Goal: Task Accomplishment & Management: Manage account settings

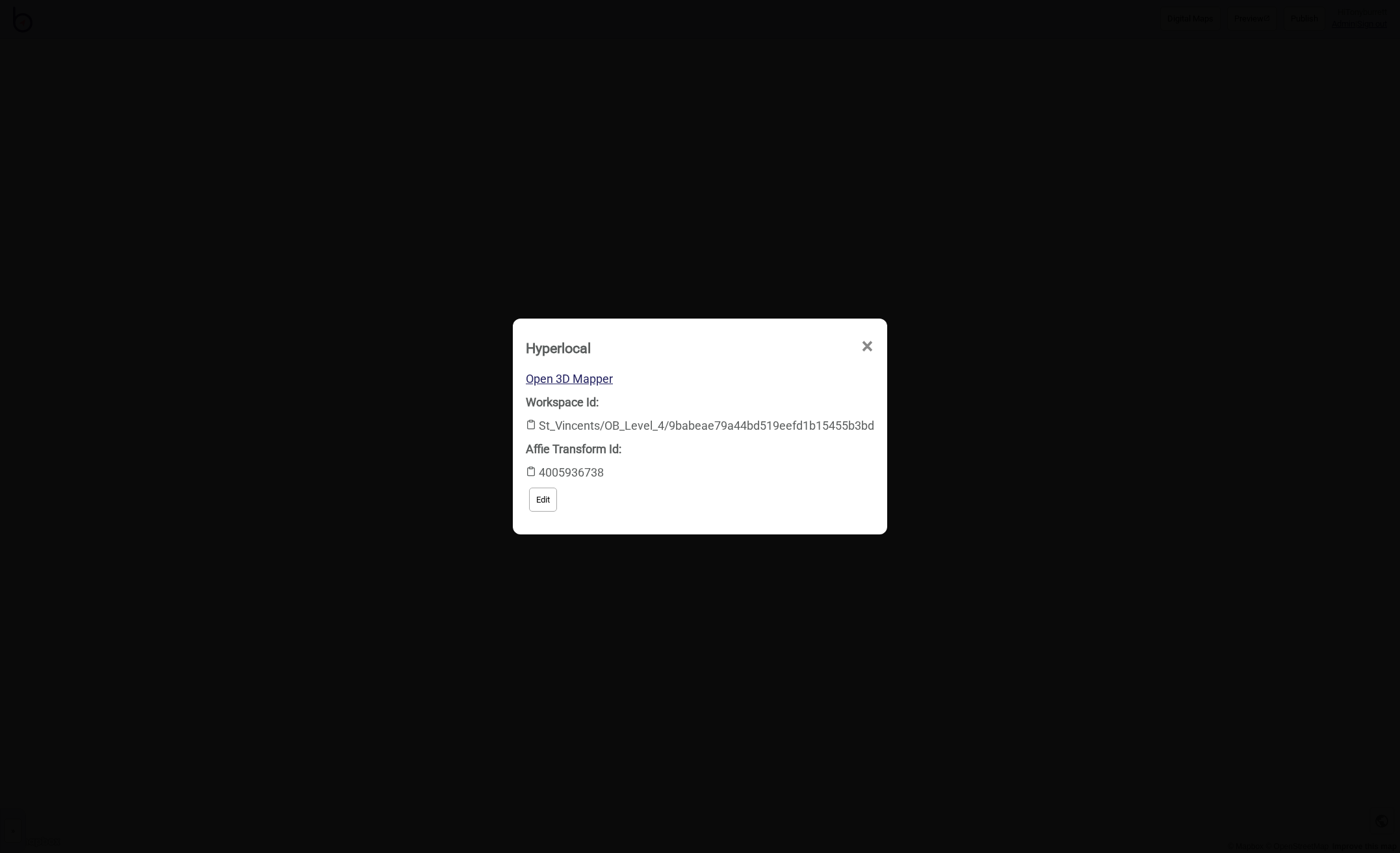
click at [870, 346] on span "×" at bounding box center [868, 347] width 14 height 43
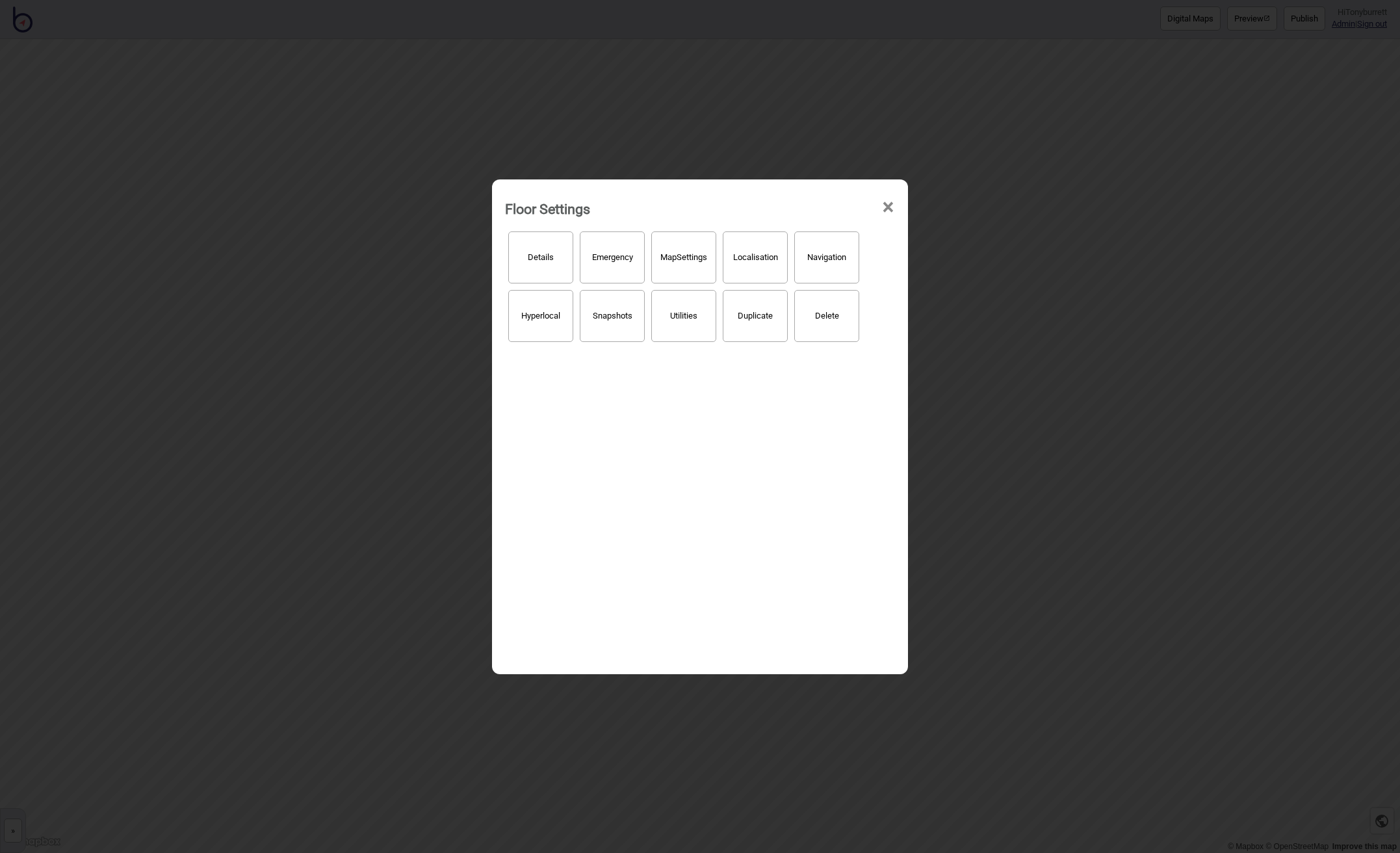
click at [885, 204] on span "×" at bounding box center [889, 208] width 14 height 43
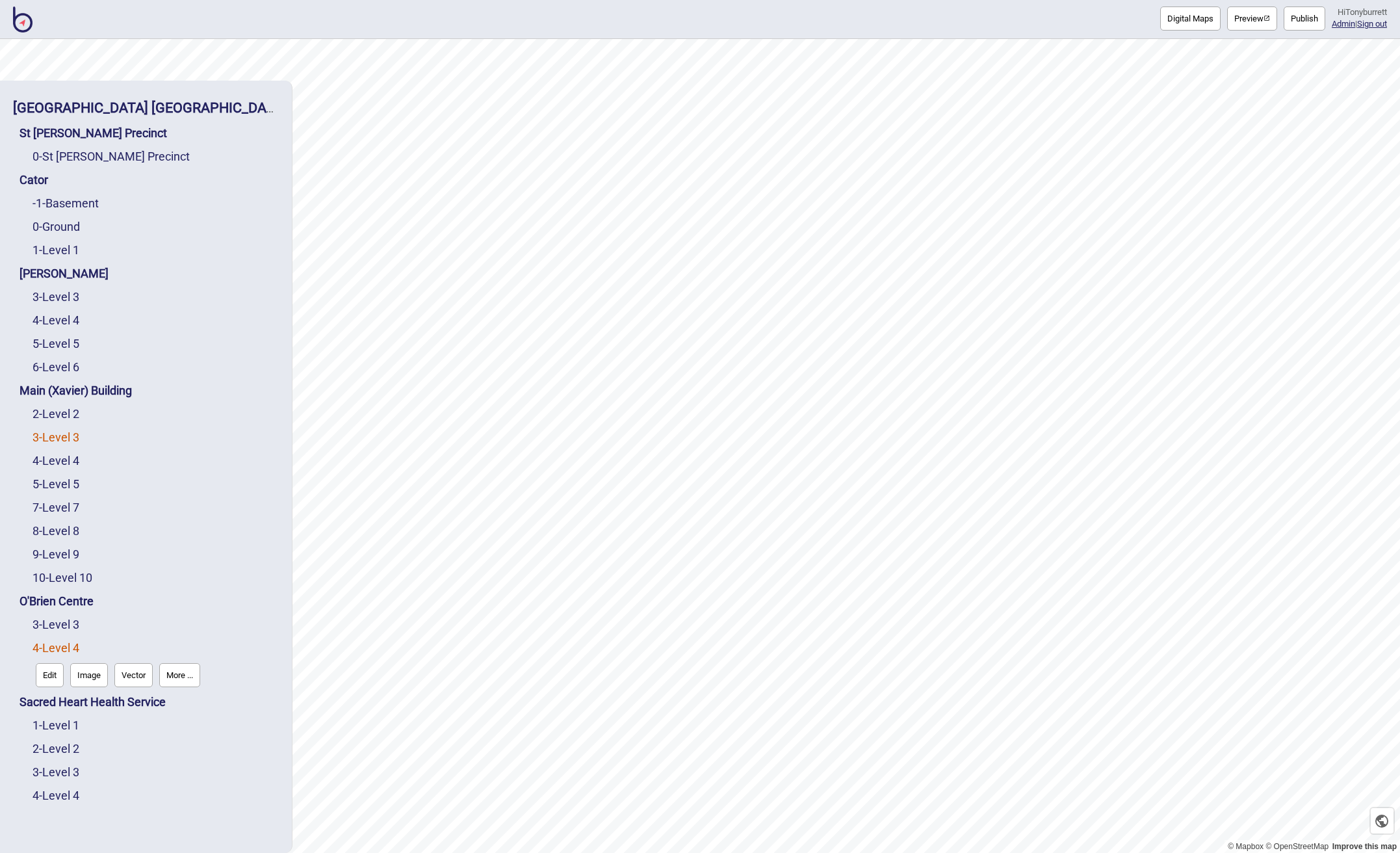
click at [74, 439] on link "3 - Level 3" at bounding box center [56, 437] width 47 height 14
click at [54, 467] on button "Edit" at bounding box center [50, 465] width 28 height 24
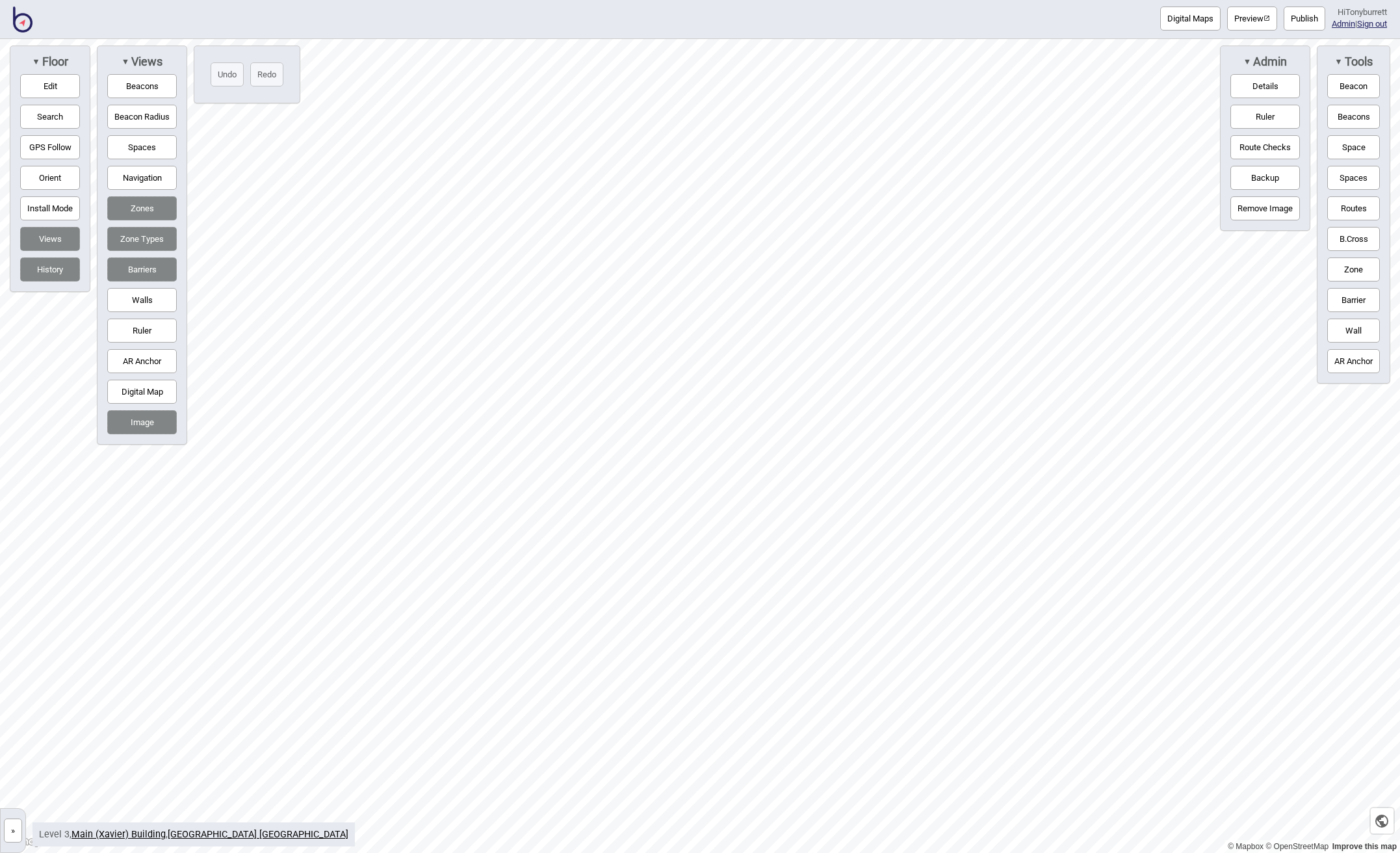
click at [135, 181] on button "Navigation" at bounding box center [142, 178] width 70 height 24
click at [13, 829] on button "»" at bounding box center [13, 830] width 18 height 24
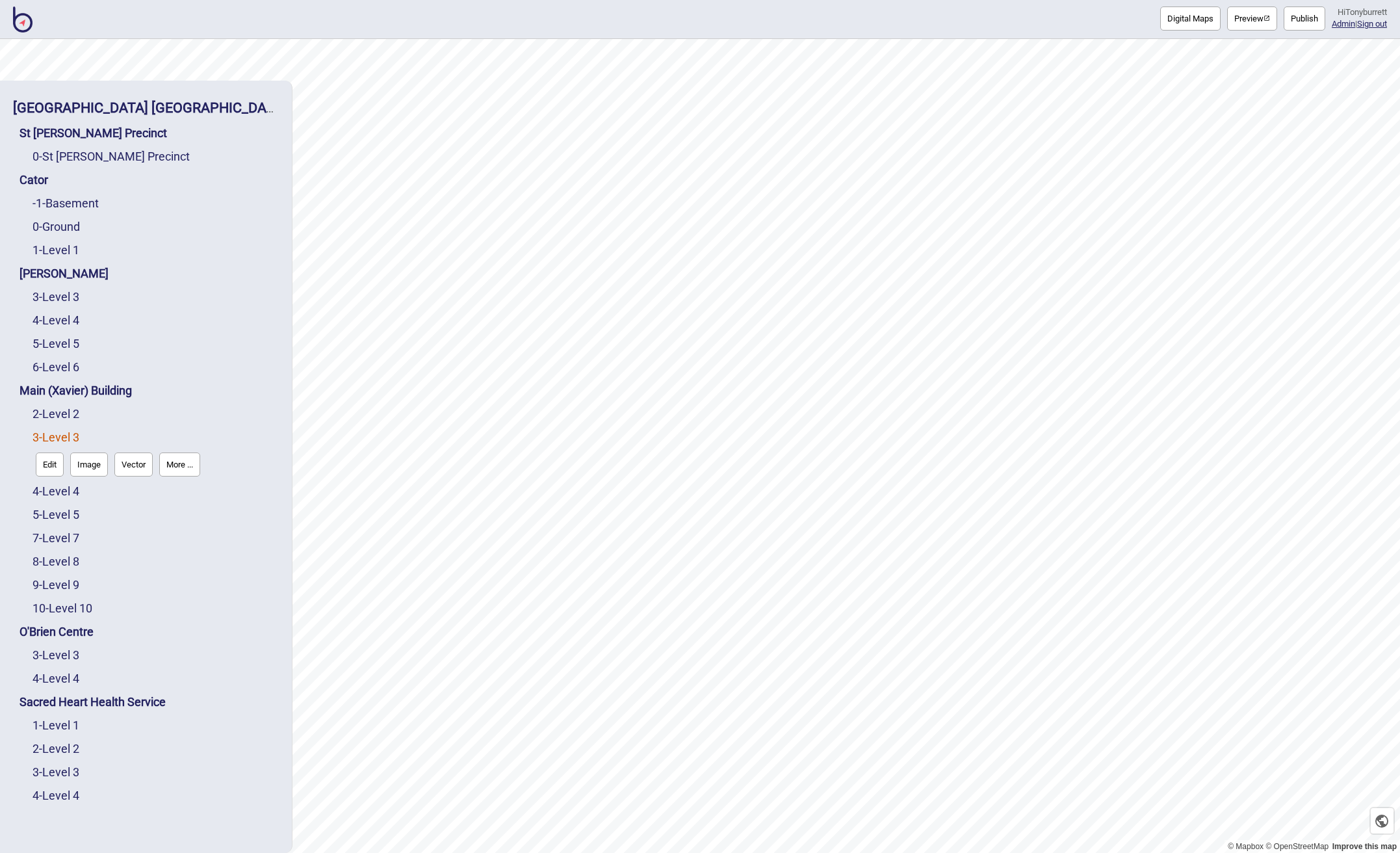
click at [44, 458] on button "Edit" at bounding box center [50, 465] width 28 height 24
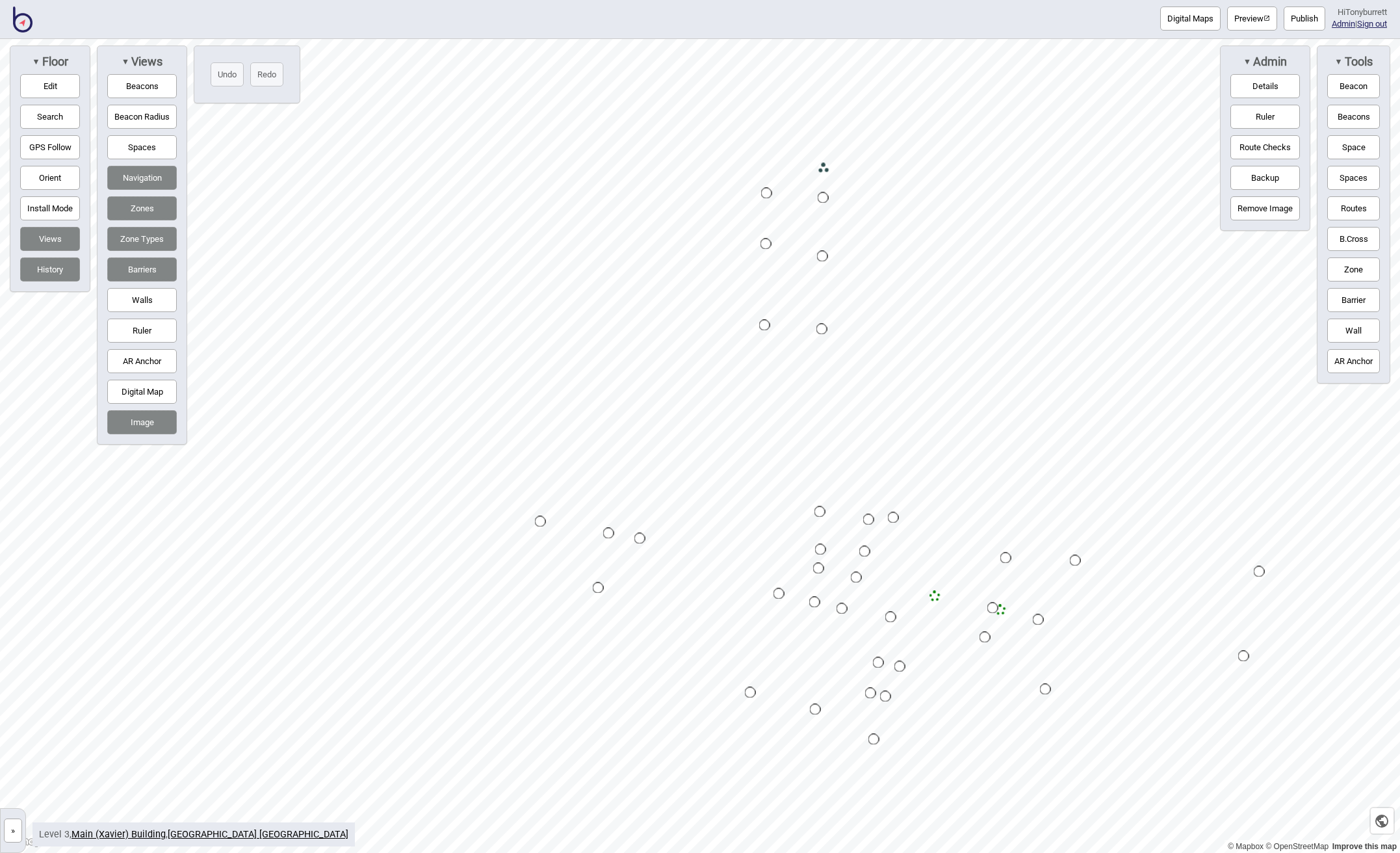
click at [1350, 266] on button "Zone" at bounding box center [1353, 269] width 52 height 24
click at [598, 476] on div "Map marker" at bounding box center [599, 480] width 20 height 20
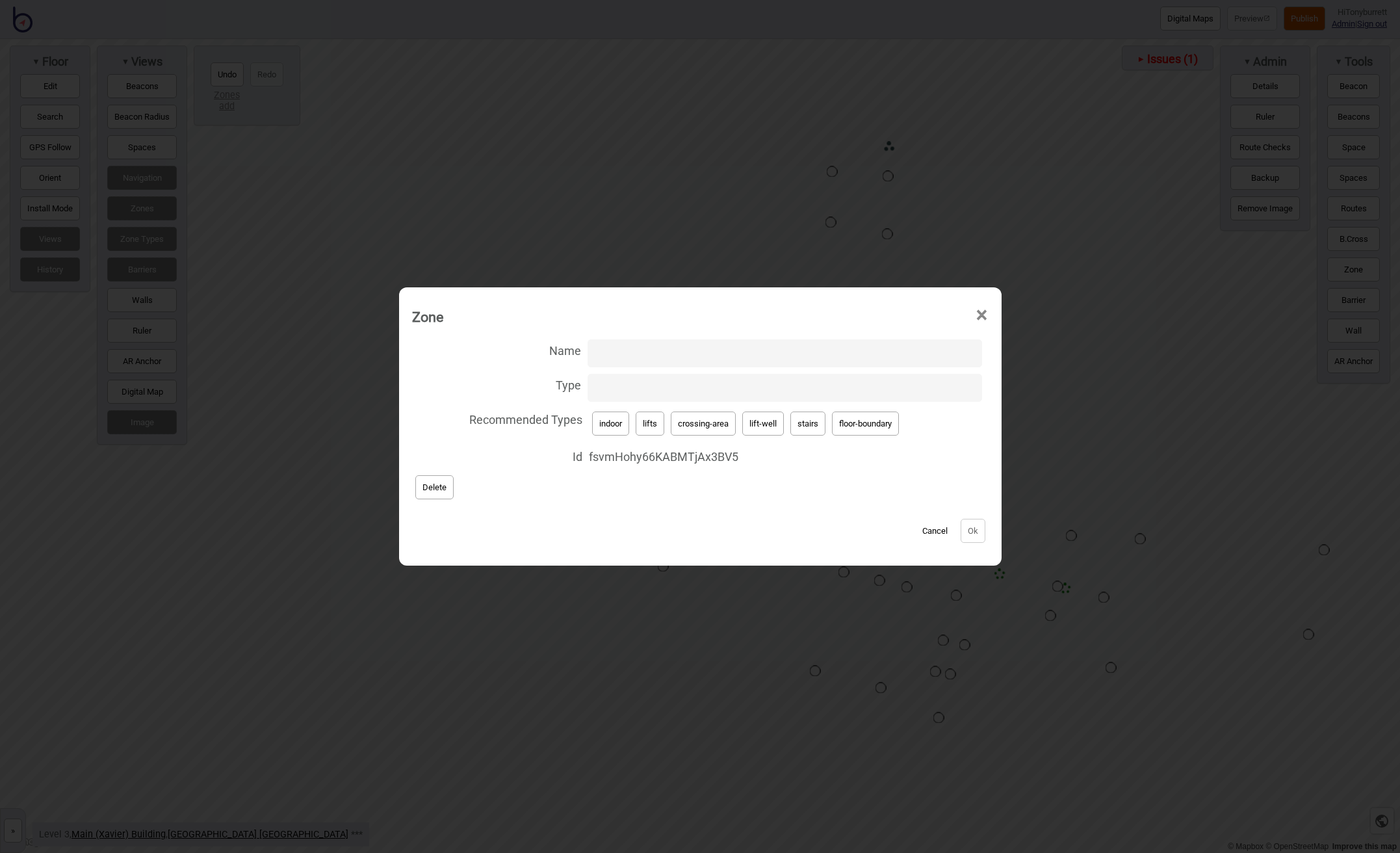
click at [854, 433] on button "floor-boundary" at bounding box center [866, 423] width 67 height 24
type input "floor-boundary"
click at [972, 531] on button "Ok" at bounding box center [972, 531] width 24 height 24
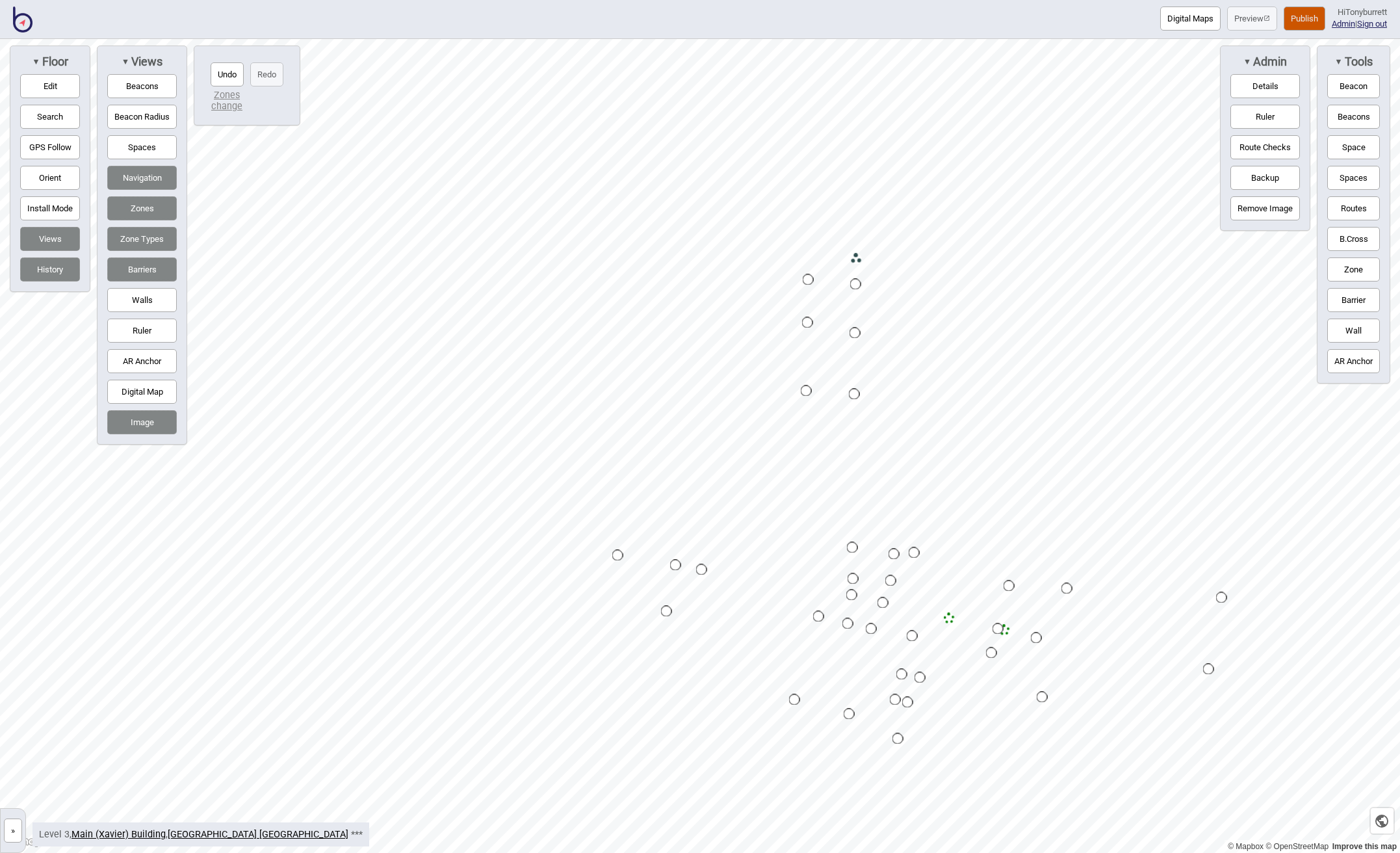
click at [17, 827] on button "»" at bounding box center [13, 830] width 18 height 24
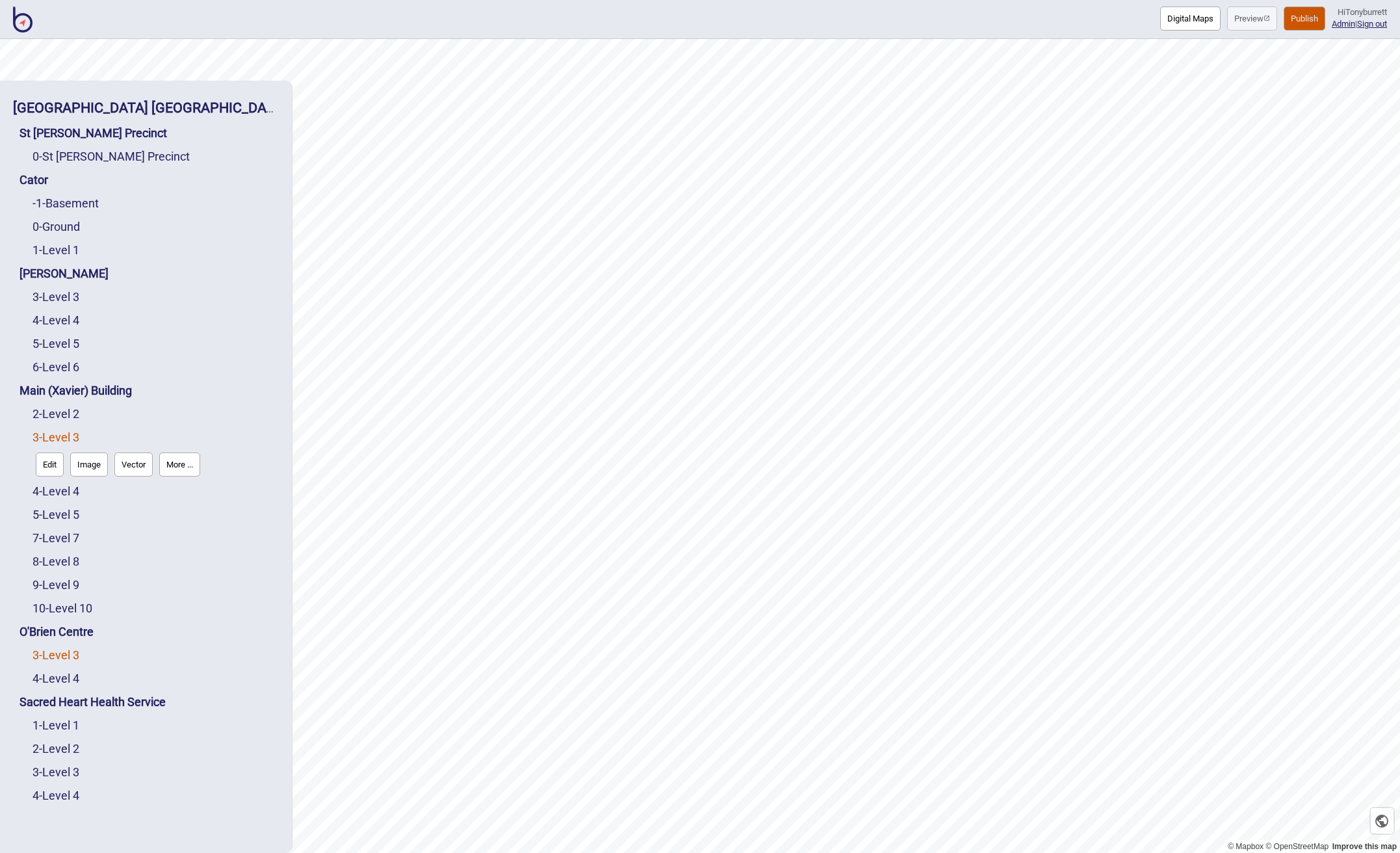
click at [61, 654] on link "3 - Level 3" at bounding box center [56, 655] width 47 height 14
click at [53, 653] on button "Edit" at bounding box center [50, 651] width 28 height 24
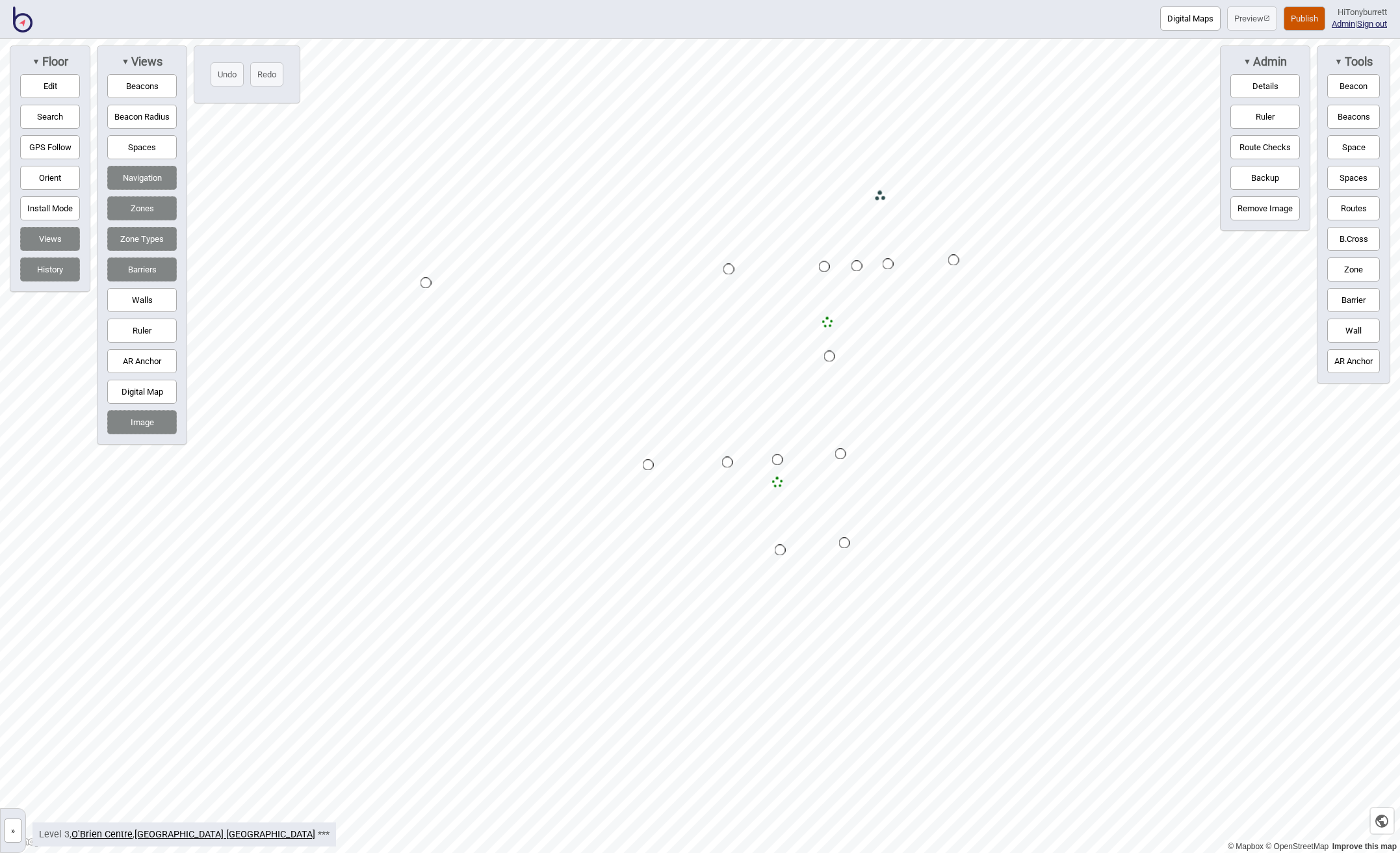
click at [1367, 262] on button "Zone" at bounding box center [1353, 269] width 52 height 24
click at [844, 171] on div "Map marker" at bounding box center [846, 176] width 20 height 20
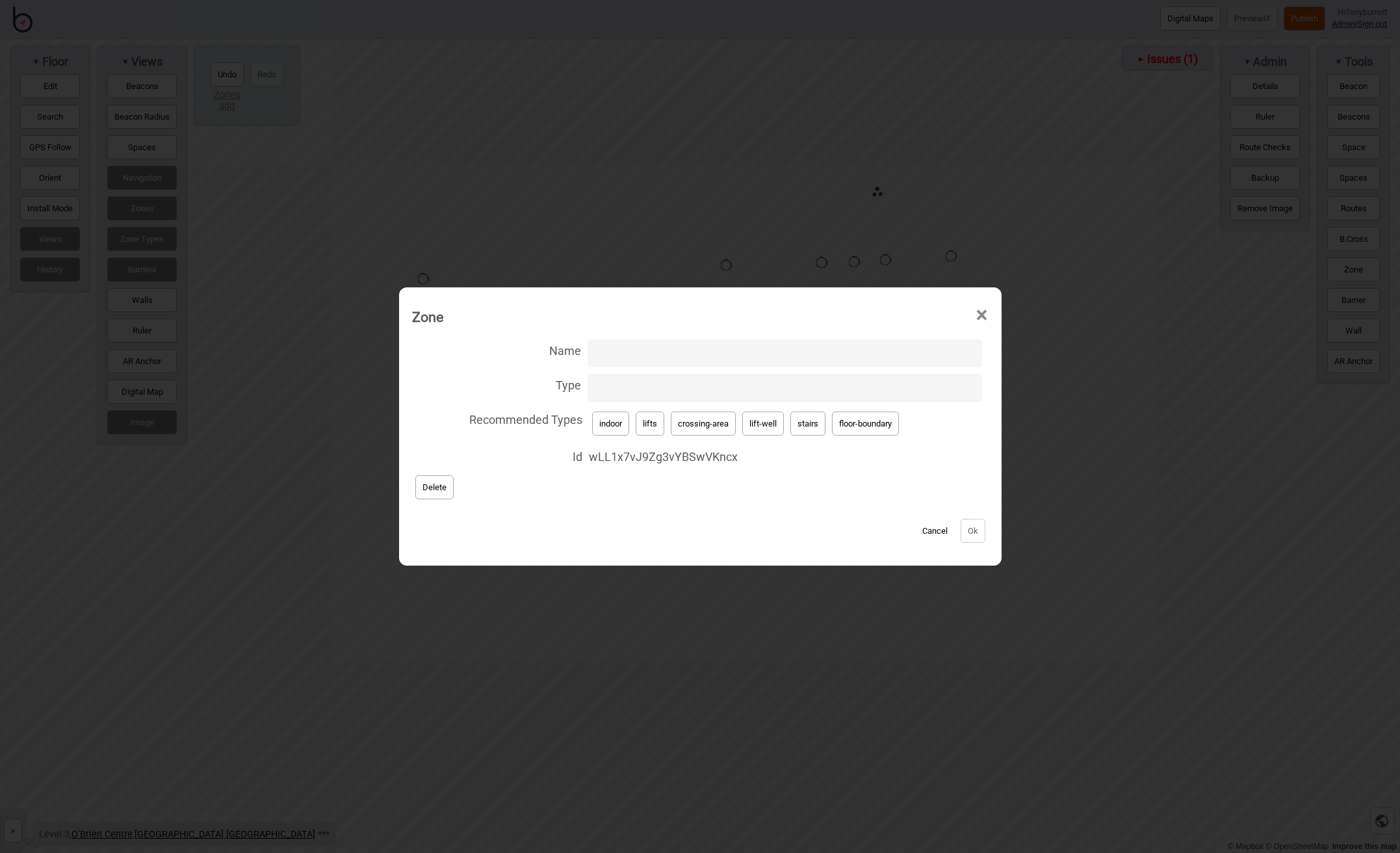
drag, startPoint x: 857, startPoint y: 420, endPoint x: 899, endPoint y: 472, distance: 66.8
click at [857, 420] on button "floor-boundary" at bounding box center [866, 423] width 67 height 24
type input "floor-boundary"
click at [977, 531] on button "Ok" at bounding box center [972, 531] width 24 height 24
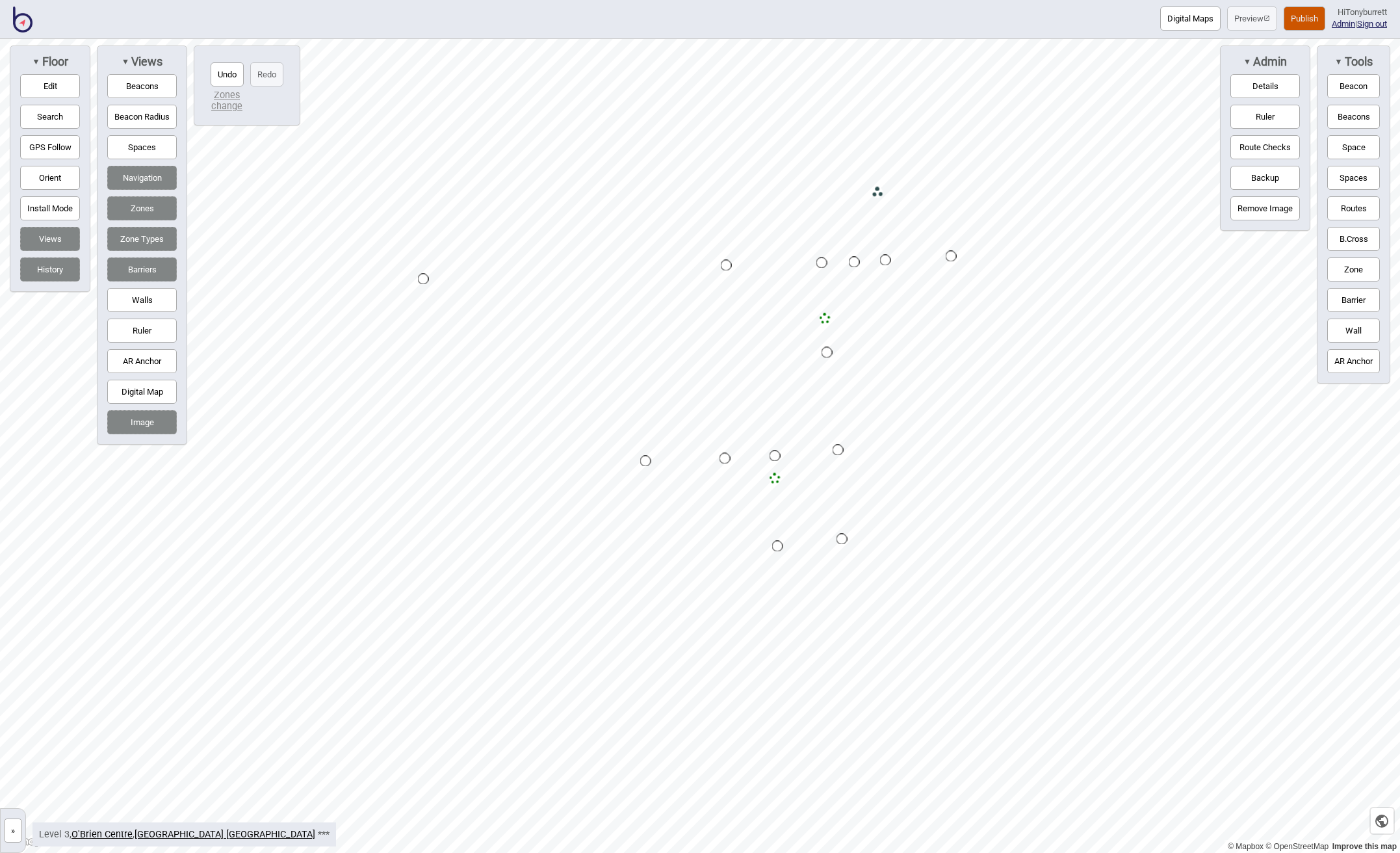
click at [12, 832] on button "»" at bounding box center [13, 830] width 18 height 24
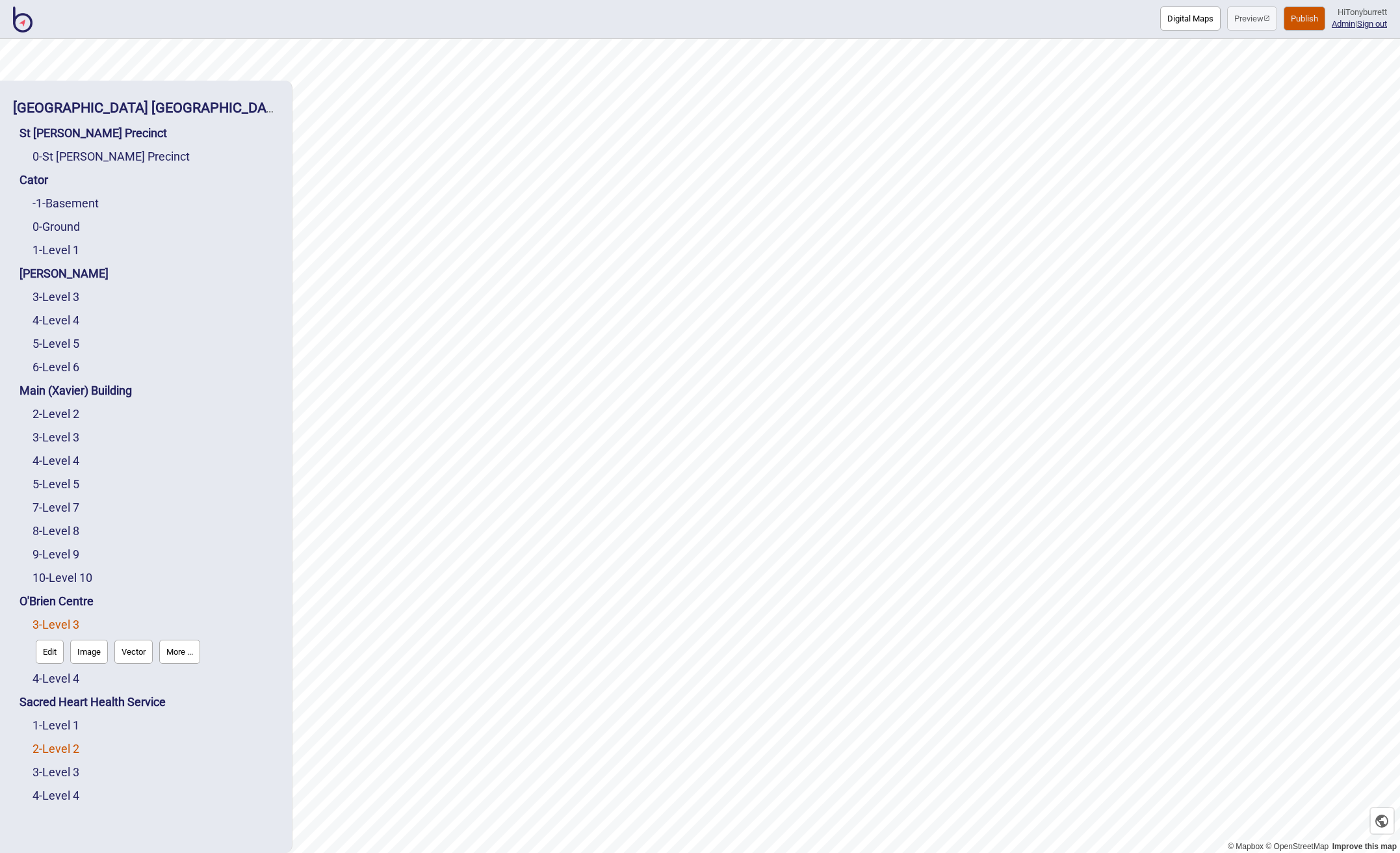
click at [68, 751] on link "2 - Level 2" at bounding box center [56, 748] width 47 height 14
click at [51, 747] on button "Edit" at bounding box center [50, 745] width 28 height 24
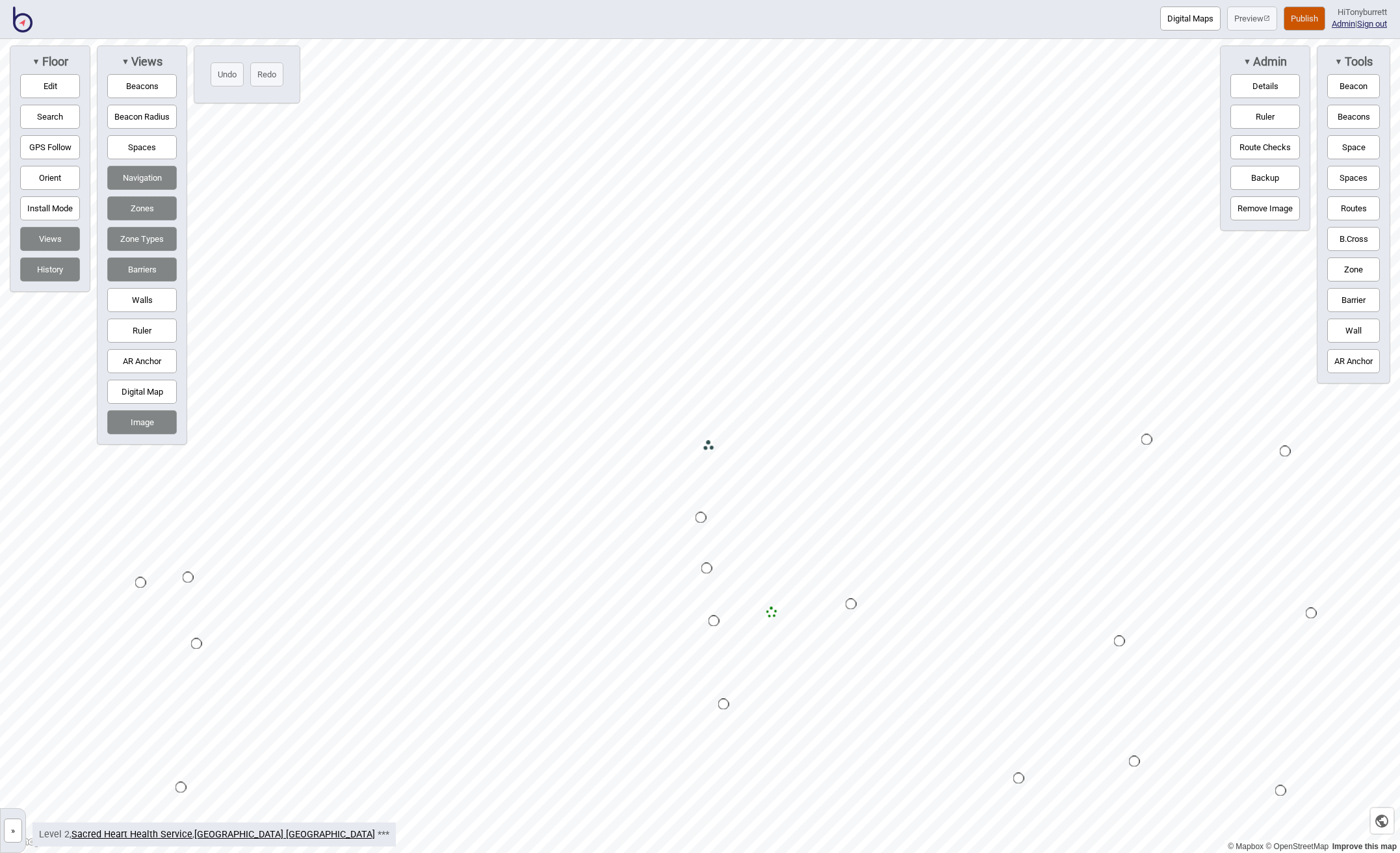
click at [42, 77] on button "Edit" at bounding box center [50, 86] width 60 height 24
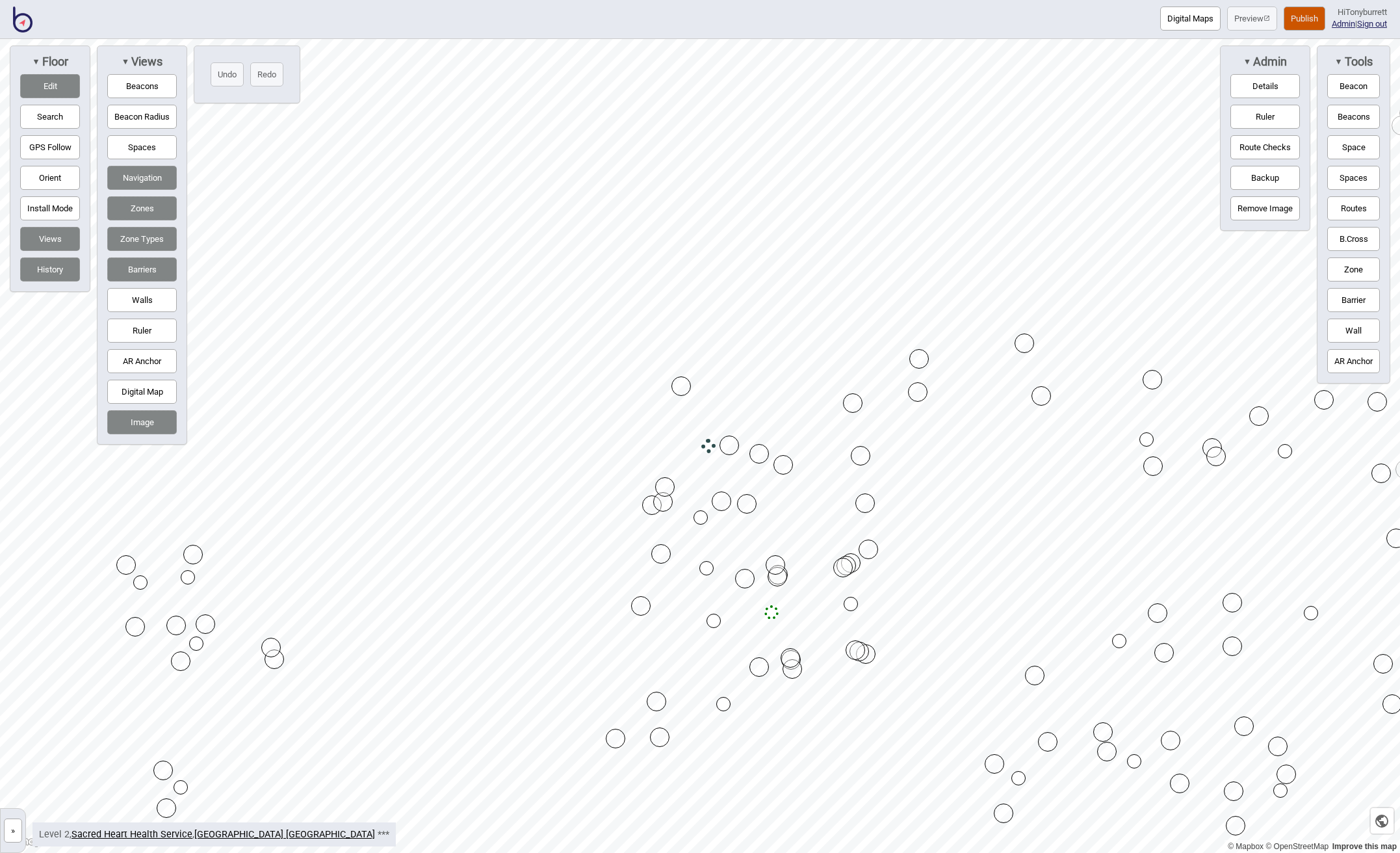
drag, startPoint x: 668, startPoint y: 435, endPoint x: 682, endPoint y: 382, distance: 54.8
drag, startPoint x: 728, startPoint y: 445, endPoint x: 736, endPoint y: 388, distance: 57.6
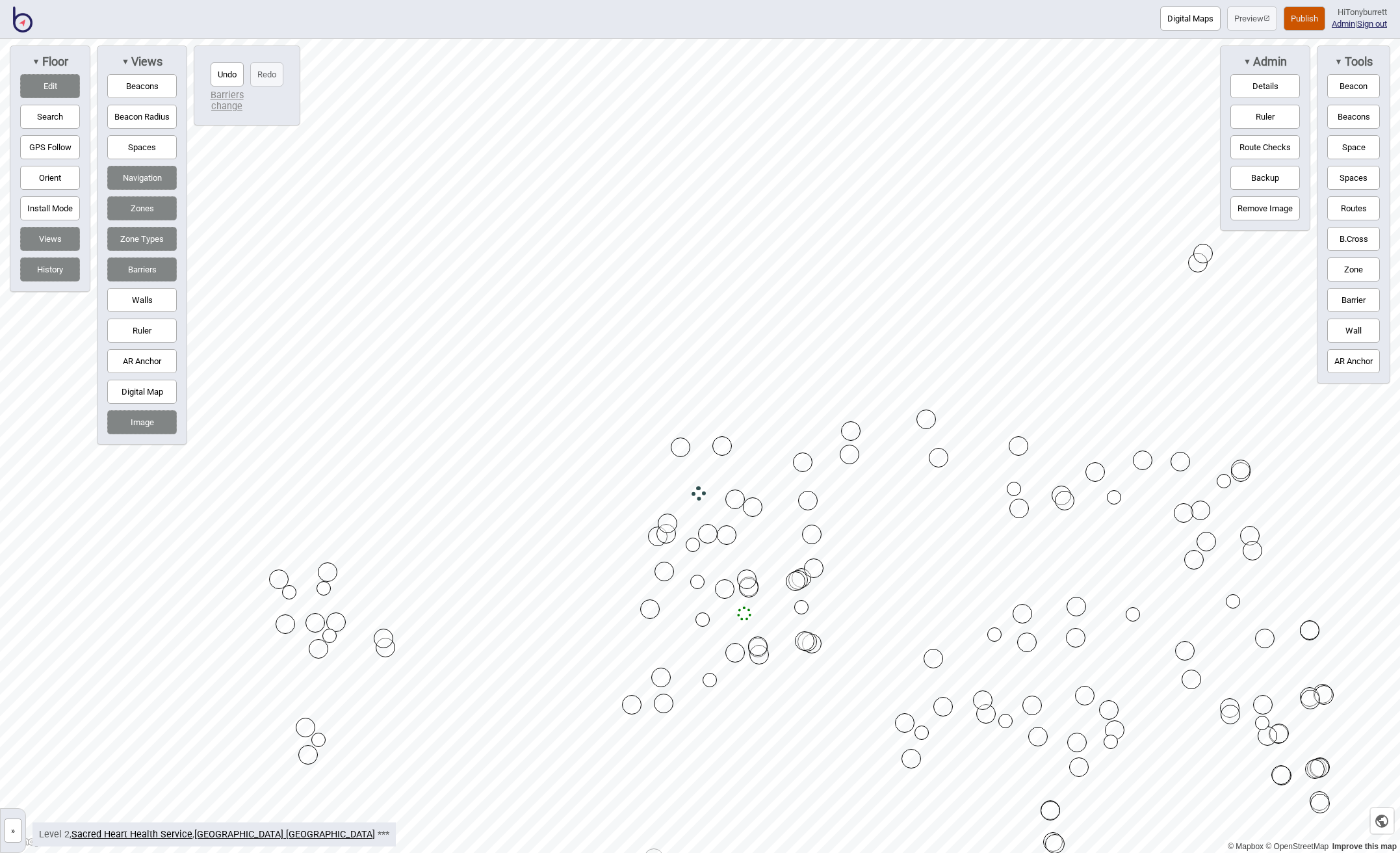
drag, startPoint x: 33, startPoint y: 84, endPoint x: 152, endPoint y: 190, distance: 159.4
click at [37, 86] on button "Edit" at bounding box center [50, 86] width 60 height 24
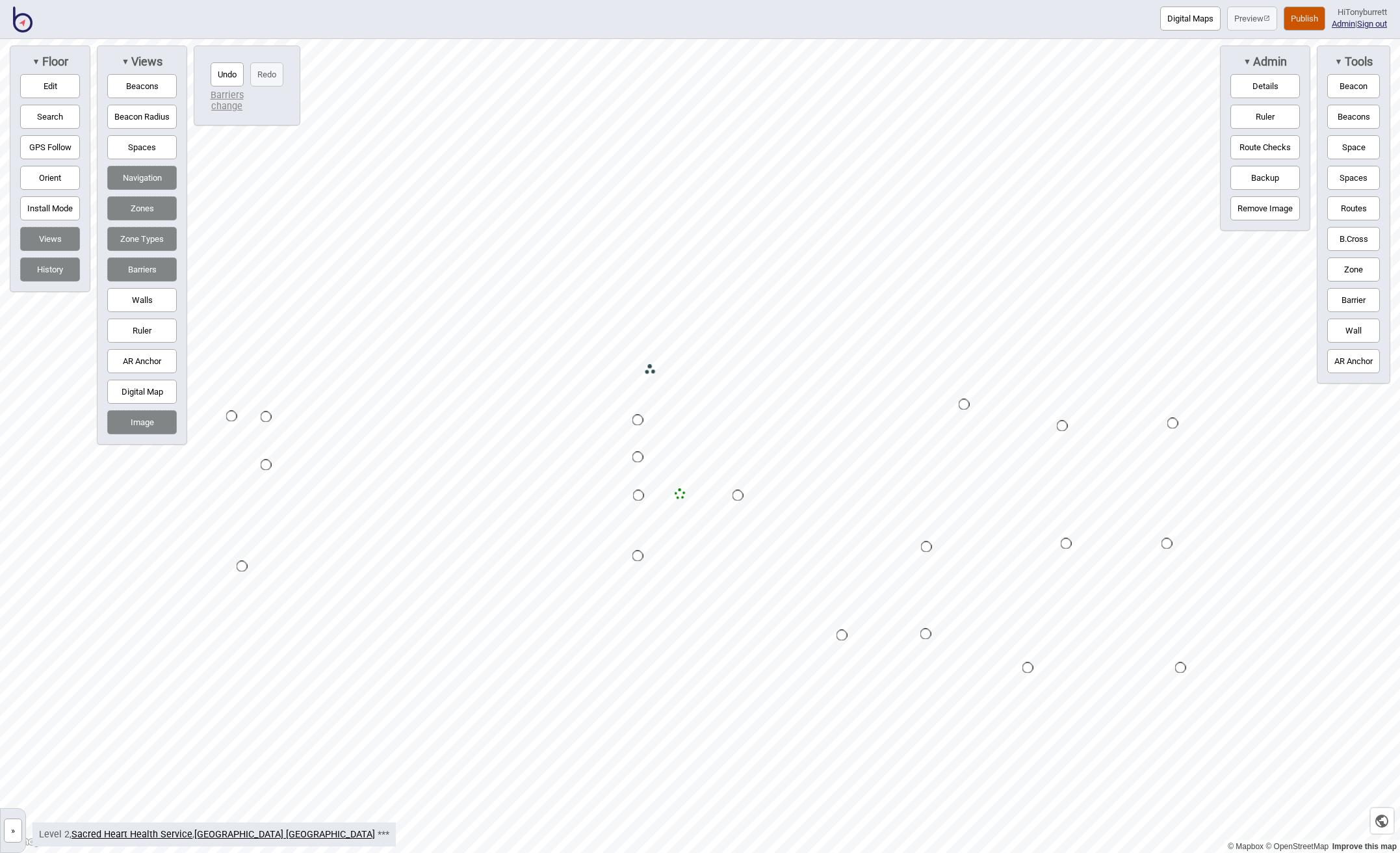
click at [1351, 265] on button "Zone" at bounding box center [1353, 269] width 52 height 24
click at [850, 363] on div "Map marker" at bounding box center [852, 362] width 20 height 20
click at [60, 83] on button "Edit" at bounding box center [50, 86] width 60 height 24
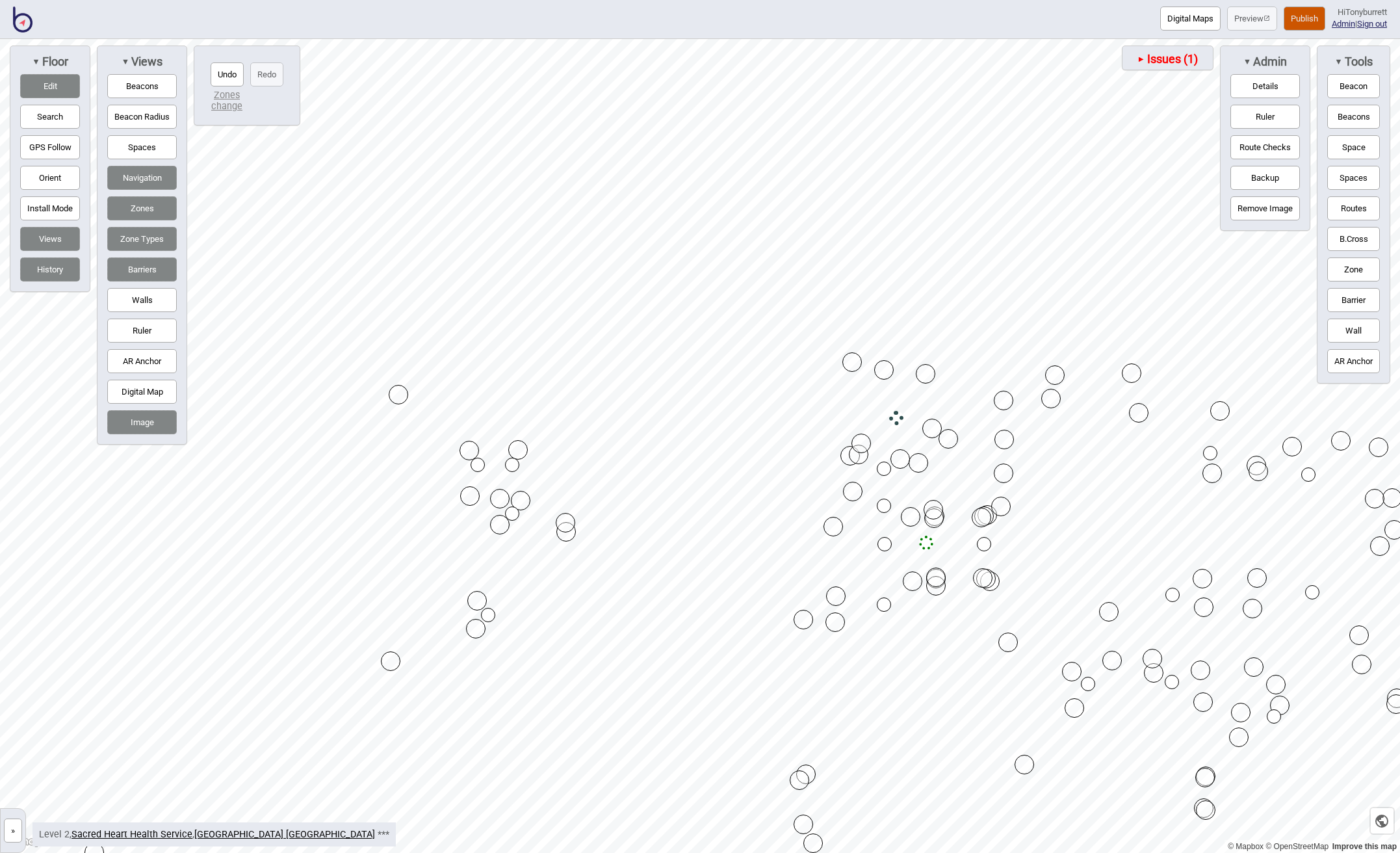
drag, startPoint x: 395, startPoint y: 405, endPoint x: 396, endPoint y: 393, distance: 12.0
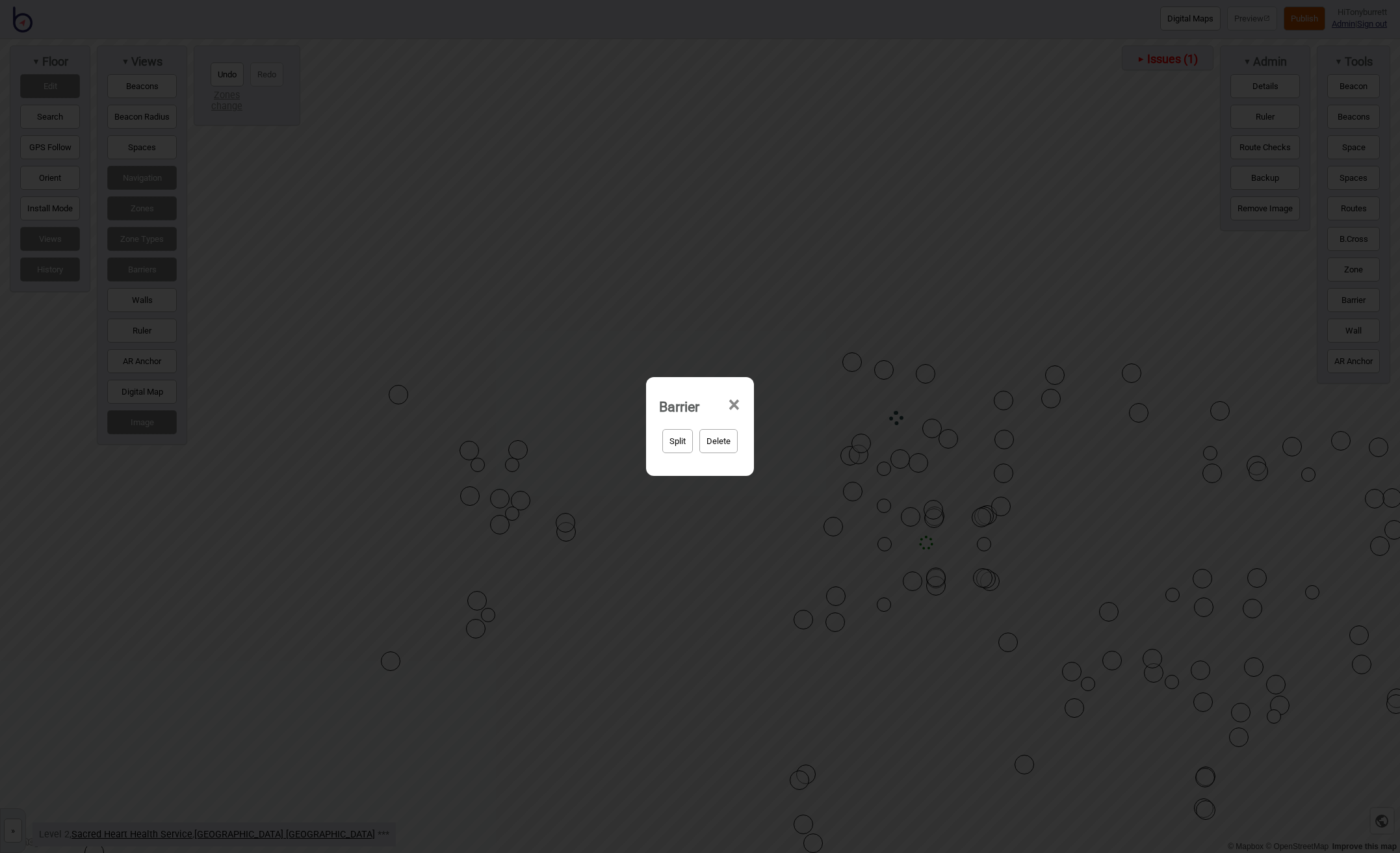
click at [738, 404] on span "×" at bounding box center [735, 405] width 14 height 43
click at [734, 402] on span "×" at bounding box center [735, 405] width 14 height 43
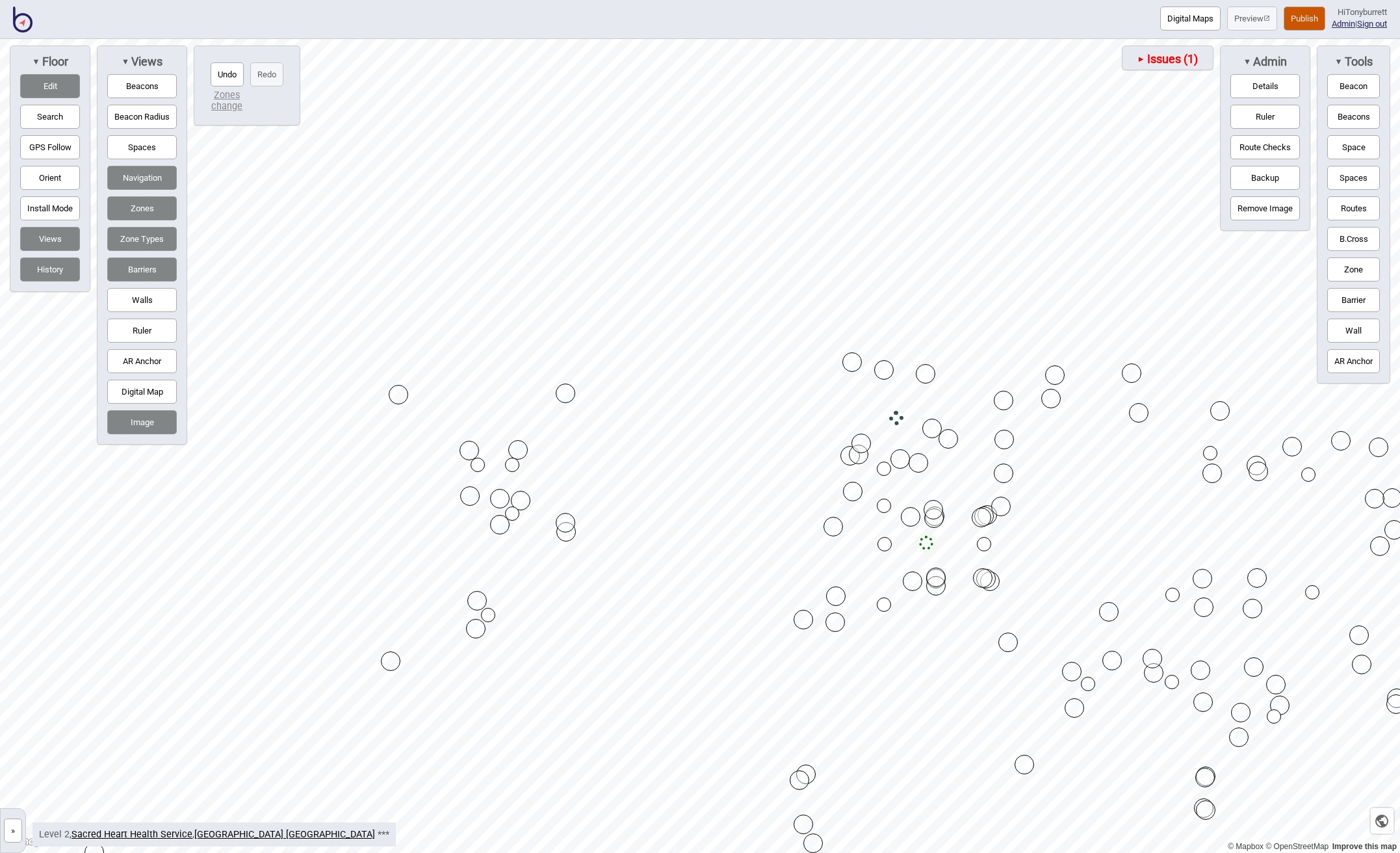
click at [127, 270] on button "Barriers" at bounding box center [142, 269] width 70 height 24
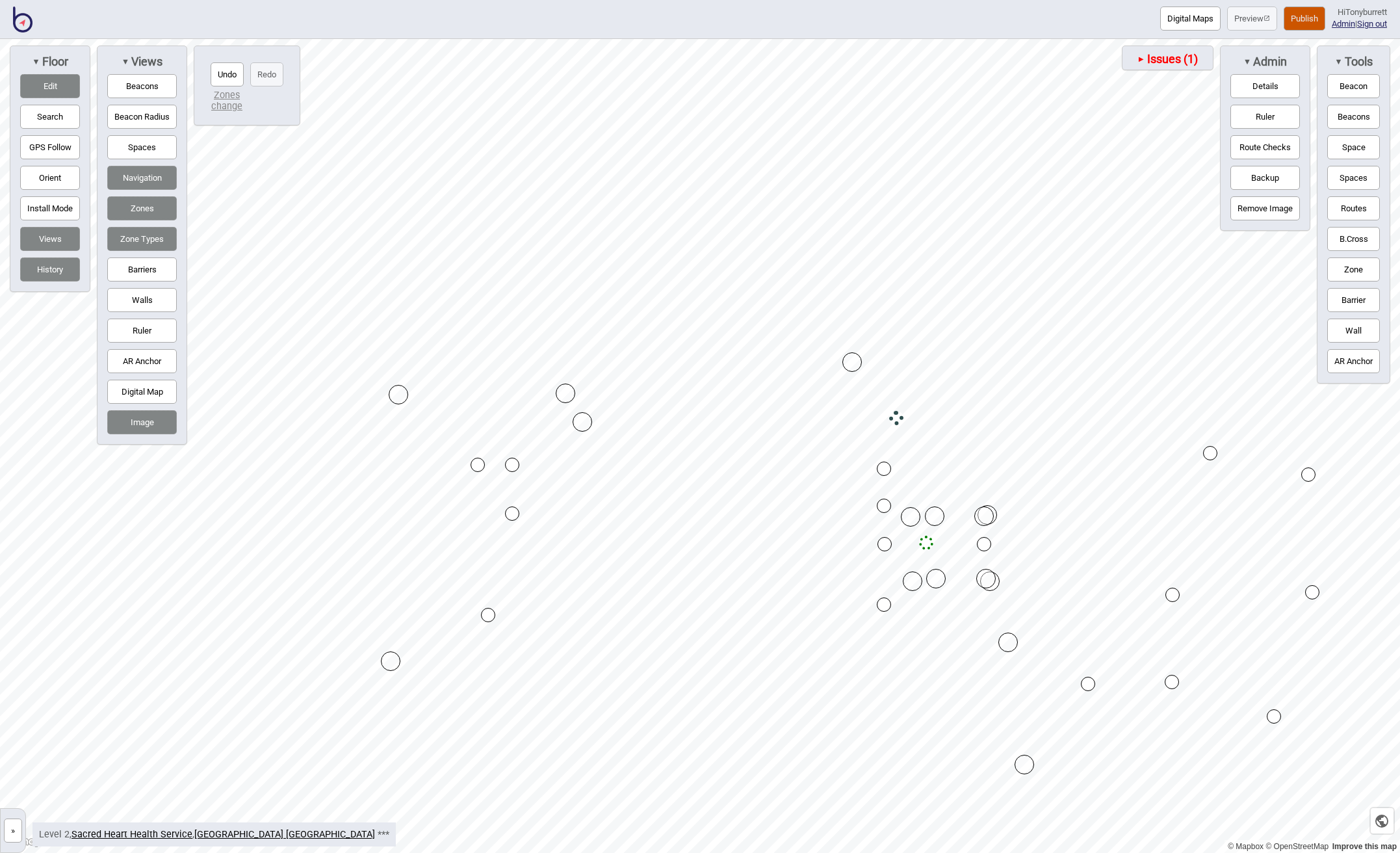
drag, startPoint x: 629, startPoint y: 391, endPoint x: 580, endPoint y: 424, distance: 59.1
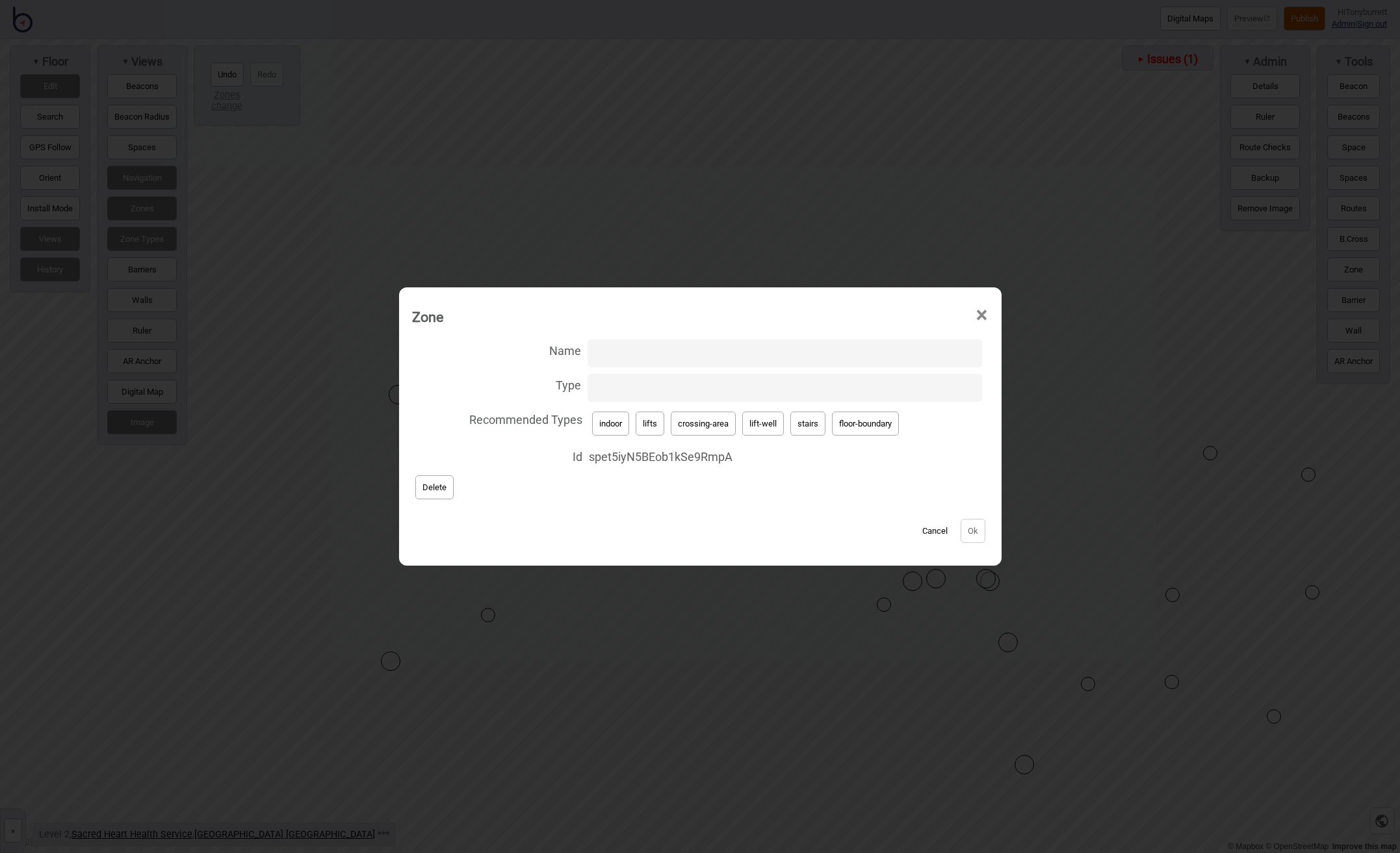
click at [439, 489] on button "Delete" at bounding box center [434, 487] width 38 height 24
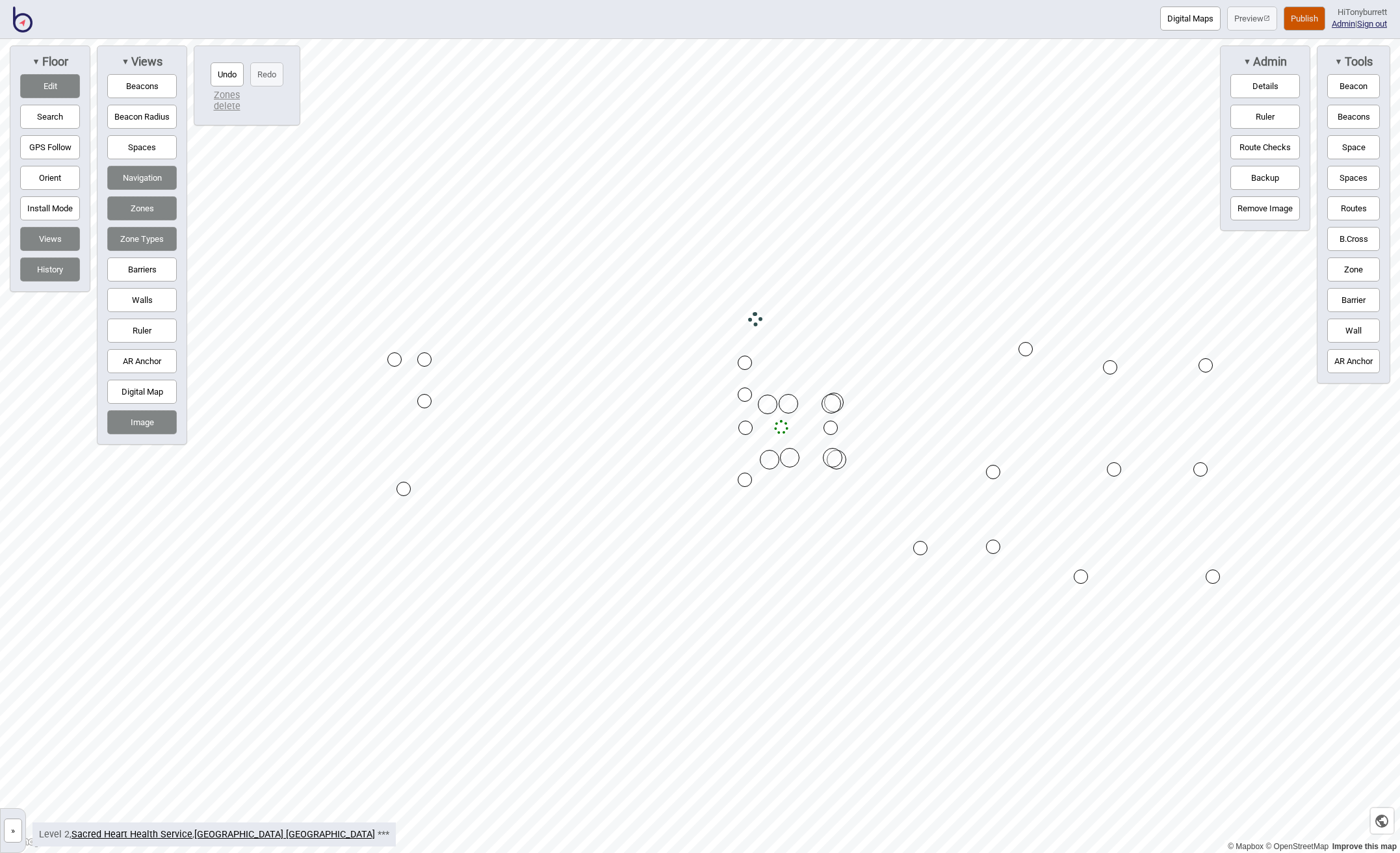
click at [1346, 266] on button "Zone" at bounding box center [1353, 269] width 52 height 24
click at [269, 301] on div "Map marker" at bounding box center [262, 298] width 20 height 20
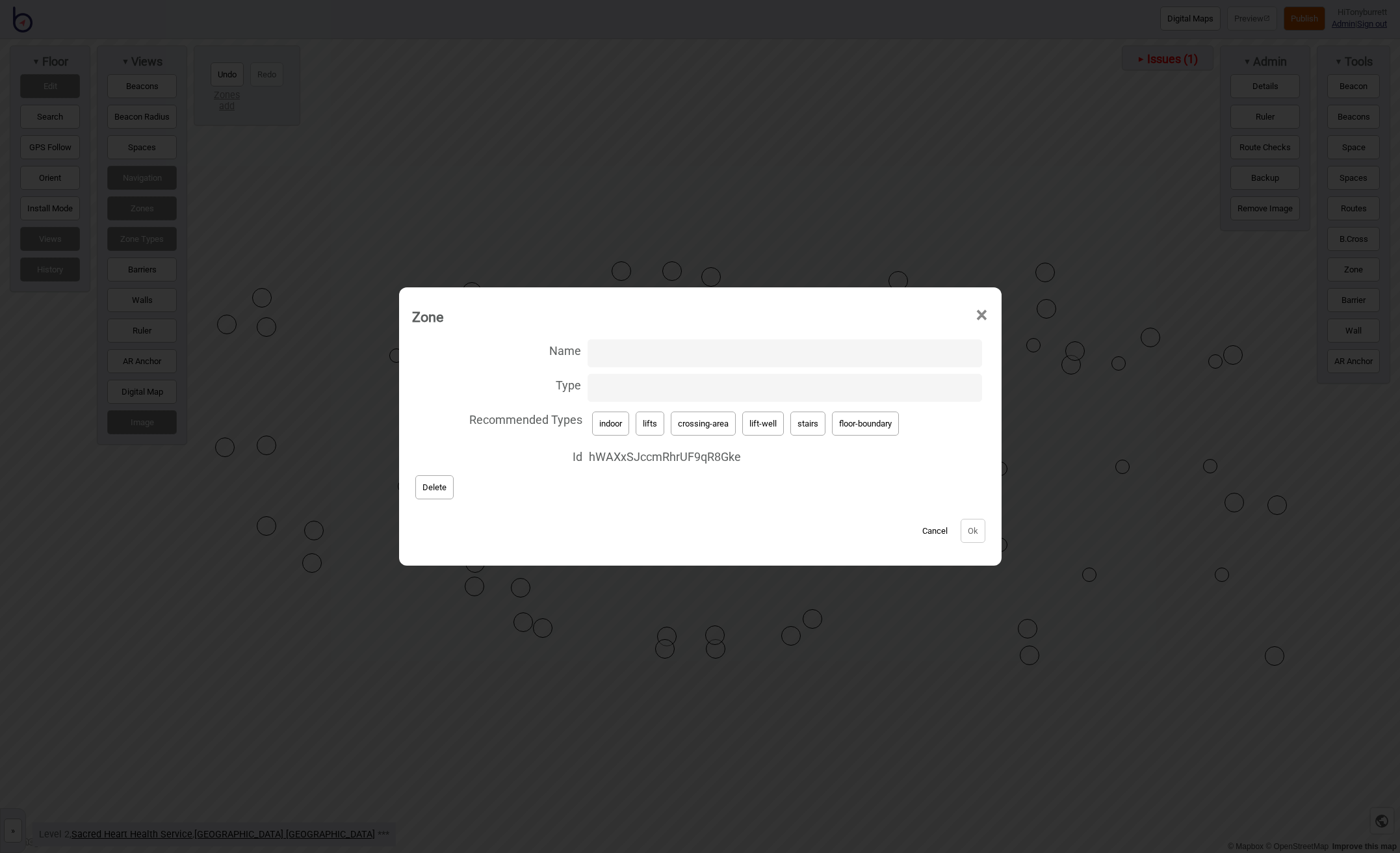
click at [866, 425] on button "floor-boundary" at bounding box center [866, 423] width 67 height 24
type input "floor-boundary"
click at [972, 531] on button "Ok" at bounding box center [972, 531] width 24 height 24
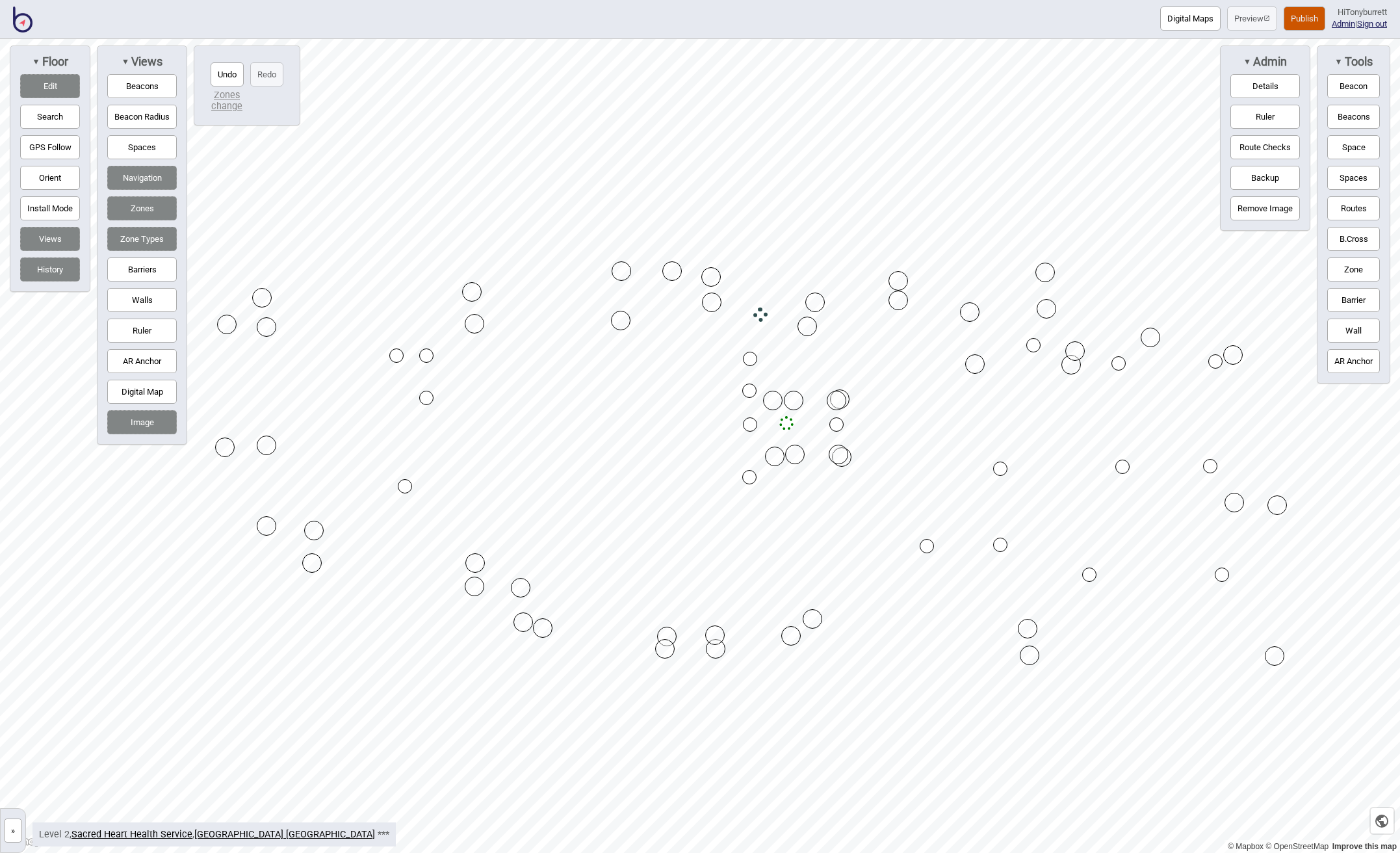
click at [63, 81] on button "Edit" at bounding box center [50, 86] width 60 height 24
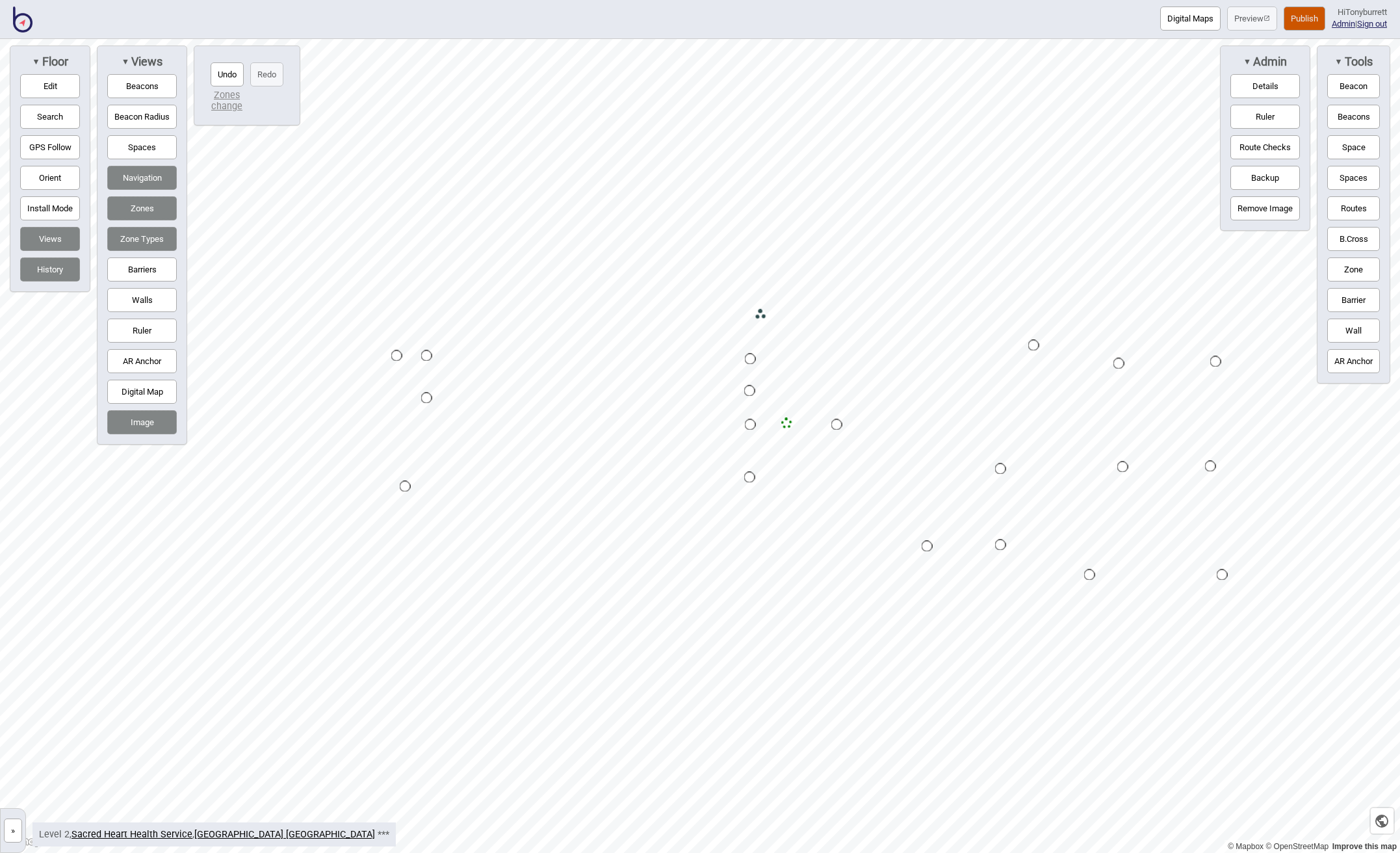
click at [15, 829] on button "»" at bounding box center [13, 830] width 18 height 24
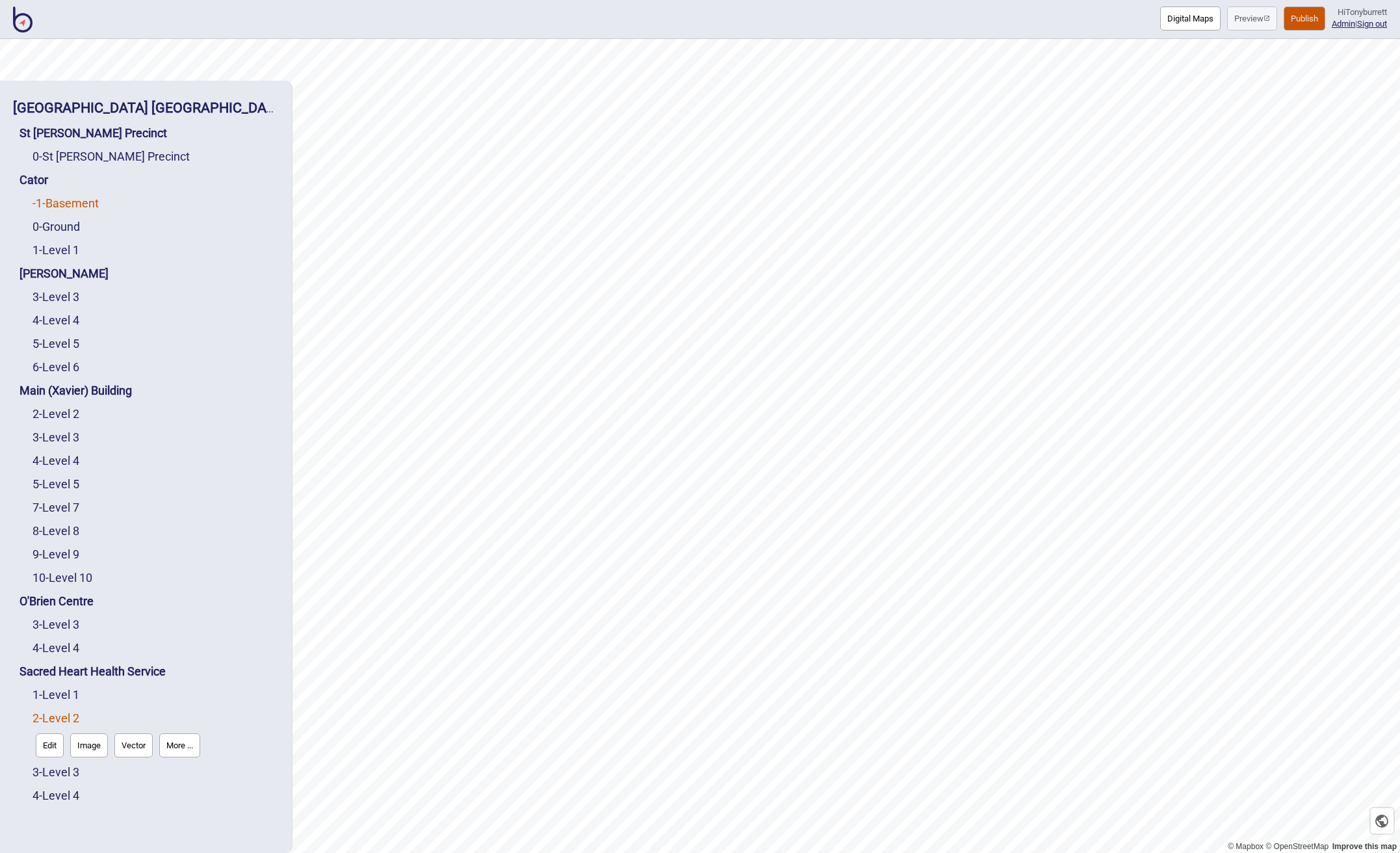
click at [54, 201] on link "-1 - Basement" at bounding box center [66, 203] width 66 height 14
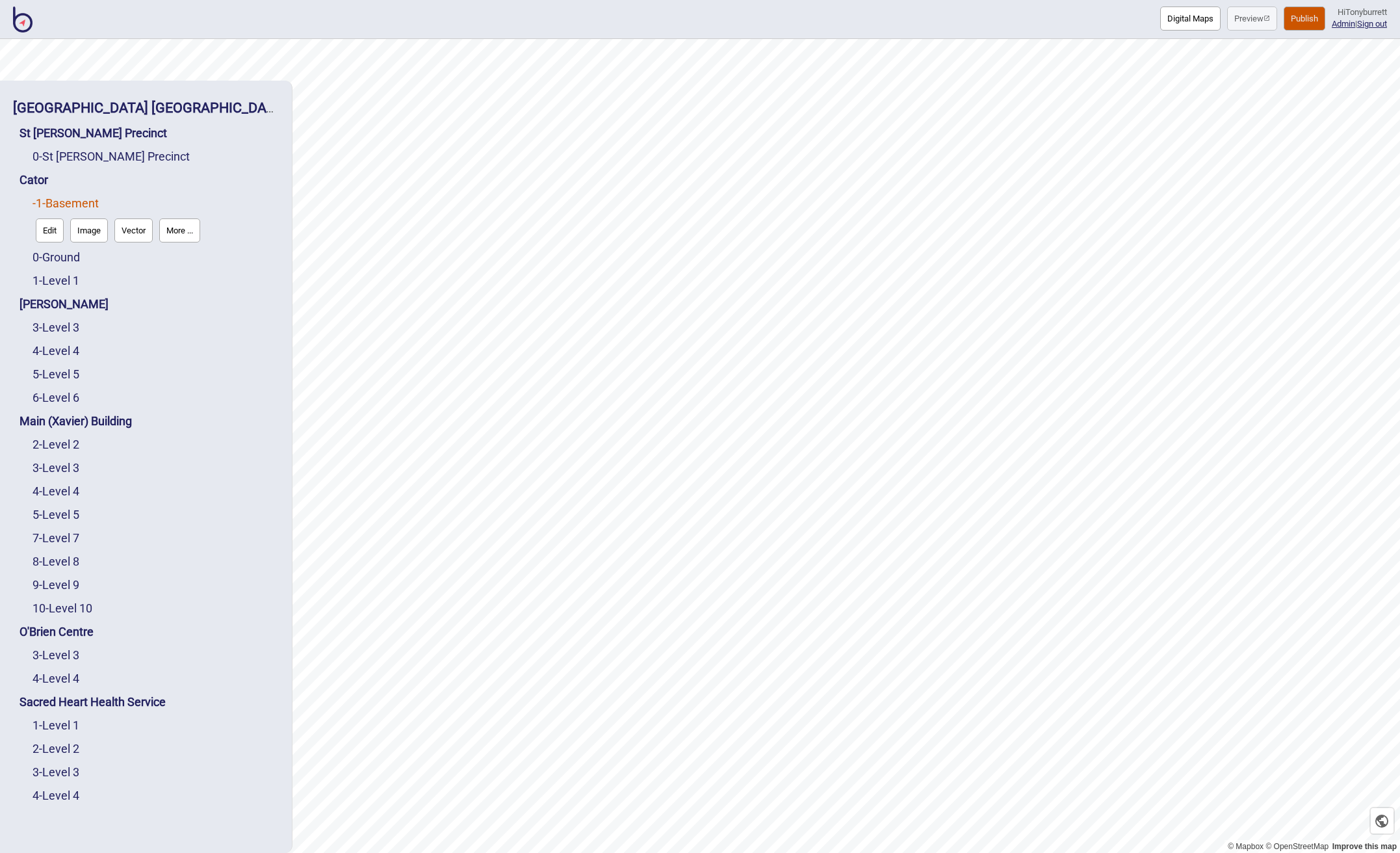
click at [53, 242] on button "Edit" at bounding box center [50, 230] width 28 height 24
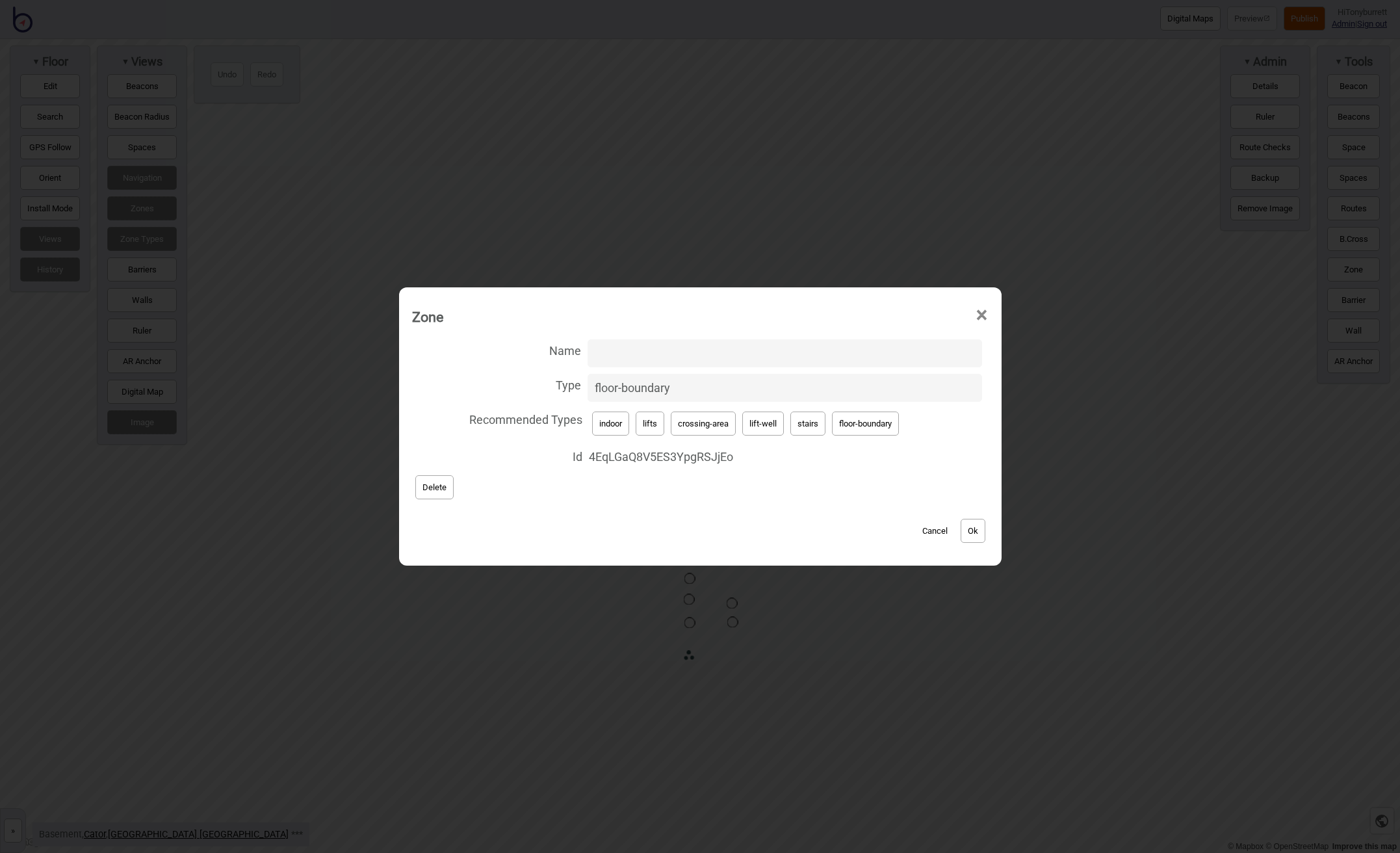
click at [935, 531] on button "Cancel" at bounding box center [935, 531] width 38 height 24
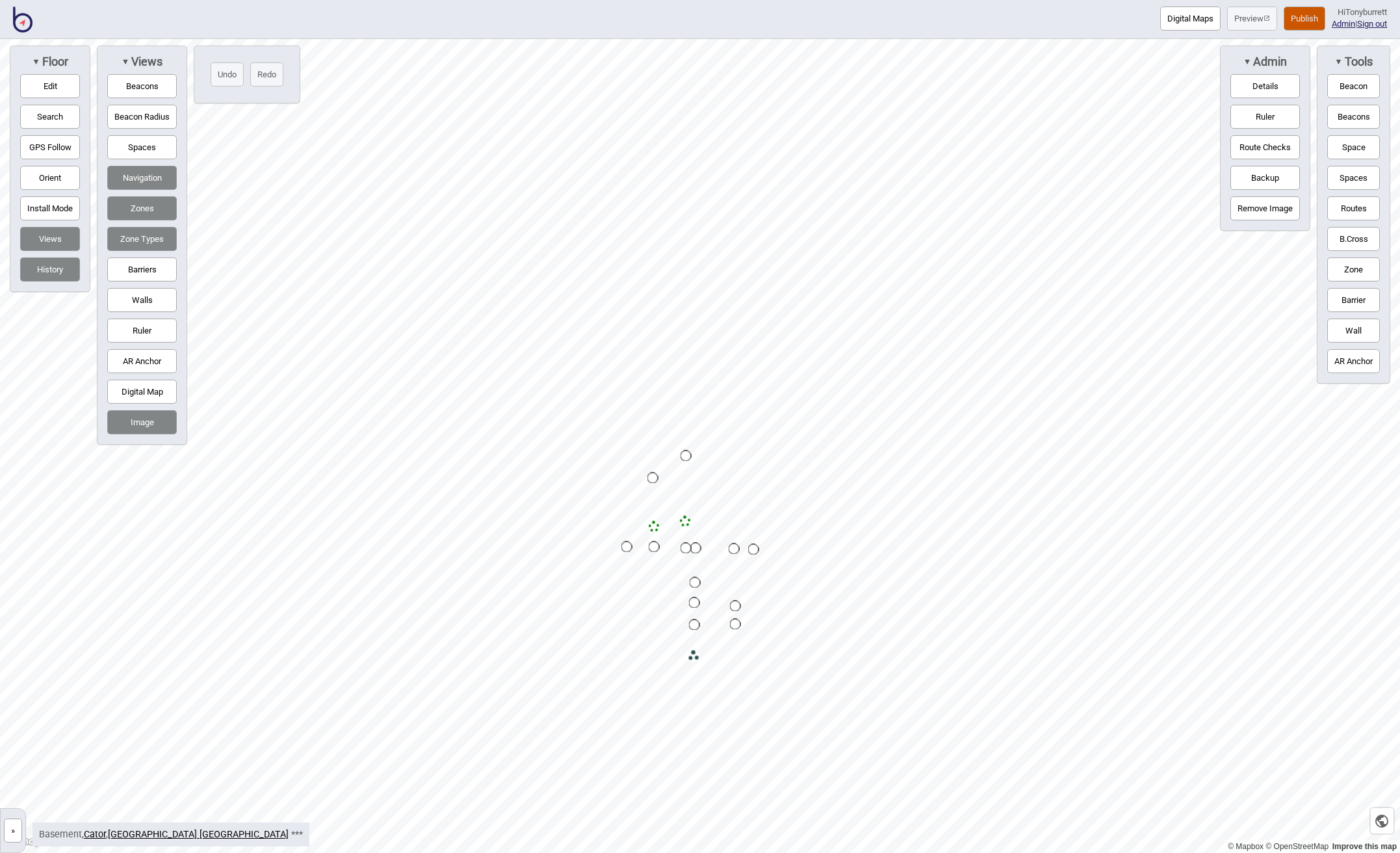
click at [6, 830] on button "»" at bounding box center [13, 830] width 18 height 24
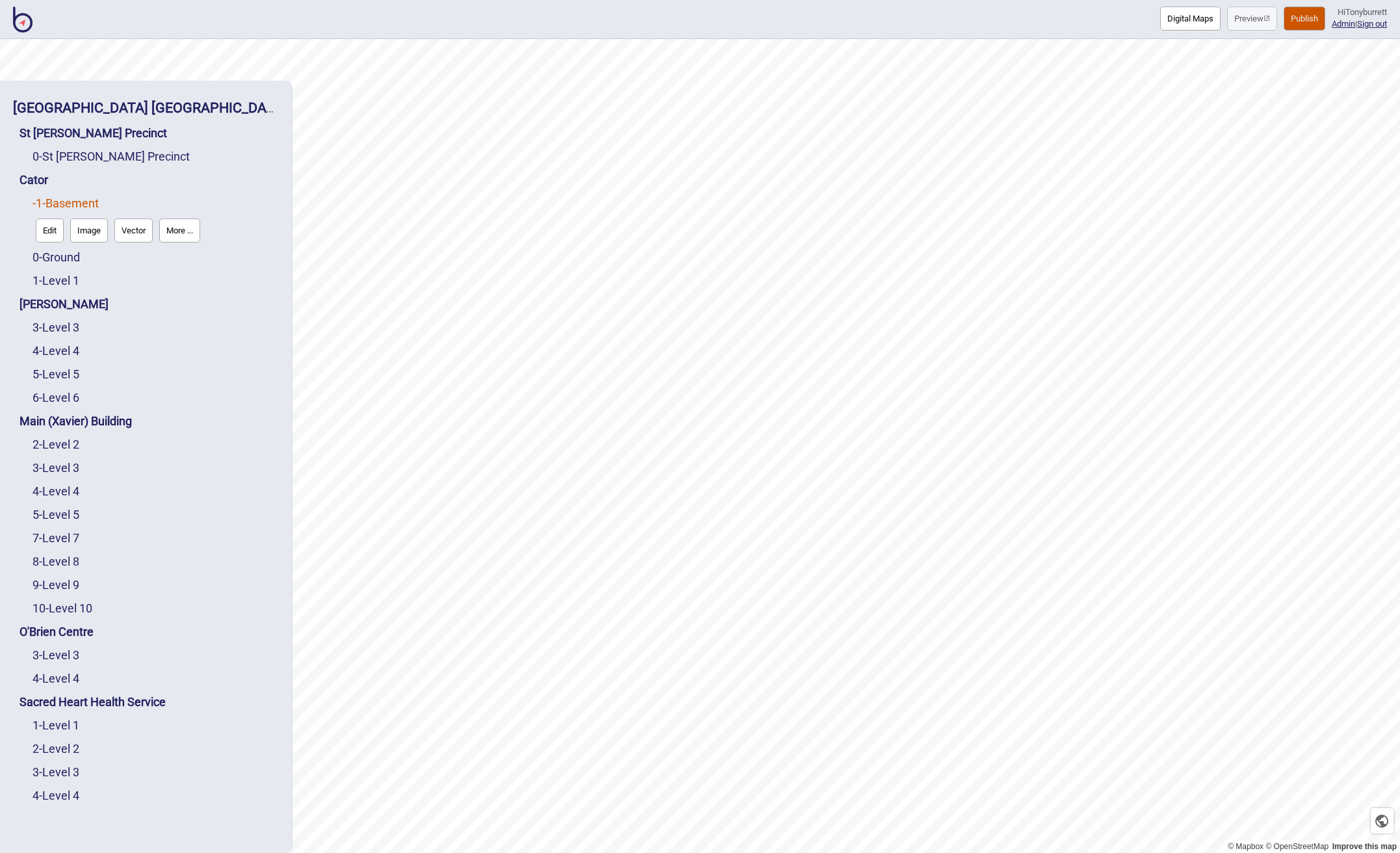
click at [1293, 19] on button "Publish" at bounding box center [1304, 18] width 42 height 24
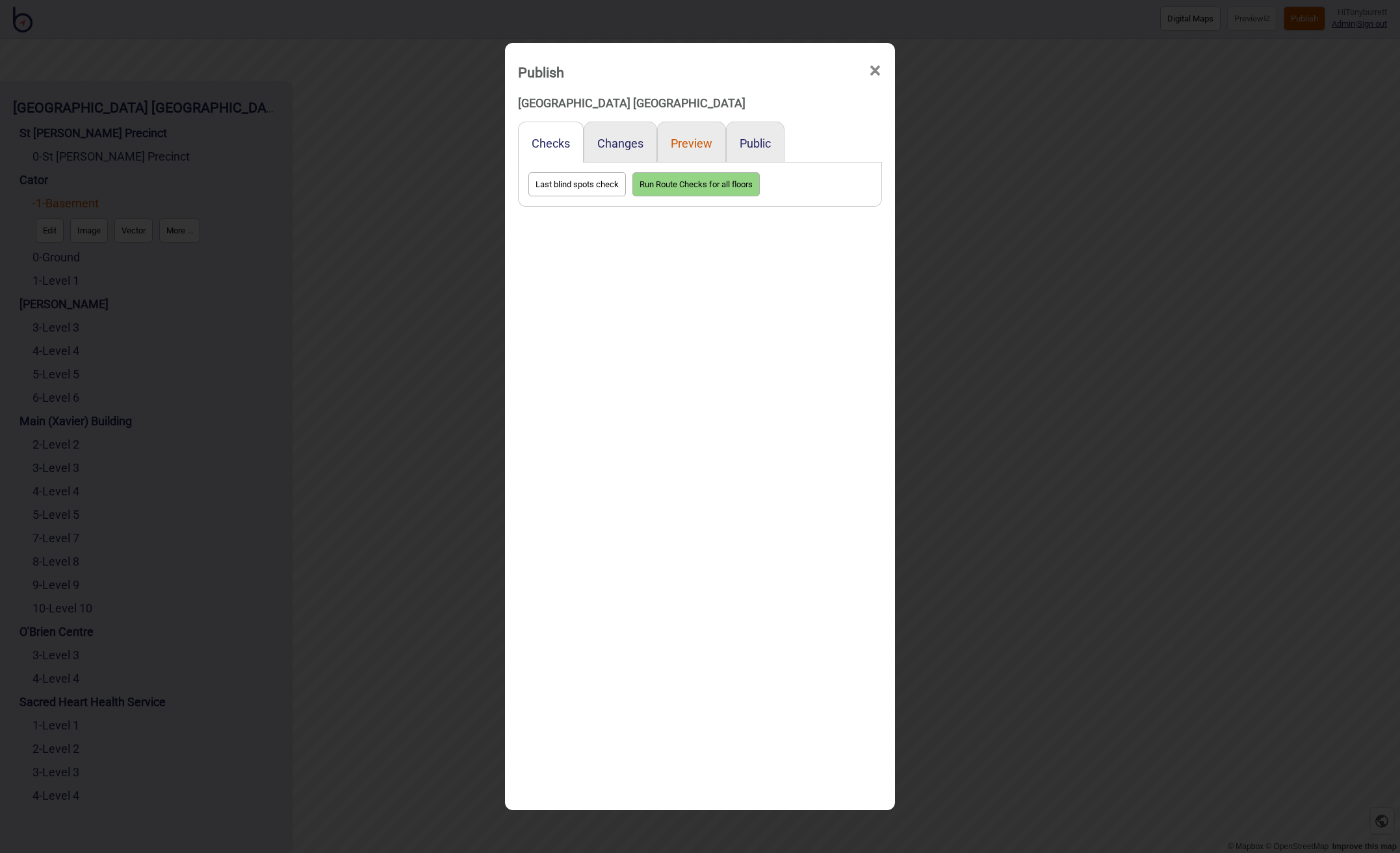
click at [702, 147] on button "Preview" at bounding box center [692, 144] width 42 height 14
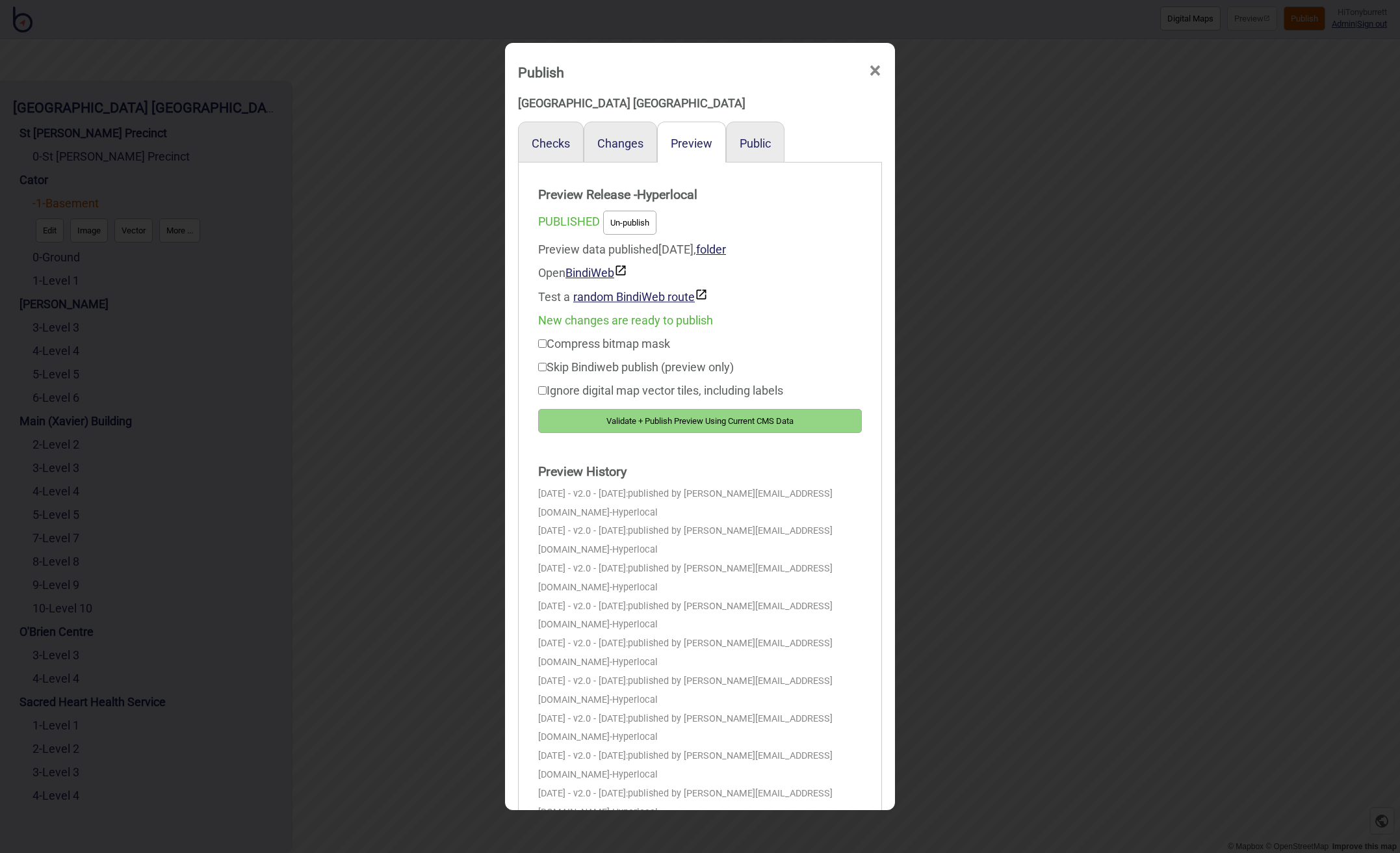
click at [693, 420] on button "Validate + Publish Preview Using Current CMS Data" at bounding box center [700, 421] width 324 height 24
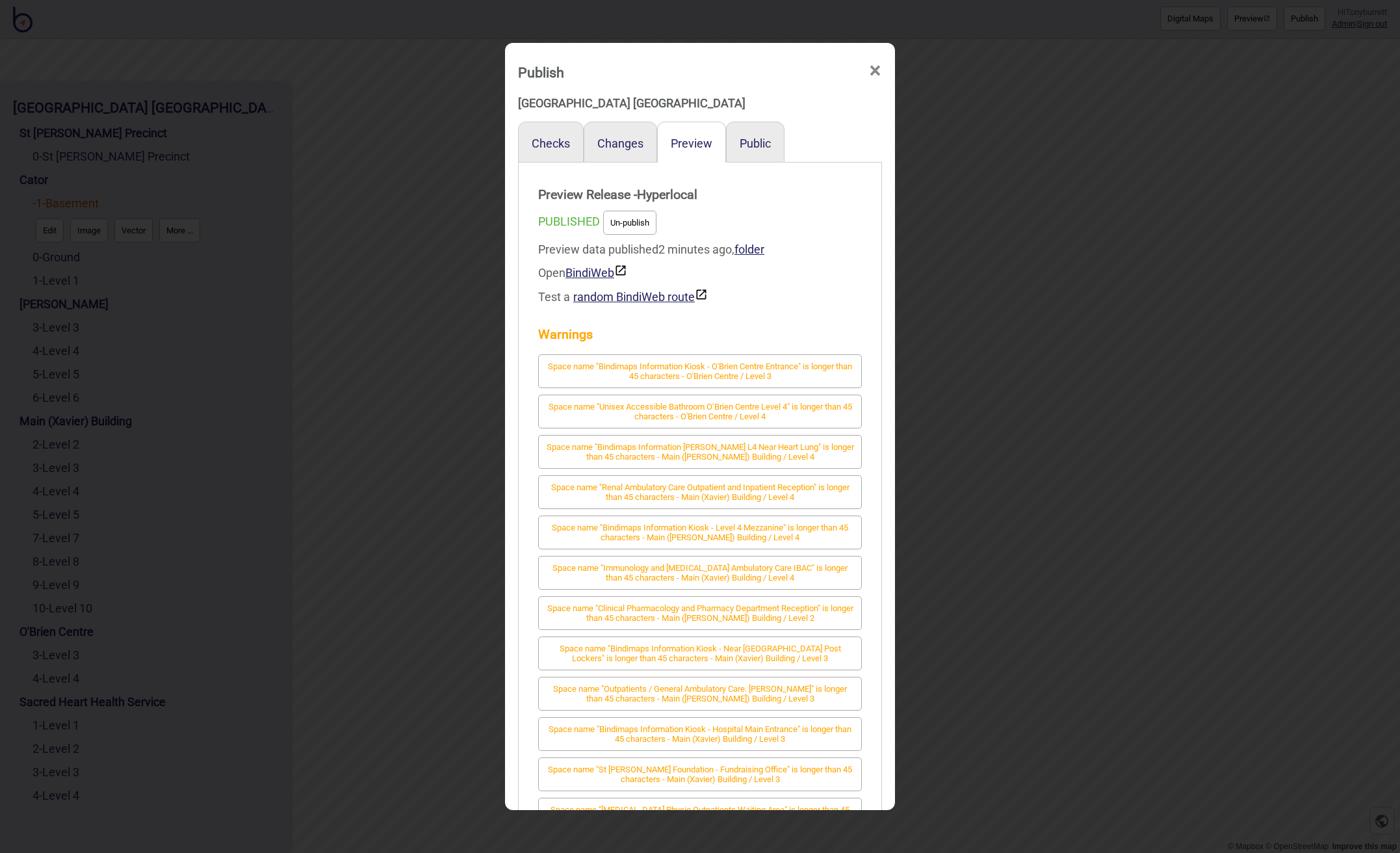
click at [873, 63] on span "×" at bounding box center [875, 71] width 14 height 43
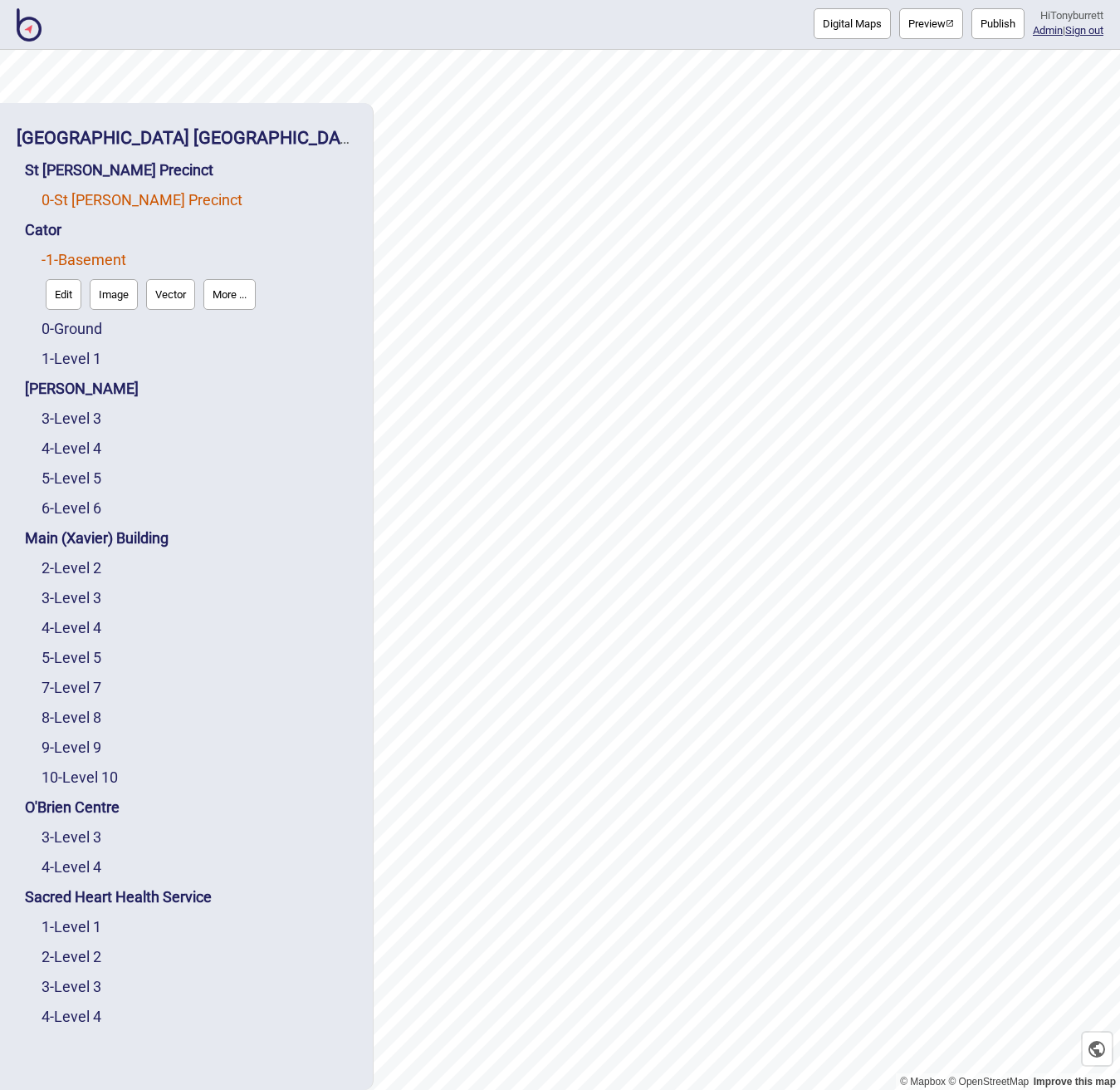
click at [103, 194] on link "0 - St Vincent's Precinct" at bounding box center [143, 200] width 201 height 18
click at [63, 234] on button "Edit" at bounding box center [63, 234] width 36 height 30
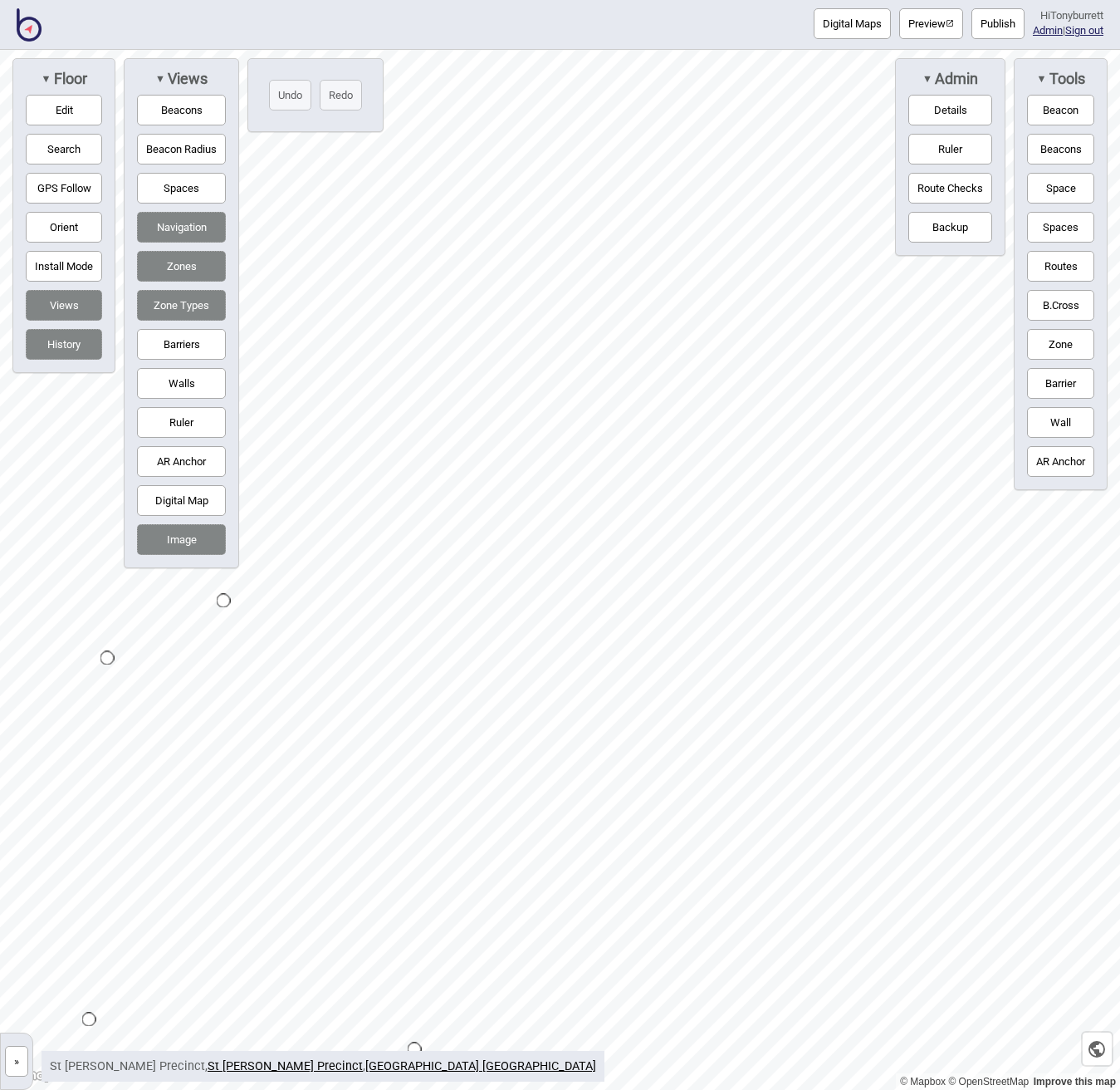
click at [67, 139] on button "Search" at bounding box center [64, 149] width 77 height 30
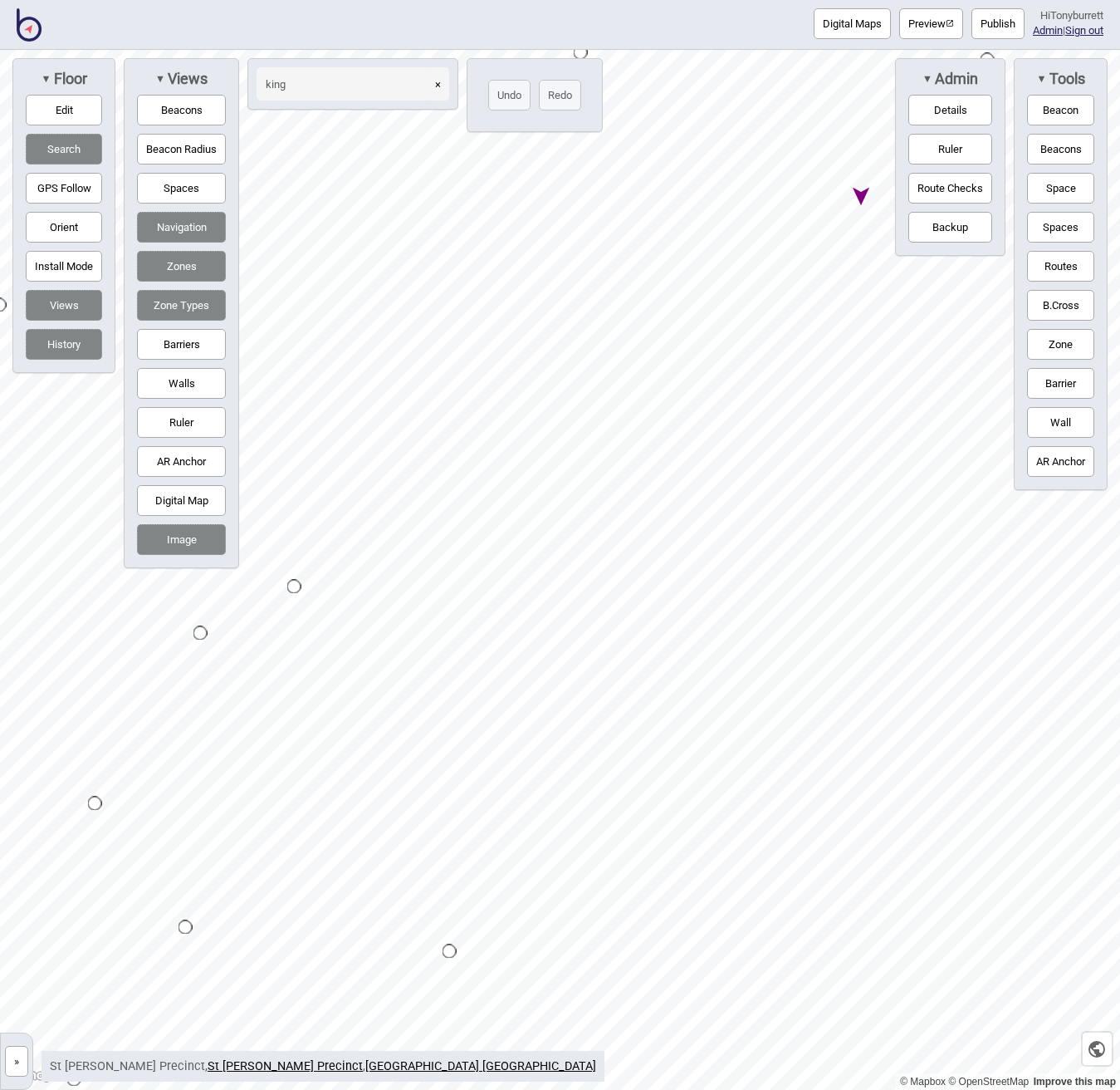
type input "king"
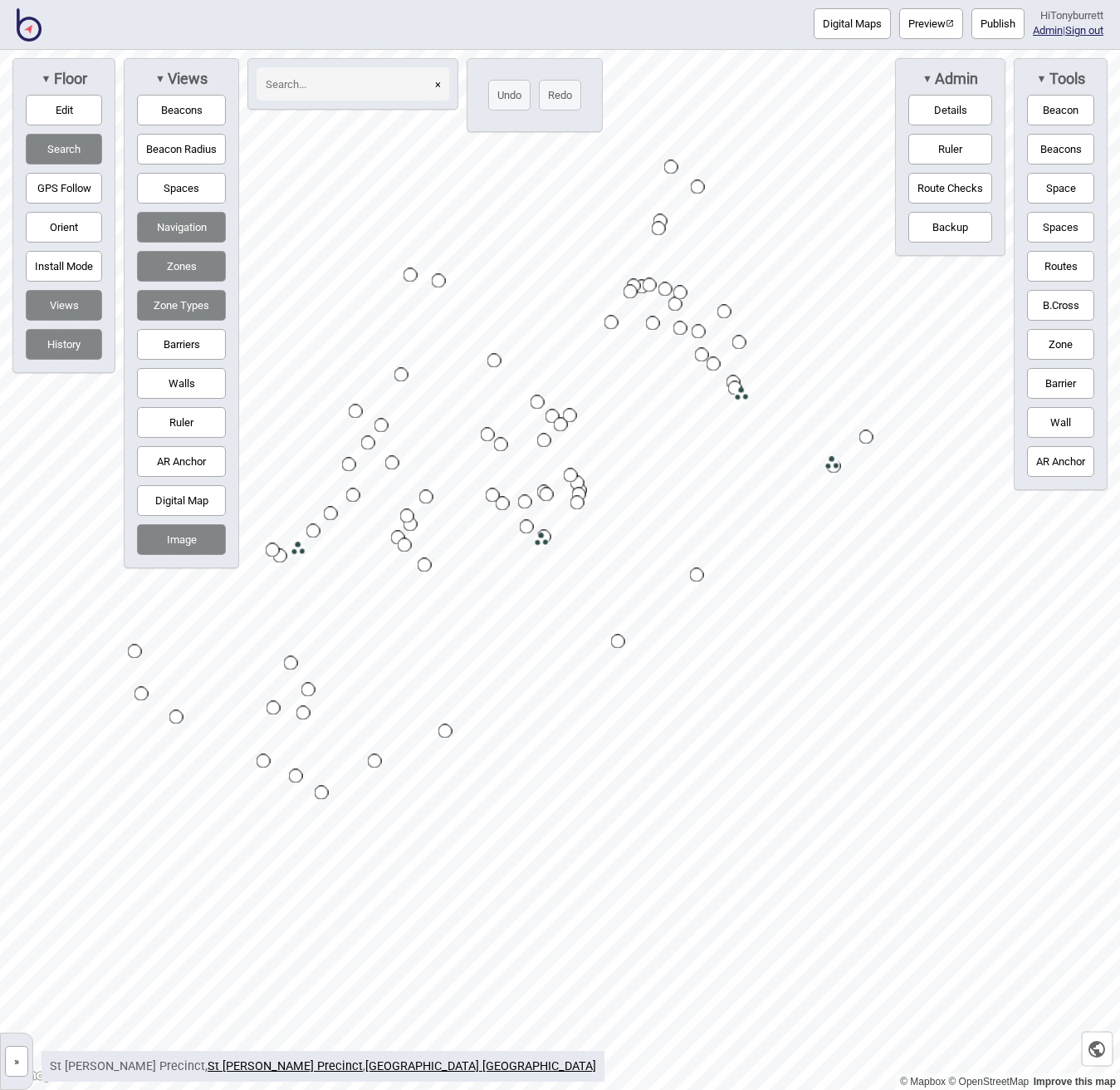
drag, startPoint x: 169, startPoint y: 194, endPoint x: 229, endPoint y: 227, distance: 68.5
click at [169, 194] on button "Spaces" at bounding box center [182, 188] width 89 height 30
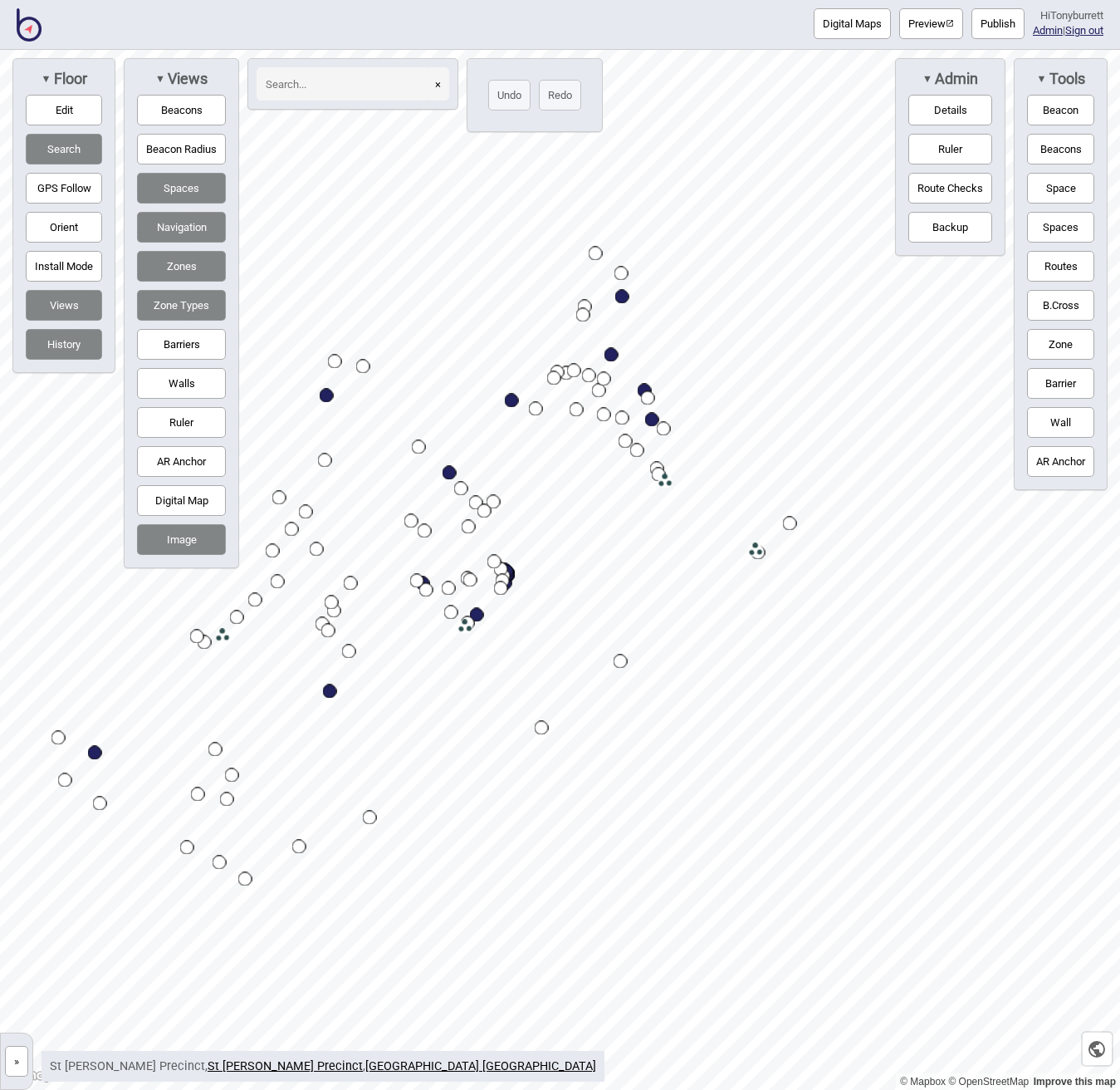
click at [624, 299] on div "Map marker" at bounding box center [622, 297] width 14 height 14
select select "Points of Interest"
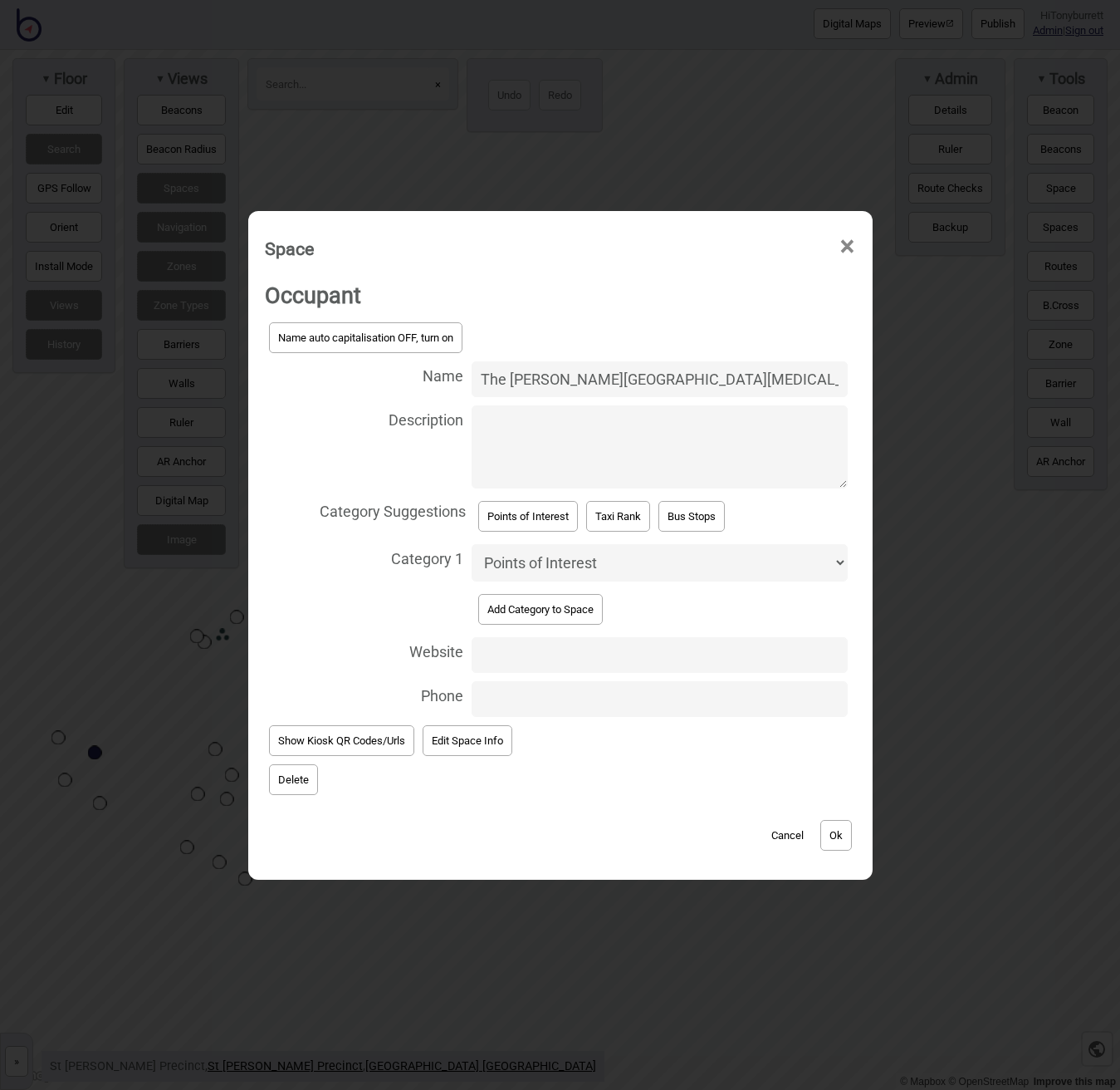
type input "The Kinghorn Cancer Centre (TKCC)"
click at [833, 832] on button "Ok" at bounding box center [836, 835] width 31 height 30
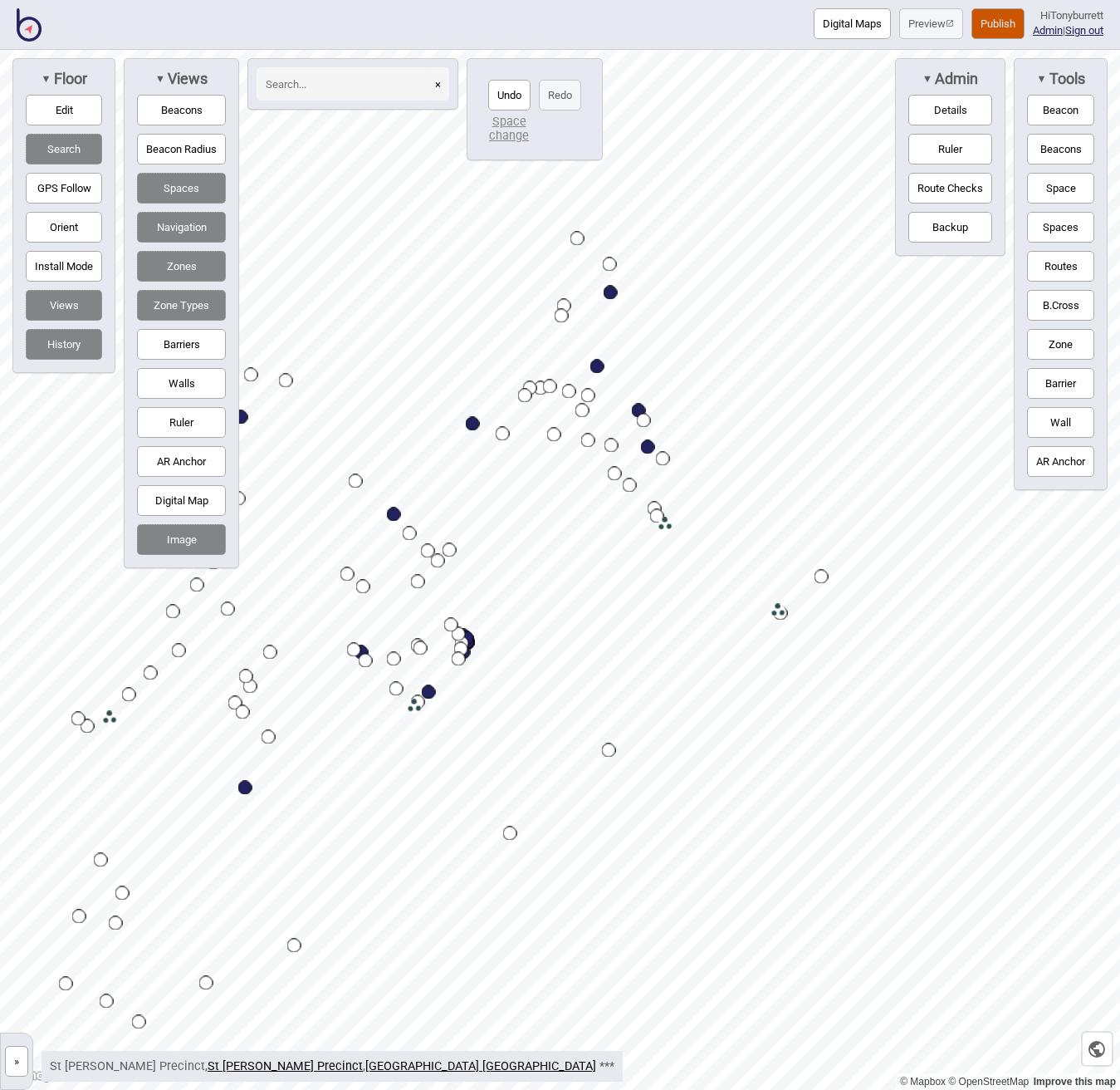
click at [609, 294] on div "Map marker" at bounding box center [610, 293] width 14 height 14
select select "Points of Interest"
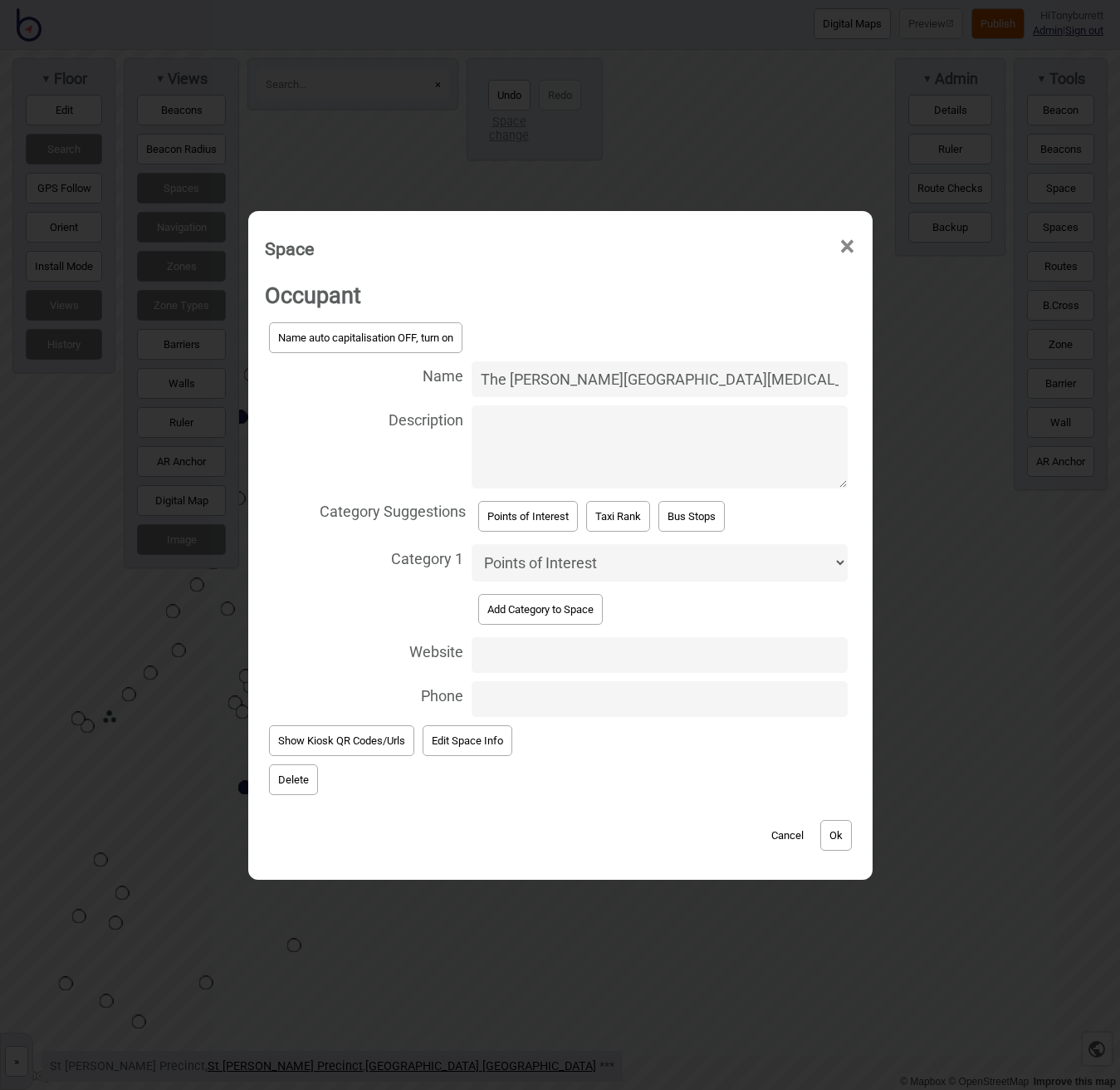
click at [535, 430] on textarea "Description" at bounding box center [658, 447] width 375 height 83
paste textarea "NELUNE Centre, NELUNE Men’s Health Centre"
type textarea "NELUNE Centre, NELUNE Men’s Health Centre"
click at [835, 820] on button "Ok" at bounding box center [836, 835] width 31 height 30
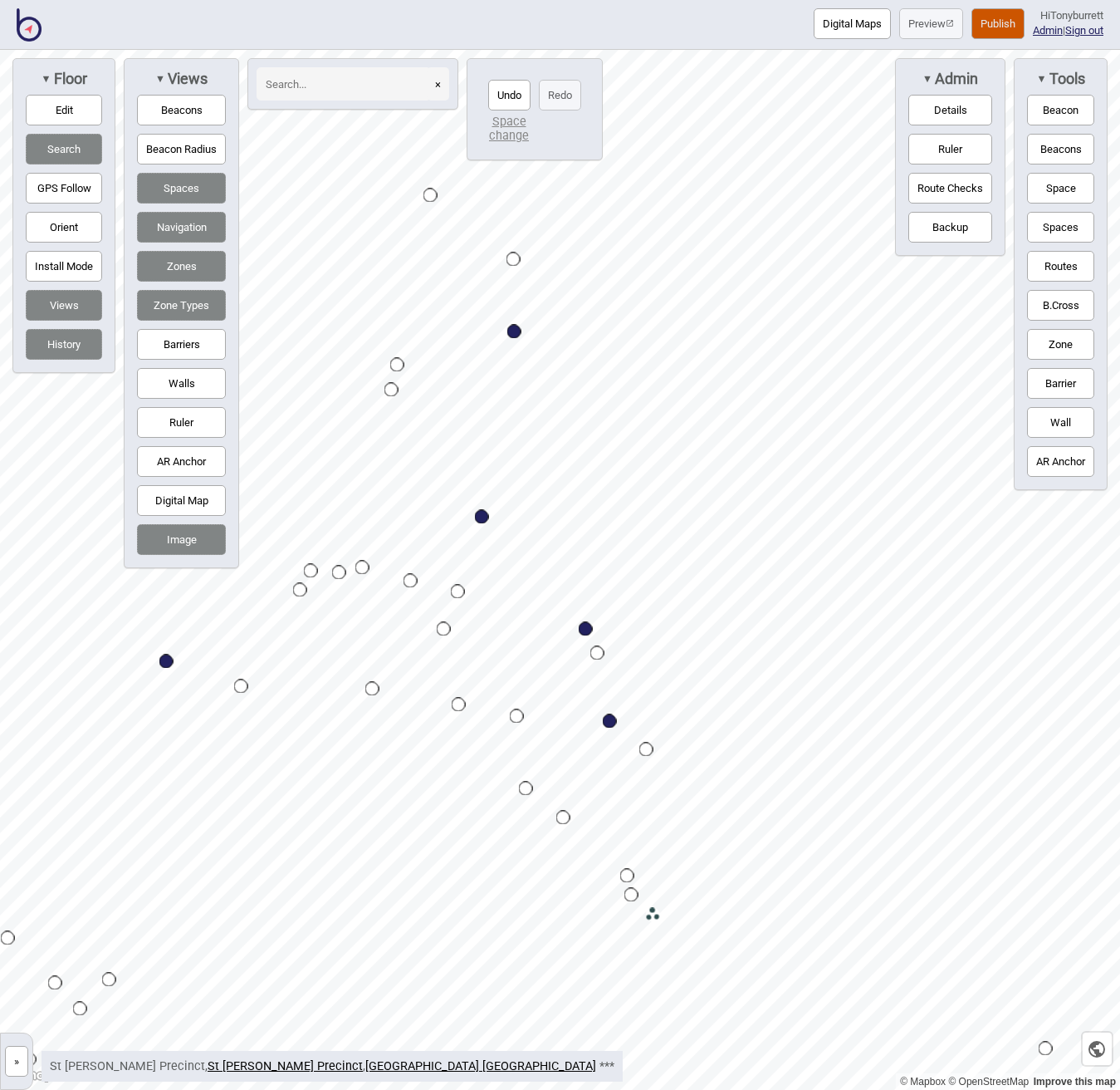
click at [1051, 184] on button "Space" at bounding box center [1060, 188] width 67 height 30
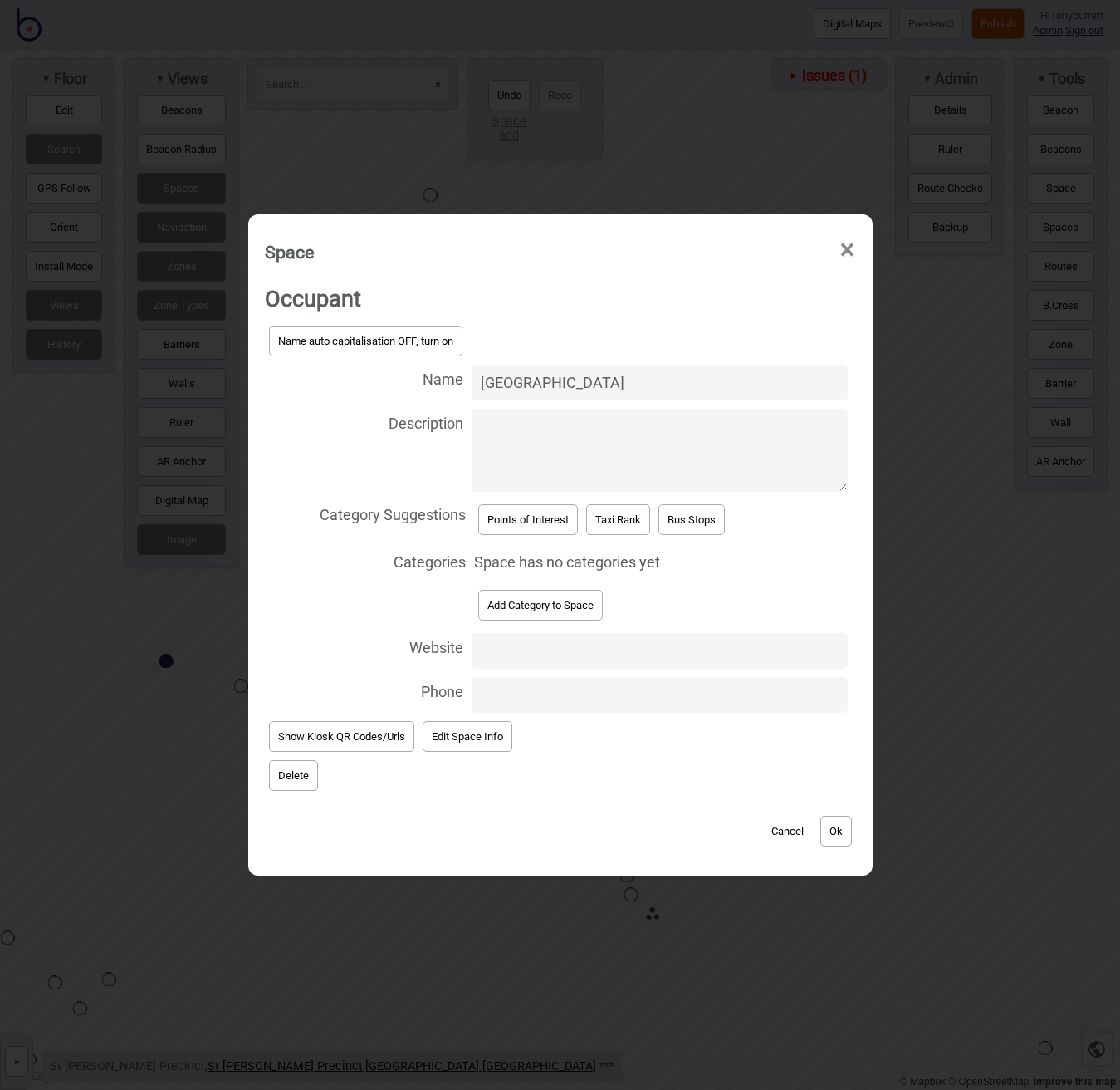
type input "NELUNE Centre"
click at [517, 537] on div "Points of Interest" at bounding box center [527, 520] width 108 height 39
click at [511, 525] on button "Points of Interest" at bounding box center [528, 520] width 100 height 30
select select "Points of Interest"
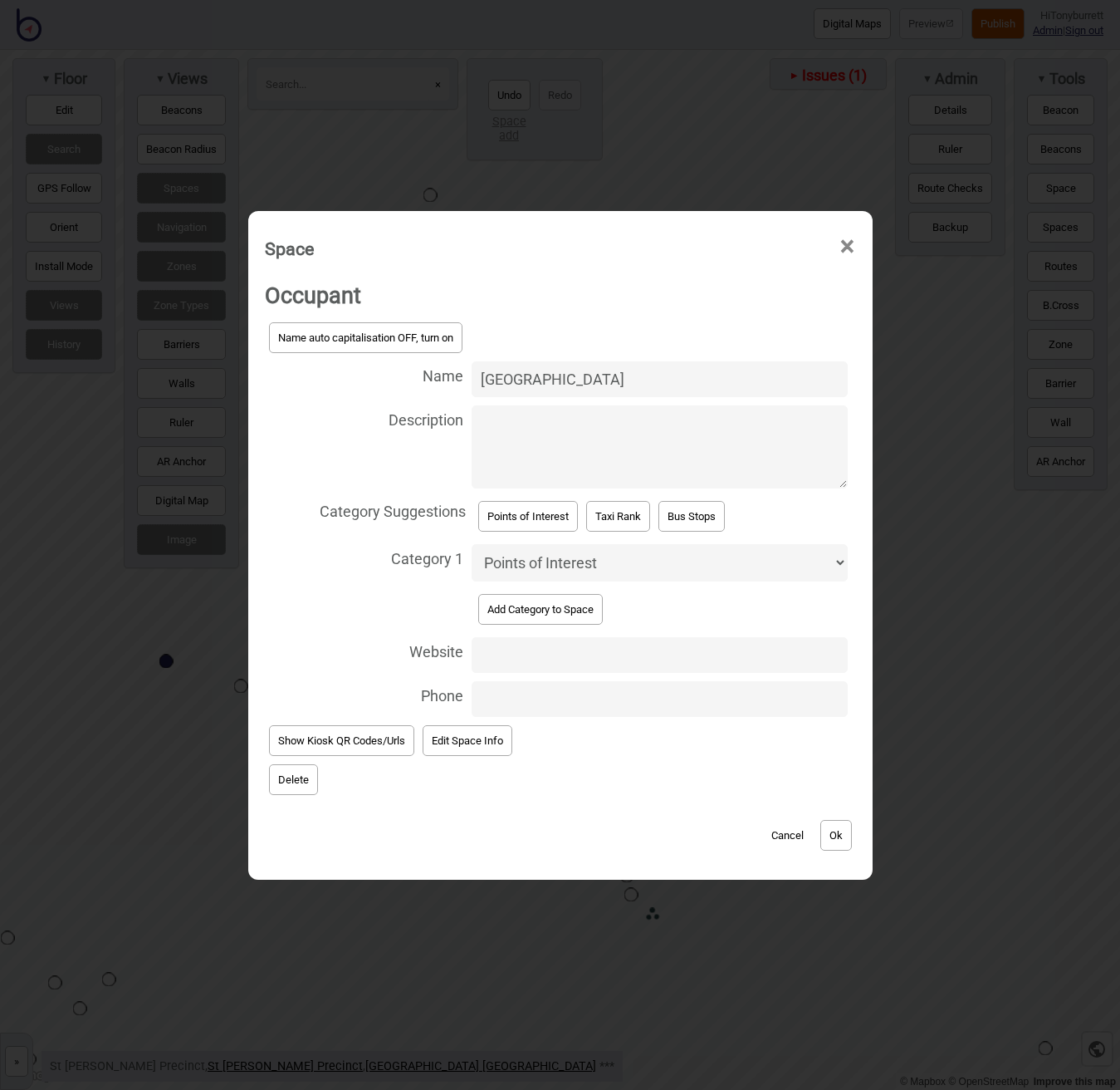
click at [835, 827] on button "Ok" at bounding box center [836, 835] width 31 height 30
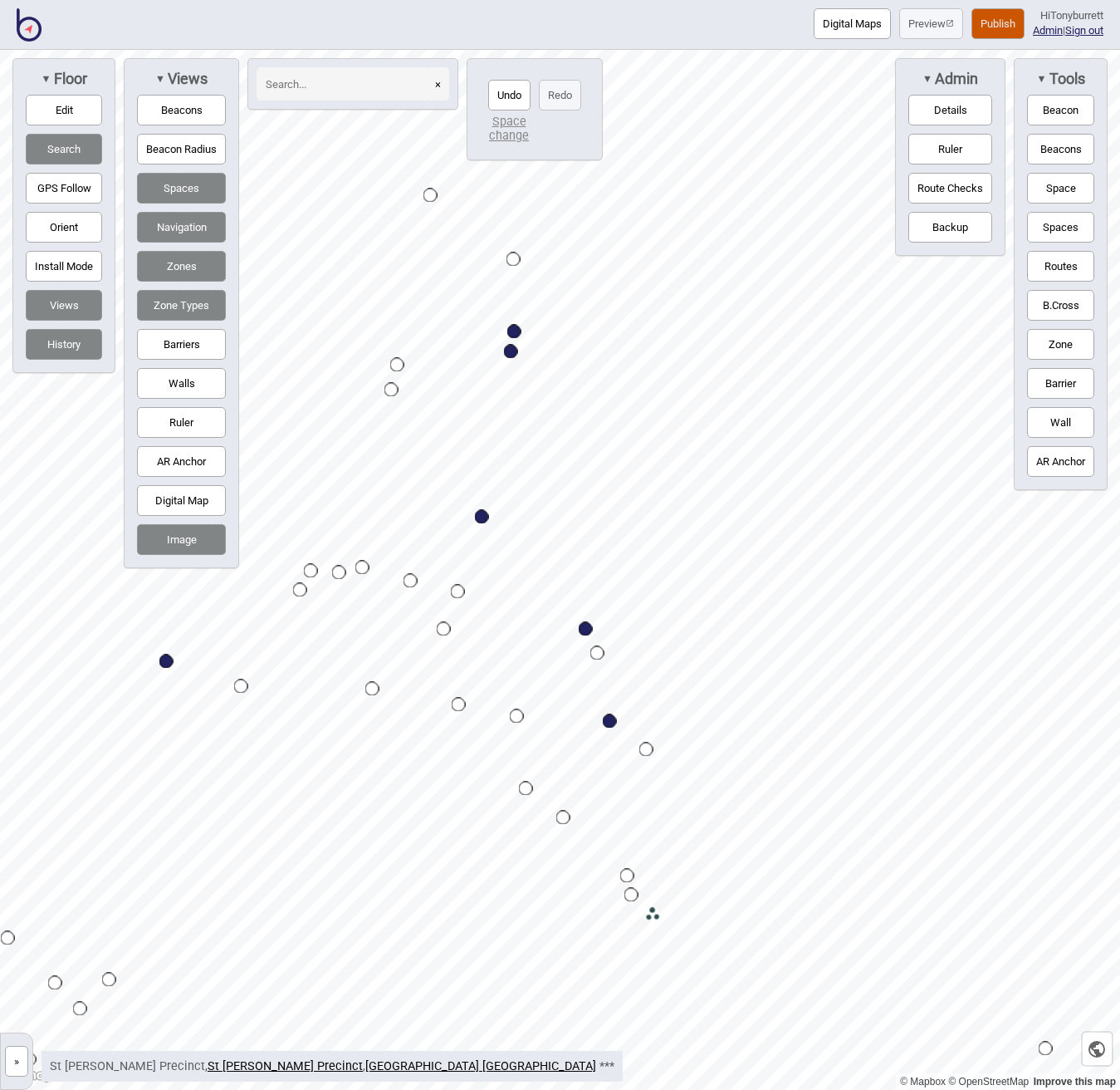
click at [1058, 184] on button "Space" at bounding box center [1060, 188] width 67 height 30
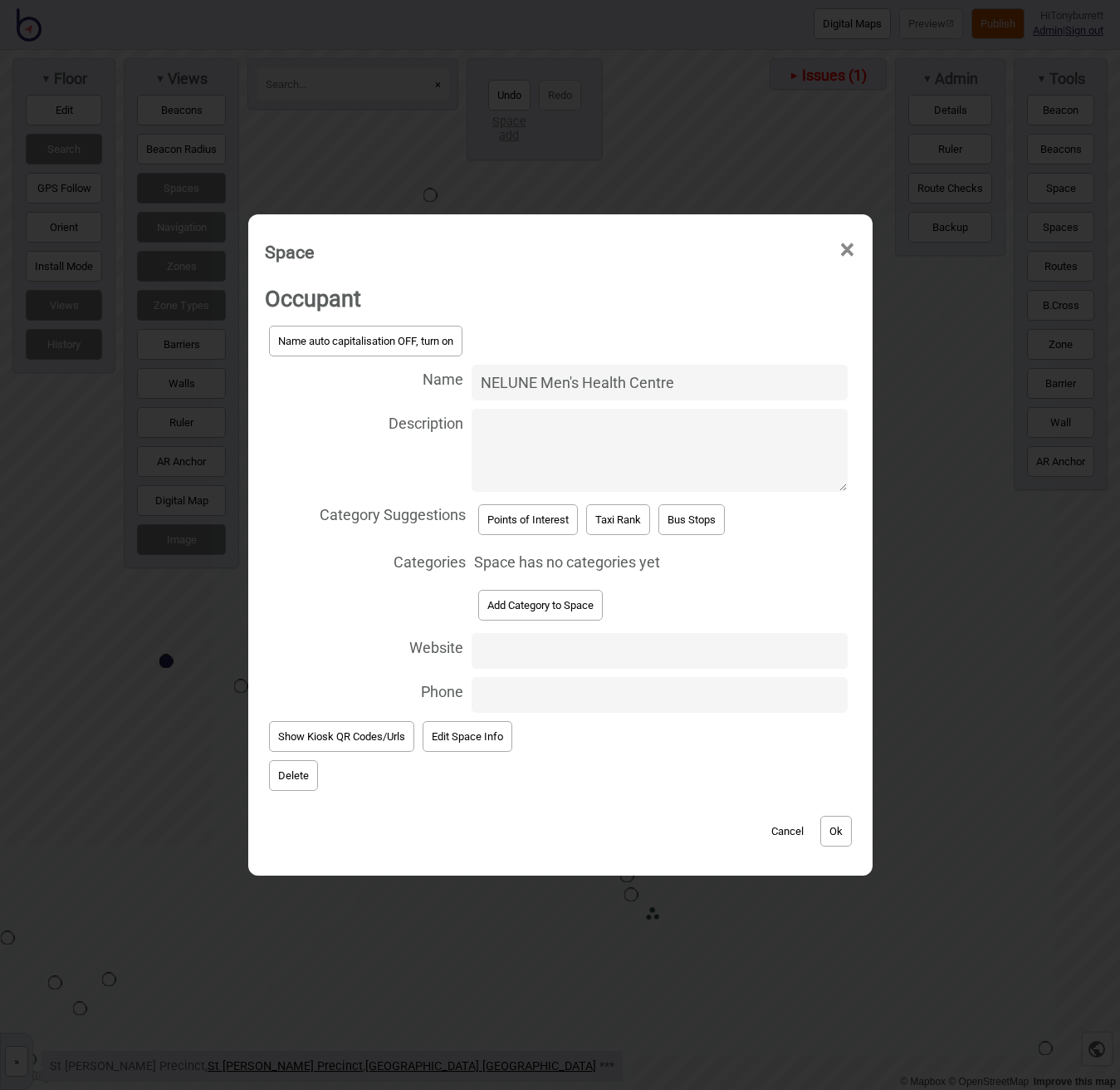
type input "NELUNE Men's Health Centre"
drag, startPoint x: 483, startPoint y: 520, endPoint x: 506, endPoint y: 537, distance: 28.6
click at [486, 524] on button "Points of Interest" at bounding box center [528, 520] width 100 height 30
select select "Points of Interest"
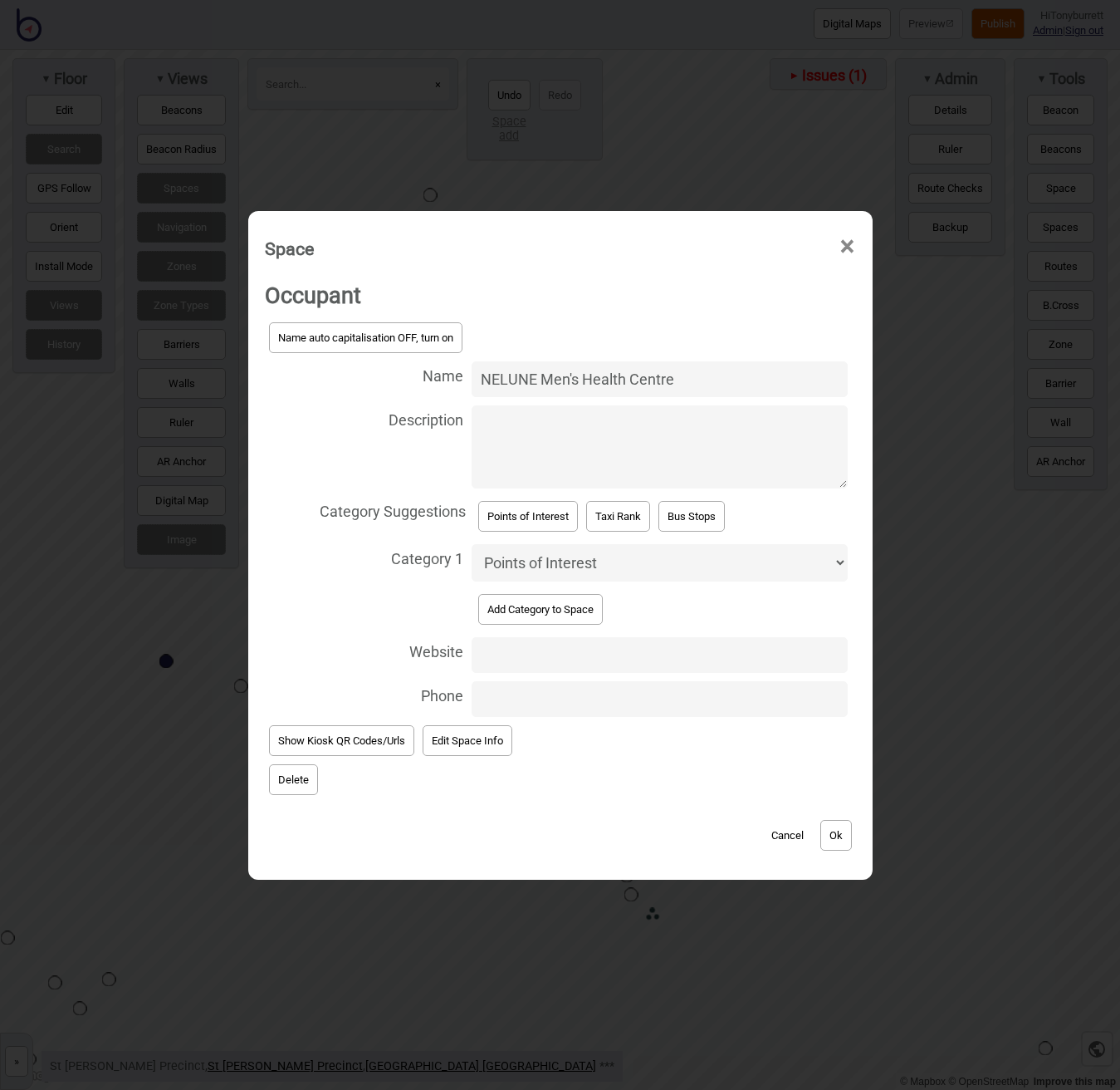
click at [839, 832] on button "Ok" at bounding box center [836, 835] width 31 height 30
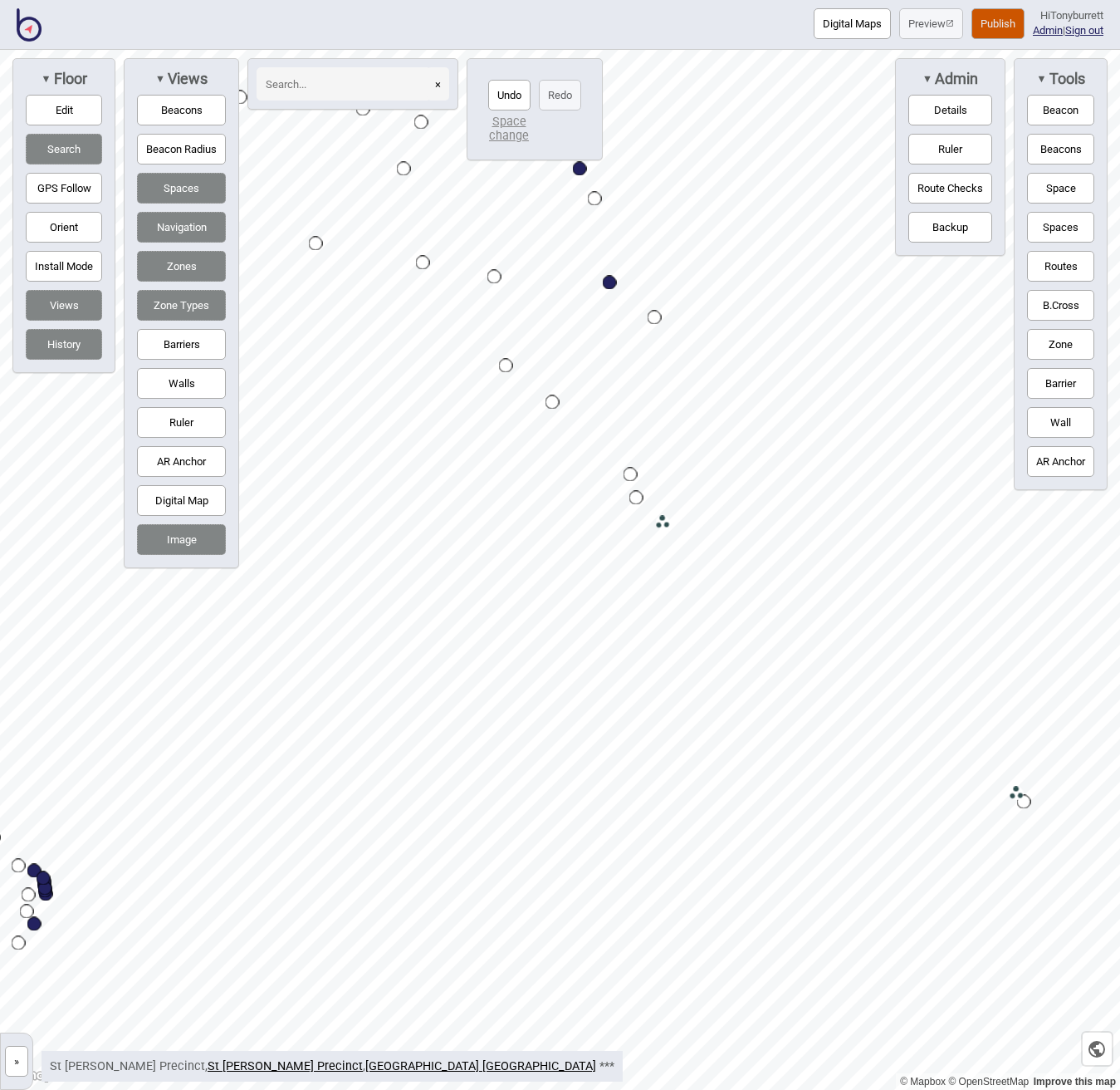
click at [169, 260] on button "Zones" at bounding box center [182, 266] width 89 height 30
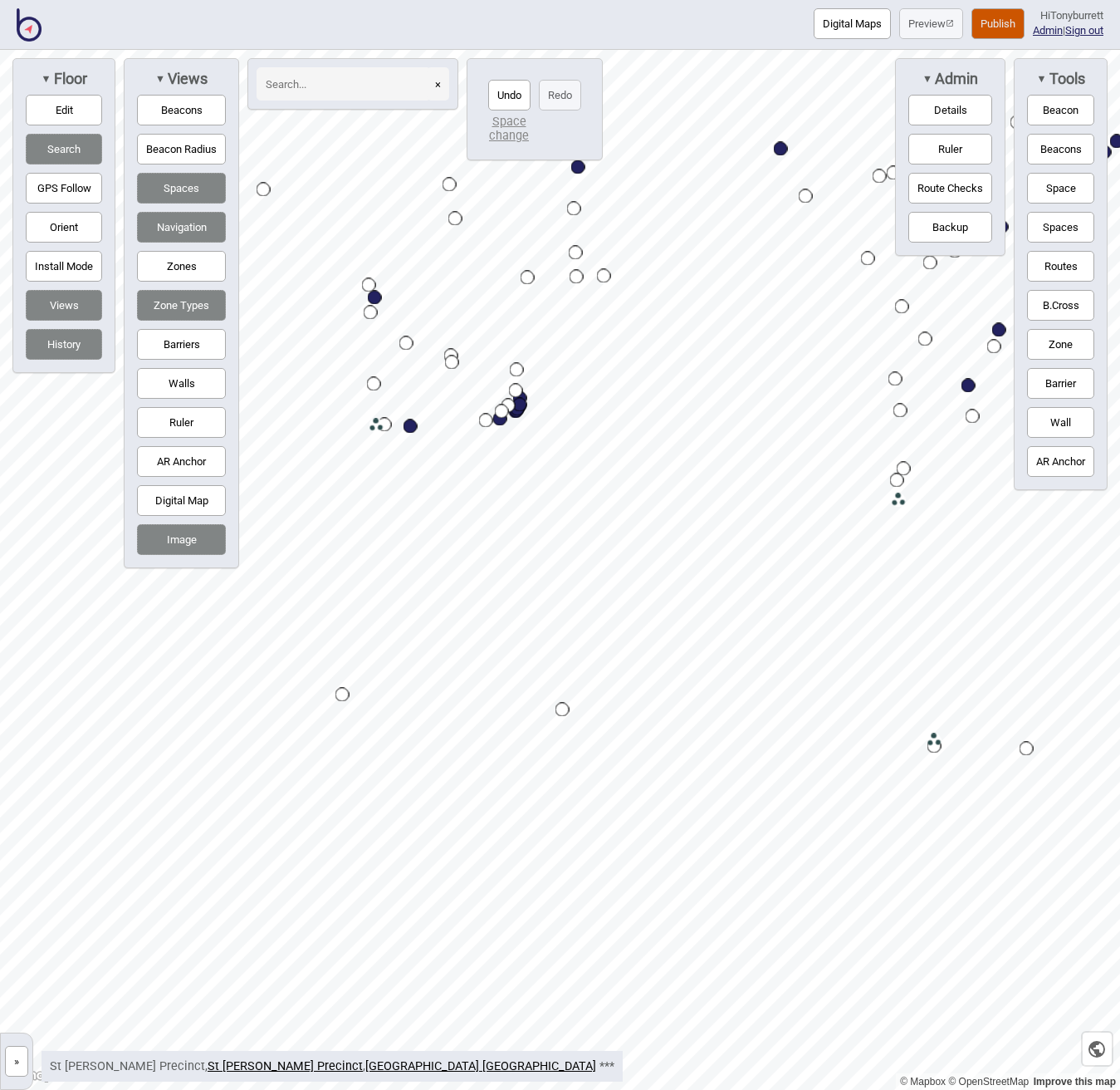
click at [185, 341] on button "Barriers" at bounding box center [182, 344] width 89 height 30
click at [186, 266] on button "Zones" at bounding box center [182, 266] width 89 height 30
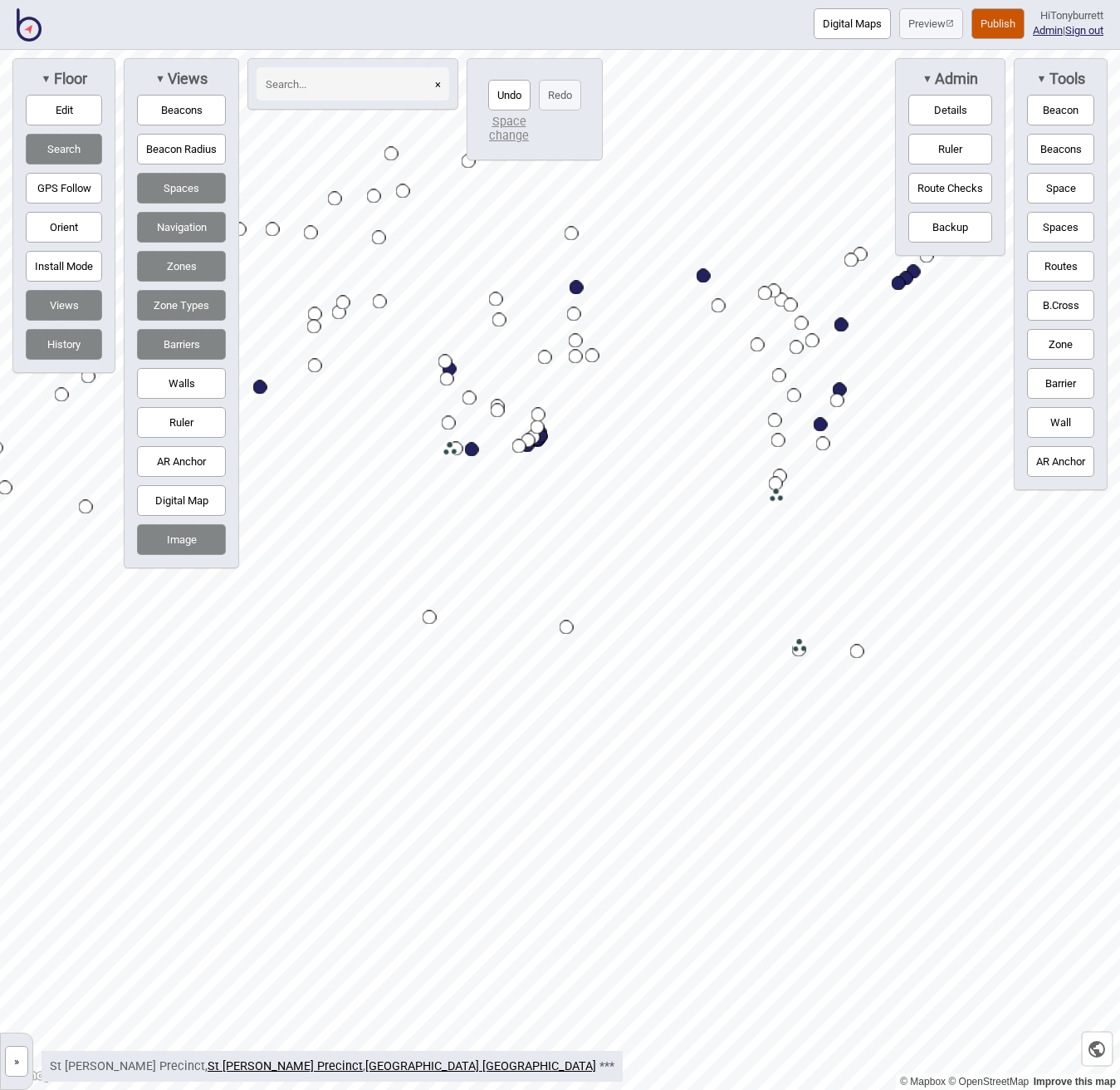
click at [42, 140] on button "Search" at bounding box center [64, 149] width 77 height 30
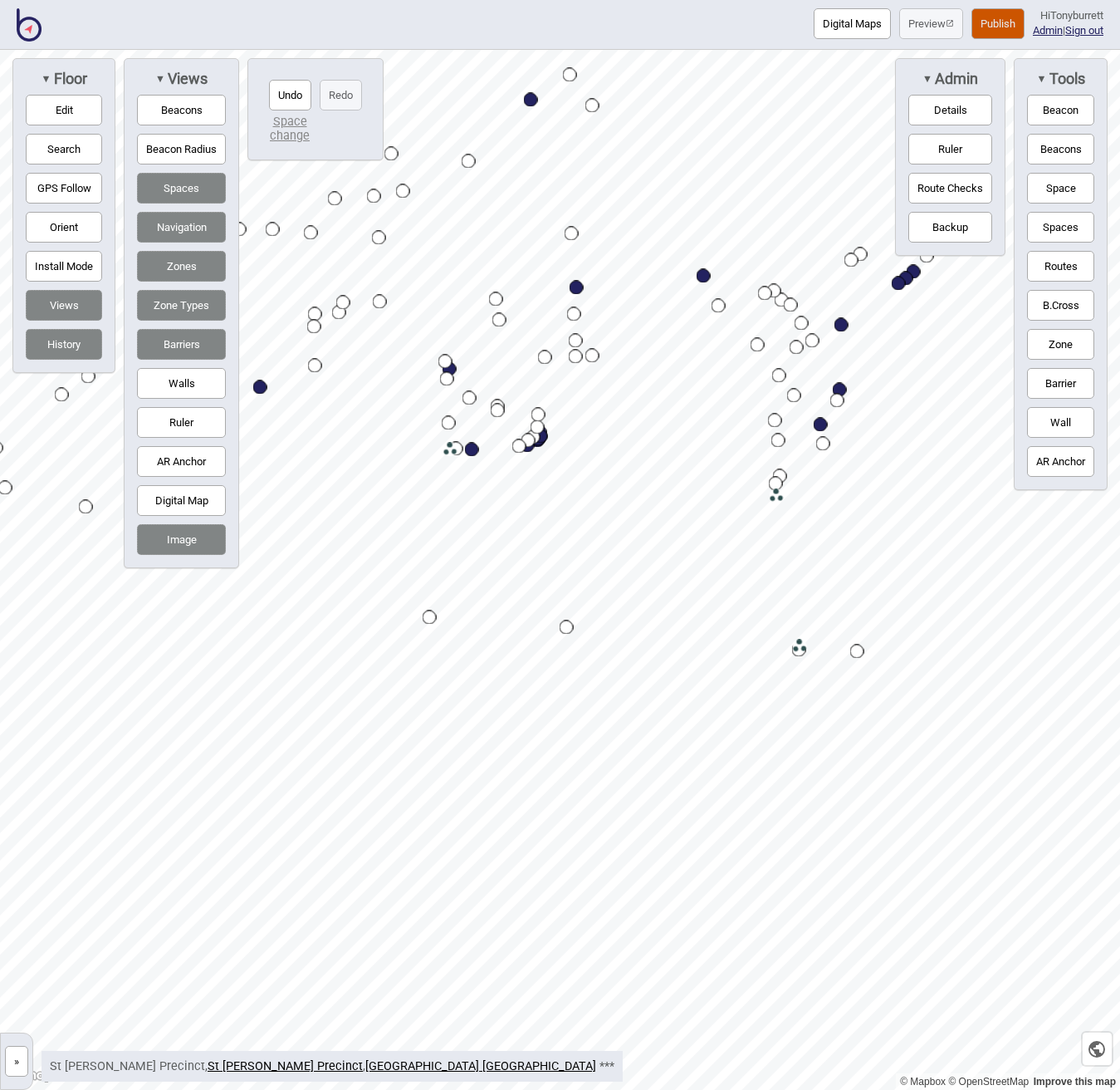
drag, startPoint x: 72, startPoint y: 347, endPoint x: 85, endPoint y: 348, distance: 13.0
click at [78, 348] on button "History" at bounding box center [64, 344] width 77 height 30
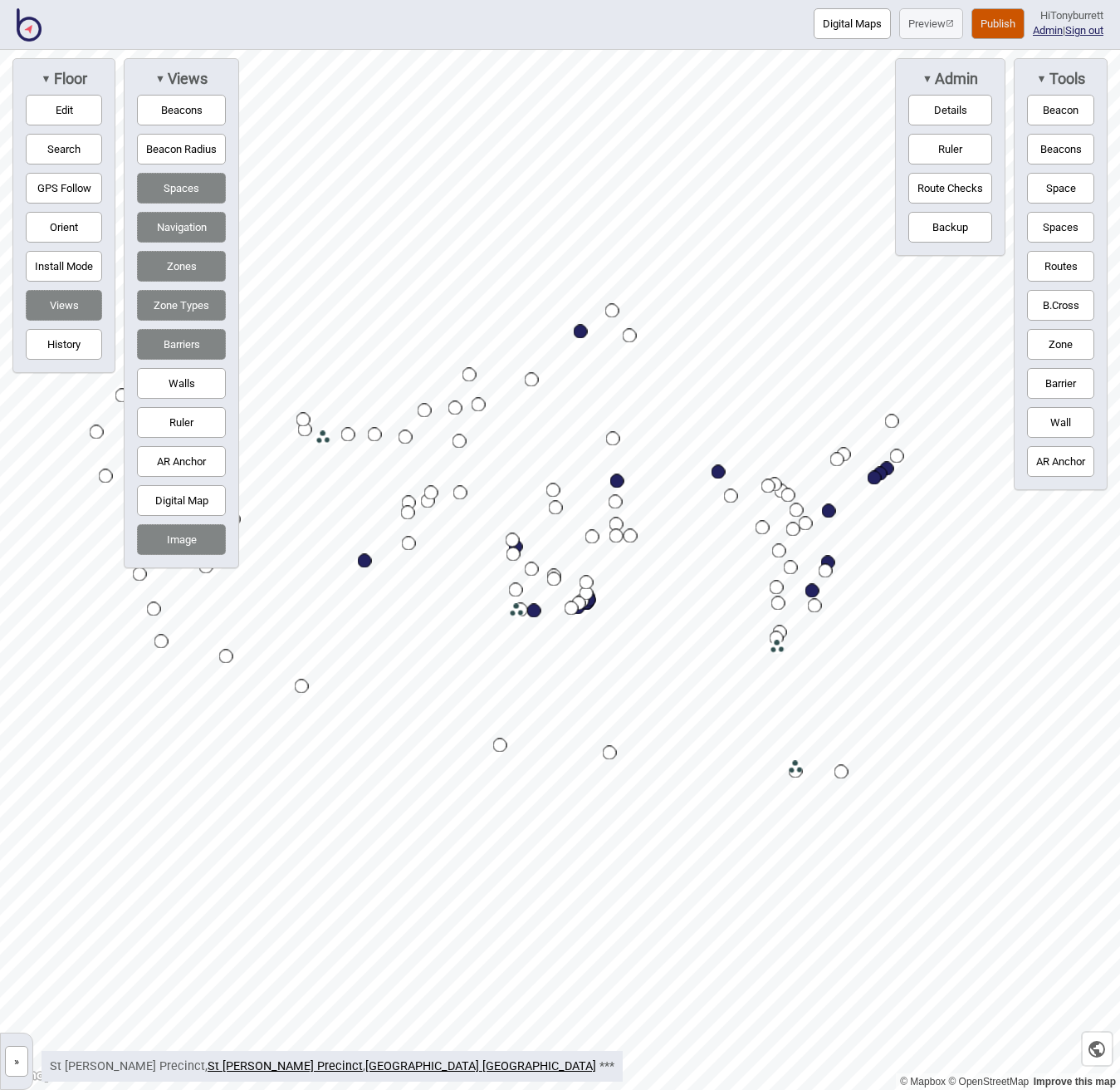
click at [24, 1059] on button "»" at bounding box center [17, 1061] width 23 height 30
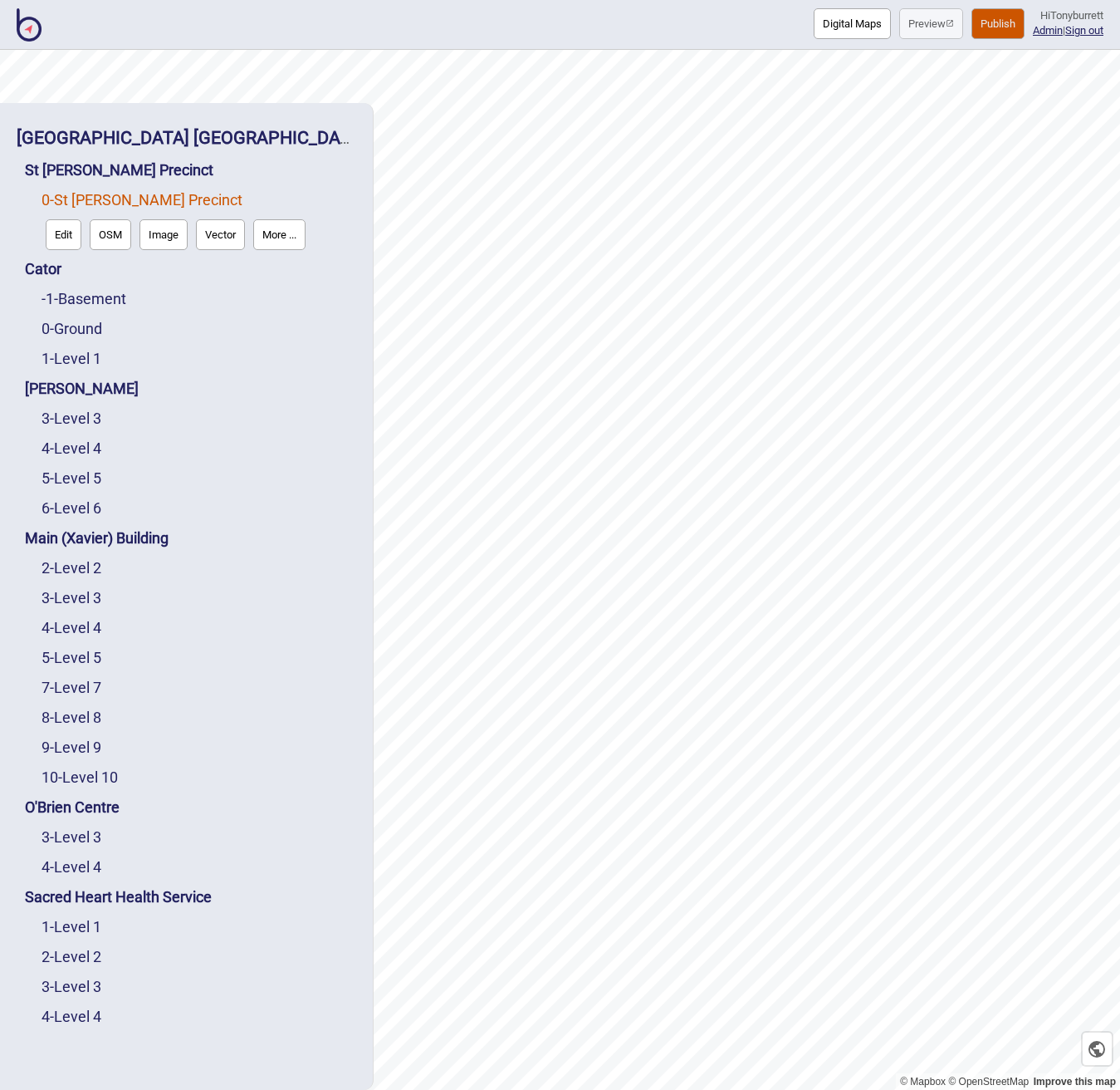
click at [67, 240] on button "Edit" at bounding box center [63, 234] width 36 height 30
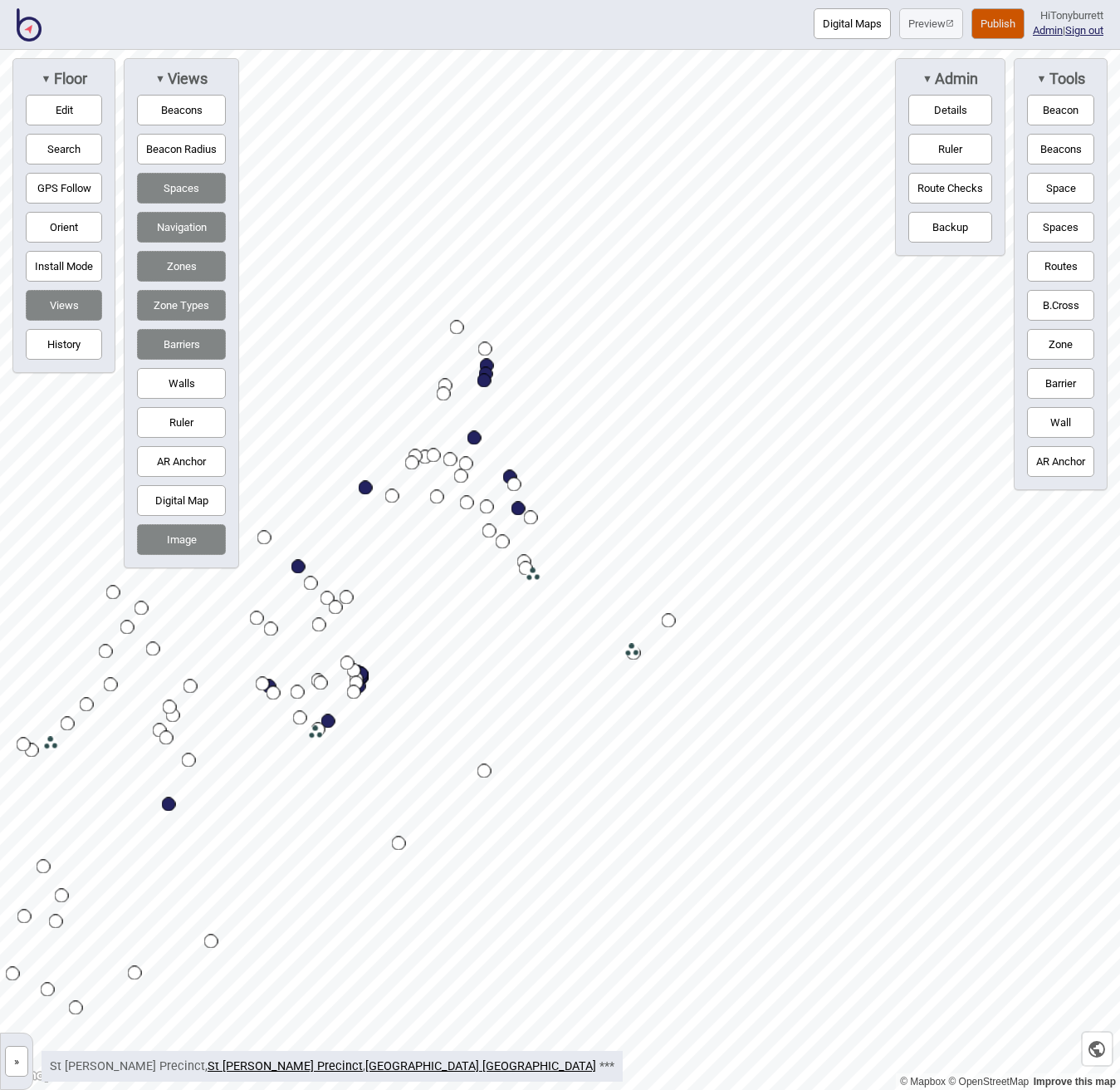
click at [16, 1062] on button "»" at bounding box center [17, 1061] width 23 height 30
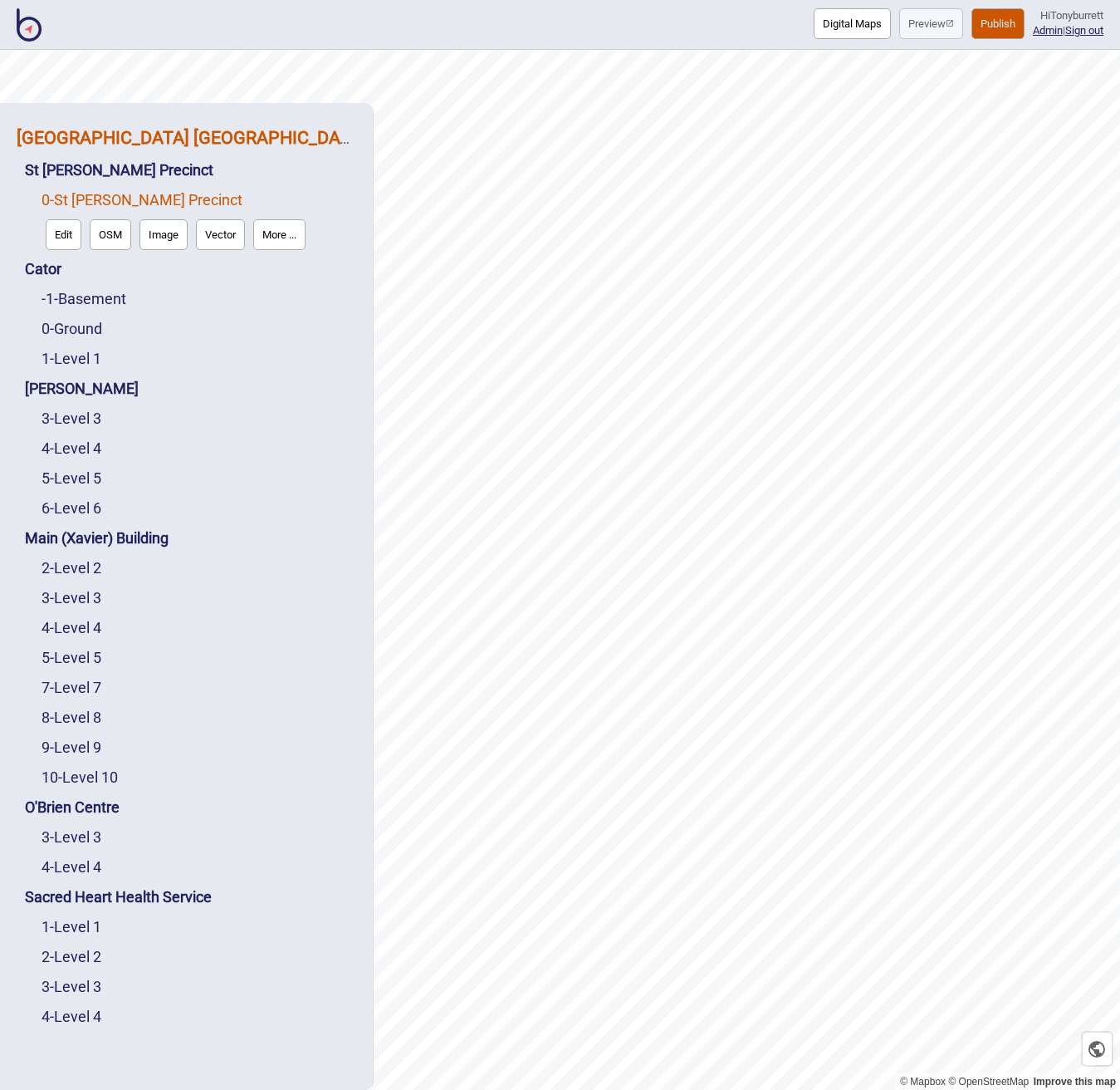
click at [122, 131] on strong "[GEOGRAPHIC_DATA] [GEOGRAPHIC_DATA]" at bounding box center [192, 137] width 349 height 20
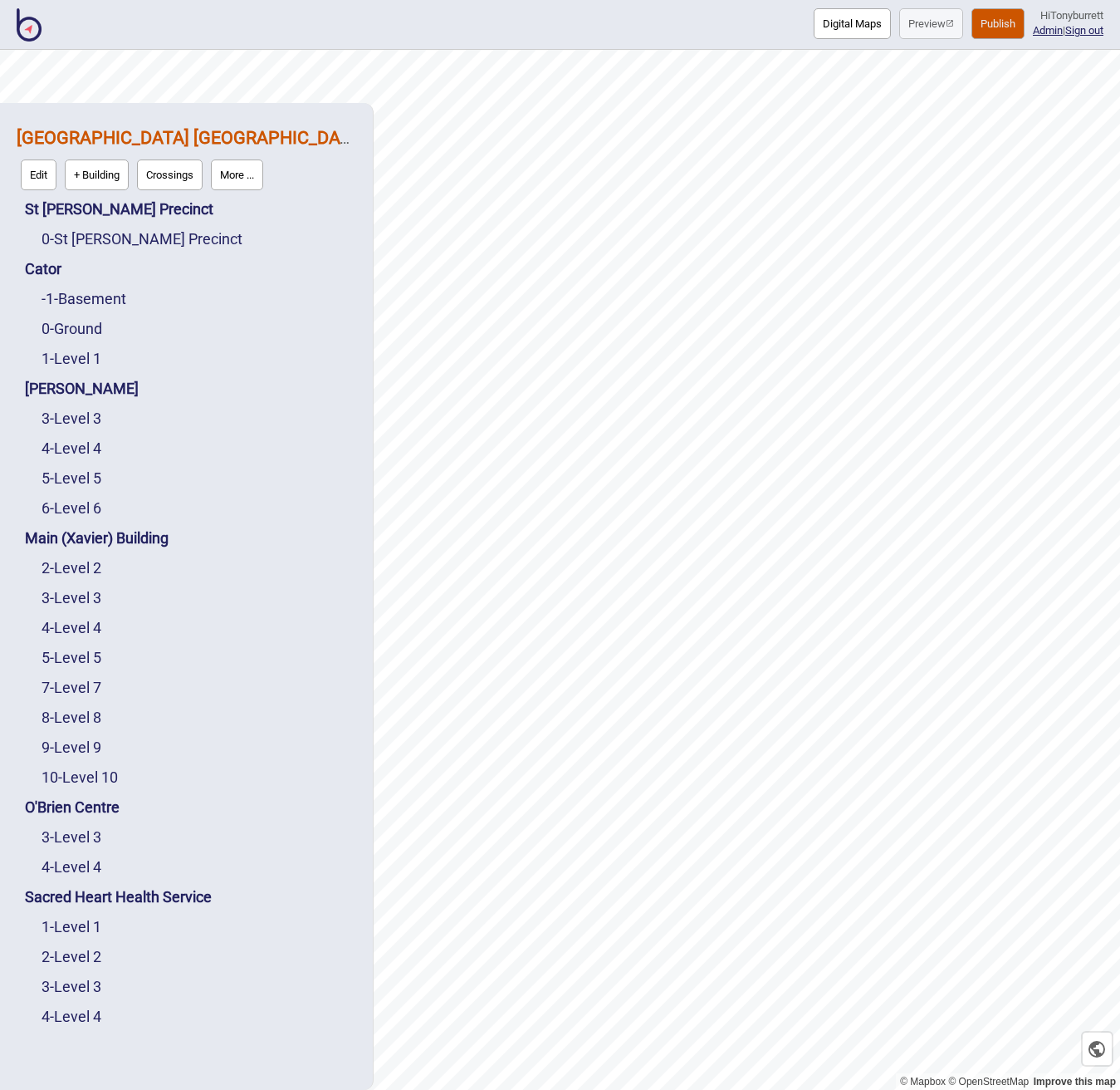
click at [36, 175] on button "Edit" at bounding box center [38, 175] width 36 height 30
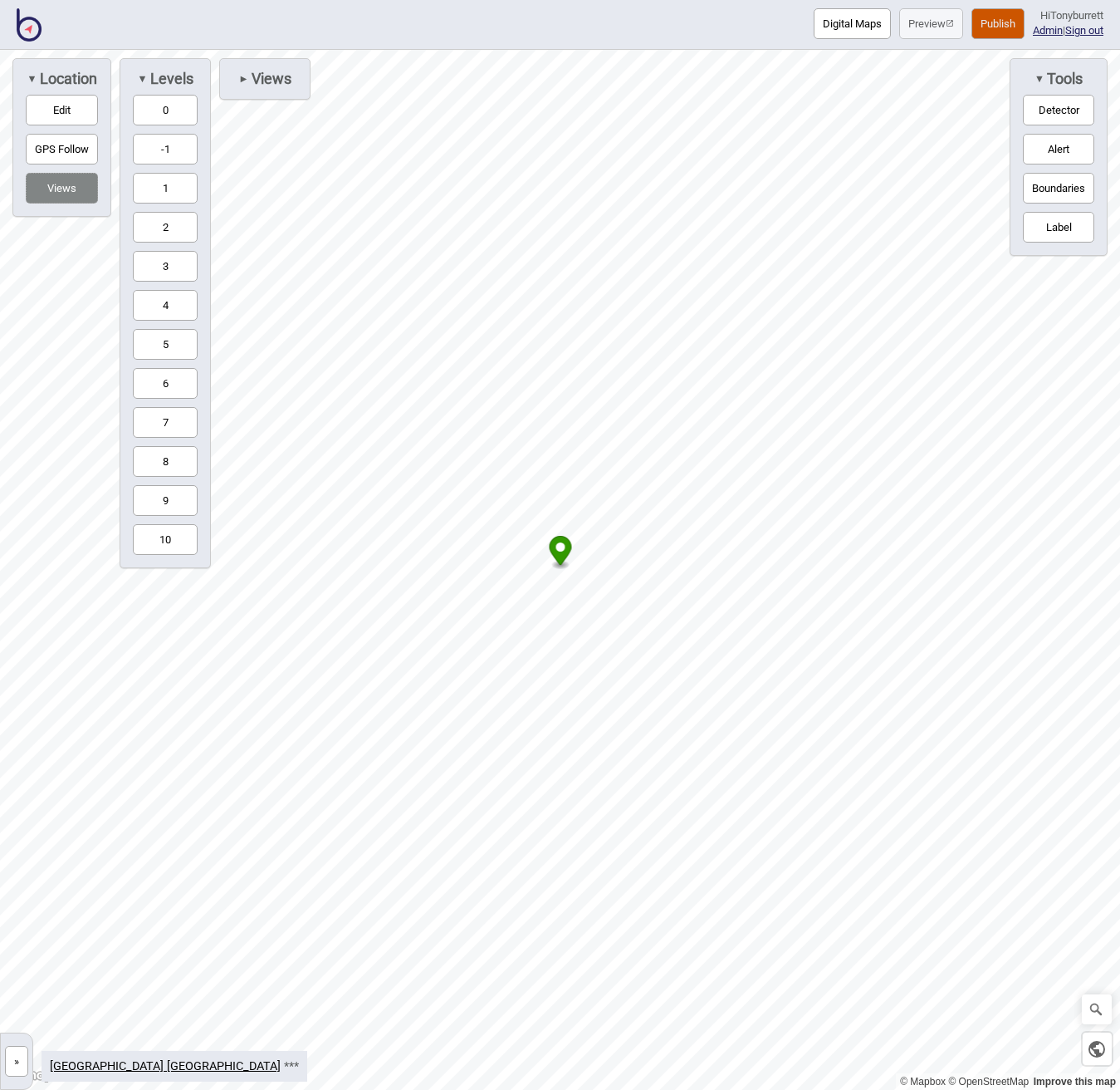
click at [165, 102] on button "0" at bounding box center [165, 110] width 65 height 30
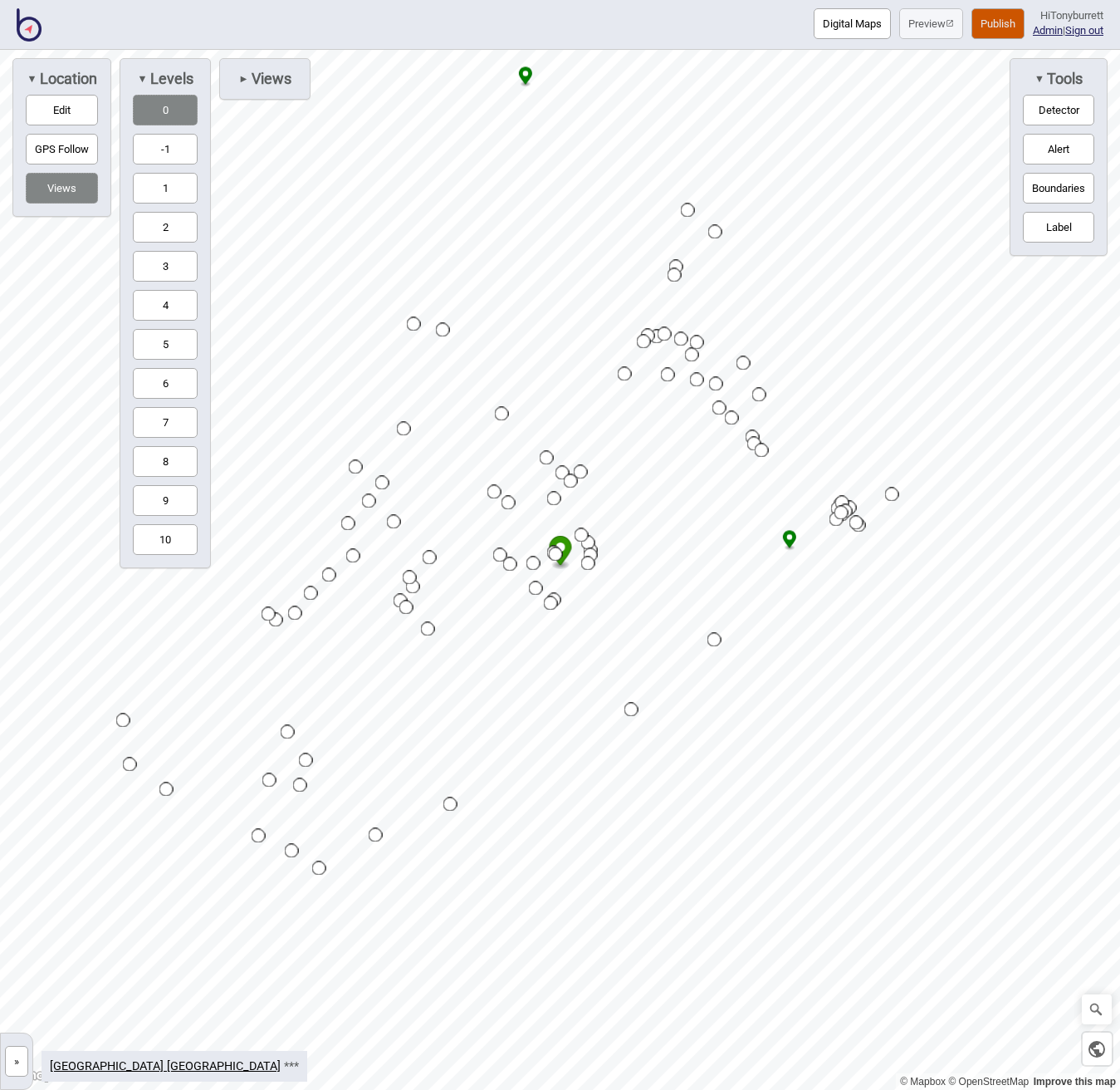
click at [161, 143] on button "-1" at bounding box center [165, 149] width 65 height 30
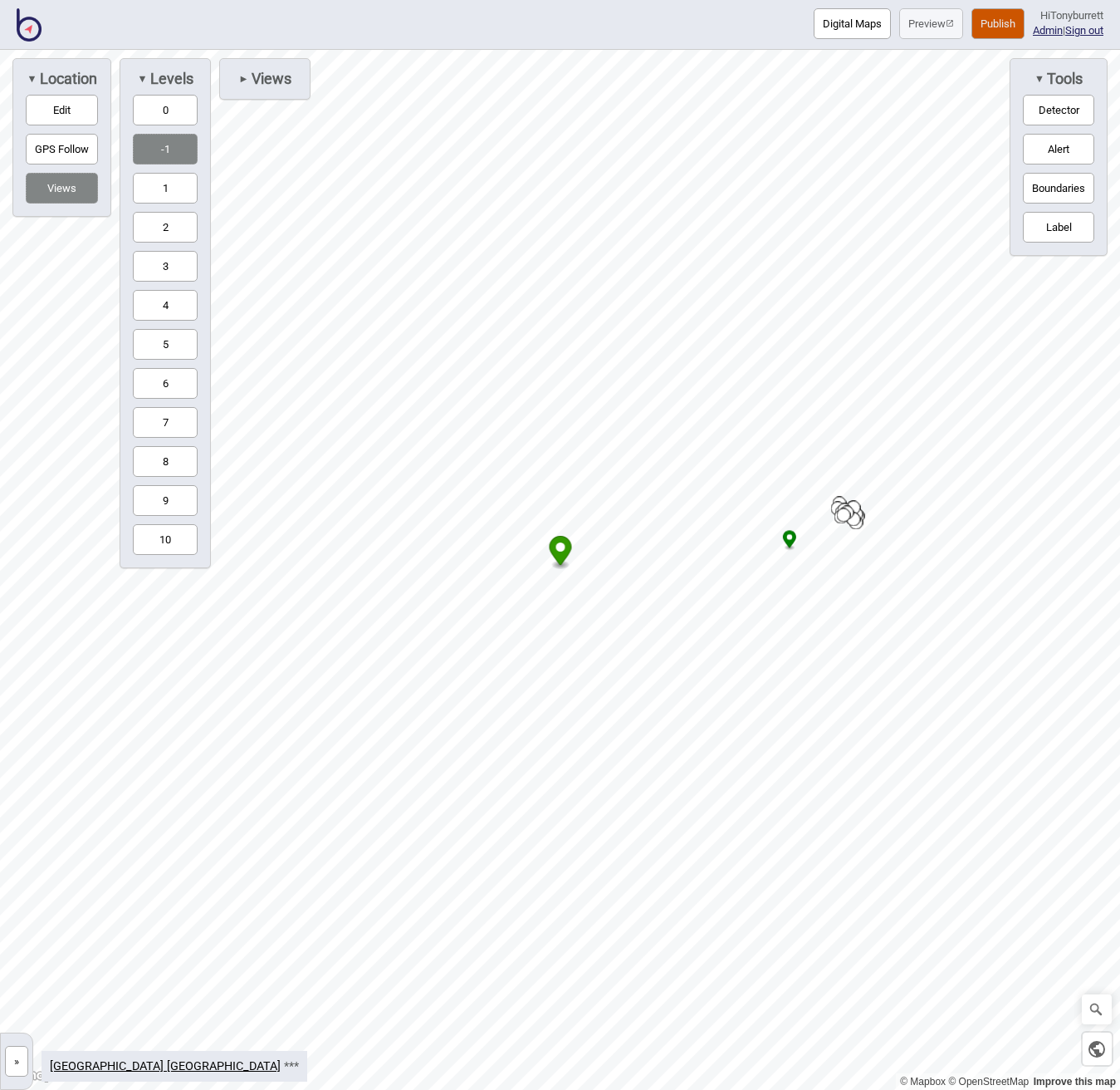
click at [163, 184] on button "1" at bounding box center [165, 188] width 65 height 30
click at [161, 218] on button "2" at bounding box center [165, 227] width 65 height 30
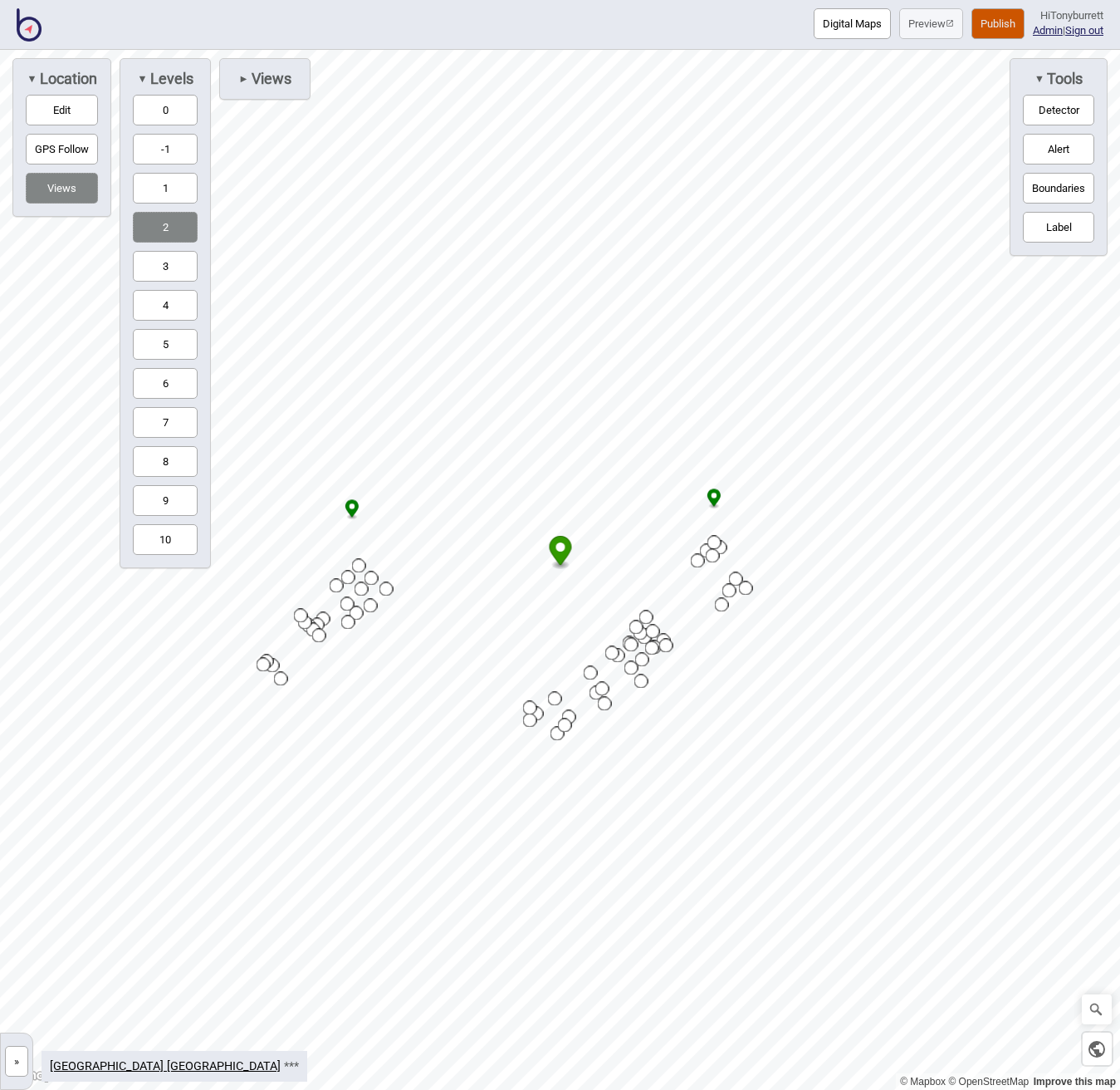
click at [167, 111] on button "0" at bounding box center [165, 110] width 65 height 30
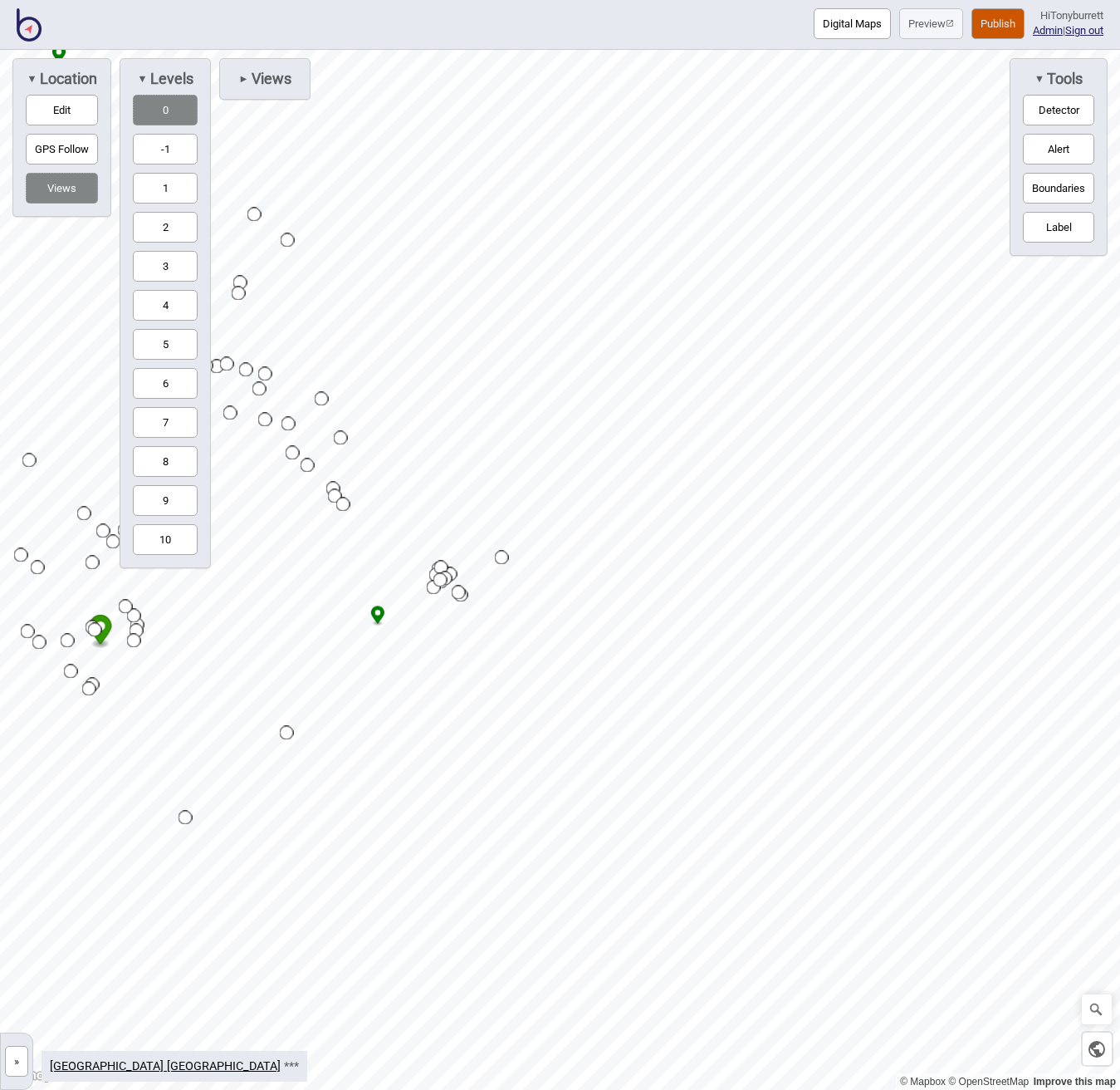
click at [53, 104] on button "Edit" at bounding box center [61, 110] width 72 height 30
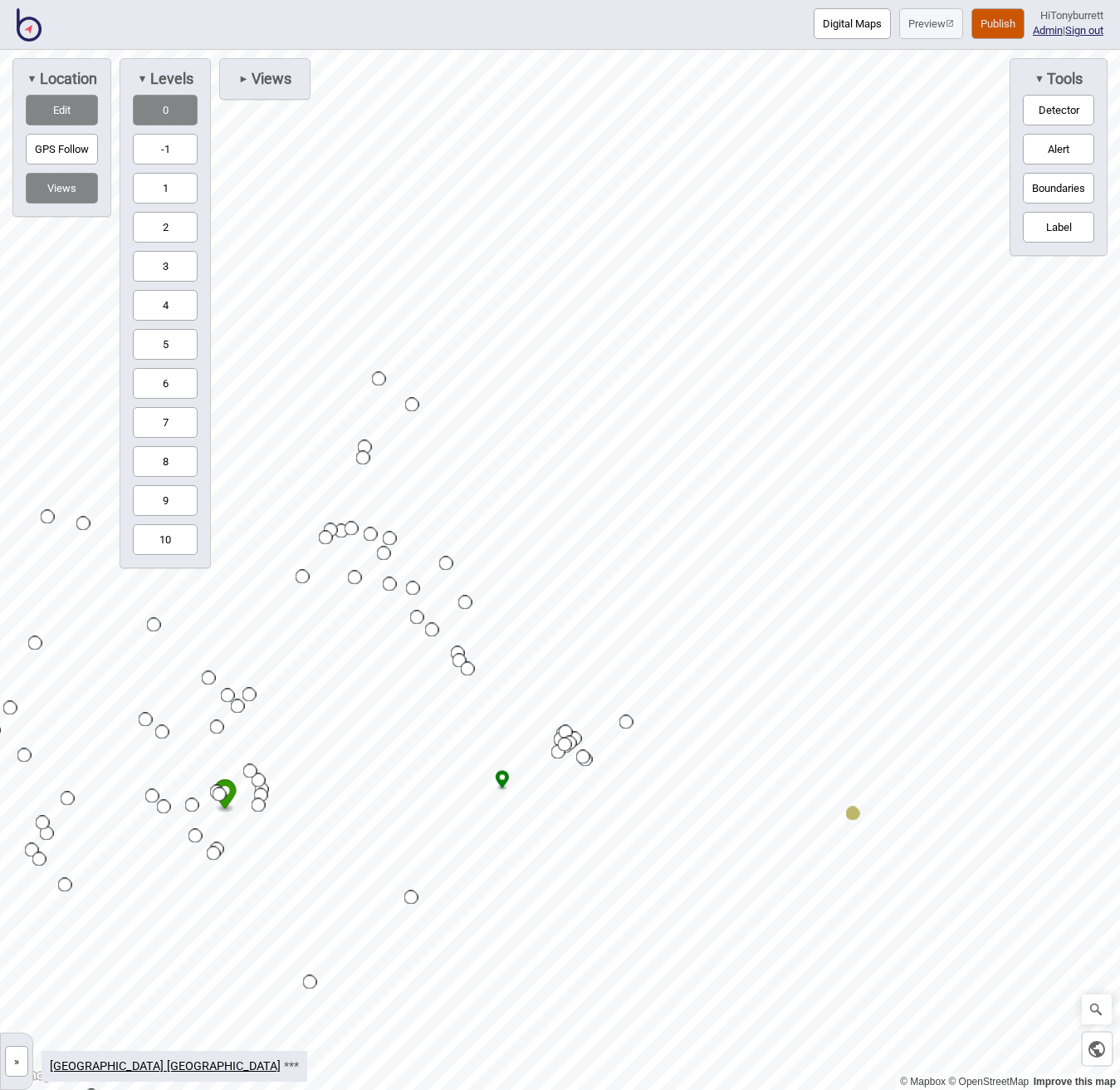
click at [15, 1055] on button "»" at bounding box center [17, 1061] width 23 height 30
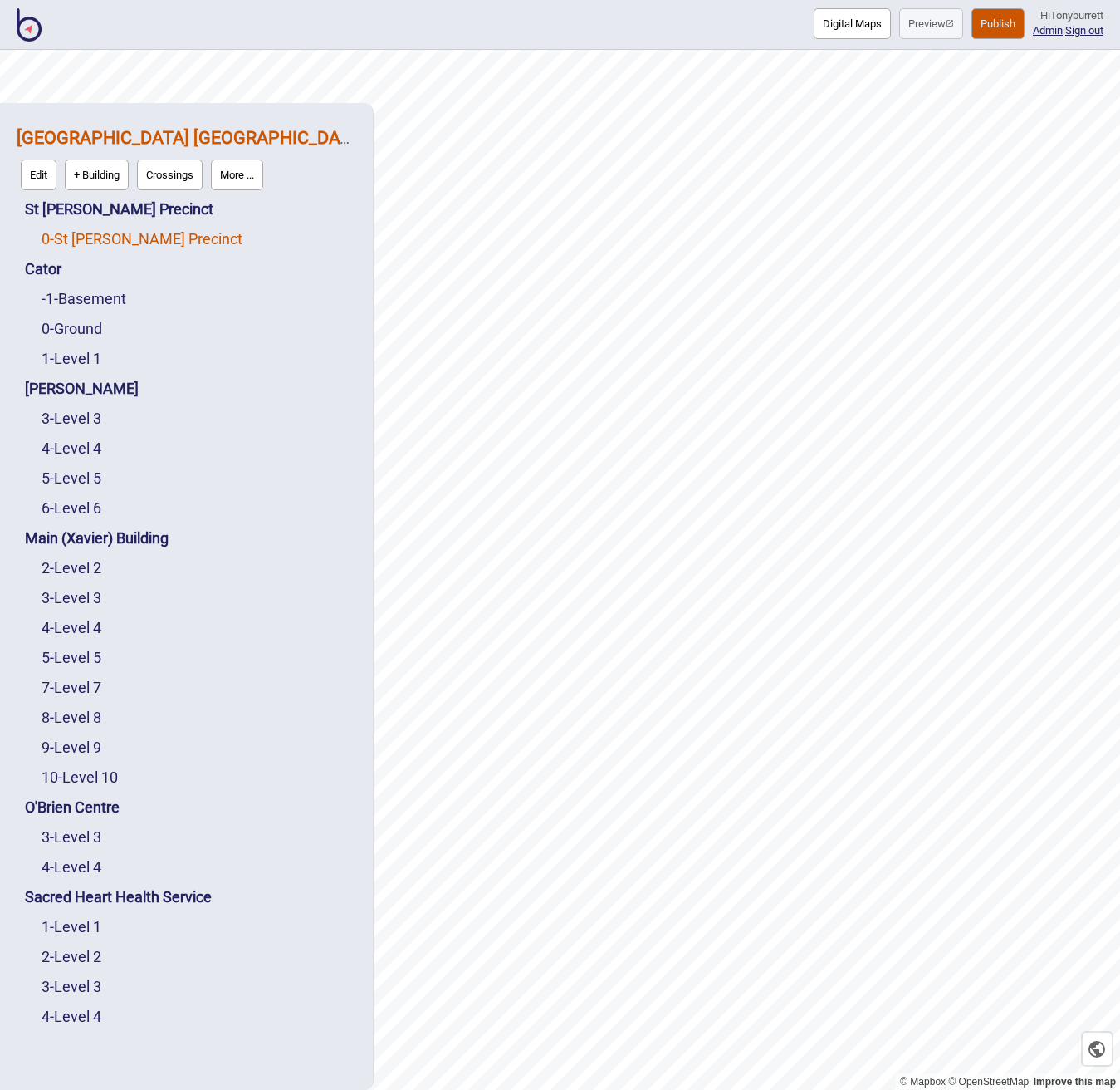
click at [86, 242] on link "0 - St Vincent's Precinct" at bounding box center [143, 239] width 201 height 18
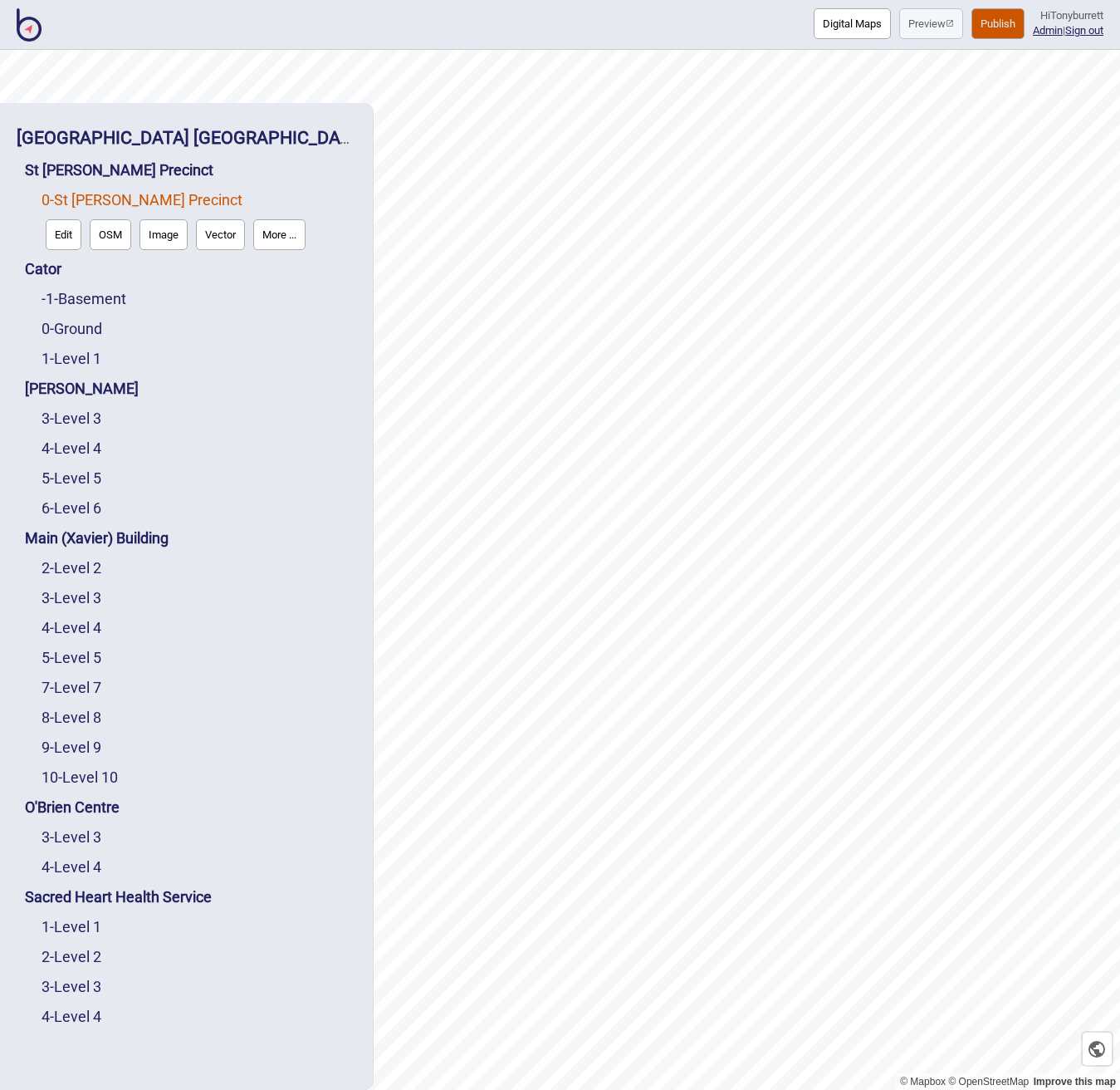
click at [78, 229] on button "Edit" at bounding box center [63, 234] width 36 height 30
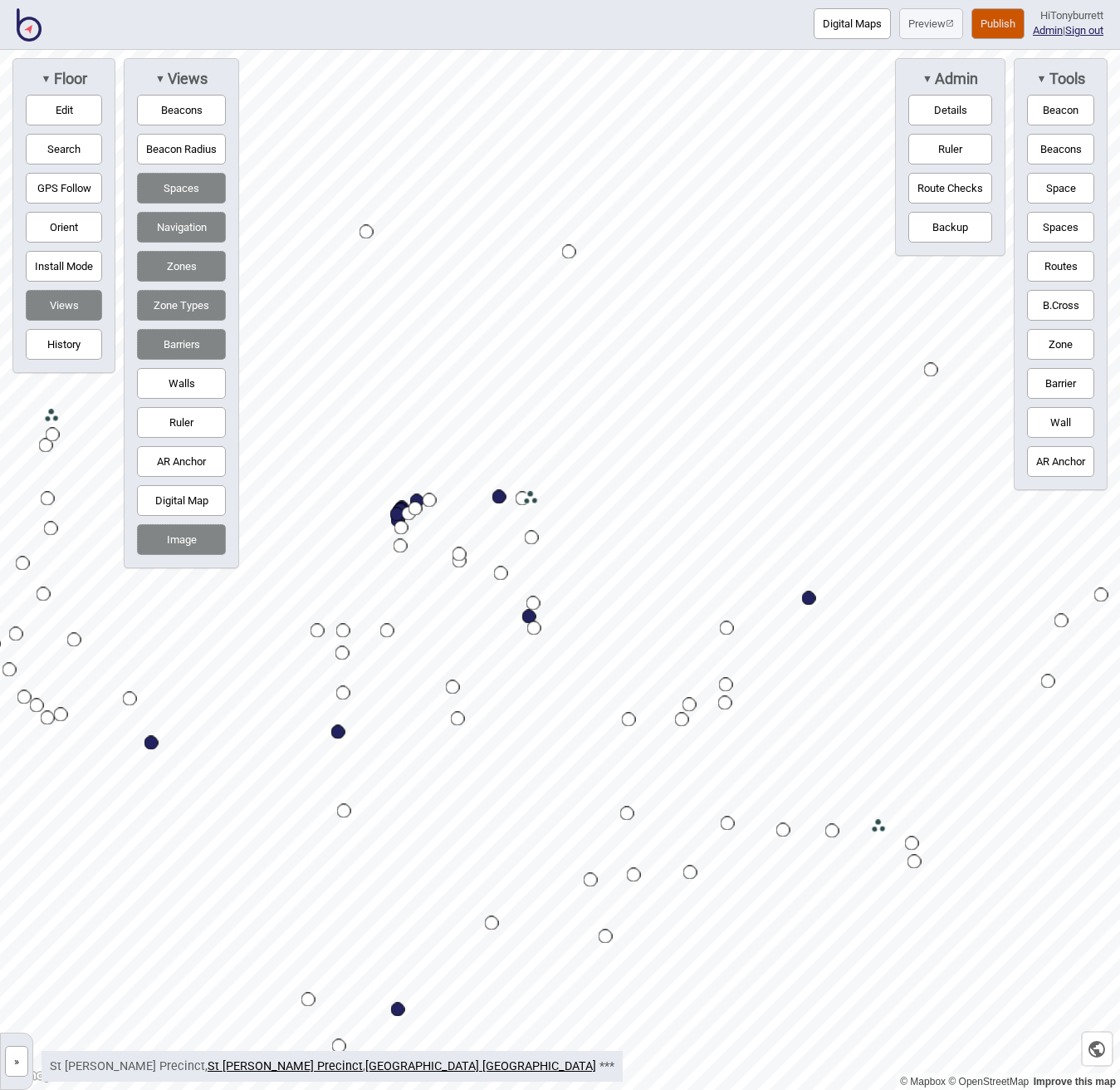
click at [1068, 189] on button "Space" at bounding box center [1060, 188] width 67 height 30
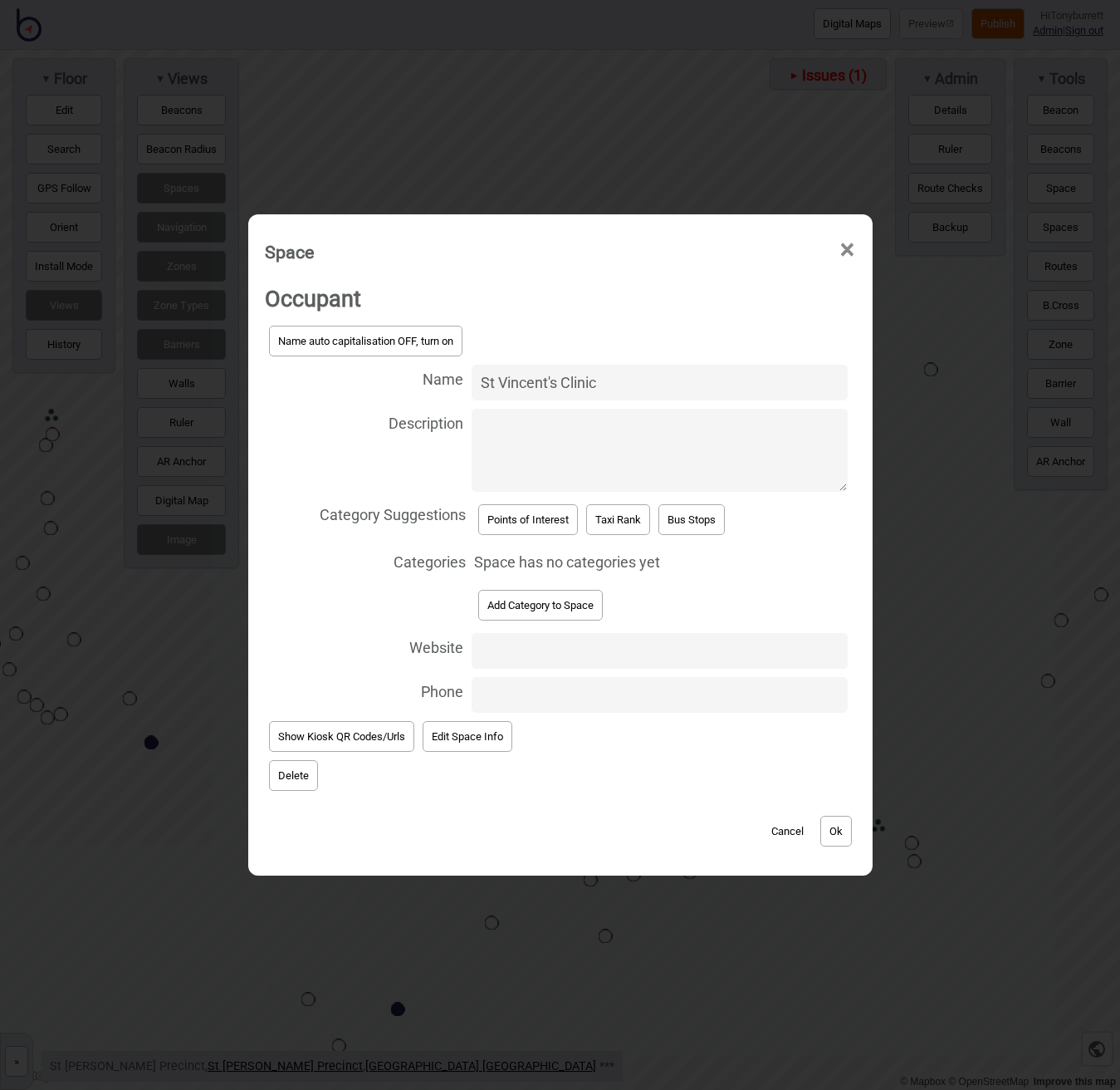
type input "St Vincent's Clinic"
click at [547, 505] on button "Points of Interest" at bounding box center [528, 520] width 100 height 30
select select "Points of Interest"
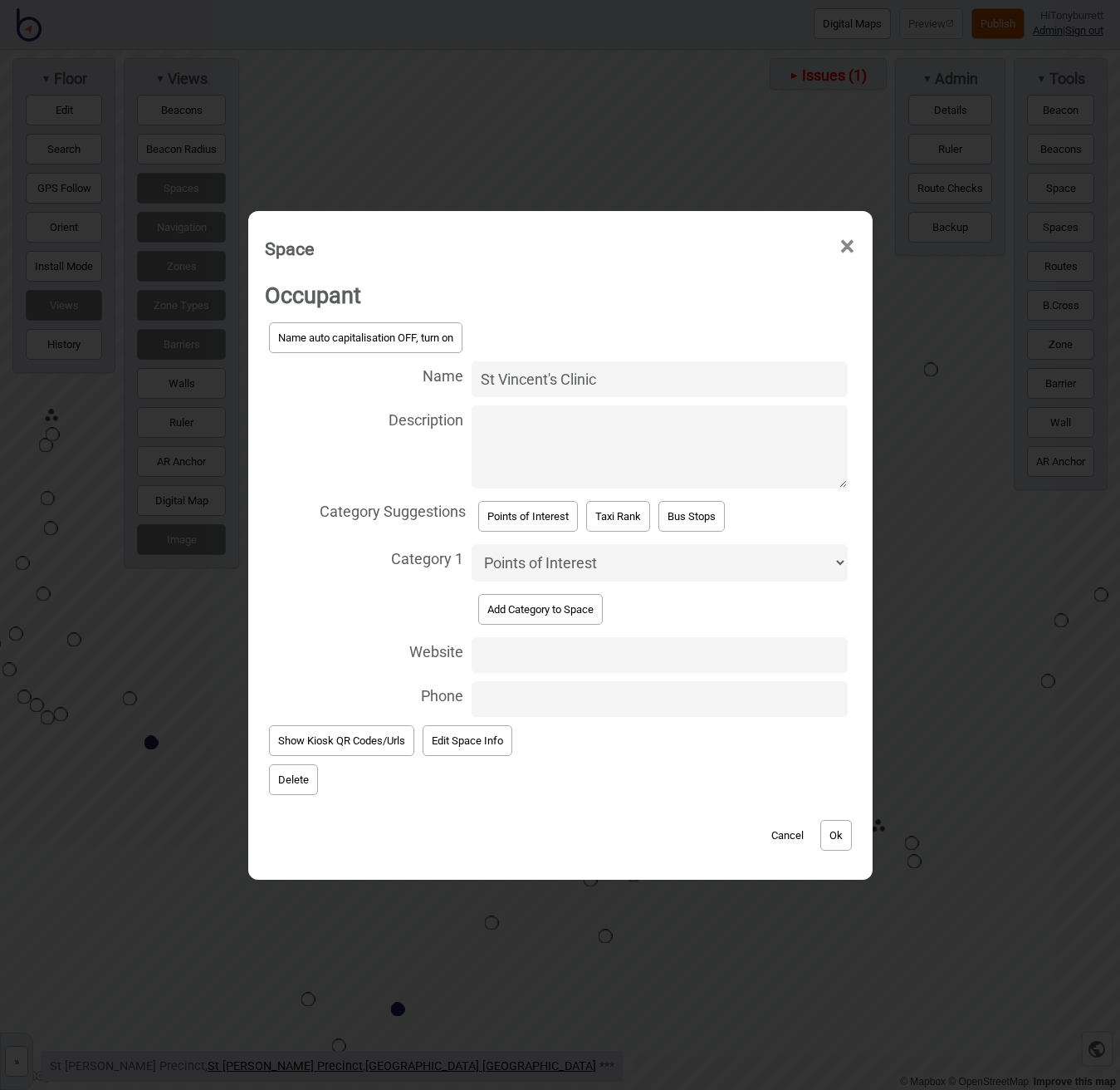
click at [842, 836] on button "Ok" at bounding box center [836, 835] width 31 height 30
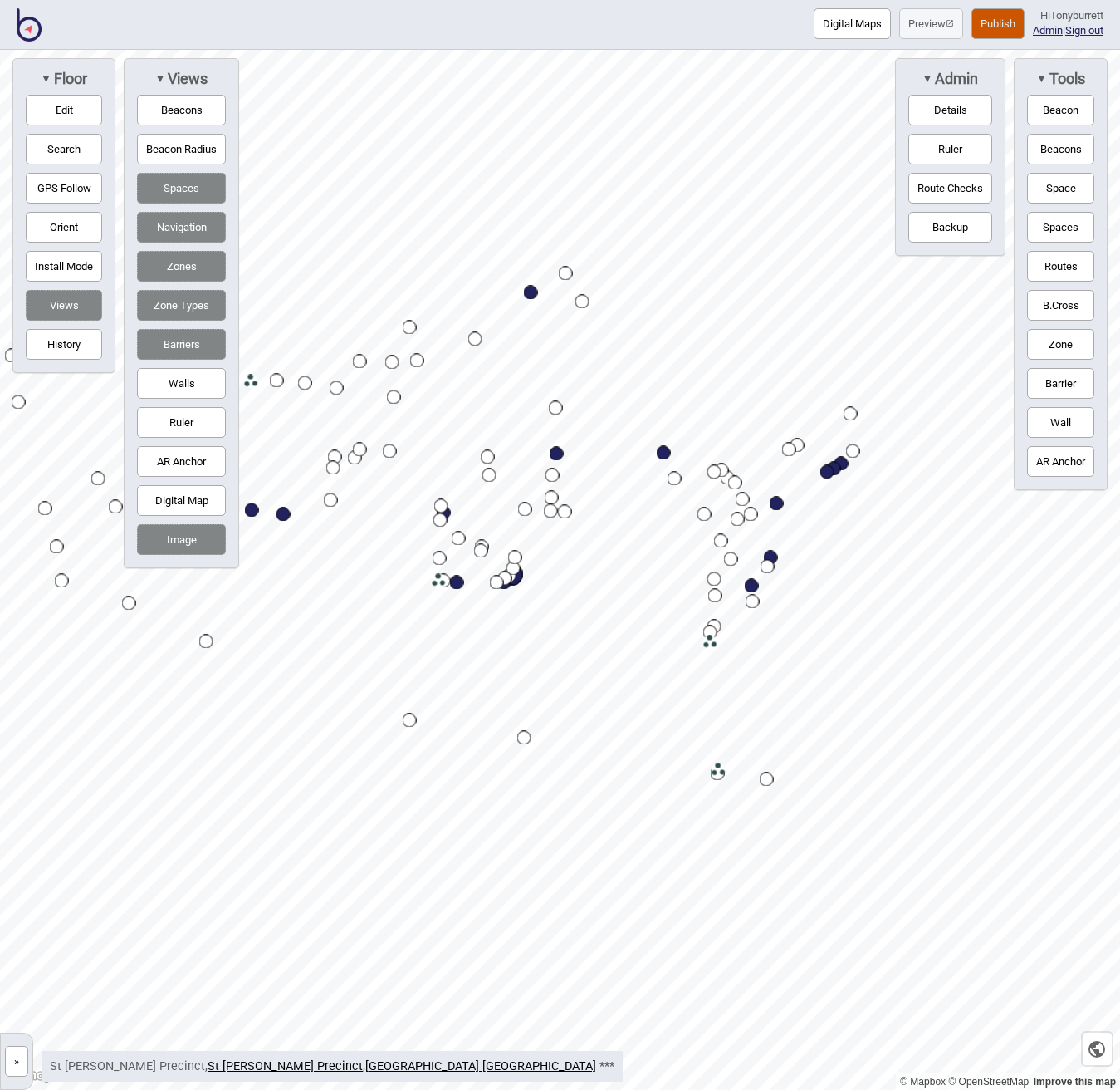
click at [167, 340] on button "Barriers" at bounding box center [182, 344] width 89 height 30
drag, startPoint x: 181, startPoint y: 299, endPoint x: 183, endPoint y: 291, distance: 8.2
click at [181, 299] on button "Zone Types" at bounding box center [182, 305] width 89 height 30
click at [183, 266] on button "Zones" at bounding box center [182, 266] width 89 height 30
drag, startPoint x: 183, startPoint y: 216, endPoint x: 192, endPoint y: 189, distance: 28.5
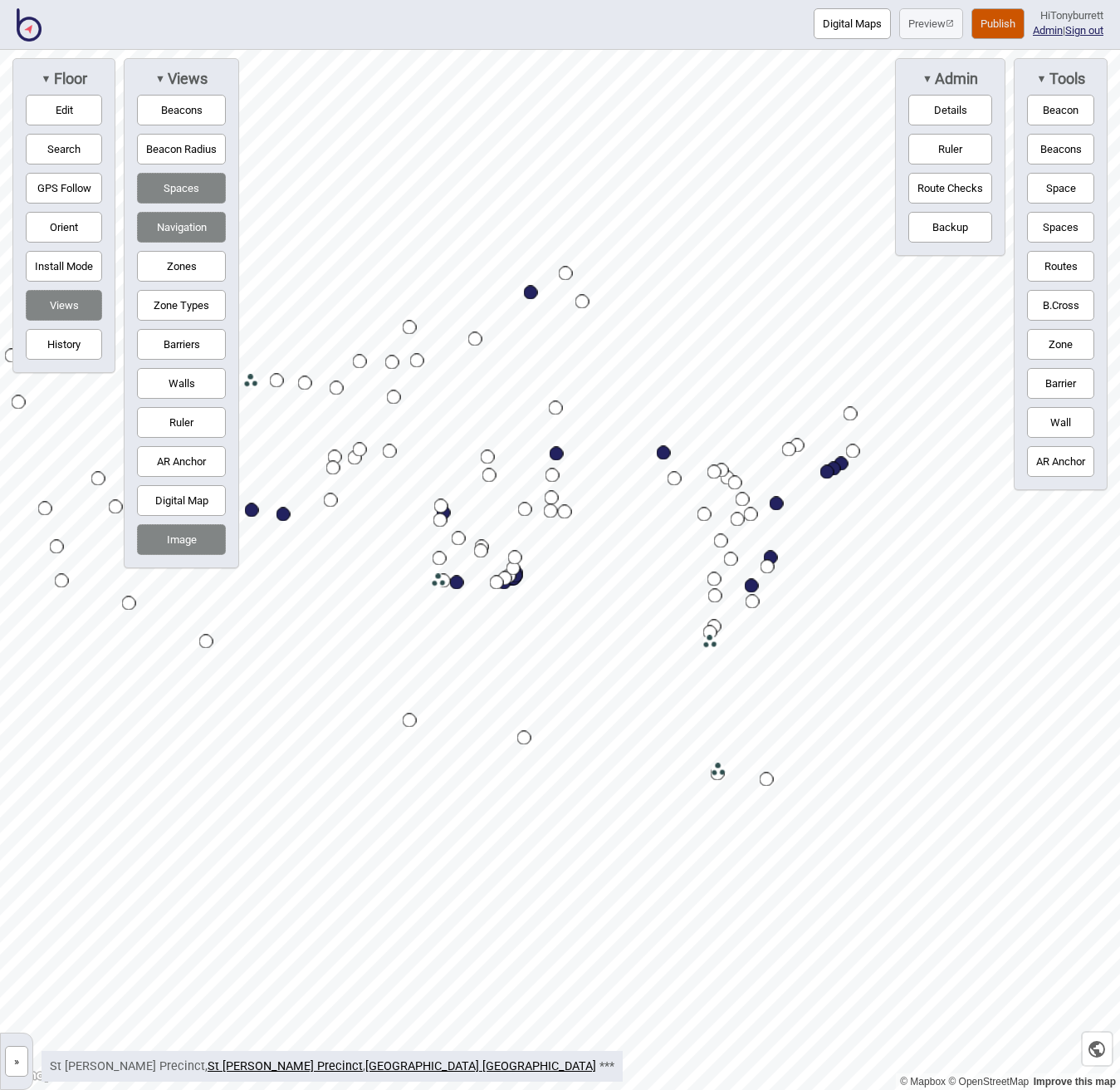
click at [184, 215] on button "Navigation" at bounding box center [182, 227] width 89 height 30
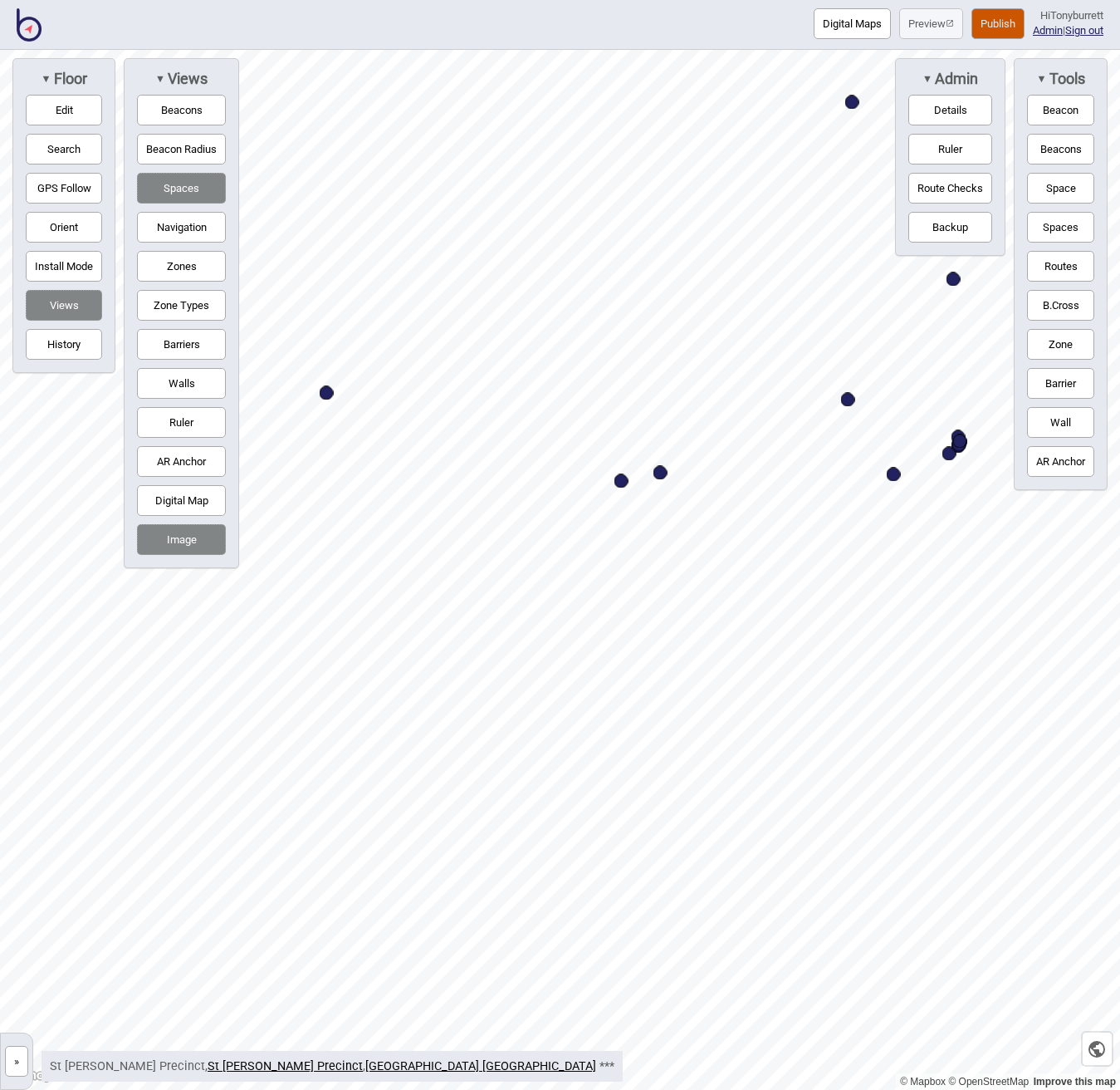
drag, startPoint x: 69, startPoint y: 105, endPoint x: 202, endPoint y: 177, distance: 151.2
click at [69, 105] on button "Edit" at bounding box center [64, 110] width 77 height 30
click at [176, 338] on button "Barriers" at bounding box center [182, 344] width 89 height 30
click at [176, 267] on button "Zones" at bounding box center [182, 266] width 89 height 30
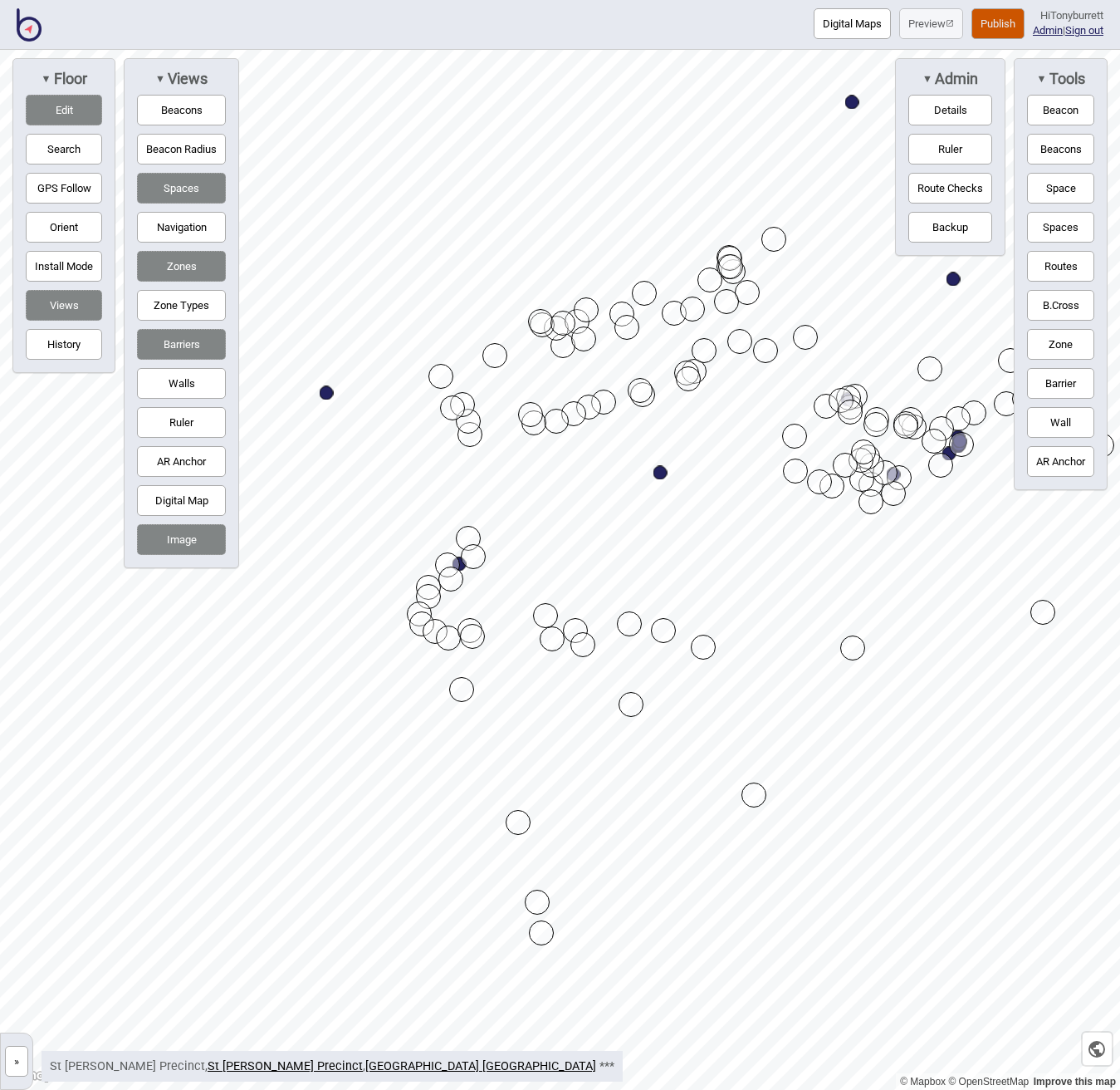
click at [176, 267] on button "Zones" at bounding box center [182, 266] width 89 height 30
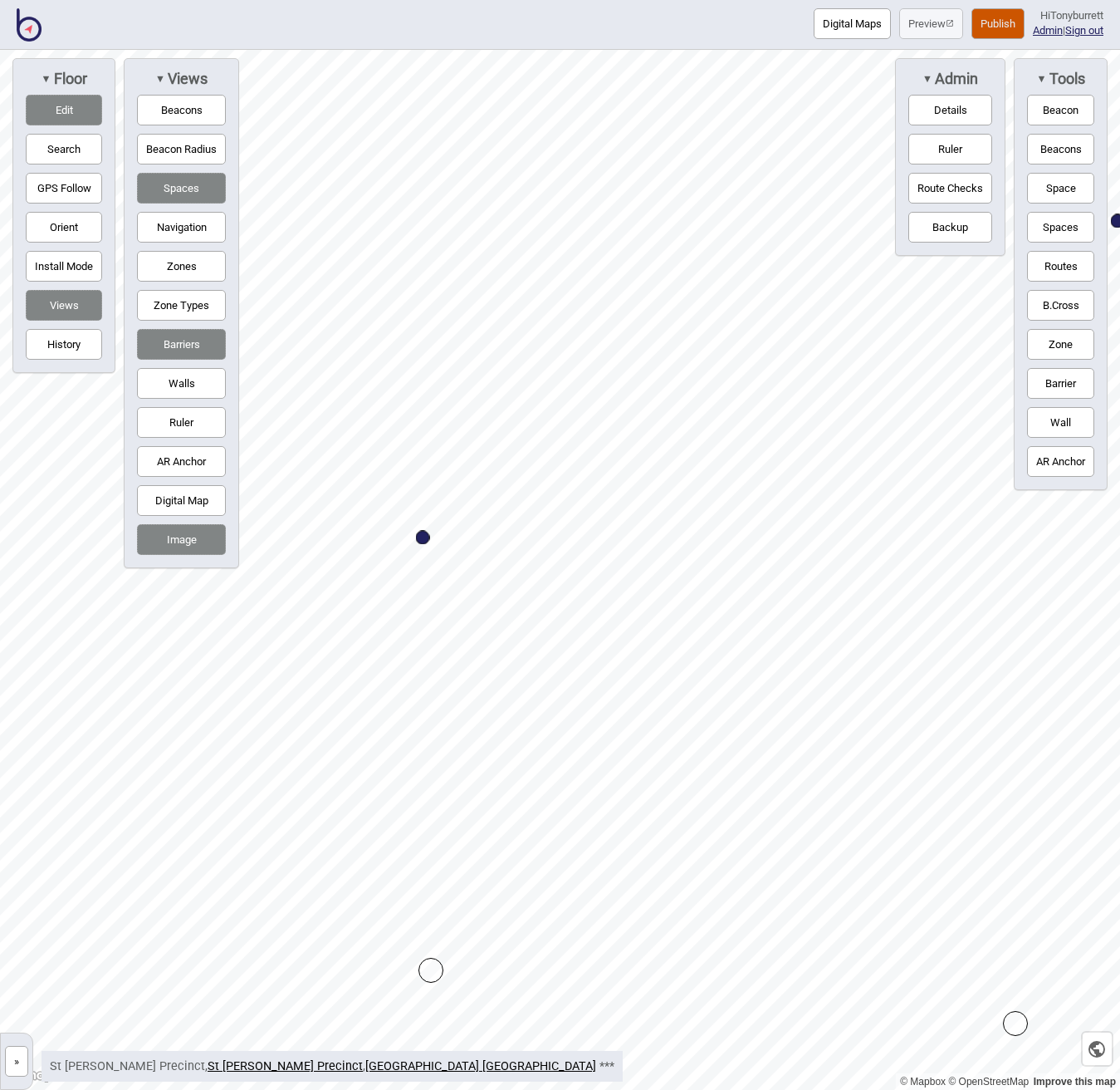
click at [192, 271] on button "Zones" at bounding box center [182, 266] width 89 height 30
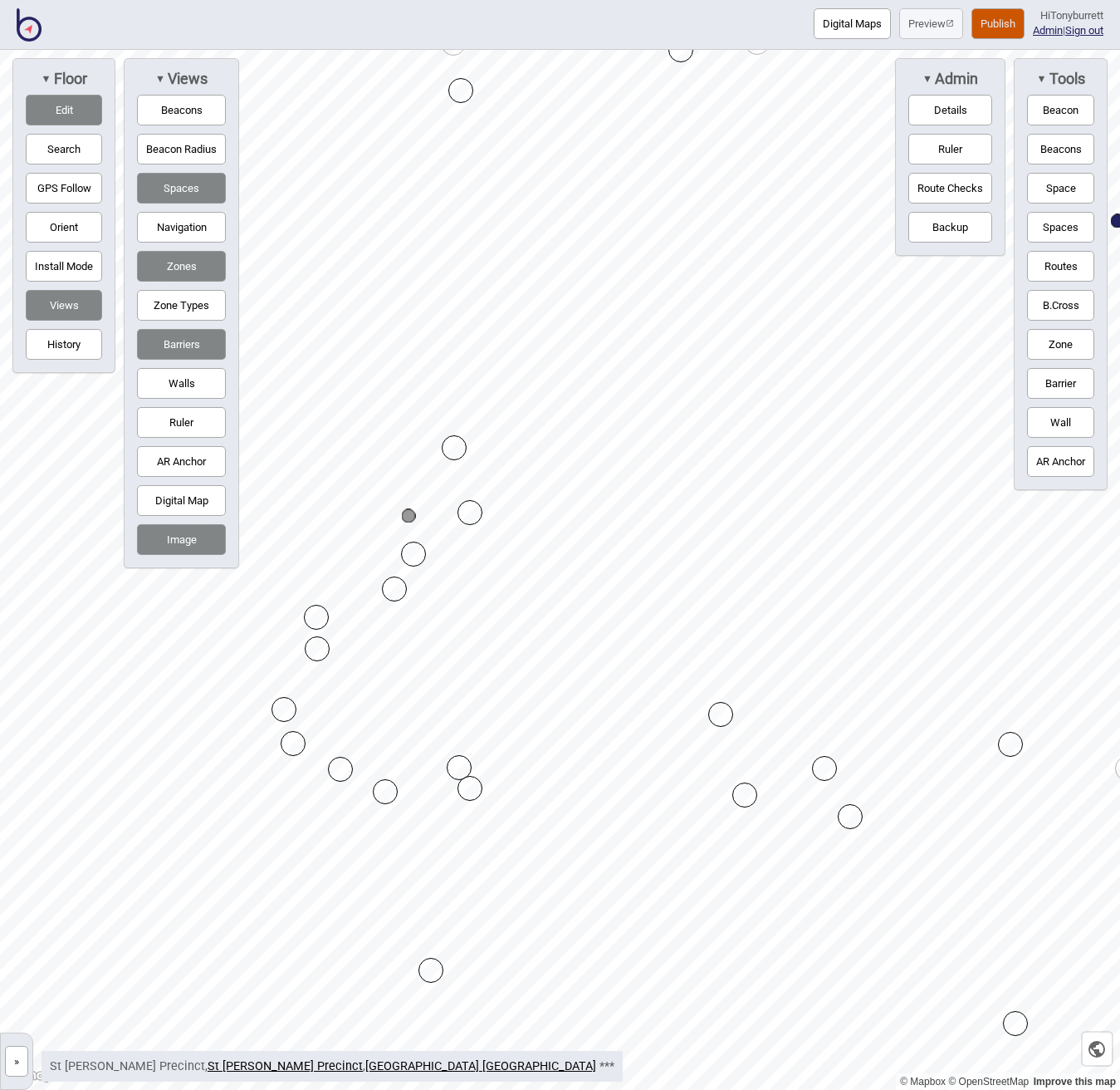
drag, startPoint x: 385, startPoint y: 539, endPoint x: 412, endPoint y: 553, distance: 30.4
drag, startPoint x: 460, startPoint y: 445, endPoint x: 480, endPoint y: 454, distance: 21.9
drag, startPoint x: 478, startPoint y: 447, endPoint x: 485, endPoint y: 453, distance: 9.2
click at [485, 454] on div "Map marker" at bounding box center [474, 456] width 25 height 25
click at [196, 222] on button "Navigation" at bounding box center [182, 227] width 89 height 30
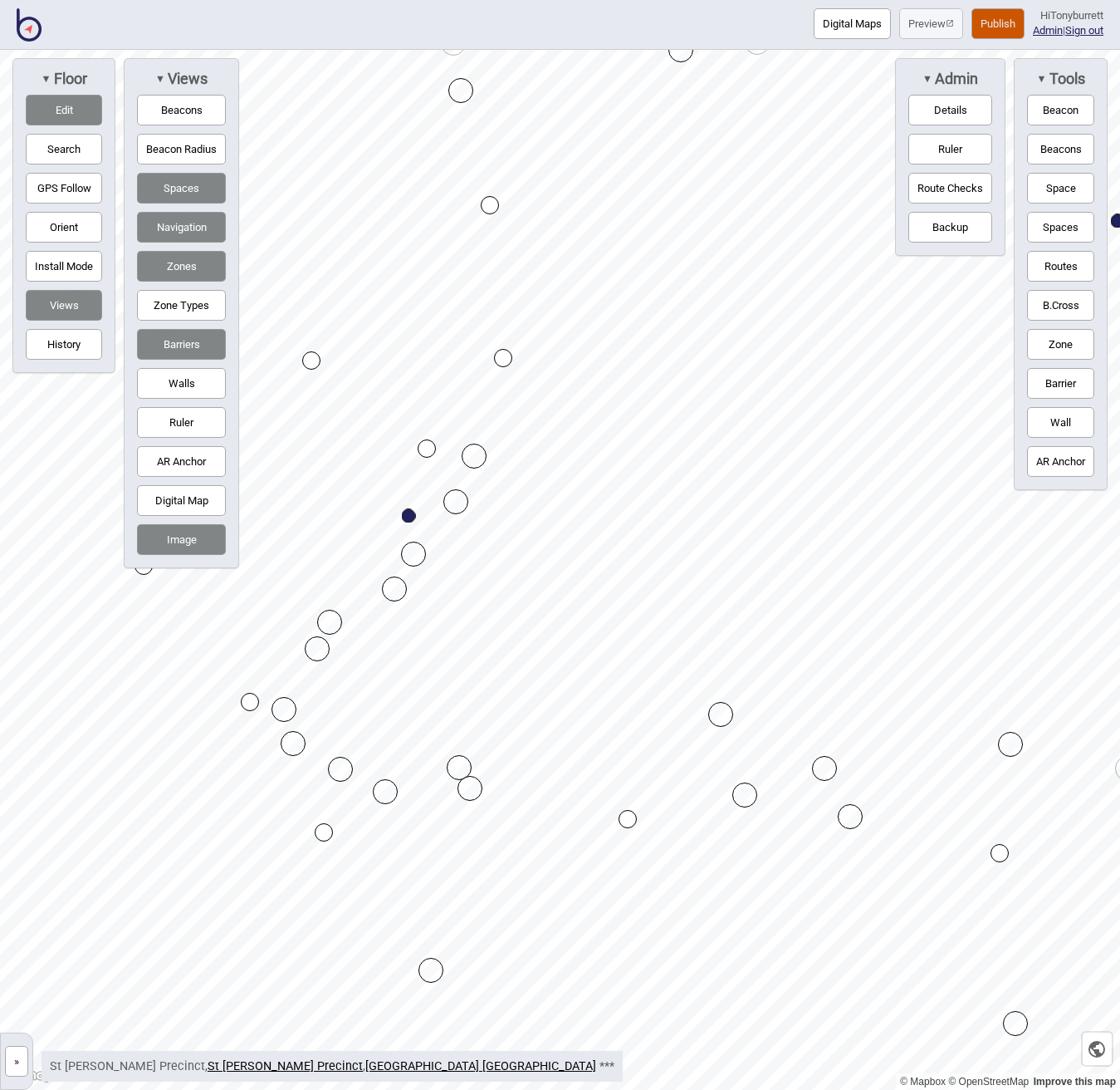
click at [78, 116] on button "Edit" at bounding box center [64, 110] width 77 height 30
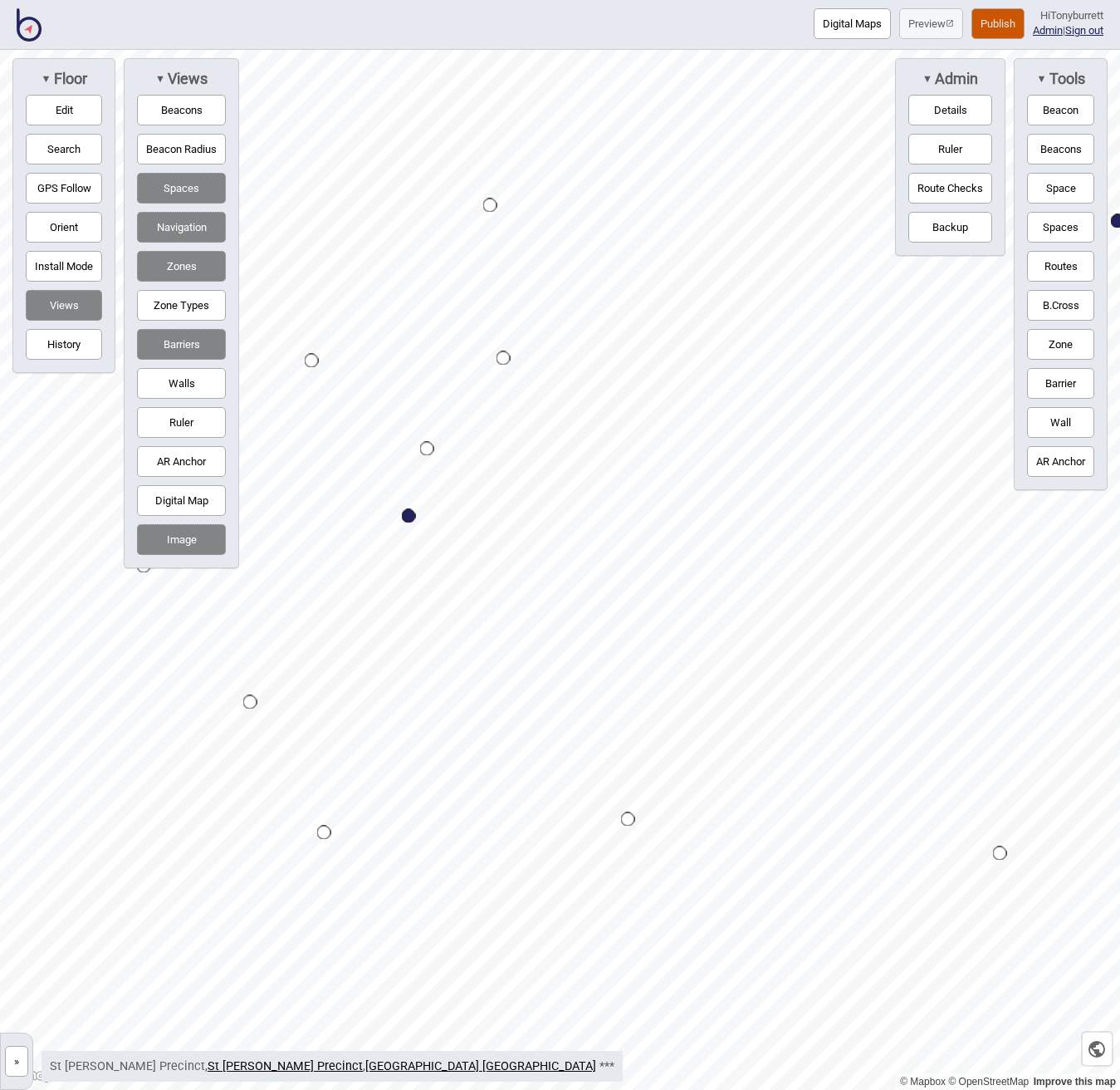
click at [406, 513] on div "Map marker" at bounding box center [409, 516] width 14 height 14
select select "Points of Interest"
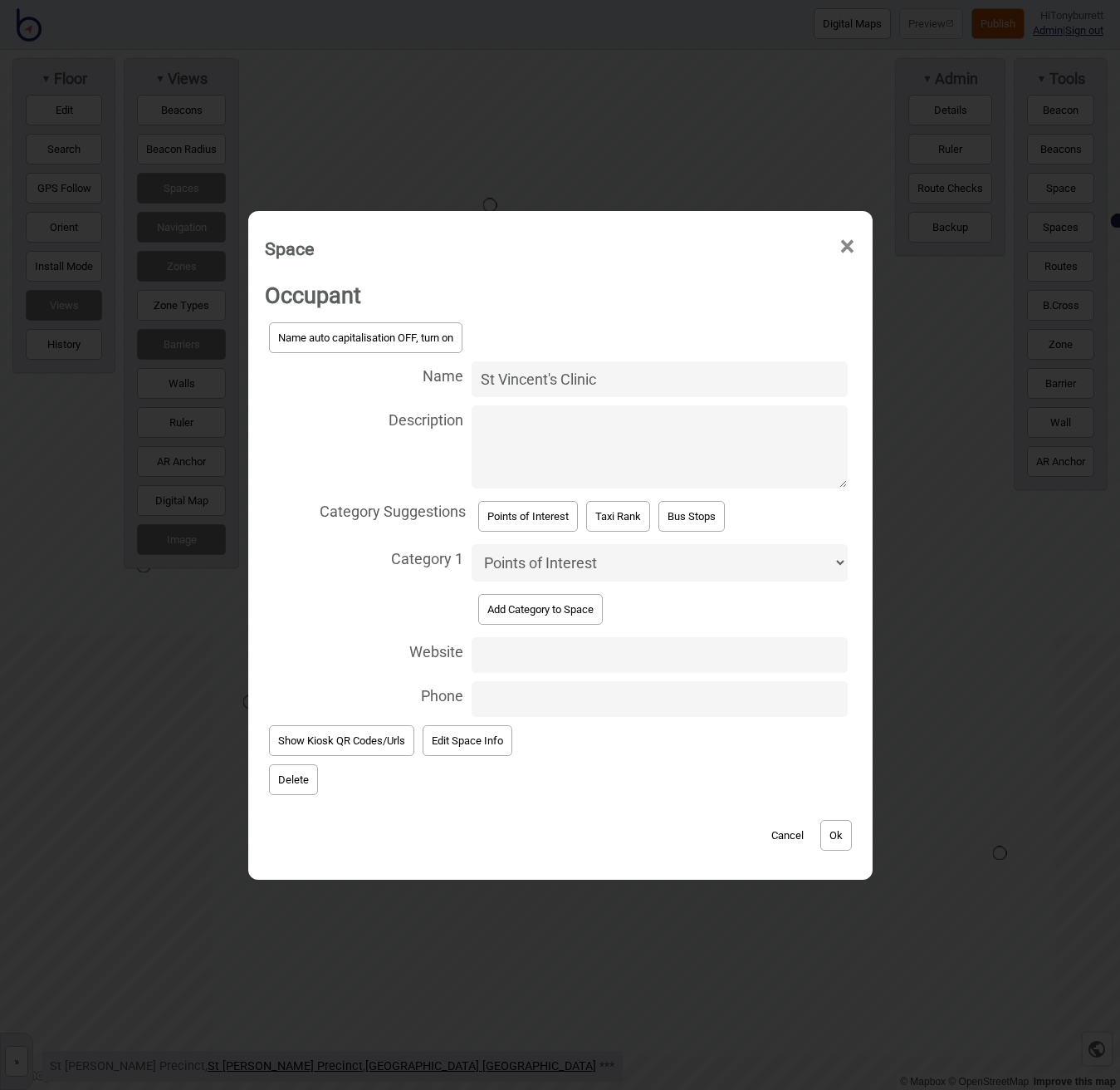
click at [839, 832] on button "Ok" at bounding box center [836, 835] width 31 height 30
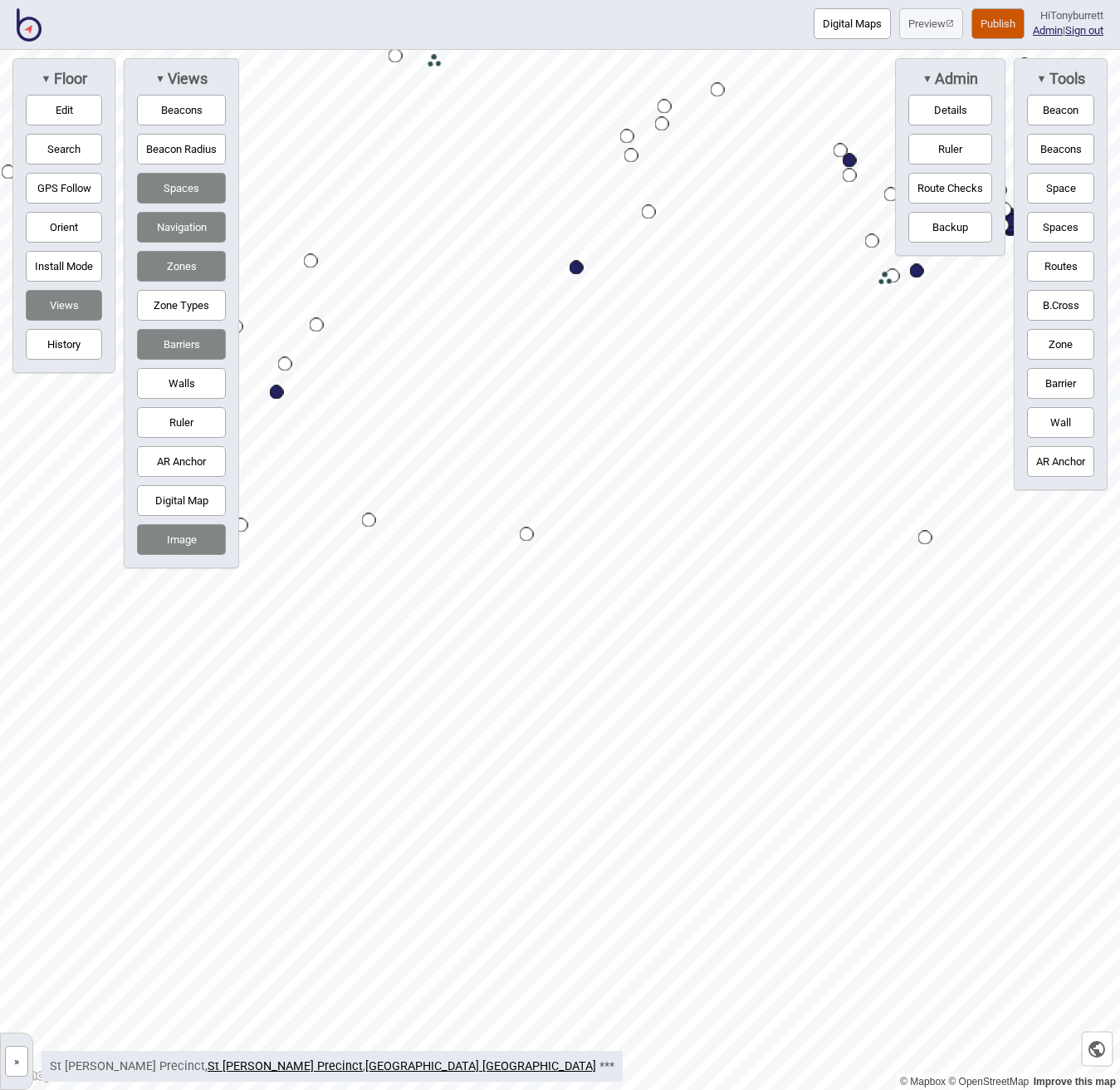
click at [73, 102] on button "Edit" at bounding box center [64, 110] width 77 height 30
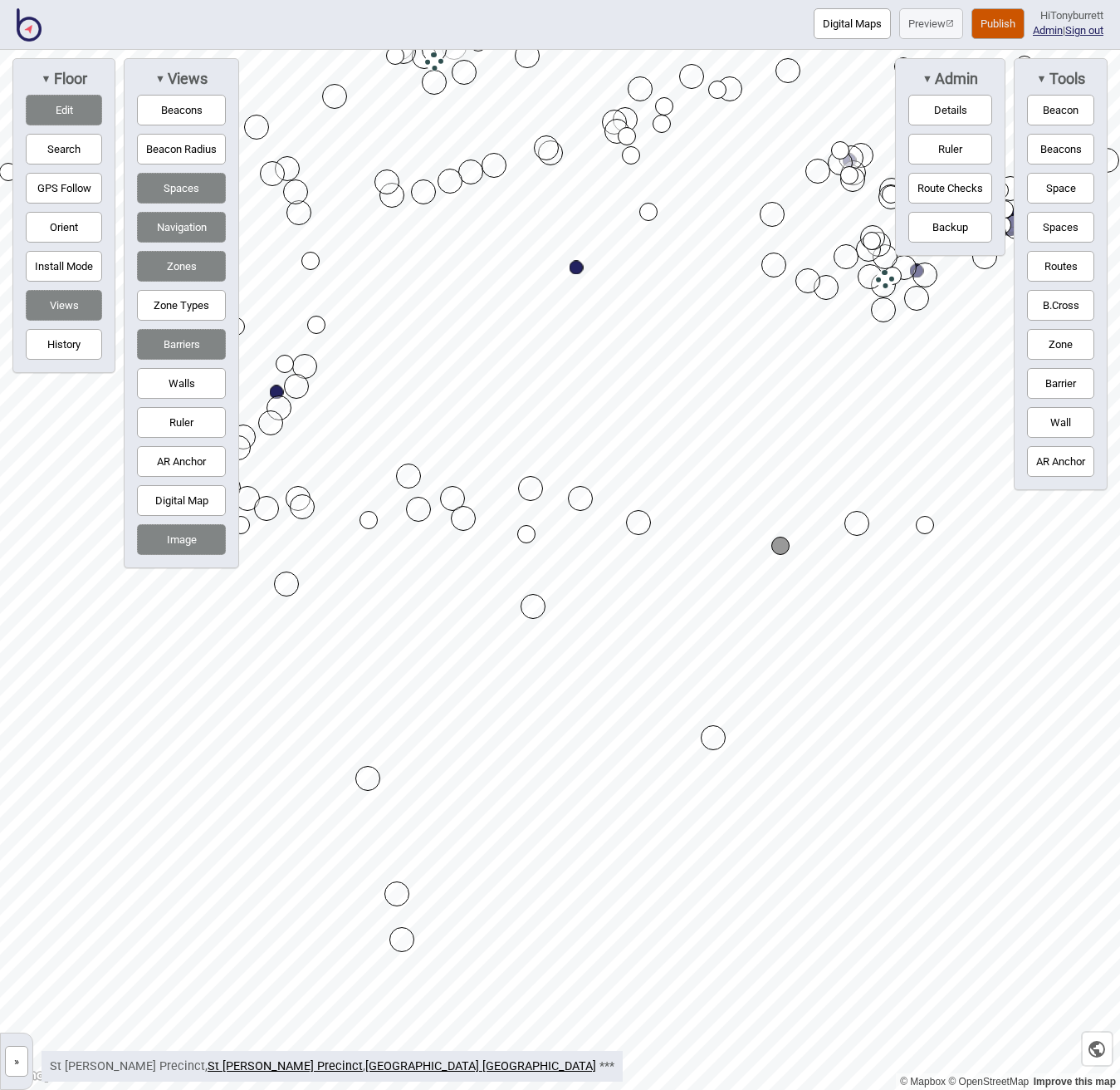
drag, startPoint x: 63, startPoint y: 103, endPoint x: 221, endPoint y: 229, distance: 202.1
click at [61, 103] on button "Edit" at bounding box center [64, 110] width 77 height 30
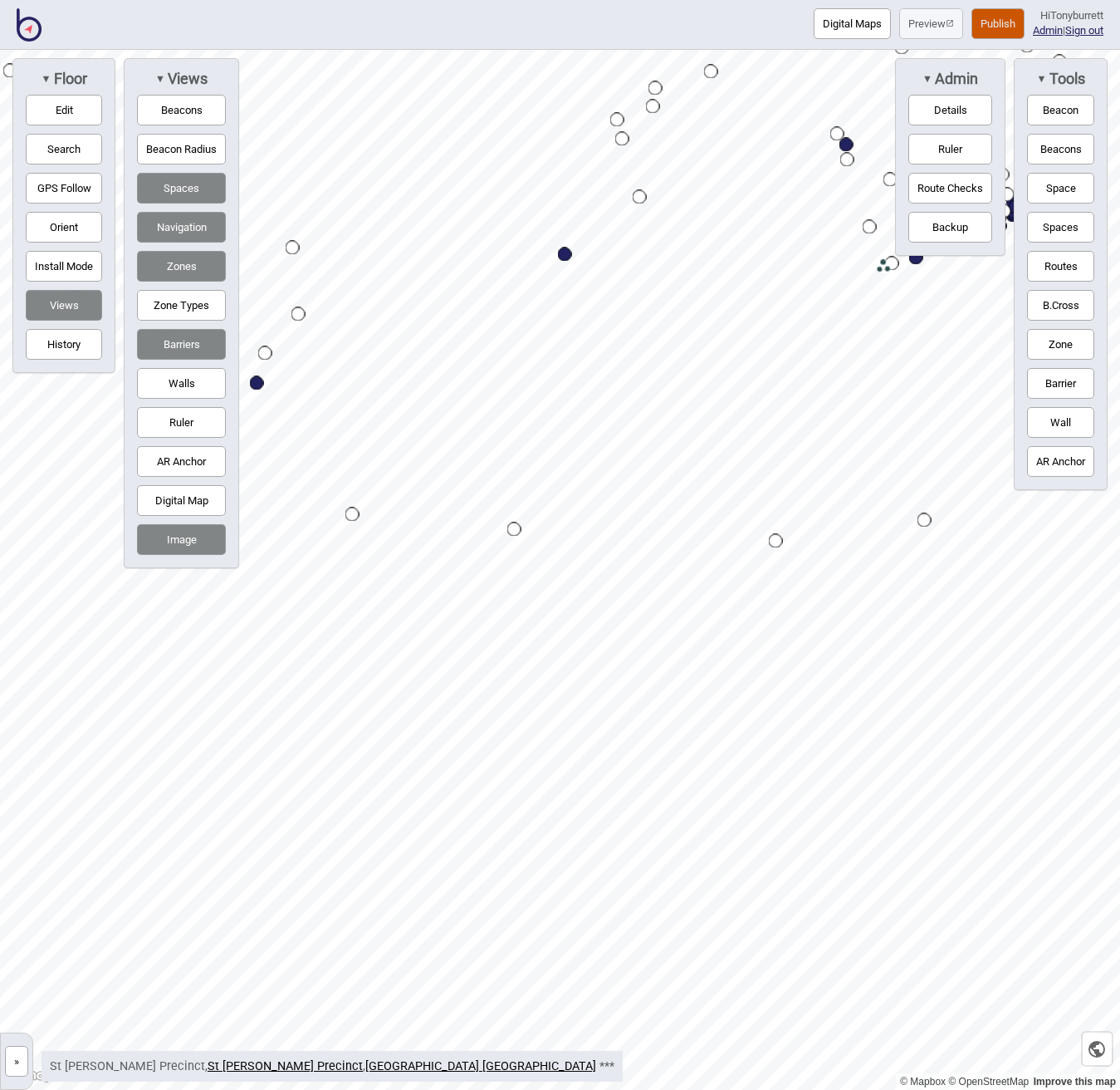
click at [1063, 194] on button "Space" at bounding box center [1060, 188] width 67 height 30
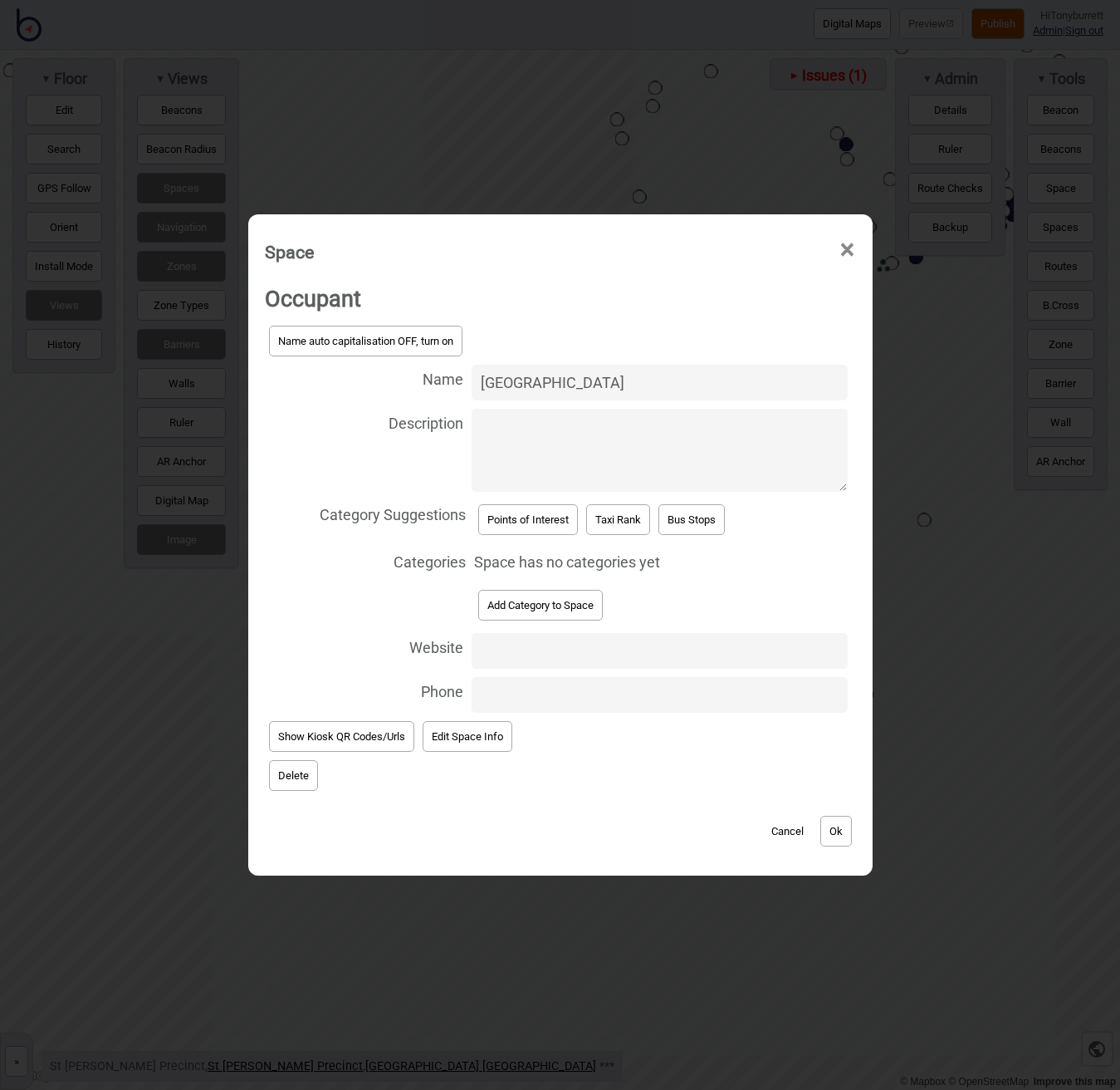
type input "Translational Research Centre Building"
click at [526, 529] on button "Points of Interest" at bounding box center [528, 520] width 100 height 30
select select "Points of Interest"
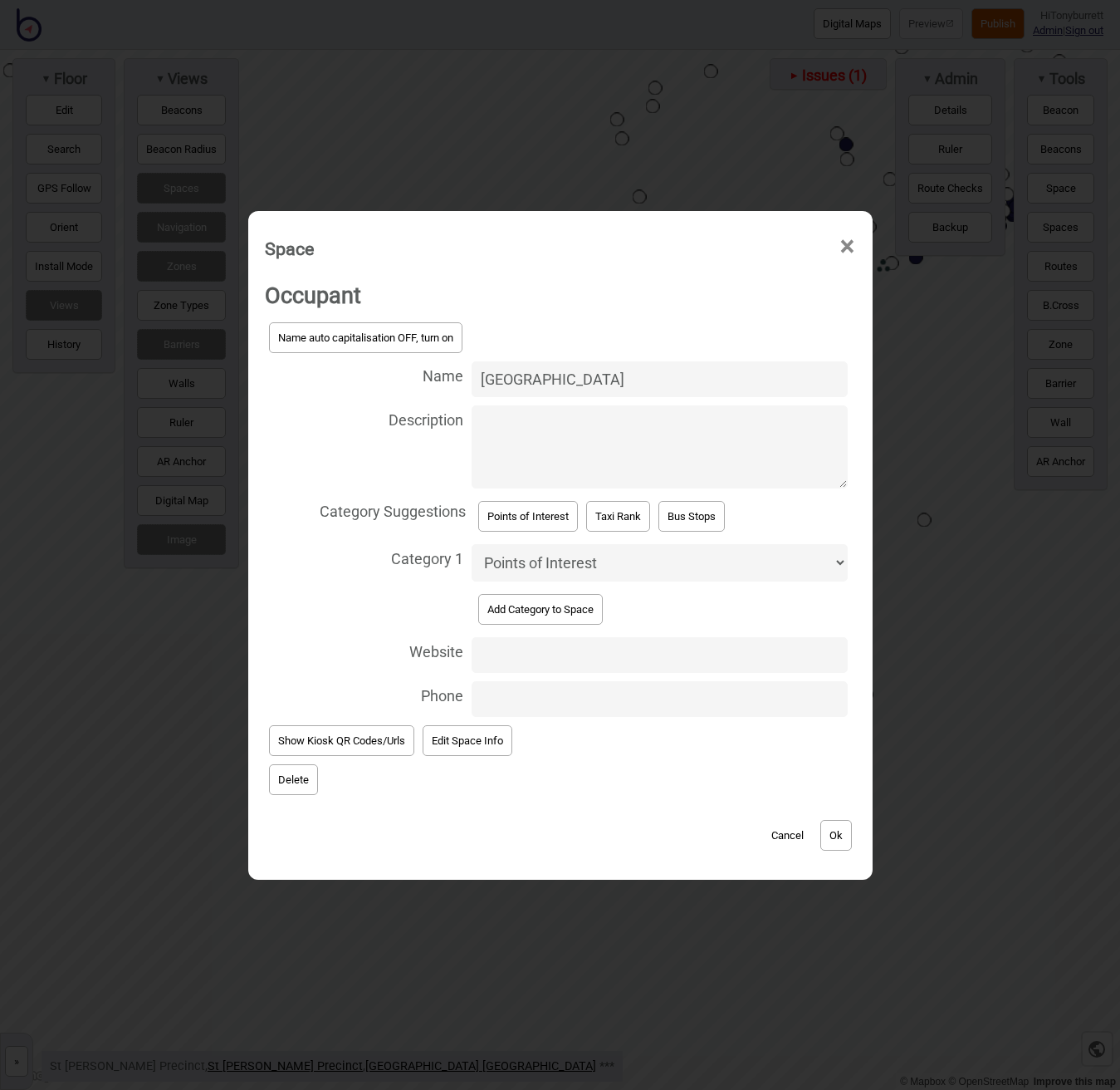
click at [833, 837] on button "Ok" at bounding box center [836, 835] width 31 height 30
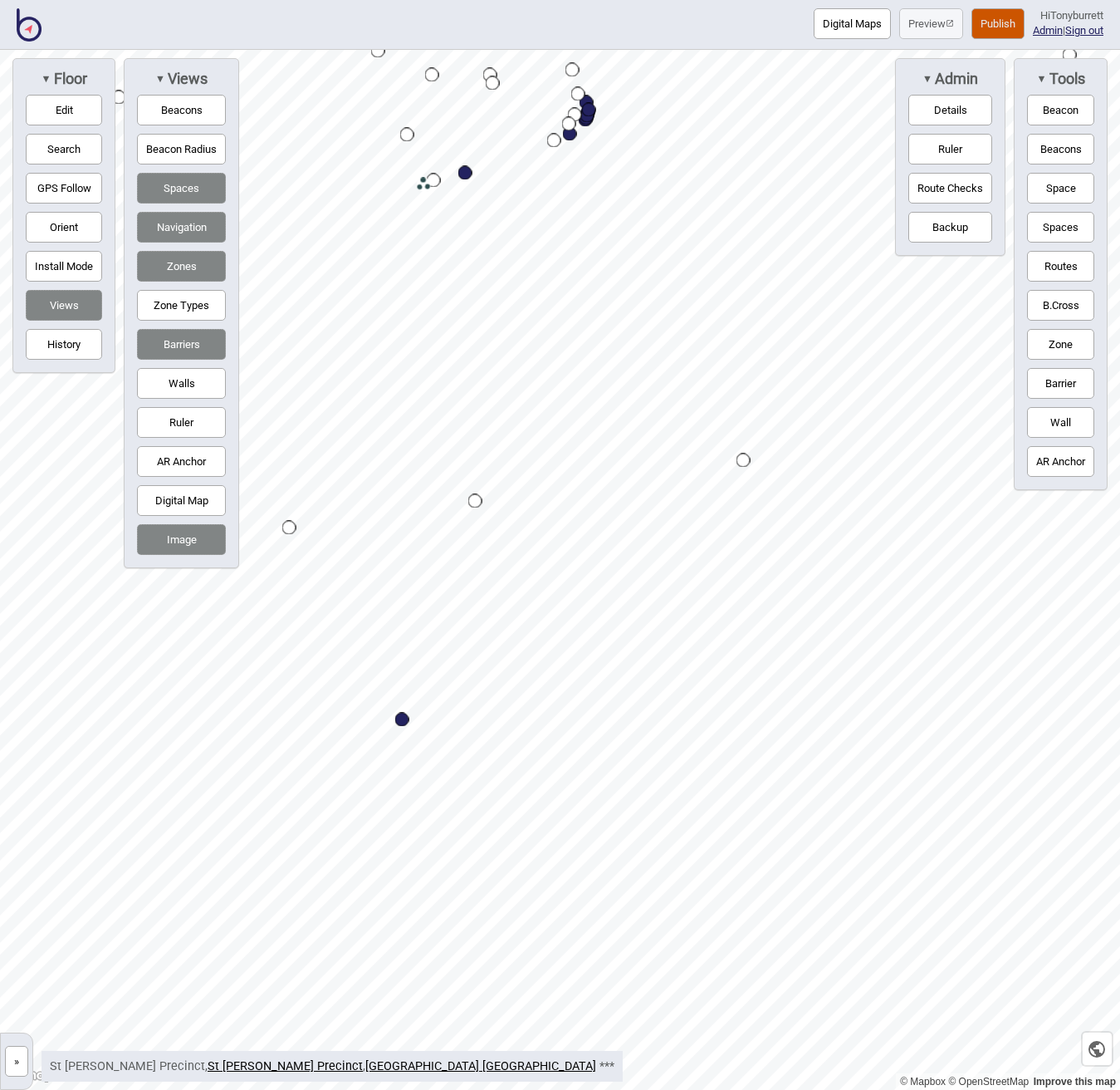
click at [55, 103] on button "Edit" at bounding box center [64, 110] width 77 height 30
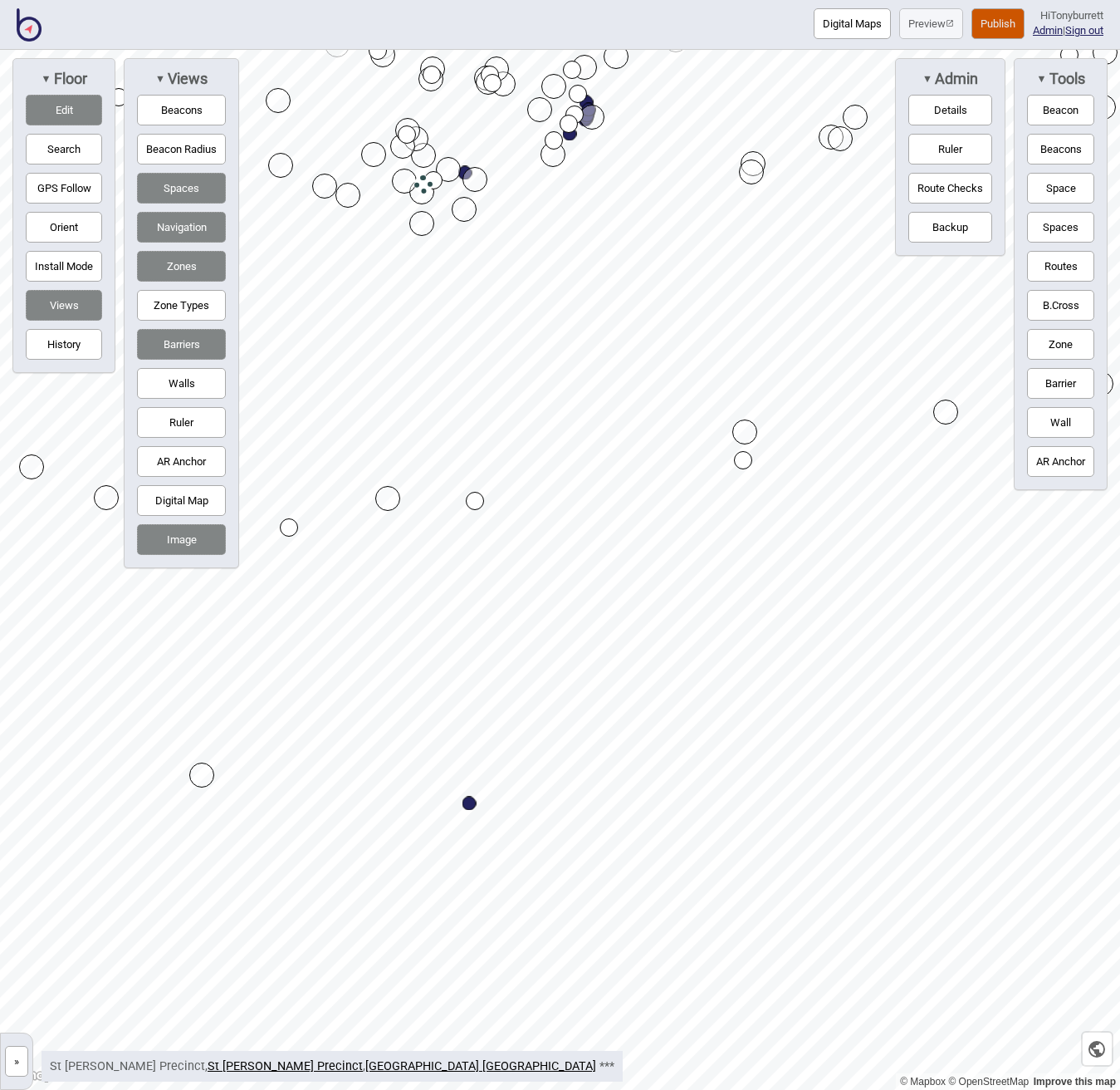
drag, startPoint x: 404, startPoint y: 721, endPoint x: 470, endPoint y: 805, distance: 106.8
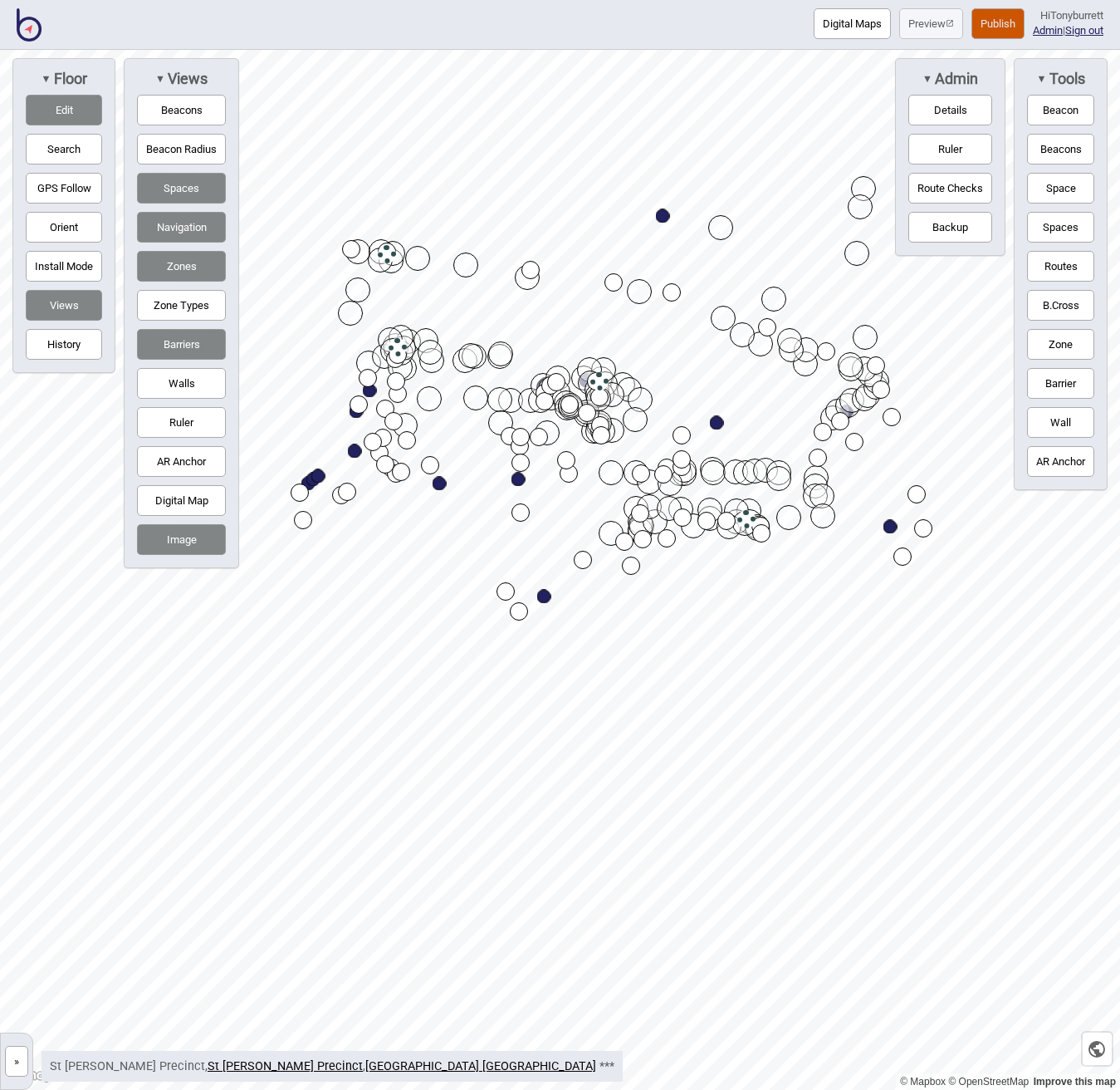
click at [64, 104] on button "Edit" at bounding box center [64, 110] width 77 height 30
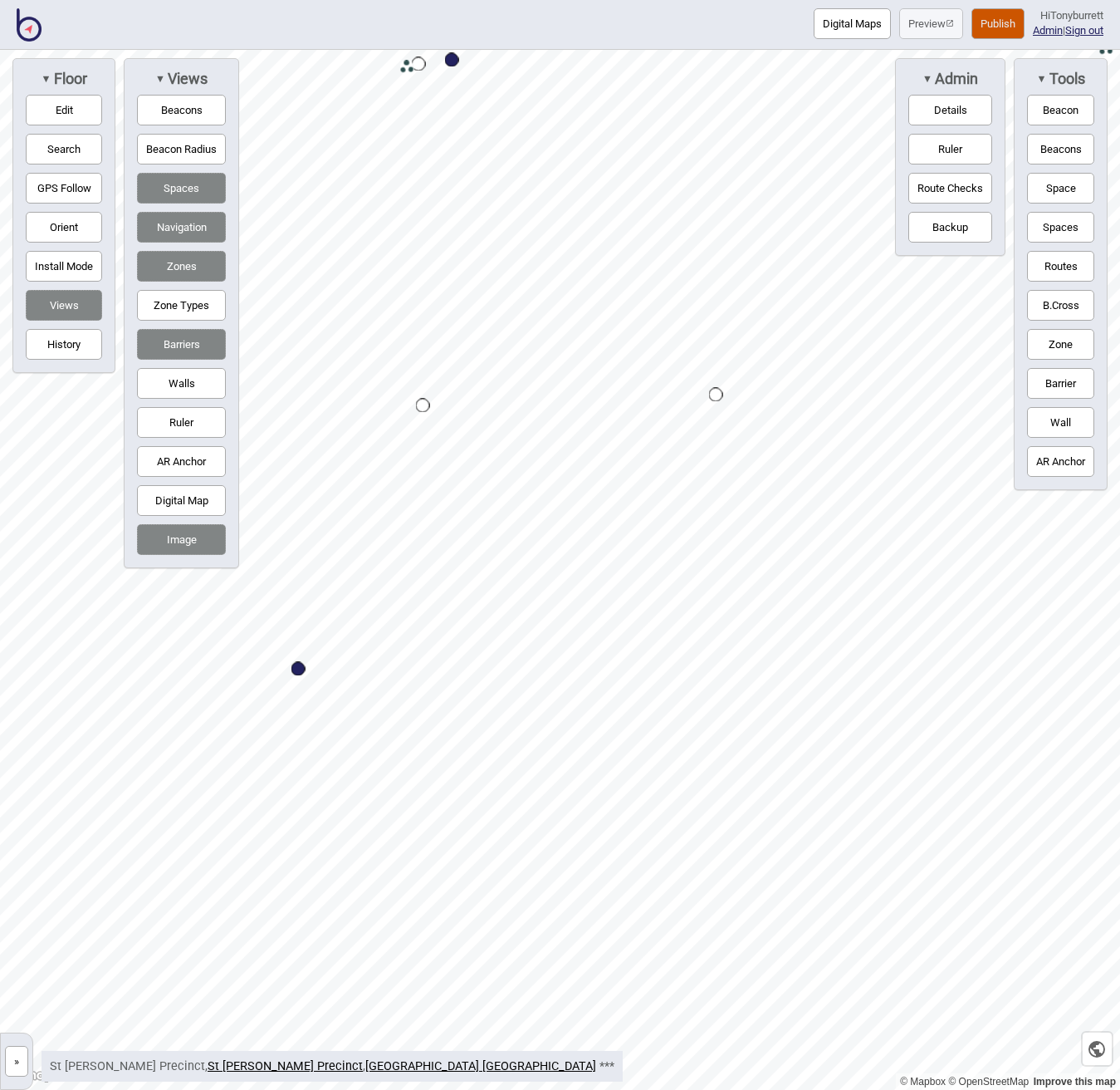
click at [1050, 185] on button "Space" at bounding box center [1060, 188] width 67 height 30
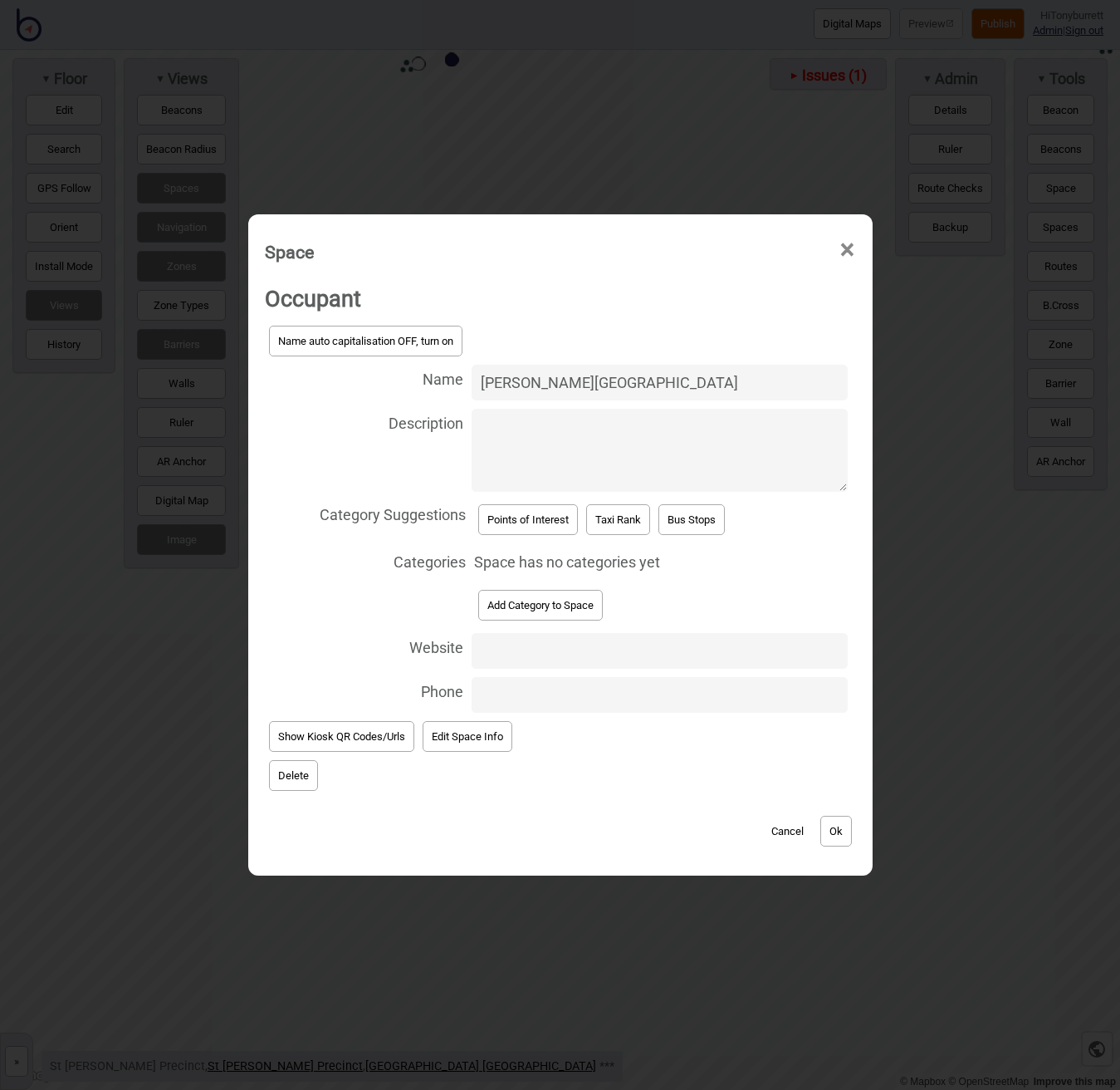
type input "Tierney House"
click at [513, 512] on button "Points of Interest" at bounding box center [528, 520] width 100 height 30
select select "Points of Interest"
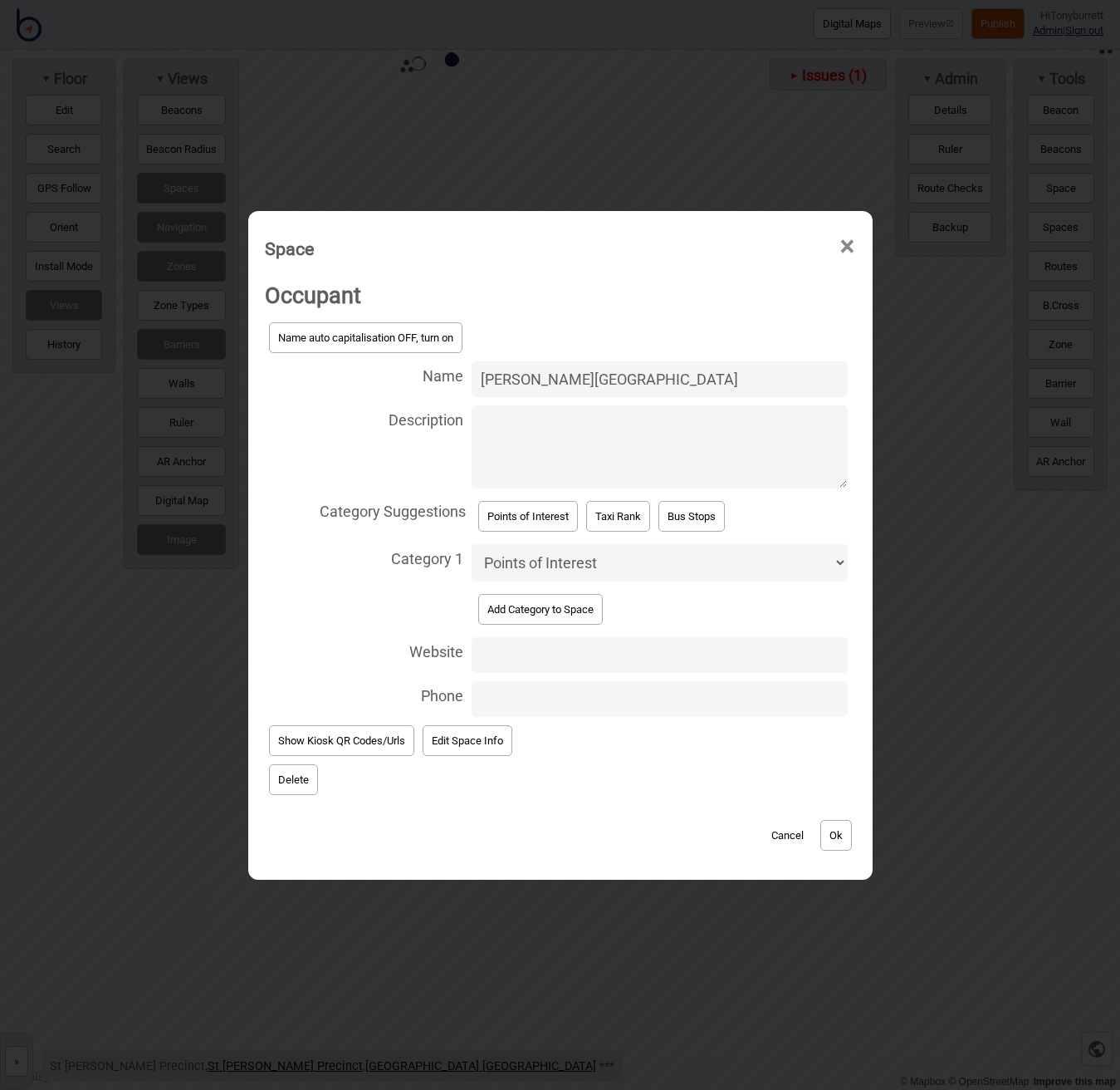
click at [841, 828] on button "Ok" at bounding box center [836, 835] width 31 height 30
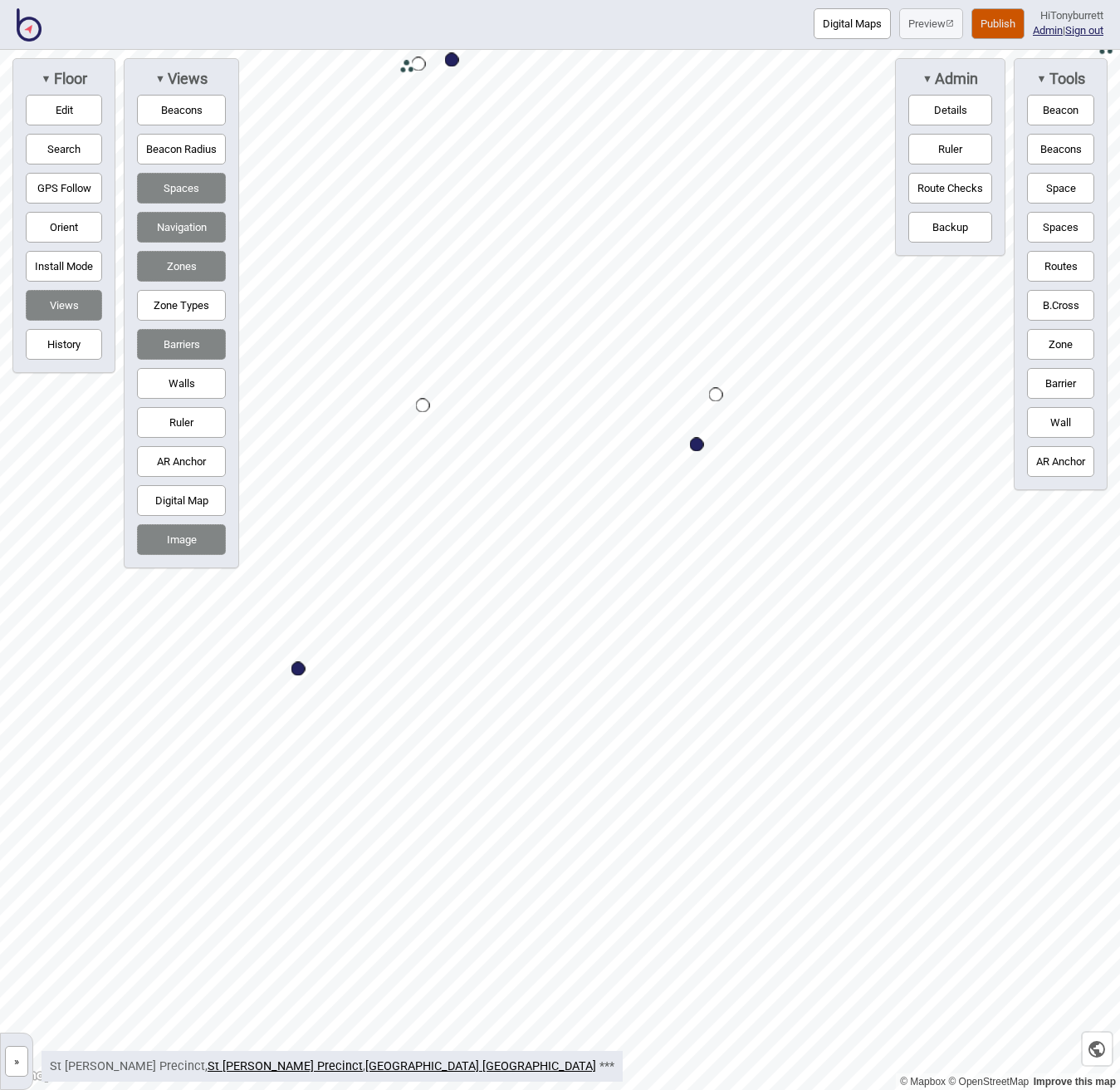
click at [1069, 189] on button "Space" at bounding box center [1060, 188] width 67 height 30
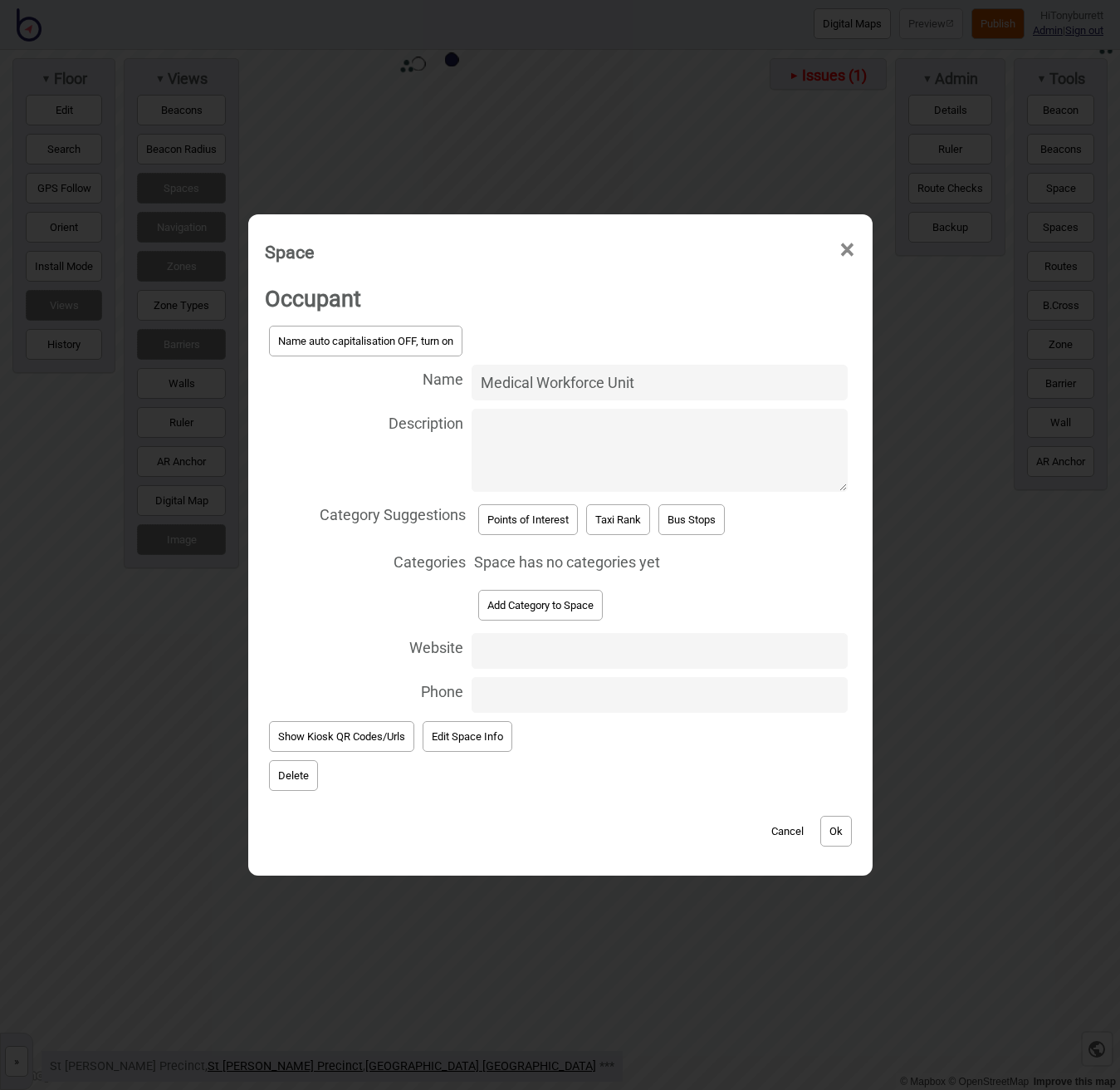
type input "Medical Workforce Unit"
click at [538, 513] on button "Points of Interest" at bounding box center [528, 520] width 100 height 30
select select "Points of Interest"
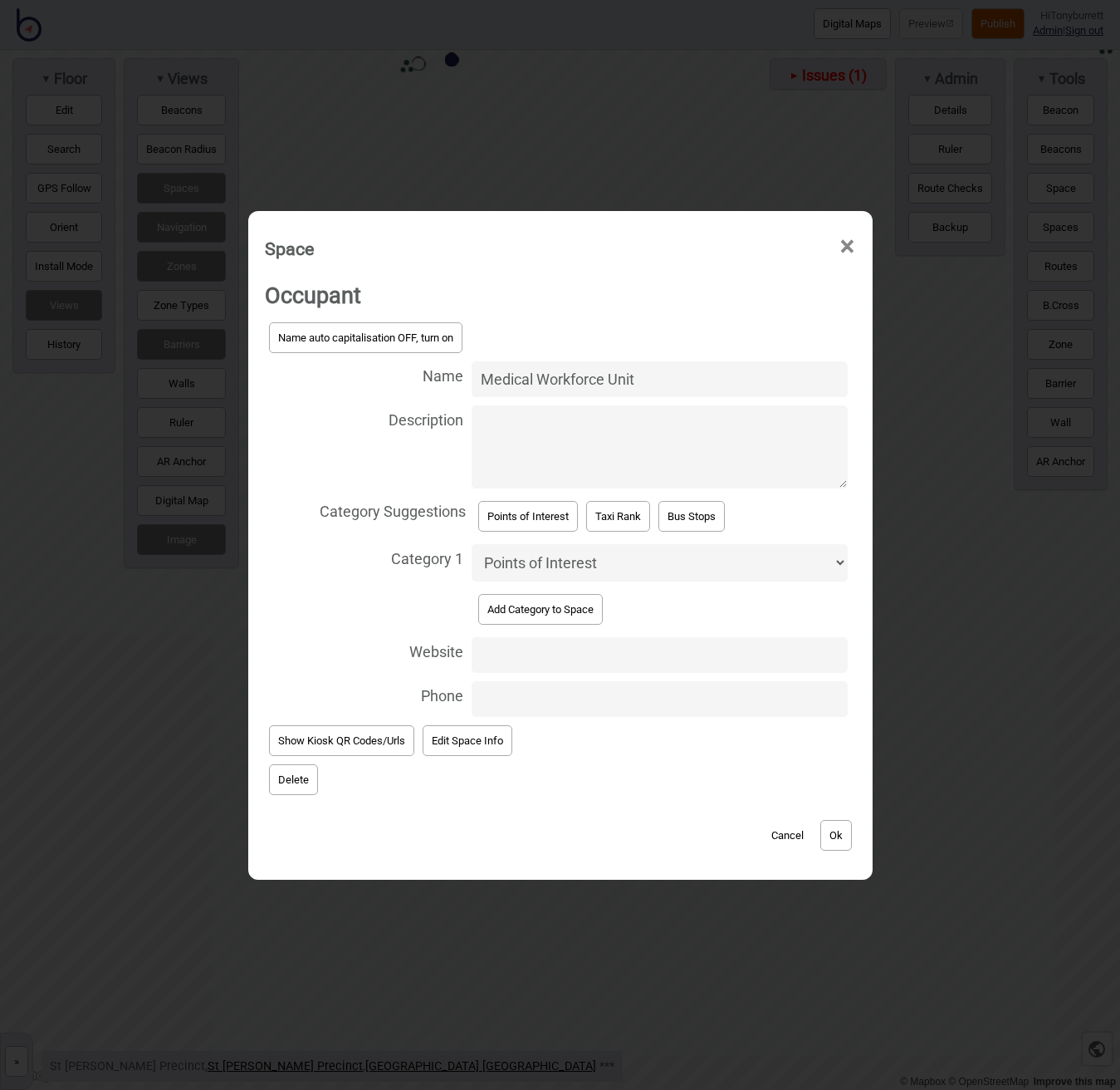
click at [844, 837] on button "Ok" at bounding box center [836, 835] width 31 height 30
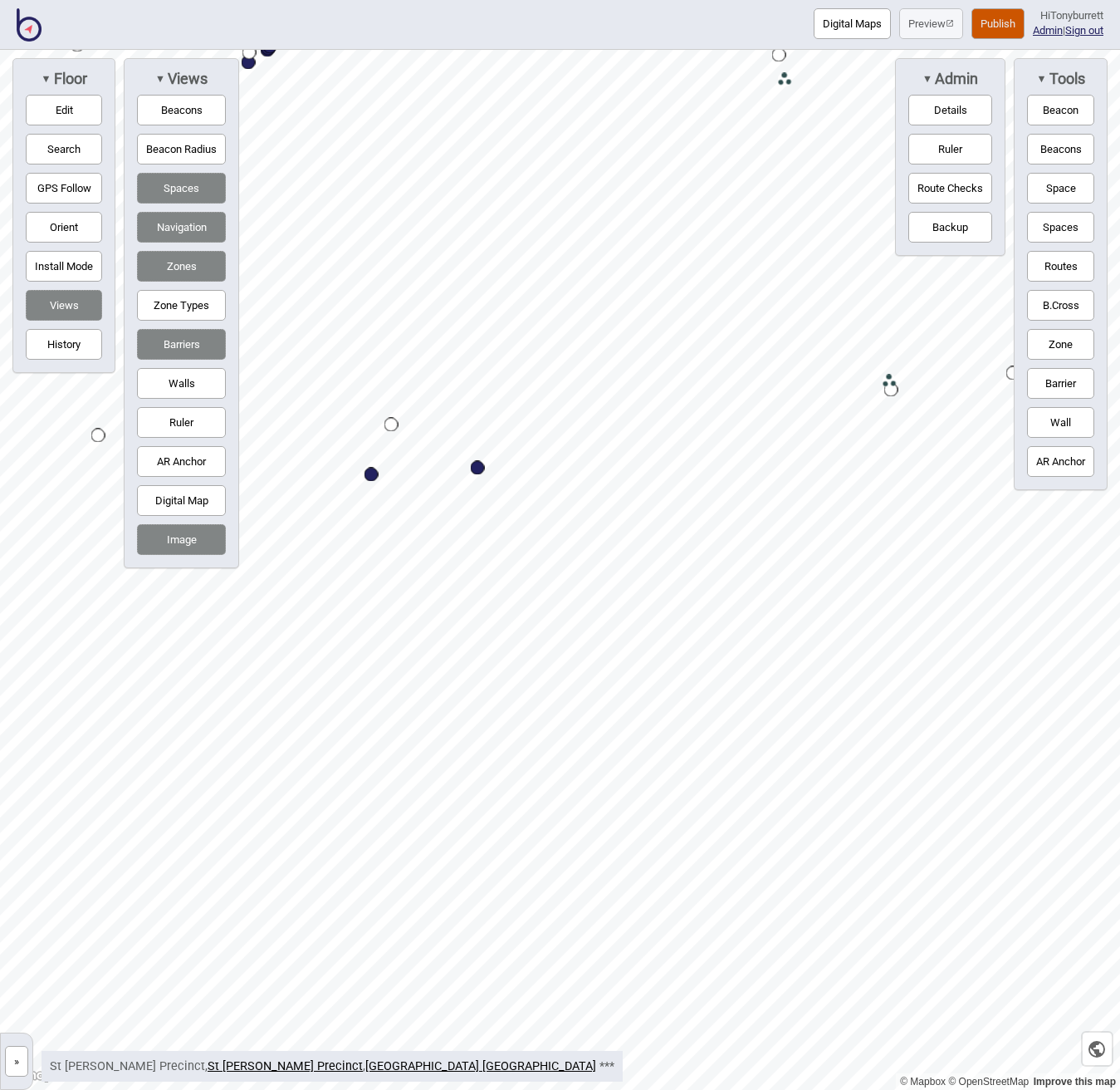
click at [1059, 185] on button "Space" at bounding box center [1060, 188] width 67 height 30
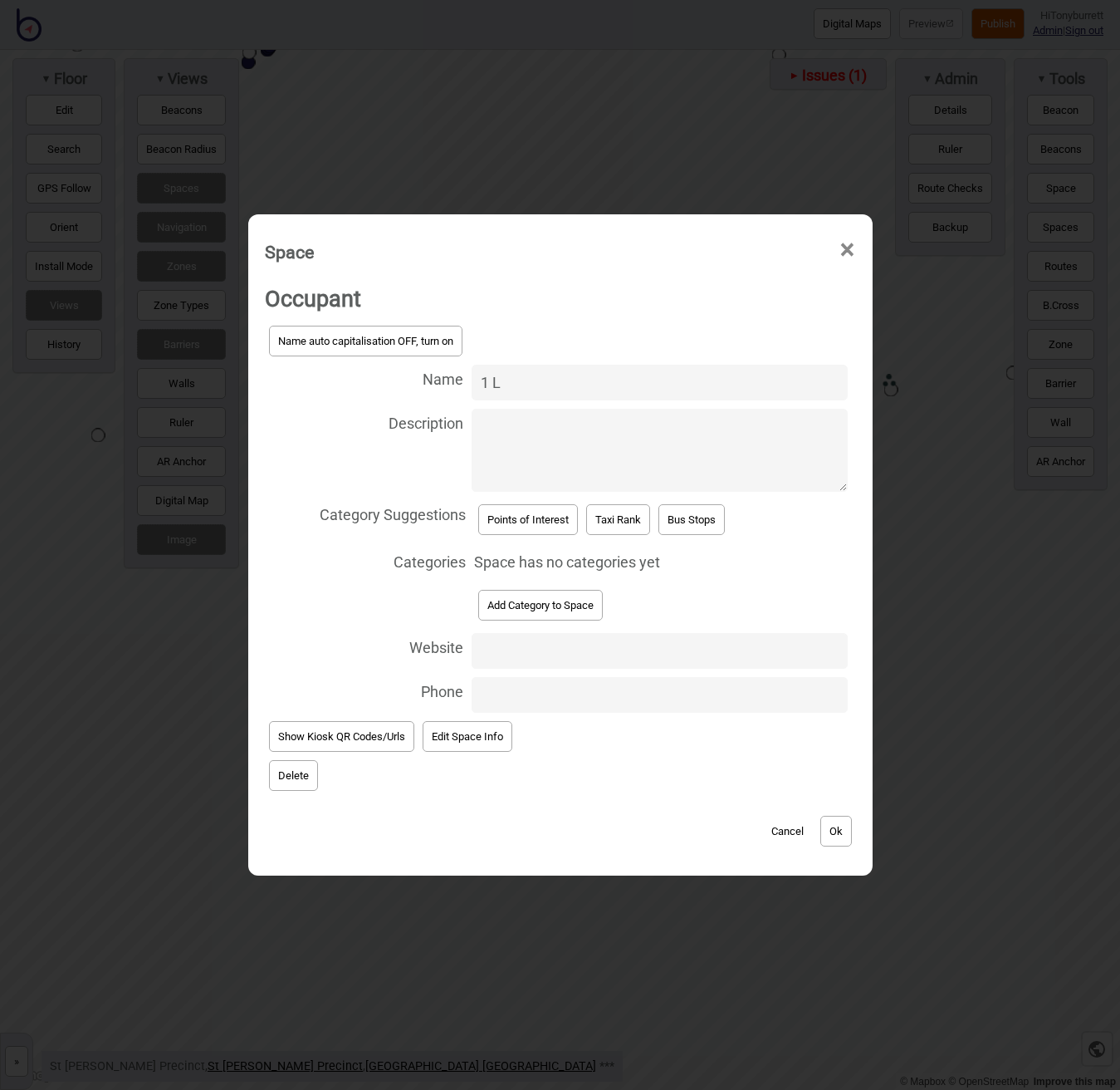
drag, startPoint x: 494, startPoint y: 383, endPoint x: 559, endPoint y: 382, distance: 65.0
click at [559, 382] on input "1 L" at bounding box center [658, 382] width 375 height 36
paste input "Medical Workforce Unit"
paste input "Leichhardt St"
type input "1 Leichhardt St"
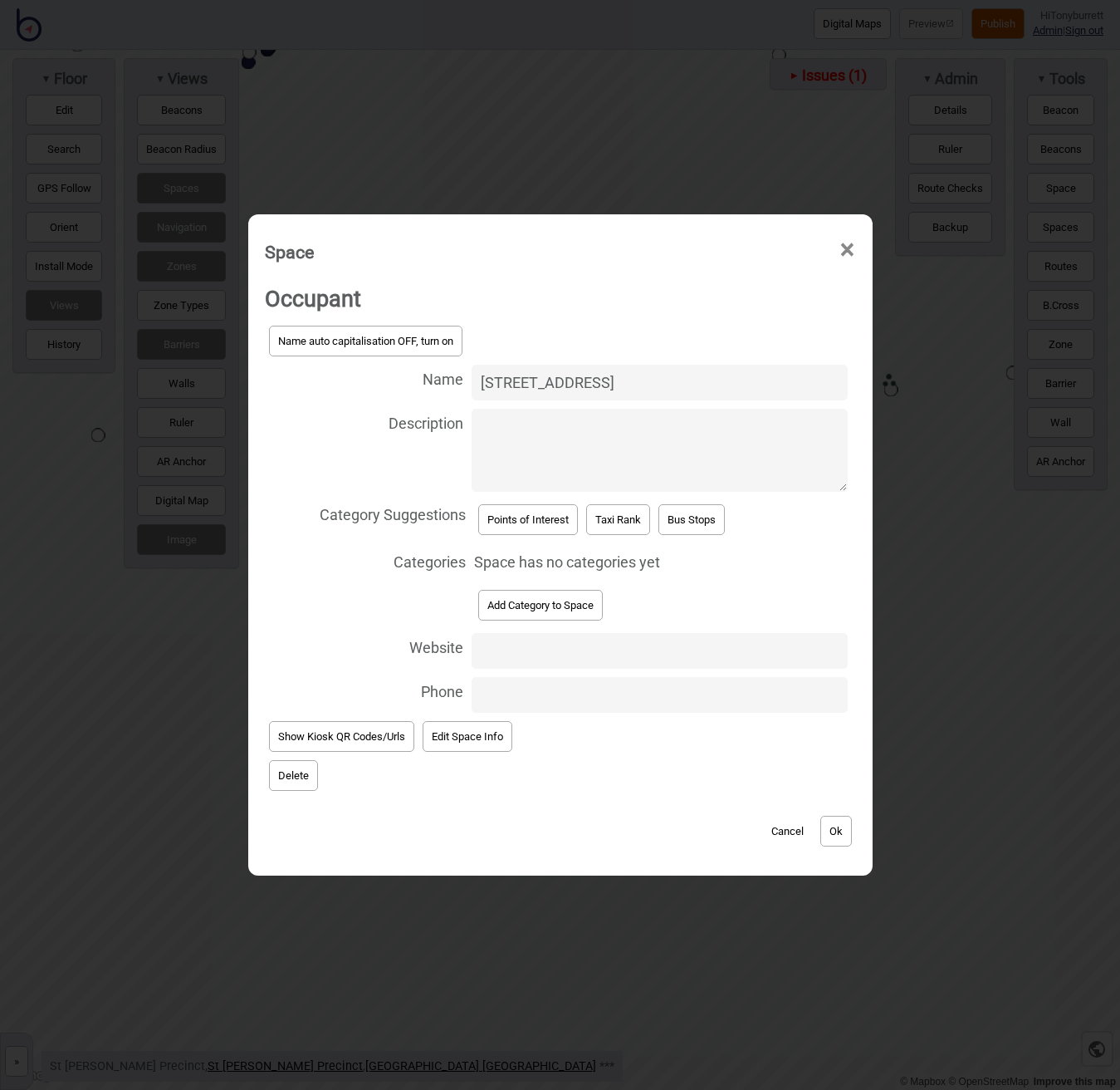
click at [532, 512] on button "Points of Interest" at bounding box center [528, 520] width 100 height 30
select select "Points of Interest"
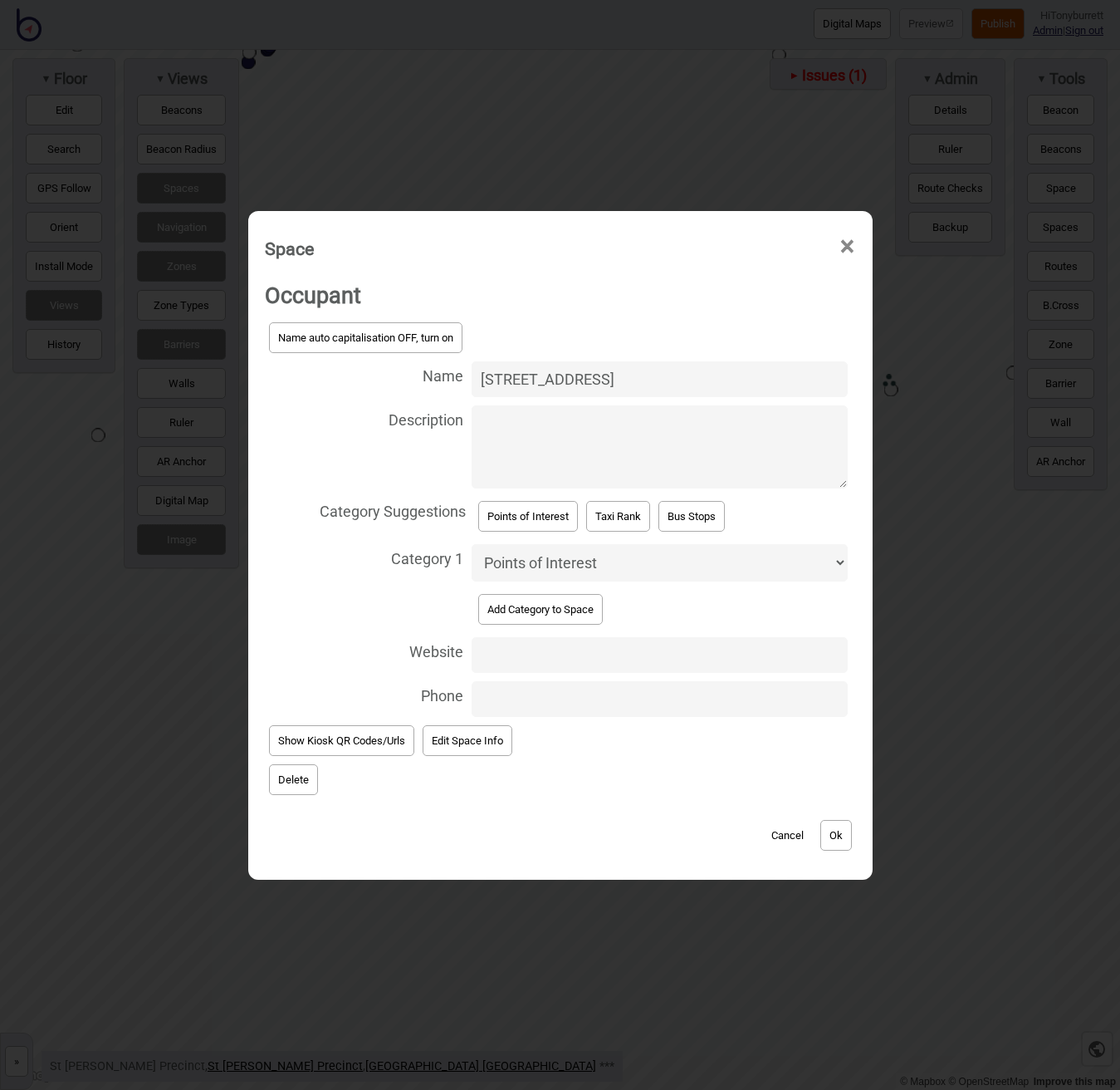
click at [836, 839] on button "Ok" at bounding box center [836, 835] width 31 height 30
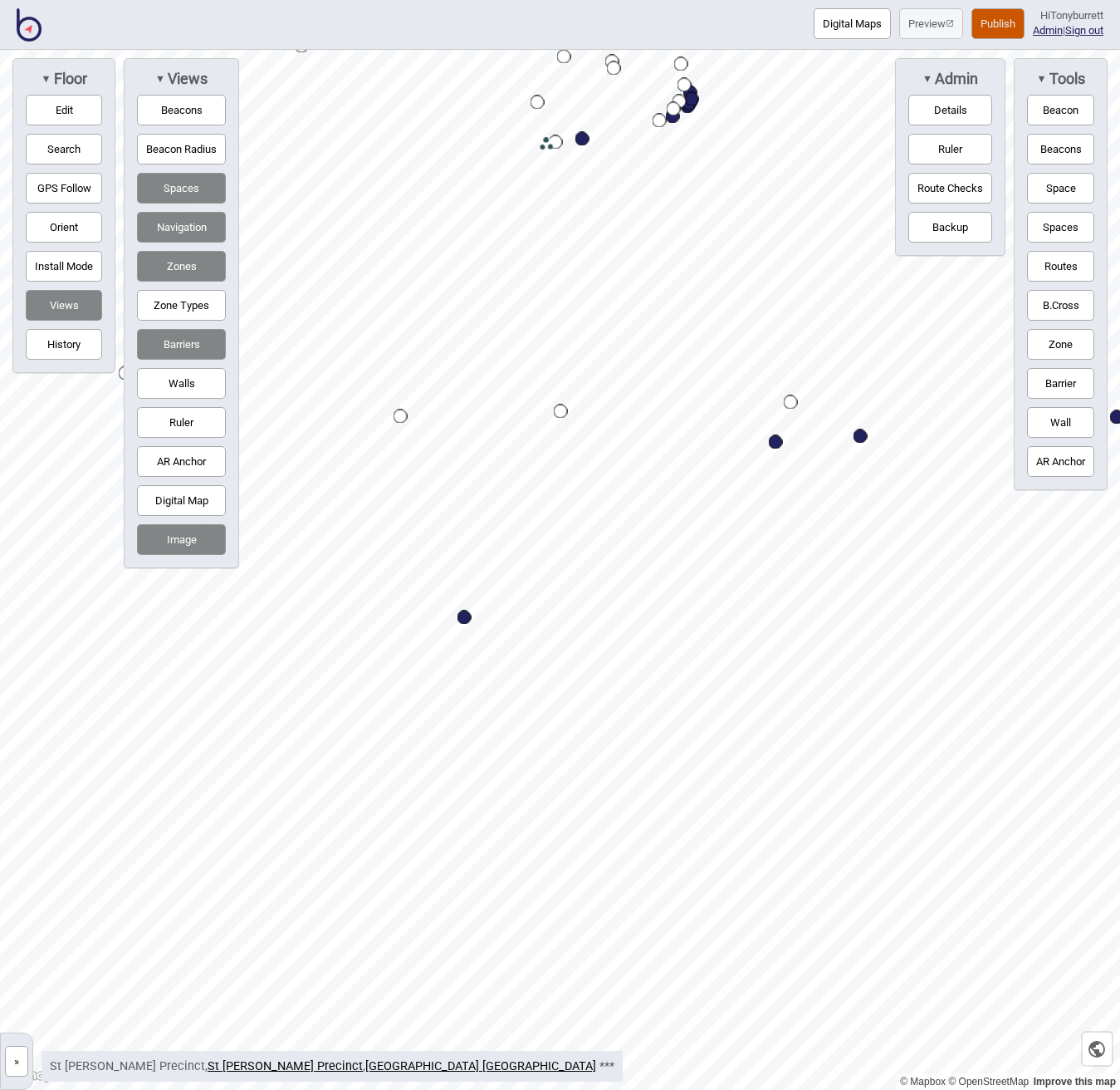
click at [1059, 272] on button "Routes" at bounding box center [1060, 266] width 67 height 30
drag, startPoint x: 1061, startPoint y: 272, endPoint x: 1024, endPoint y: 278, distance: 37.5
click at [1060, 272] on button "Routes" at bounding box center [1060, 266] width 67 height 30
click at [1022, 436] on div "© Mapbox © OpenStreetMap Improve this map » St Vincent's Public Hospital Sydney…" at bounding box center [560, 570] width 1120 height 1040
drag, startPoint x: 1054, startPoint y: 259, endPoint x: 1015, endPoint y: 276, distance: 42.5
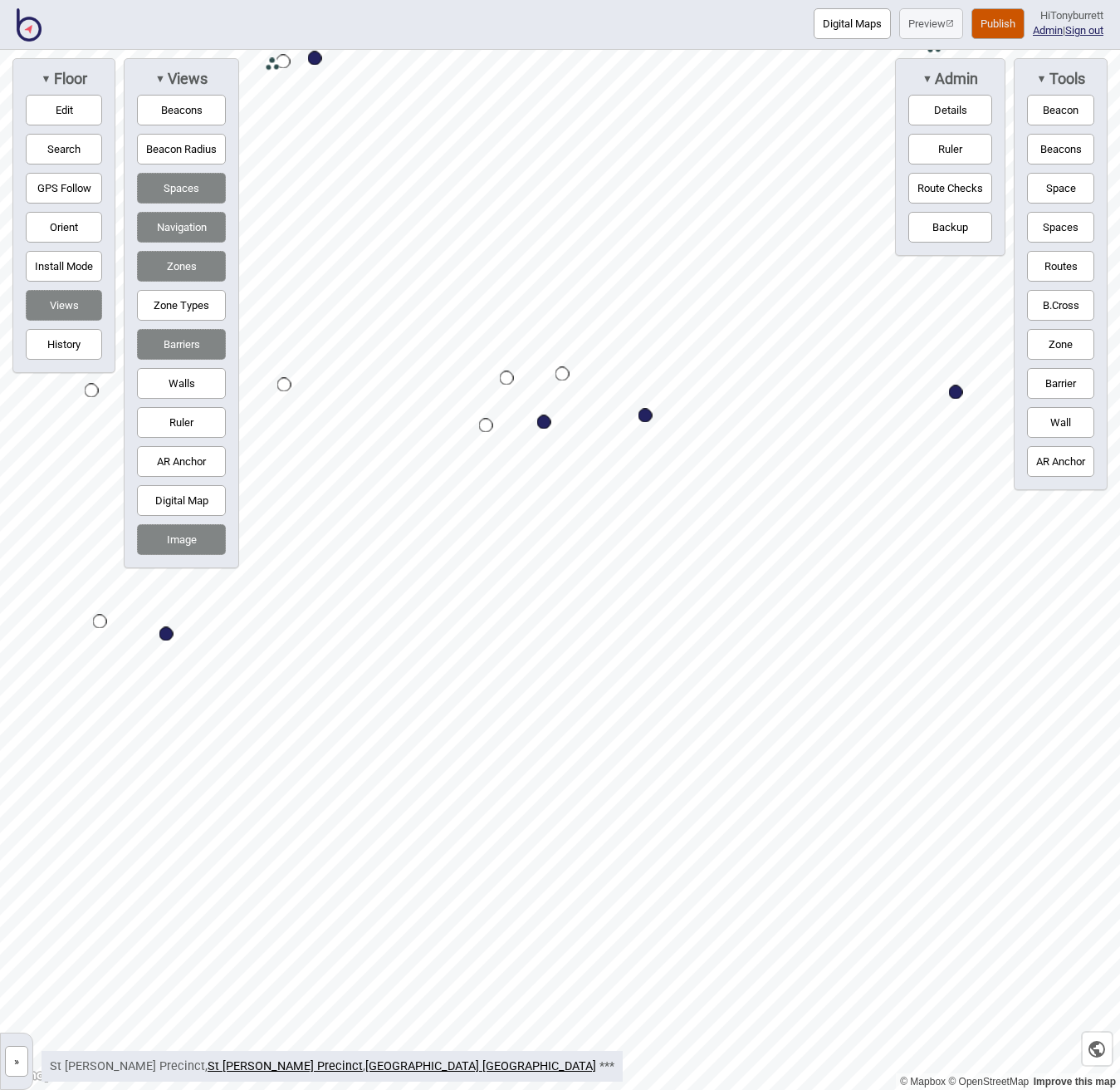
click at [1054, 260] on button "Routes" at bounding box center [1060, 266] width 67 height 30
click at [487, 425] on div "Map marker" at bounding box center [486, 426] width 14 height 14
click at [694, 395] on div "Map marker" at bounding box center [696, 390] width 14 height 14
click at [1050, 262] on button "Routes" at bounding box center [1060, 266] width 67 height 30
click at [67, 108] on button "Edit" at bounding box center [64, 110] width 77 height 30
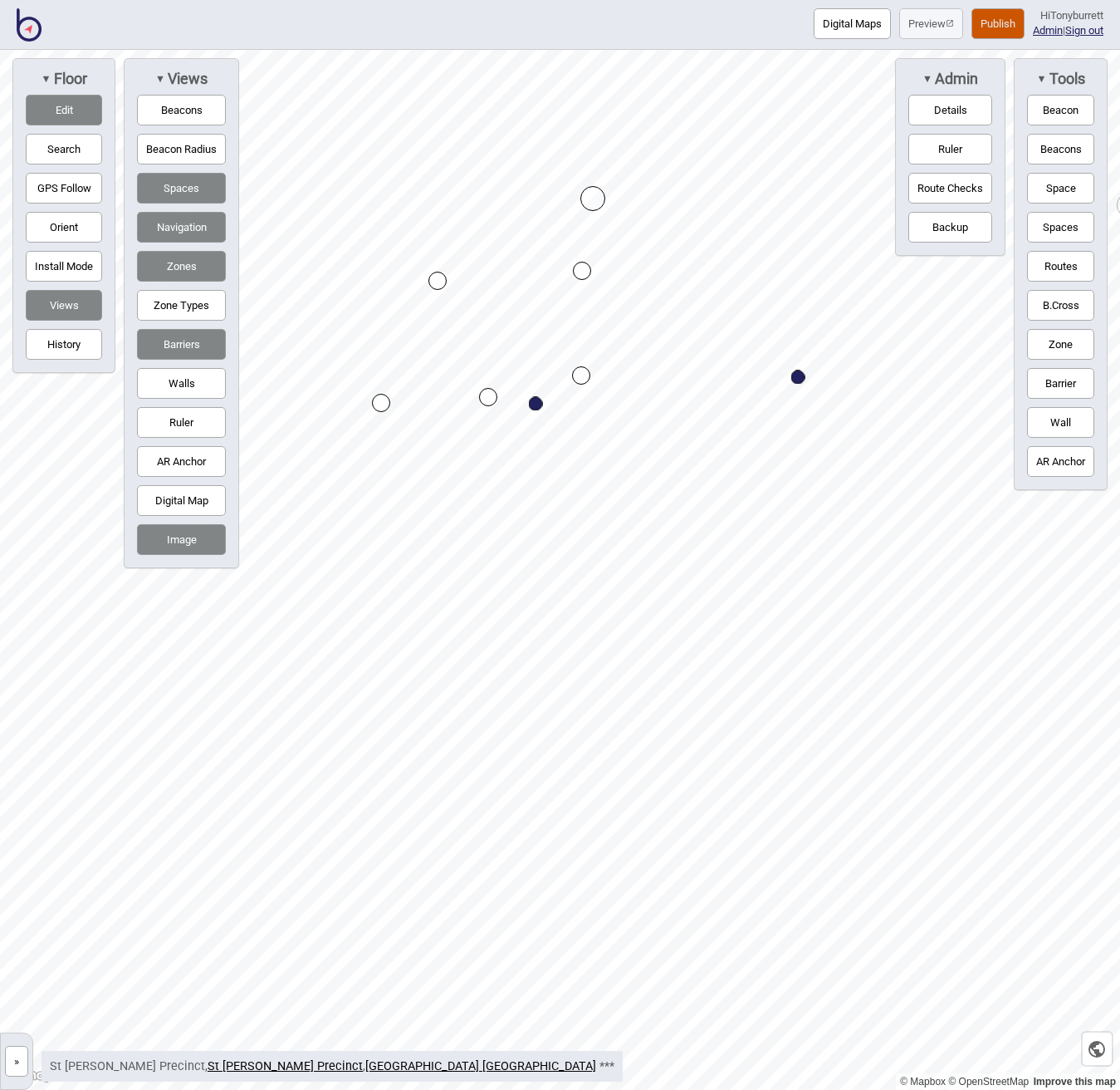
drag, startPoint x: 534, startPoint y: 396, endPoint x: 536, endPoint y: 406, distance: 10.2
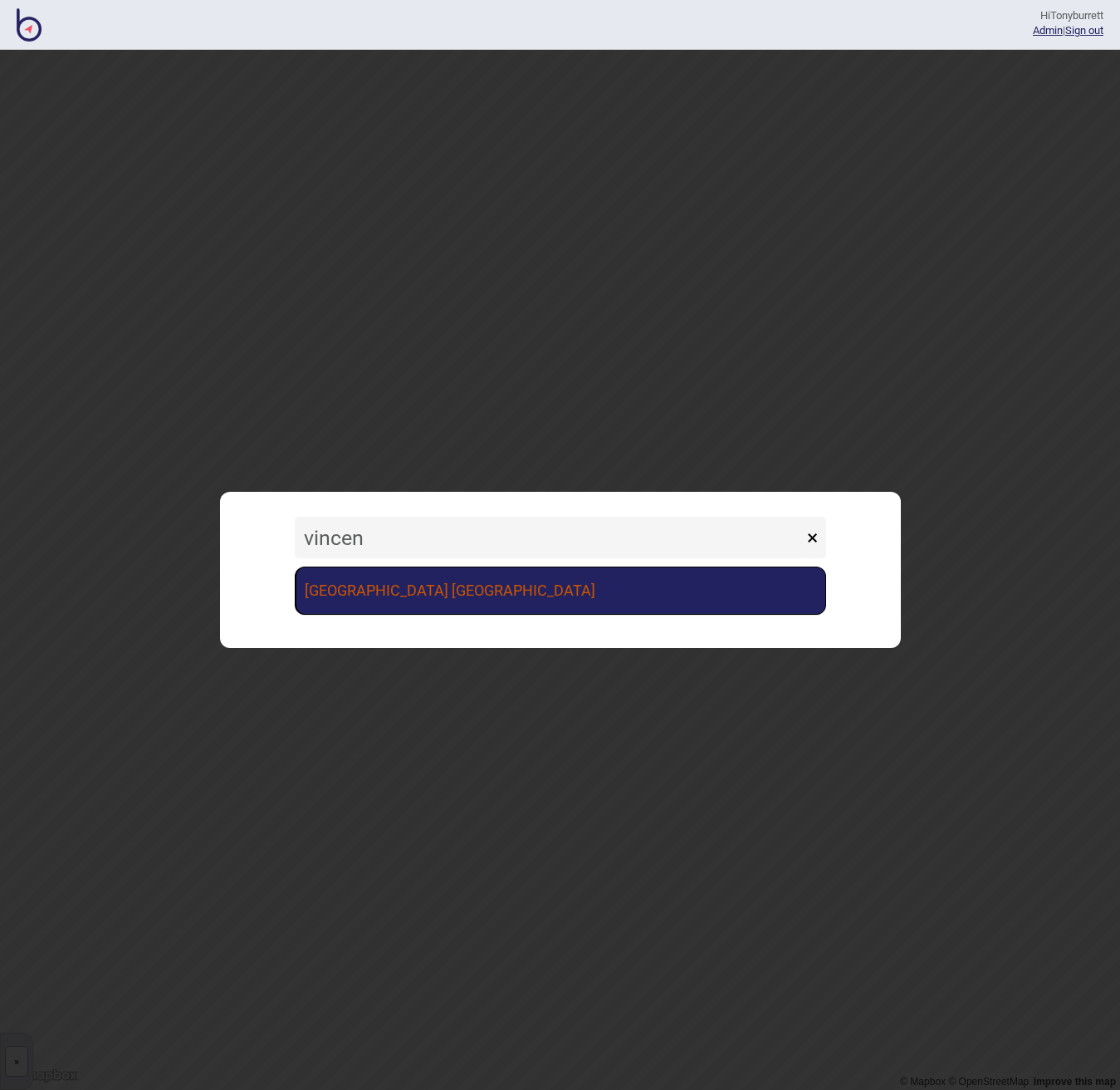
type input "vincen"
click at [380, 594] on link "[GEOGRAPHIC_DATA] [GEOGRAPHIC_DATA]" at bounding box center [560, 591] width 531 height 48
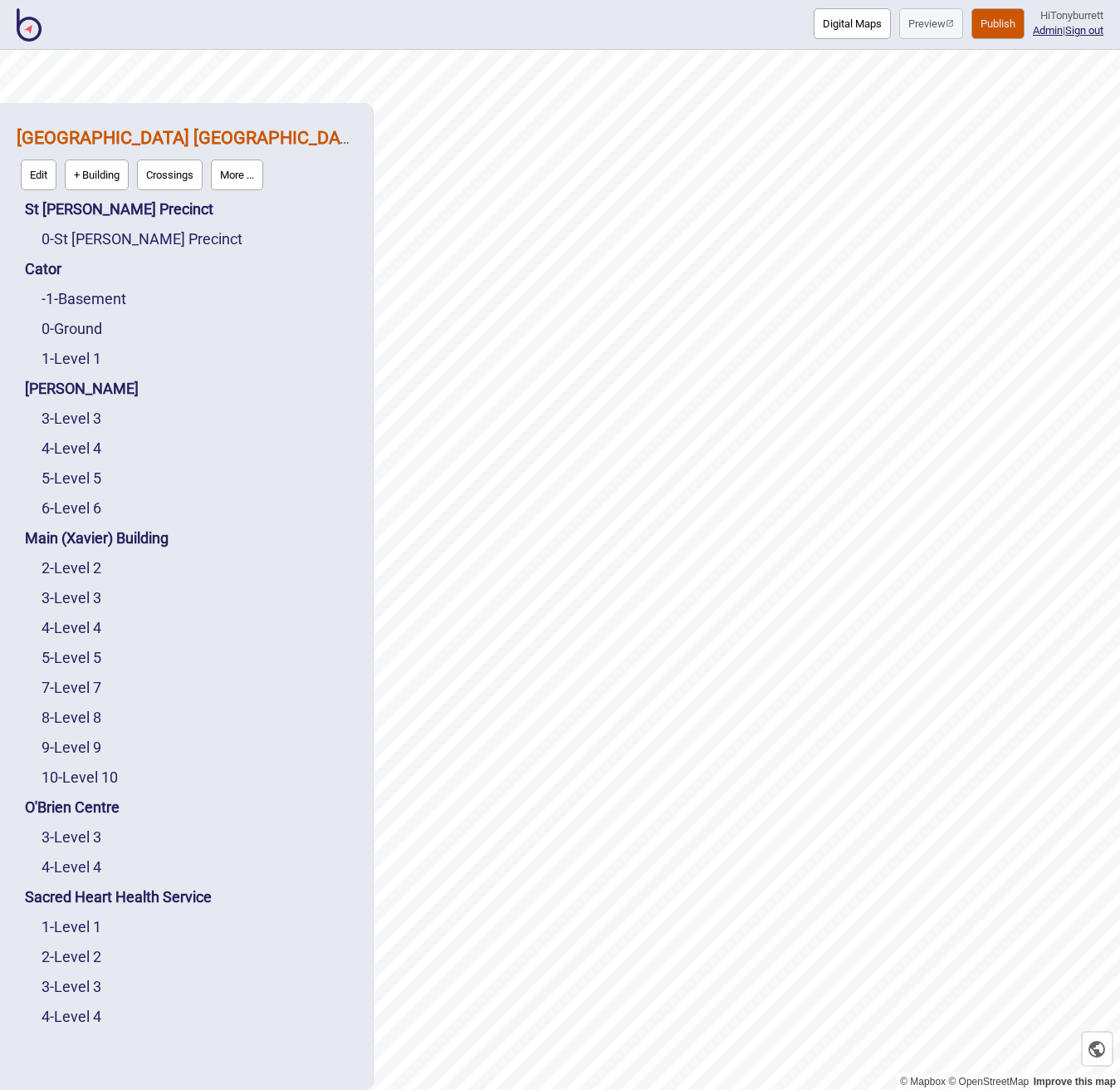
click at [255, 180] on button "More ..." at bounding box center [237, 175] width 53 height 30
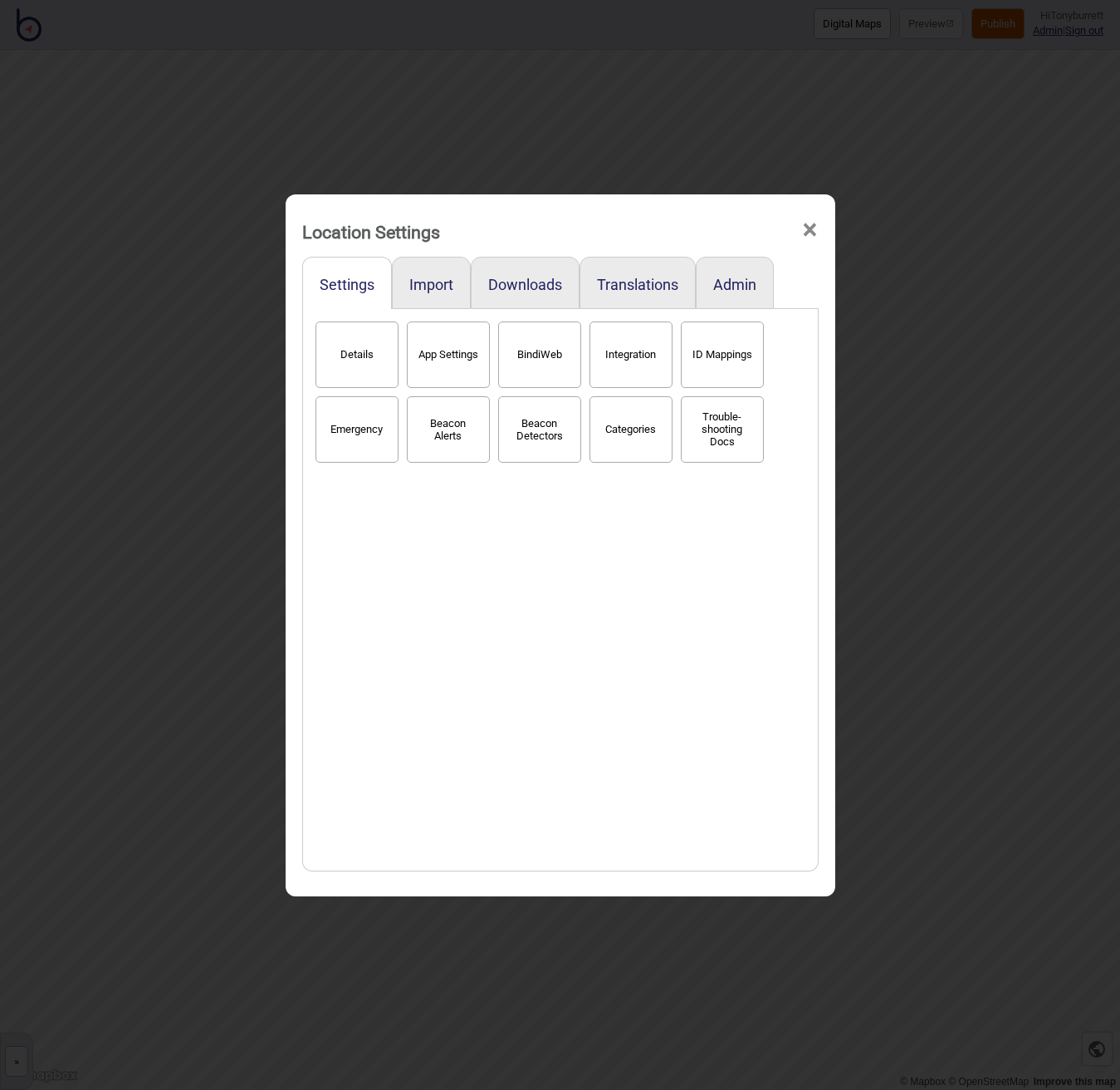
click at [549, 353] on button "BindiWeb" at bounding box center [539, 355] width 83 height 67
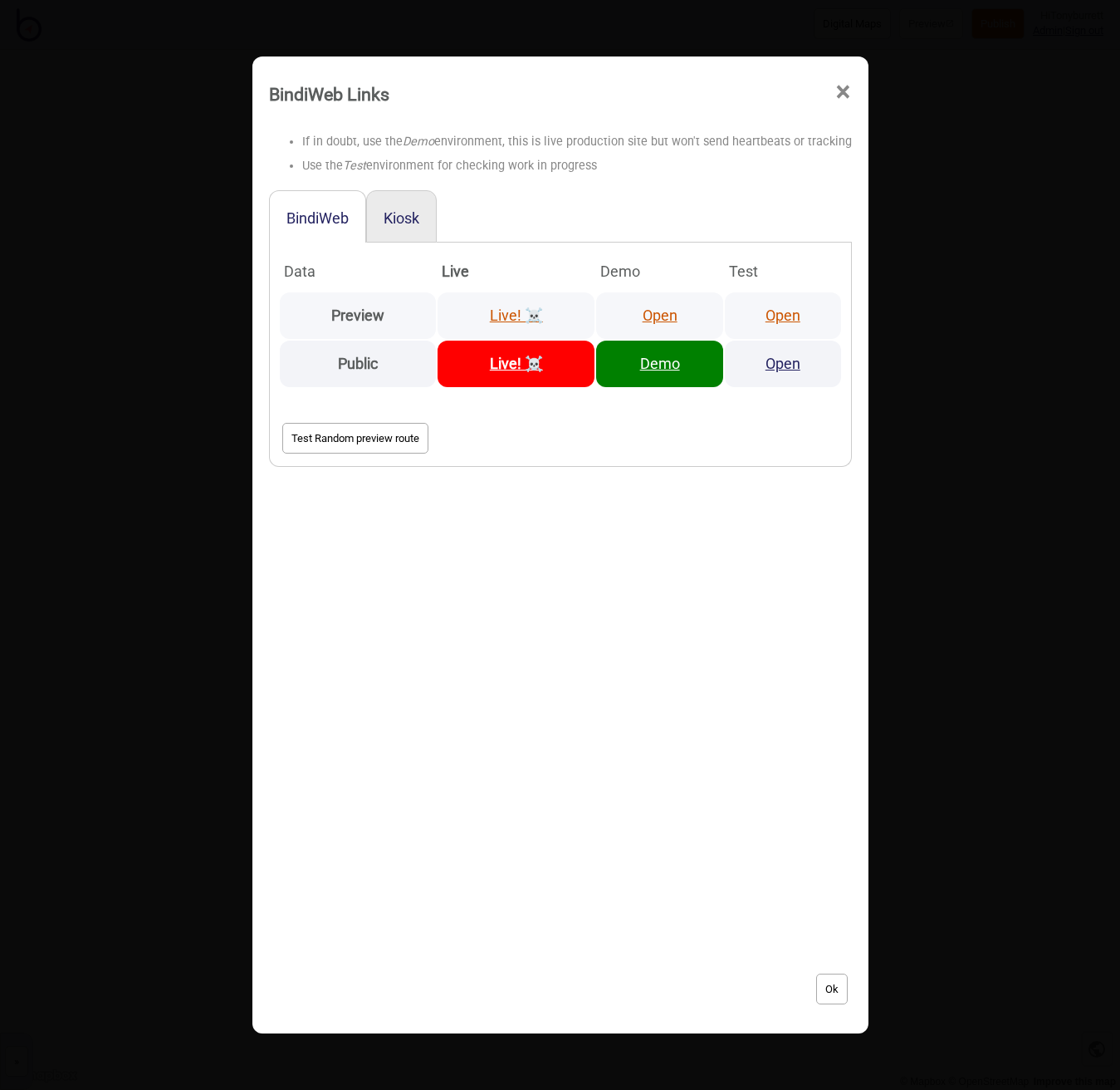
click at [646, 307] on link "Open" at bounding box center [659, 316] width 35 height 18
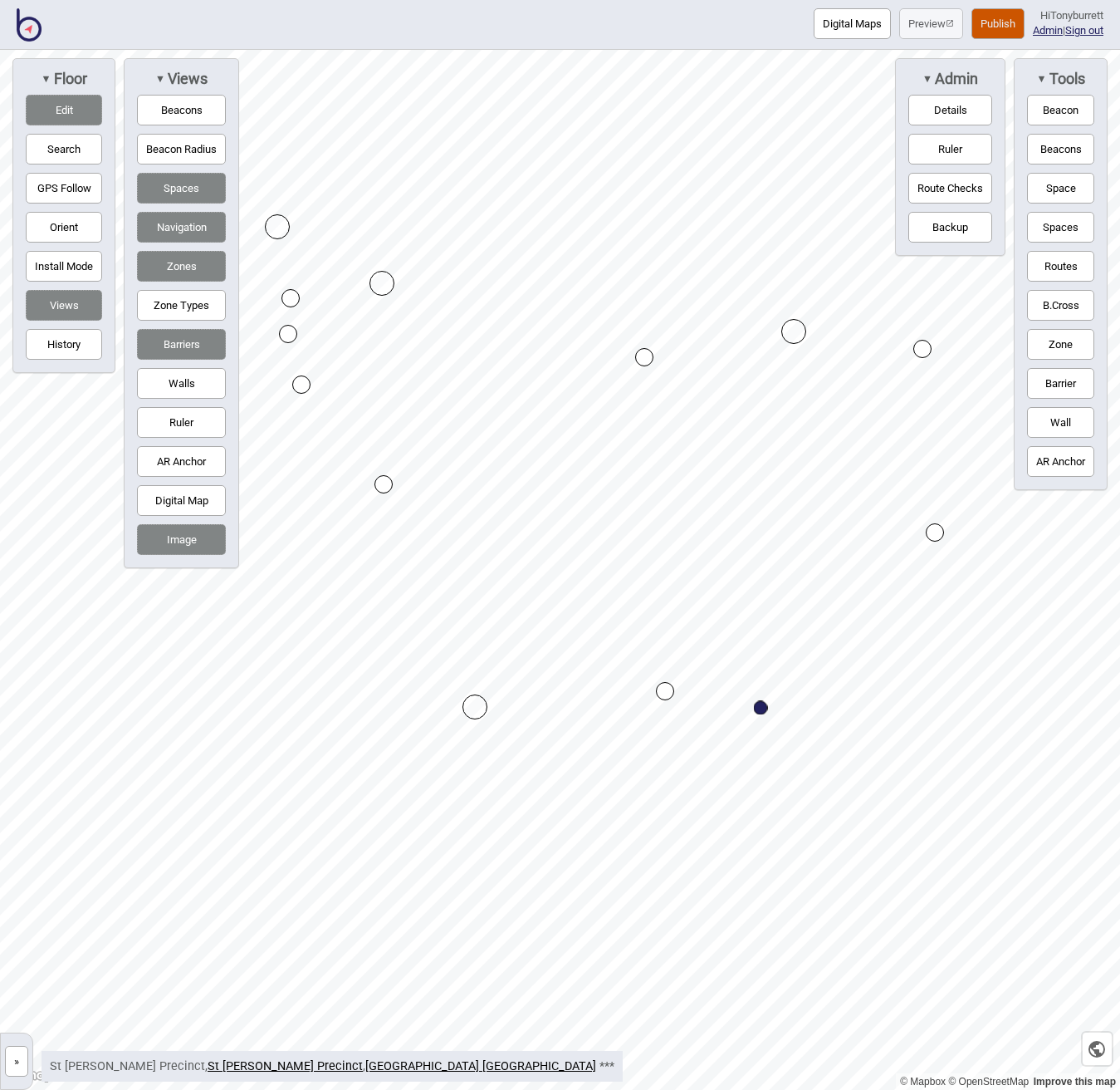
click at [1061, 266] on button "Routes" at bounding box center [1060, 266] width 67 height 30
click at [933, 531] on div "Map marker" at bounding box center [935, 532] width 19 height 19
drag, startPoint x: 1069, startPoint y: 266, endPoint x: 1051, endPoint y: 268, distance: 18.1
click at [1069, 266] on button "Routes" at bounding box center [1060, 266] width 67 height 30
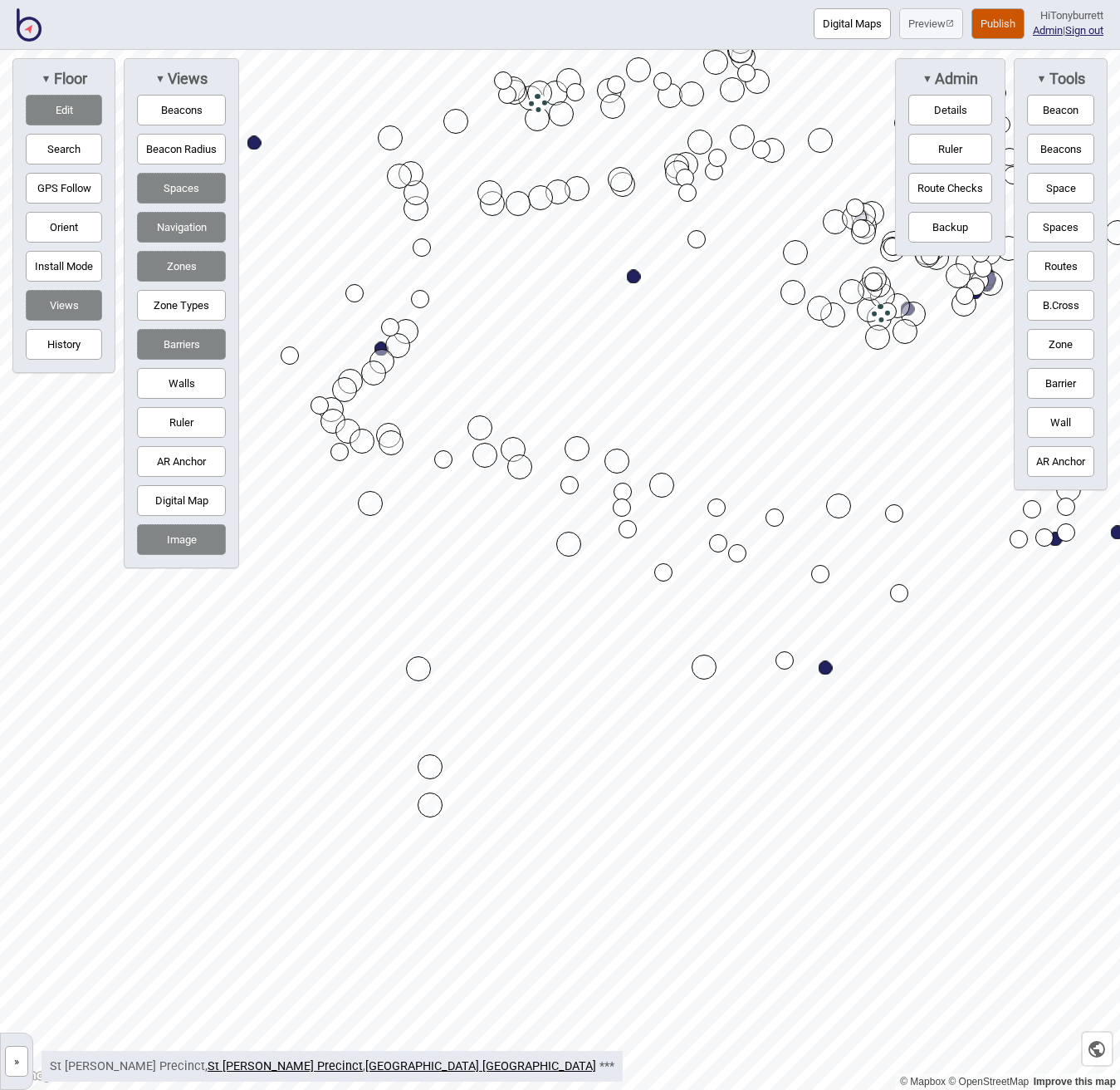
click at [1119, 0] on html "Digital Maps Preview Publish Hi Tonyburrett Admin | Sign out © Mapbox © OpenStr…" at bounding box center [560, 0] width 1120 height 0
click at [74, 116] on button "Edit" at bounding box center [64, 110] width 77 height 30
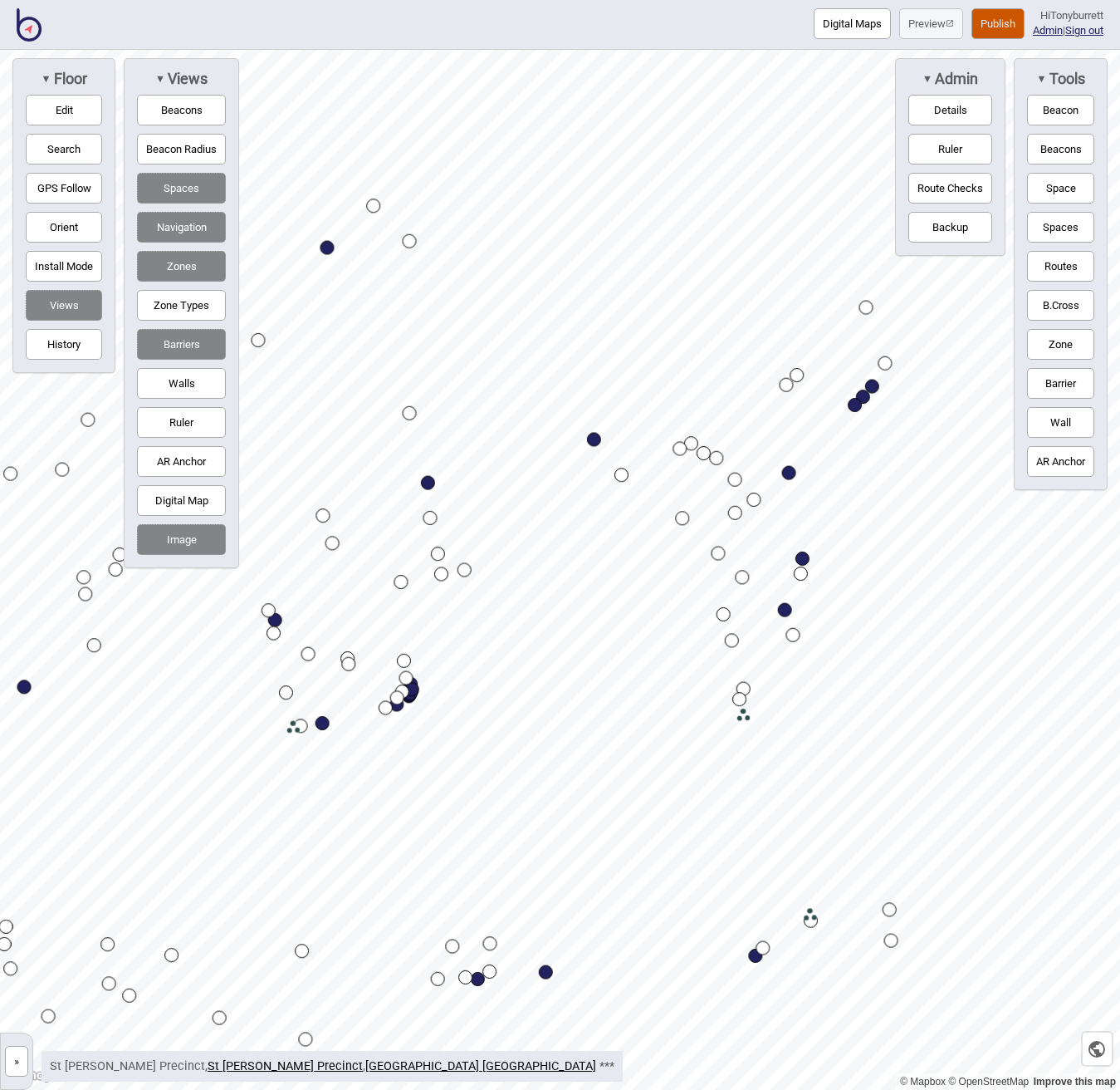
click at [1119, 0] on html "Digital Maps Preview Publish Hi Tonyburrett Admin | Sign out © Mapbox © OpenStr…" at bounding box center [560, 0] width 1120 height 0
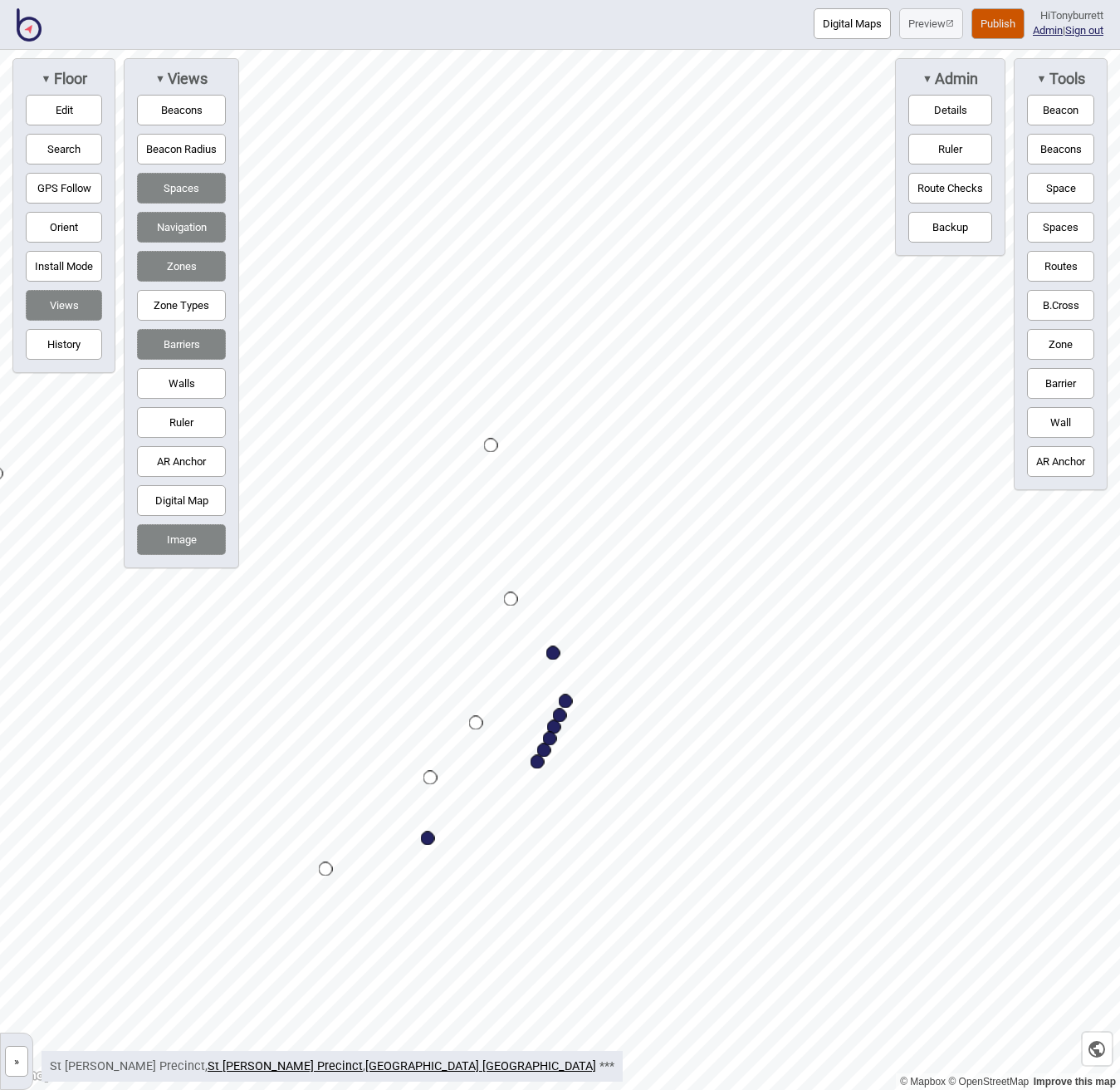
drag, startPoint x: 61, startPoint y: 104, endPoint x: 229, endPoint y: 195, distance: 191.1
click at [63, 106] on button "Edit" at bounding box center [64, 110] width 77 height 30
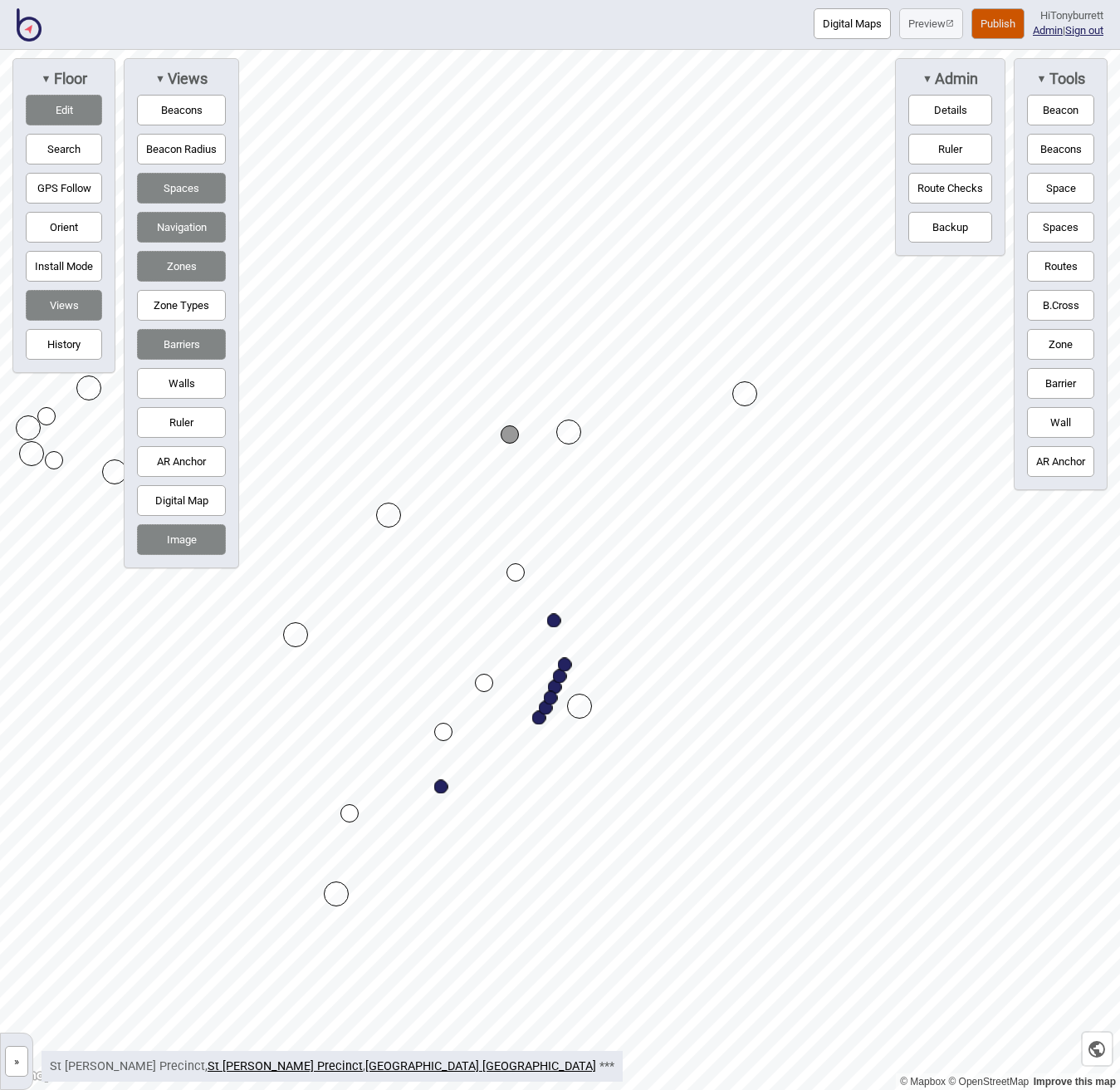
drag, startPoint x: 59, startPoint y: 87, endPoint x: 208, endPoint y: 140, distance: 158.1
click at [60, 88] on div "▼ Floor" at bounding box center [63, 78] width 85 height 23
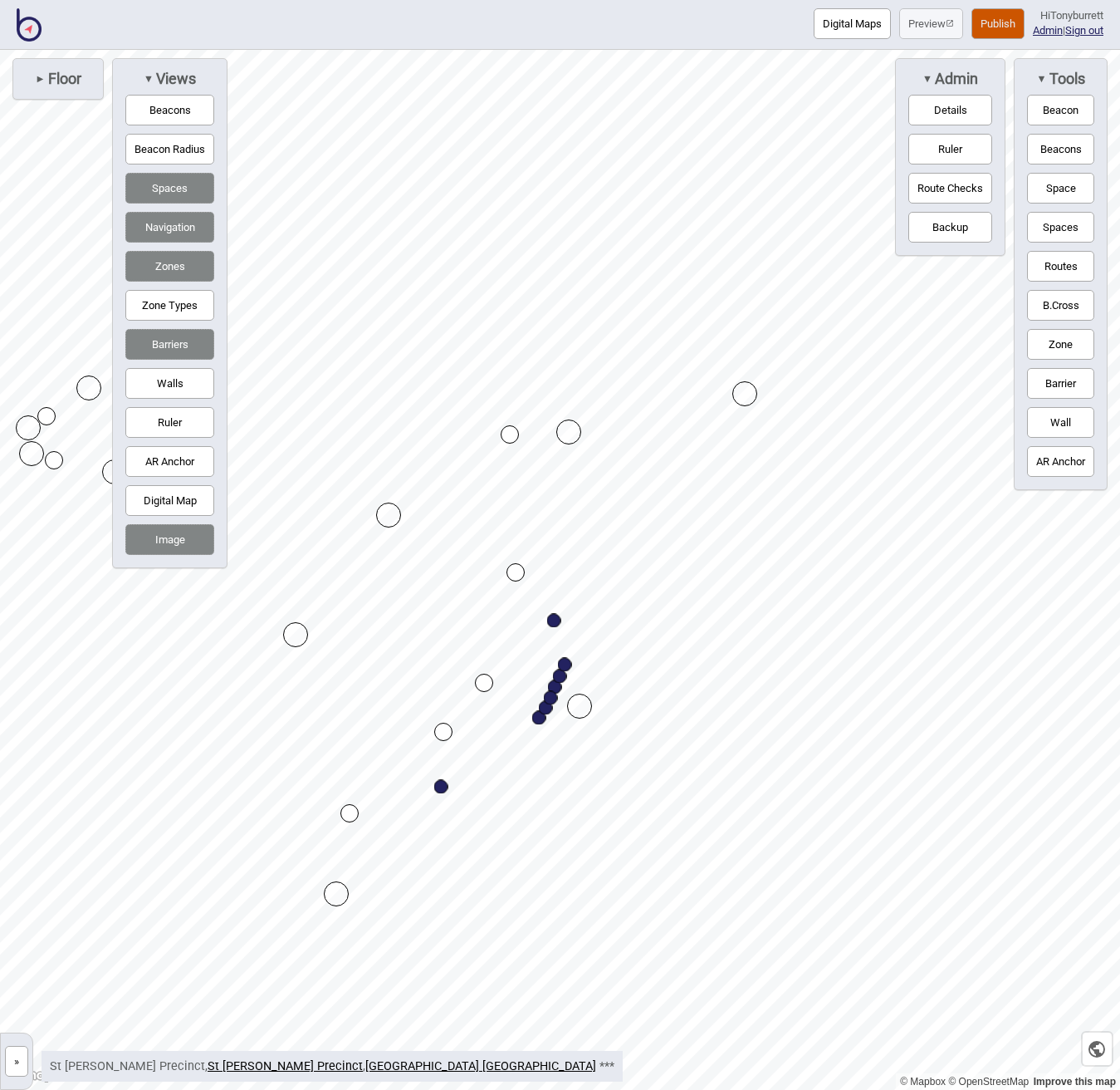
click at [58, 74] on span "Floor" at bounding box center [63, 78] width 36 height 19
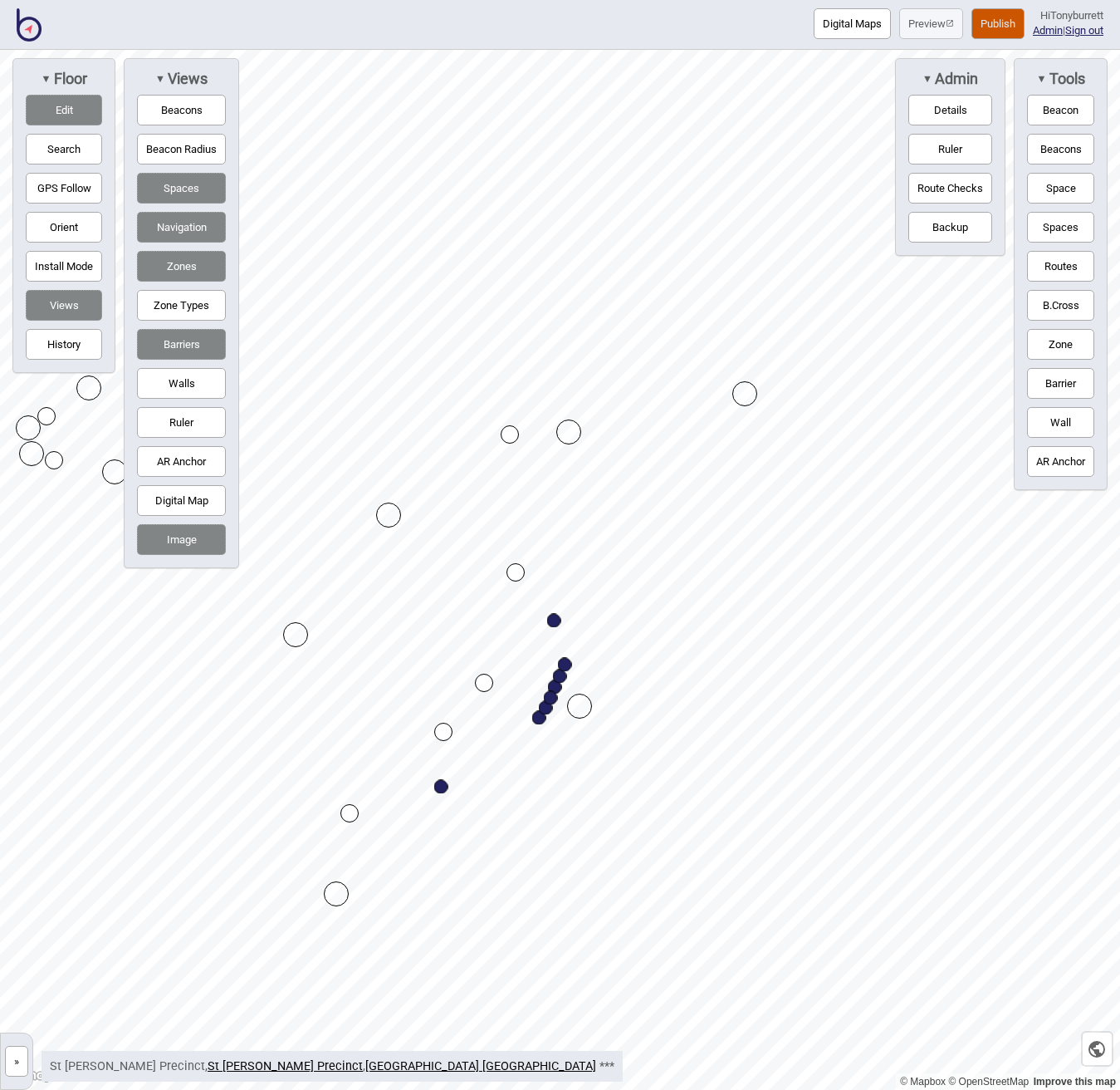
drag, startPoint x: 47, startPoint y: 107, endPoint x: 194, endPoint y: 188, distance: 167.8
click at [49, 108] on button "Edit" at bounding box center [64, 110] width 77 height 30
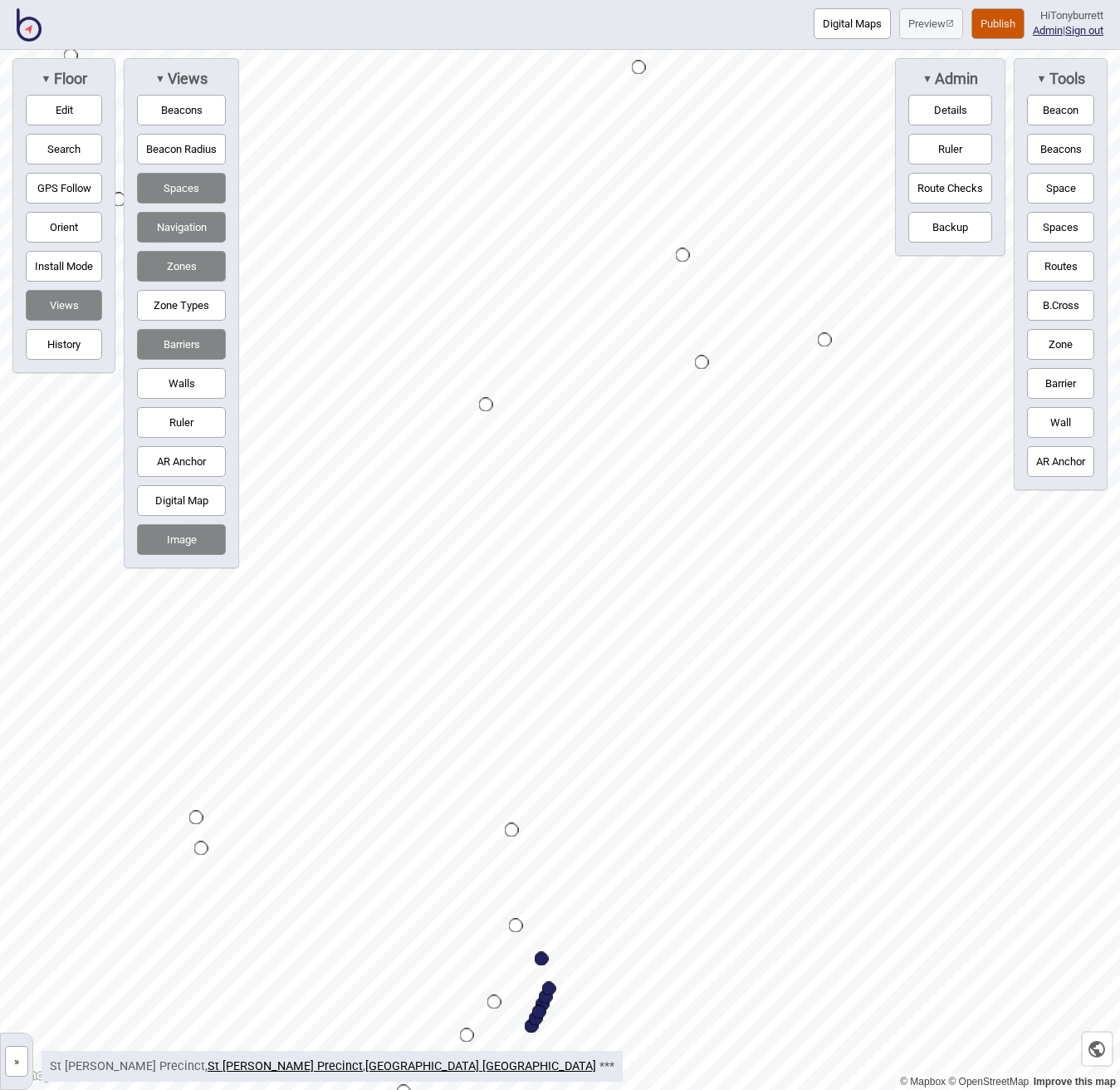
drag, startPoint x: 61, startPoint y: 106, endPoint x: 86, endPoint y: 127, distance: 32.6
click at [61, 107] on button "Edit" at bounding box center [64, 110] width 77 height 30
drag, startPoint x: 524, startPoint y: 569, endPoint x: 495, endPoint y: 564, distance: 29.4
click at [170, 227] on button "Navigation" at bounding box center [182, 227] width 89 height 30
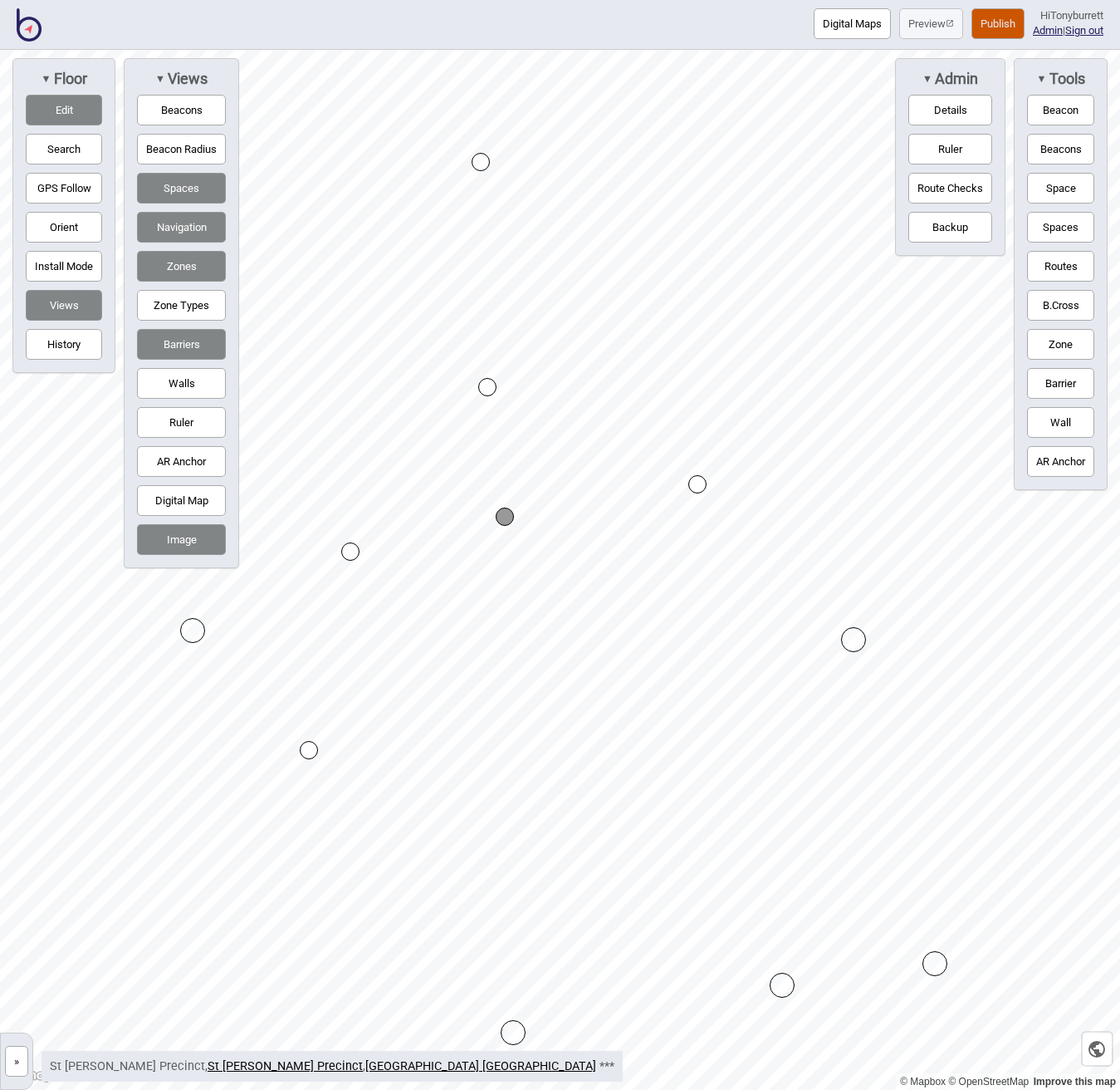
drag, startPoint x: 525, startPoint y: 384, endPoint x: 488, endPoint y: 388, distance: 37.2
click at [1051, 262] on button "Routes" at bounding box center [1060, 266] width 67 height 30
click at [347, 492] on div "Map marker" at bounding box center [345, 500] width 19 height 19
drag, startPoint x: 1056, startPoint y: 262, endPoint x: 1047, endPoint y: 265, distance: 9.5
click at [1056, 262] on button "Routes" at bounding box center [1060, 266] width 67 height 30
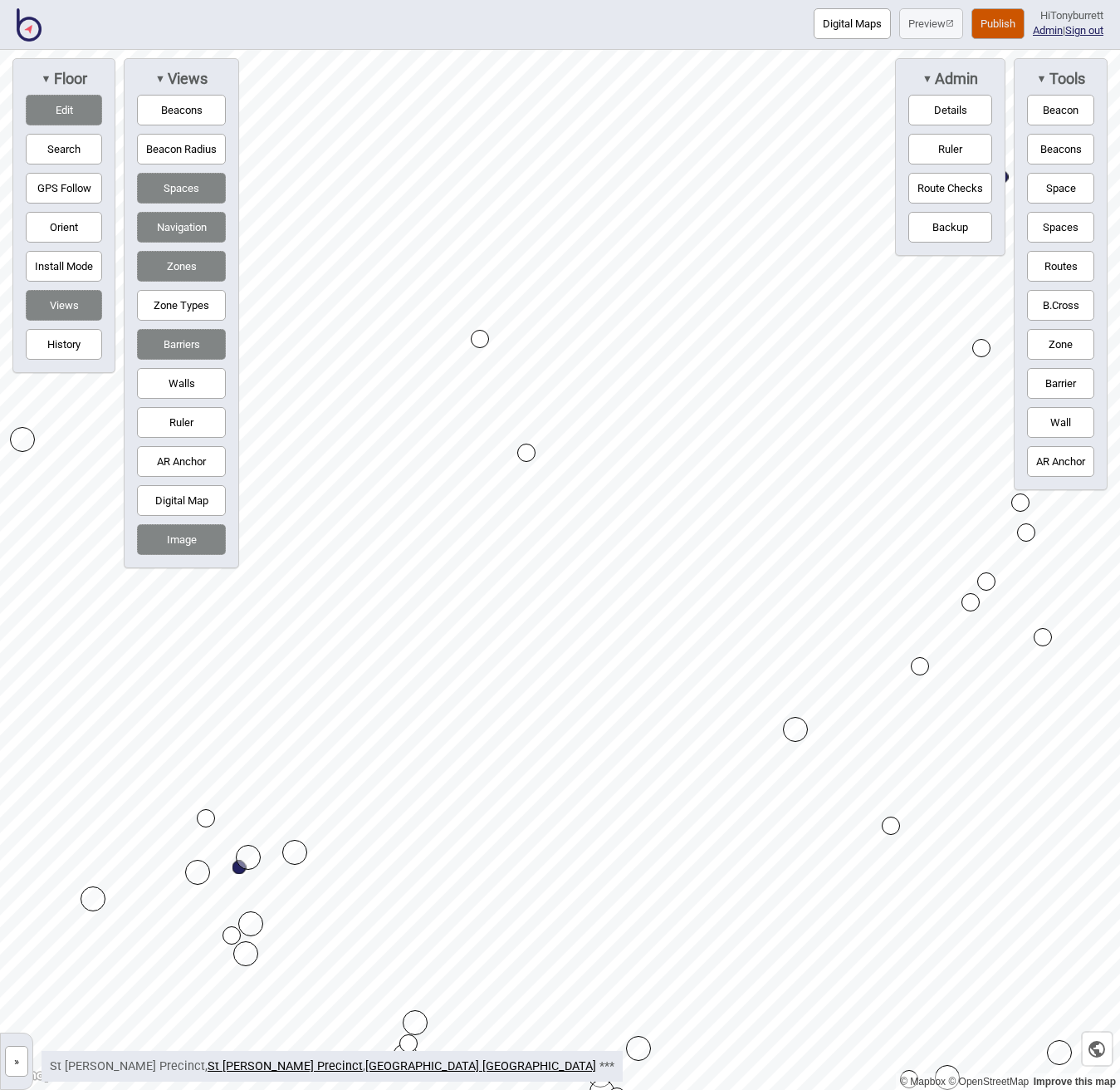
drag, startPoint x: 527, startPoint y: 471, endPoint x: 528, endPoint y: 455, distance: 16.0
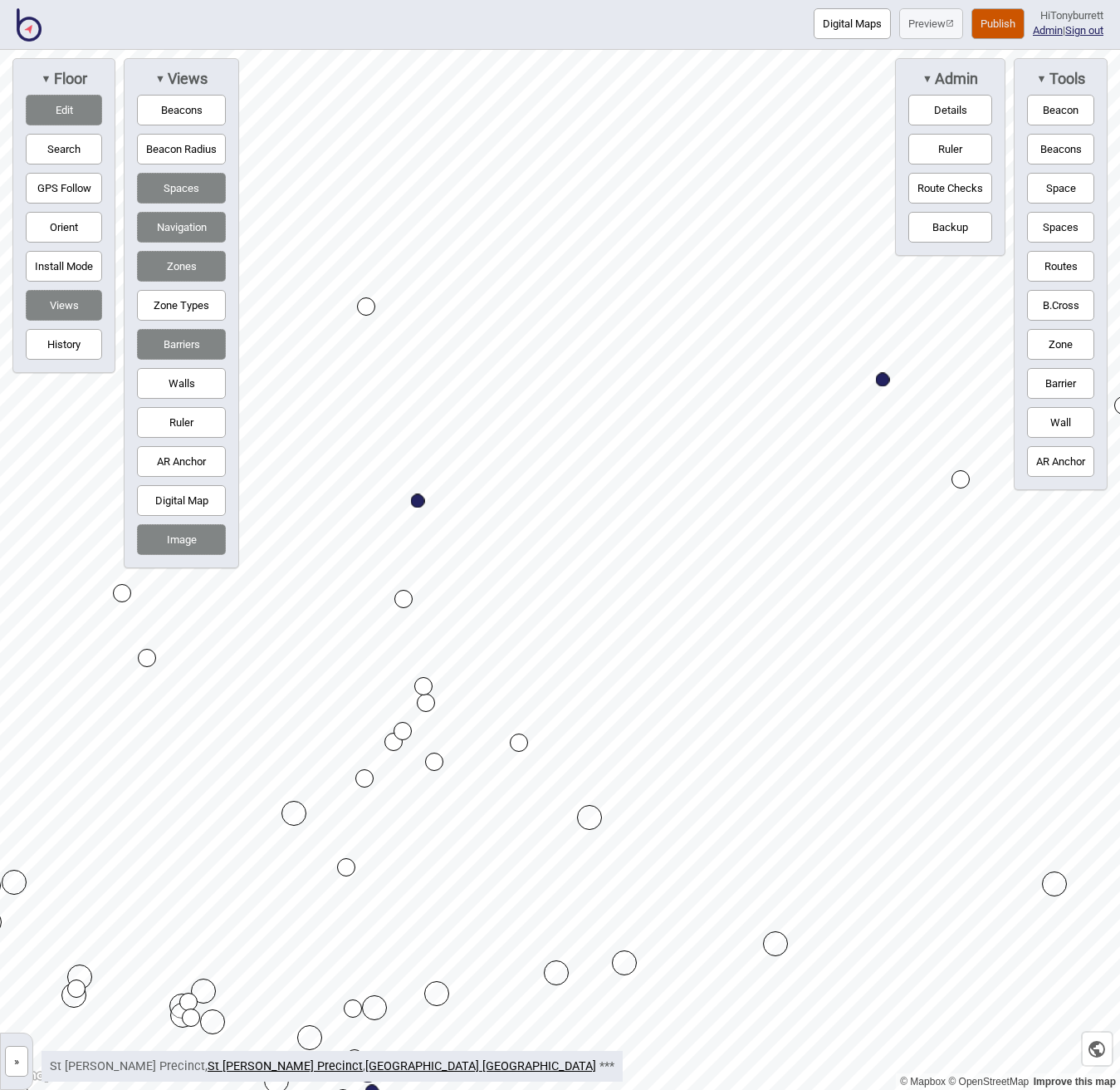
click at [177, 225] on button "Navigation" at bounding box center [182, 227] width 89 height 30
drag, startPoint x: 409, startPoint y: 599, endPoint x: 434, endPoint y: 595, distance: 25.3
drag, startPoint x: 437, startPoint y: 592, endPoint x: 409, endPoint y: 599, distance: 28.9
click at [61, 114] on button "Edit" at bounding box center [64, 110] width 77 height 30
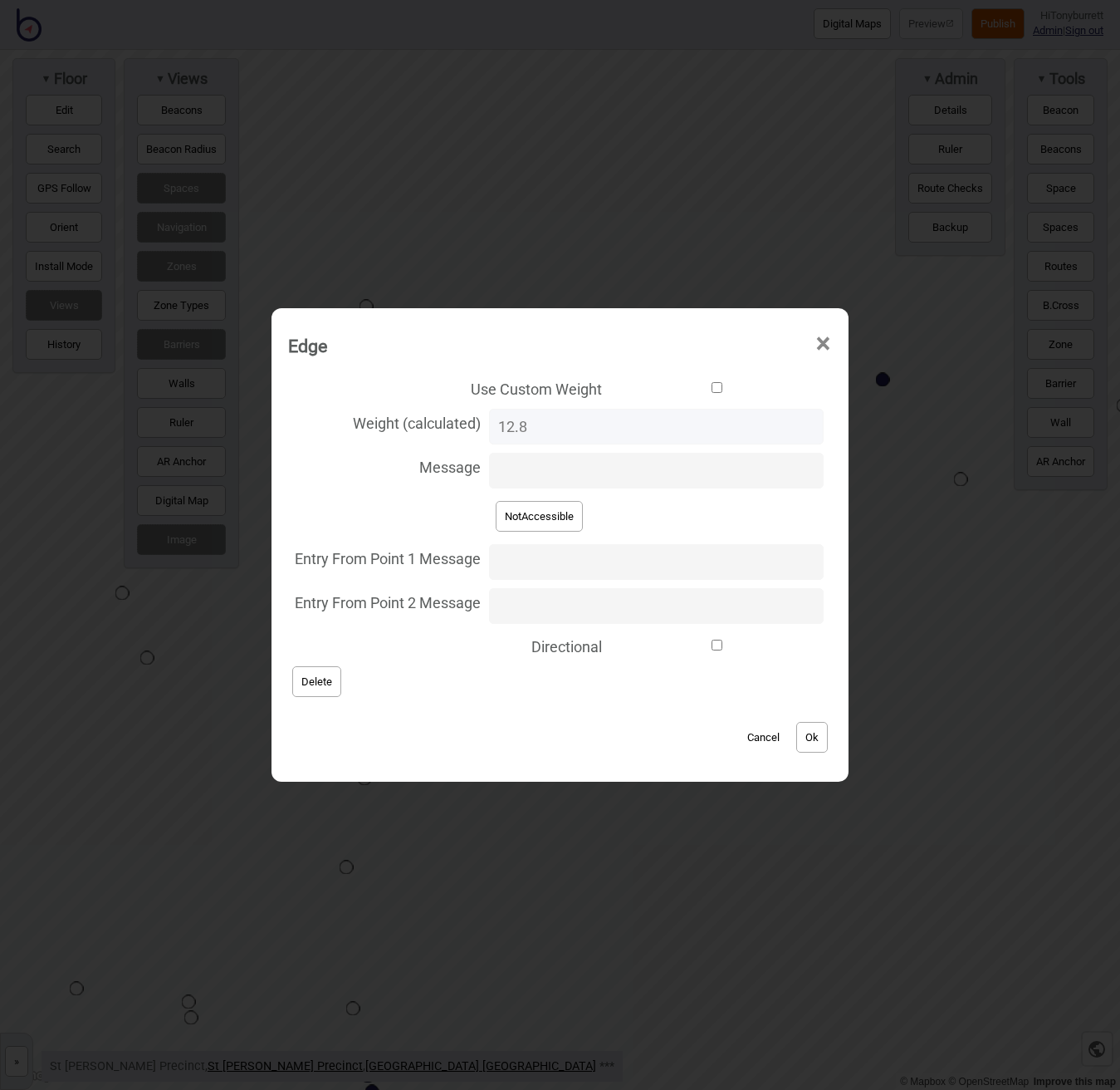
click at [331, 681] on button "Delete" at bounding box center [316, 681] width 49 height 30
click at [338, 677] on button "Delete" at bounding box center [316, 681] width 49 height 30
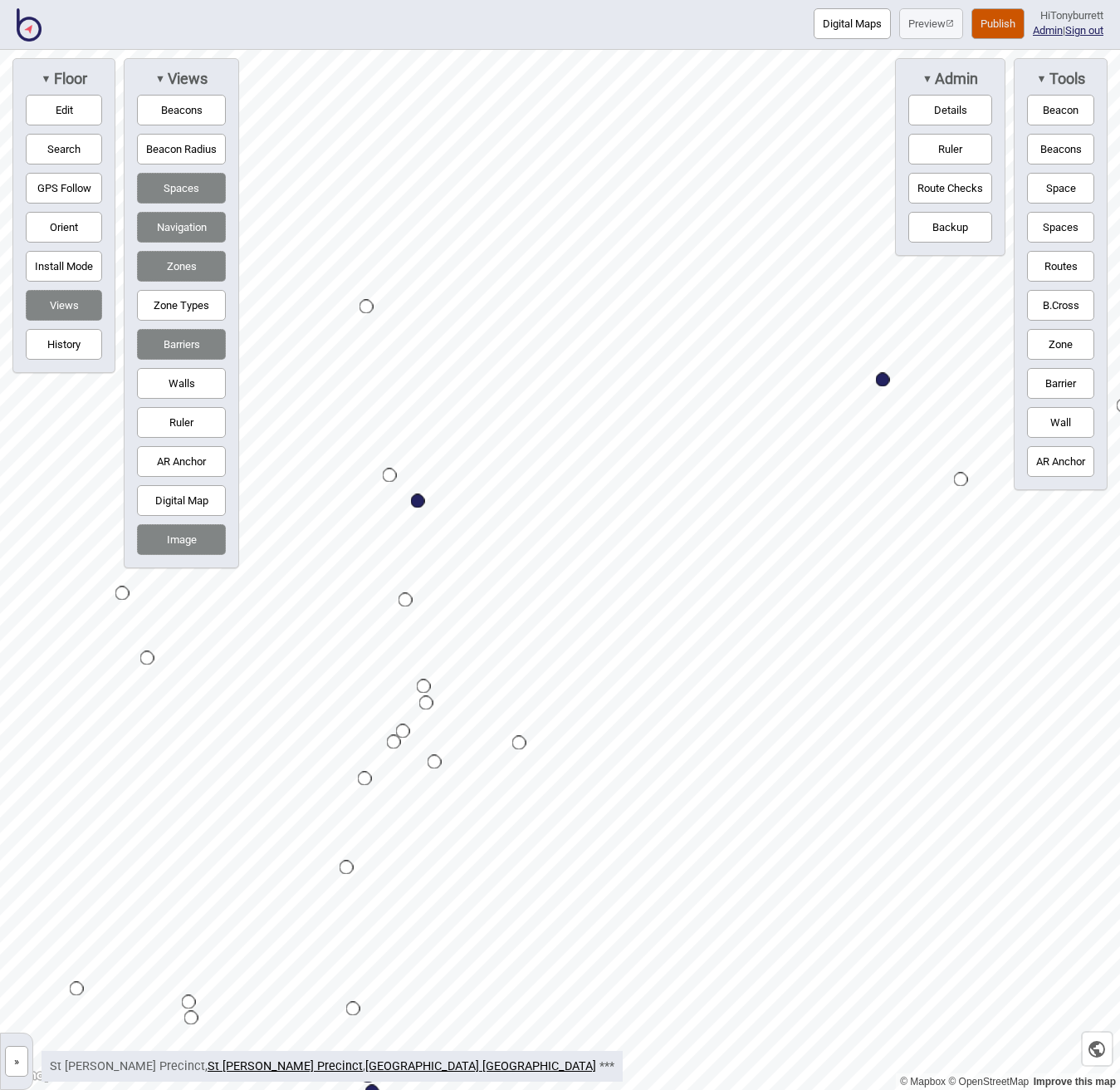
click at [391, 481] on div "Map marker" at bounding box center [390, 476] width 14 height 14
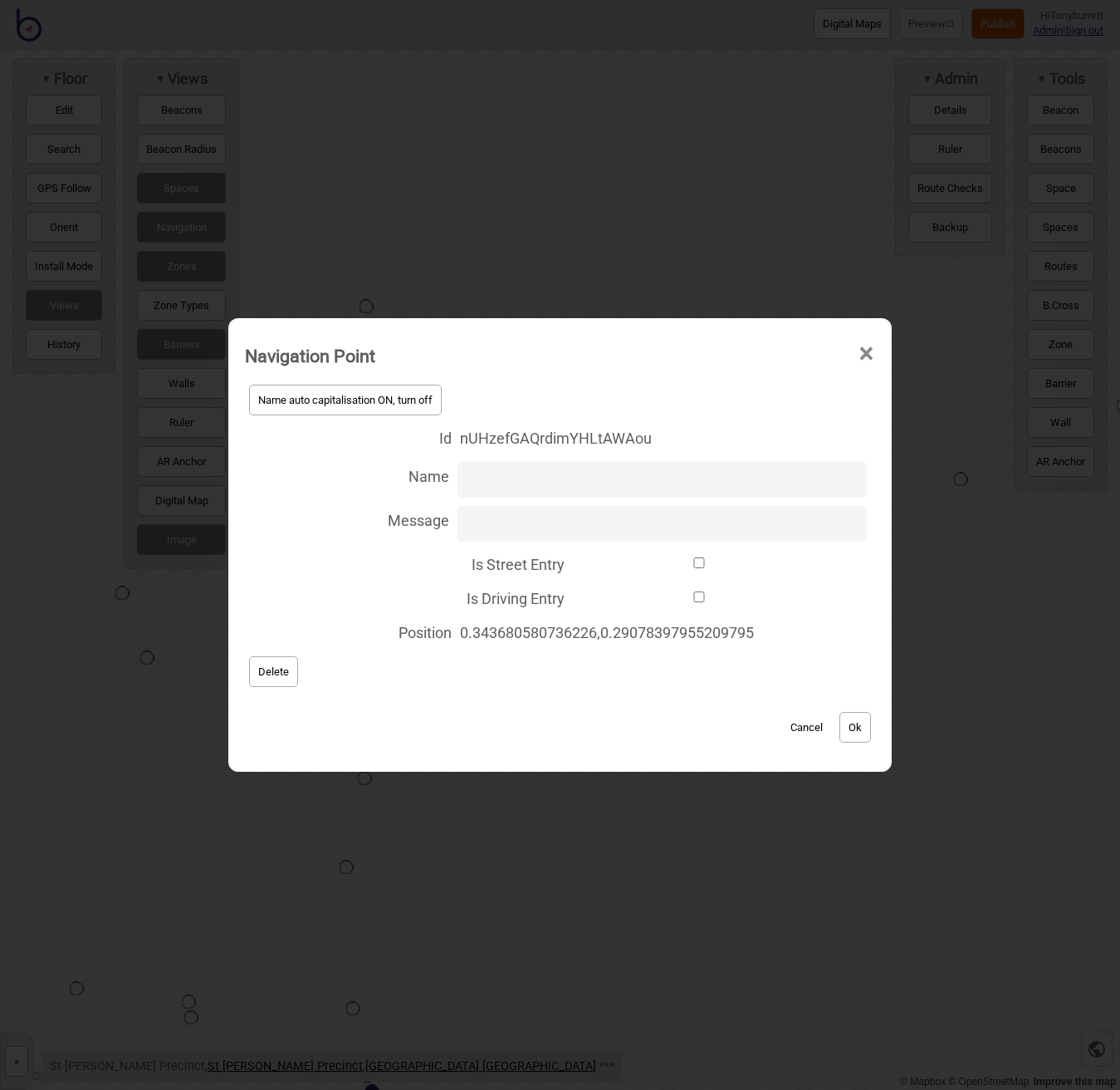
click at [269, 660] on button "Delete" at bounding box center [274, 671] width 49 height 30
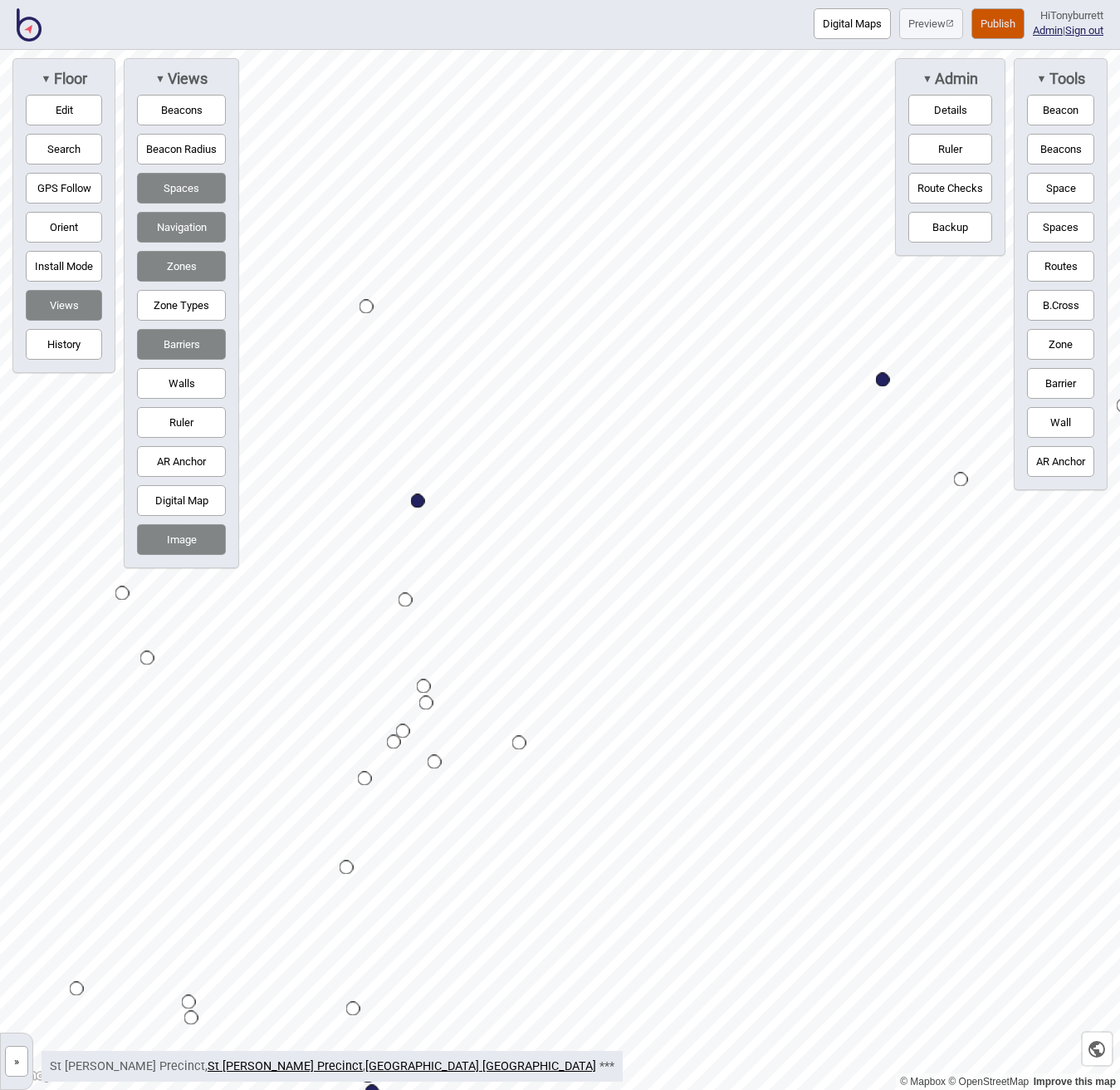
click at [1060, 268] on button "Routes" at bounding box center [1060, 266] width 67 height 30
drag, startPoint x: 1056, startPoint y: 264, endPoint x: 1046, endPoint y: 271, distance: 12.2
click at [1055, 264] on button "Routes" at bounding box center [1060, 266] width 67 height 30
click at [1051, 272] on button "Routes" at bounding box center [1060, 266] width 67 height 30
click at [888, 430] on div "Map marker" at bounding box center [887, 433] width 14 height 14
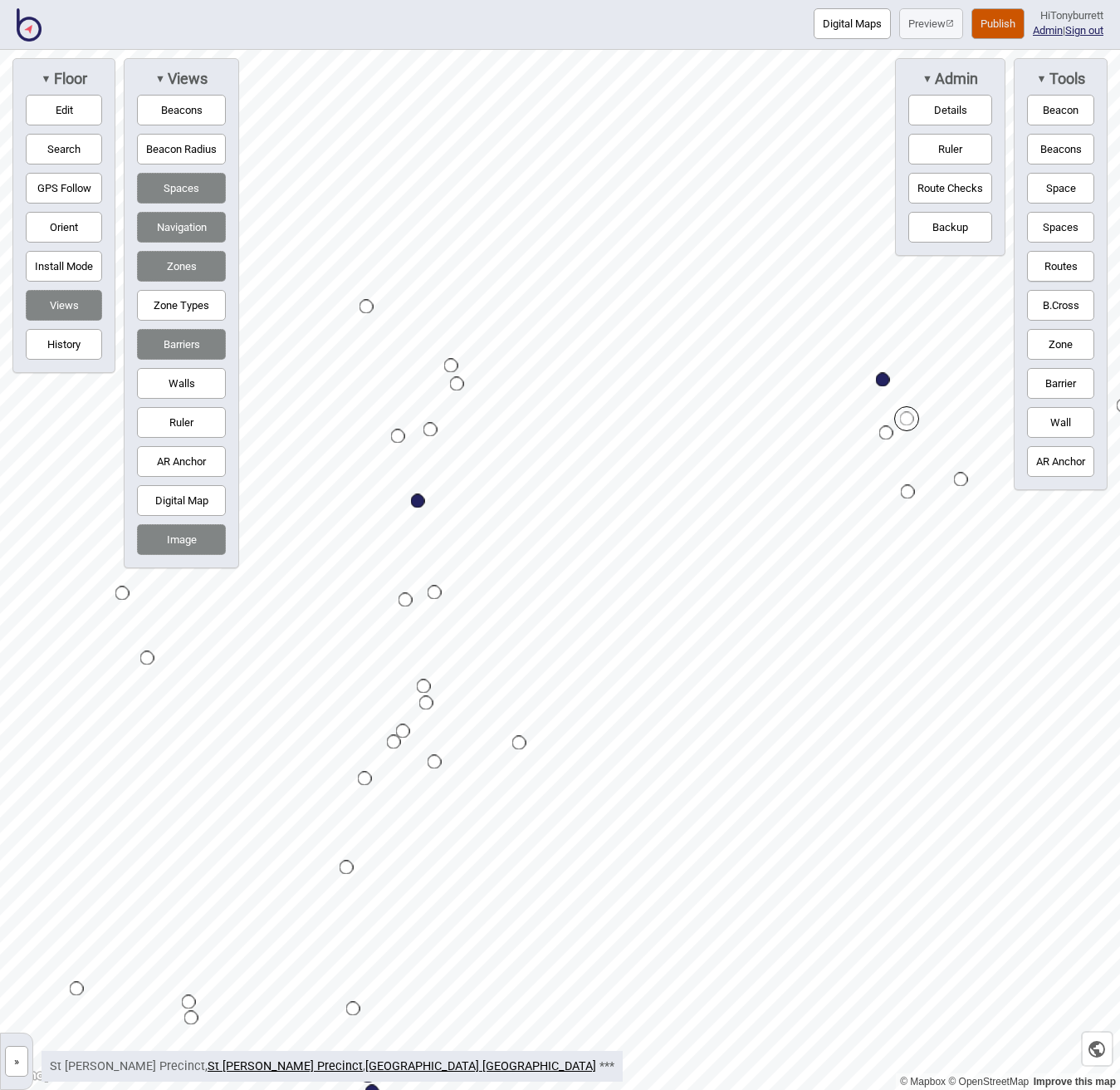
drag, startPoint x: 1066, startPoint y: 267, endPoint x: 1046, endPoint y: 328, distance: 64.2
click at [1066, 267] on button "Routes" at bounding box center [1060, 266] width 67 height 30
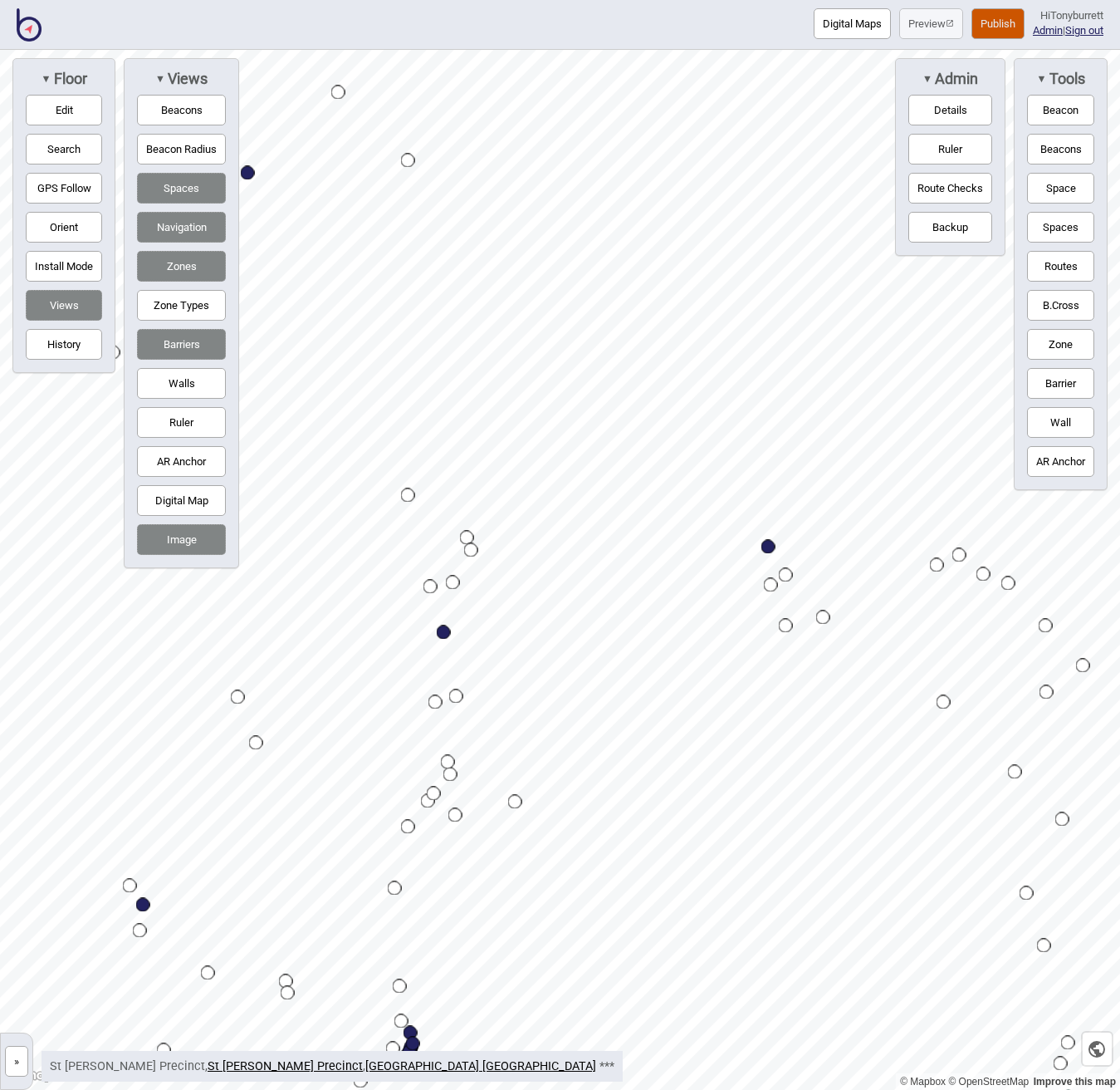
drag, startPoint x: 79, startPoint y: 102, endPoint x: 225, endPoint y: 161, distance: 157.5
click at [85, 105] on button "Edit" at bounding box center [64, 110] width 77 height 30
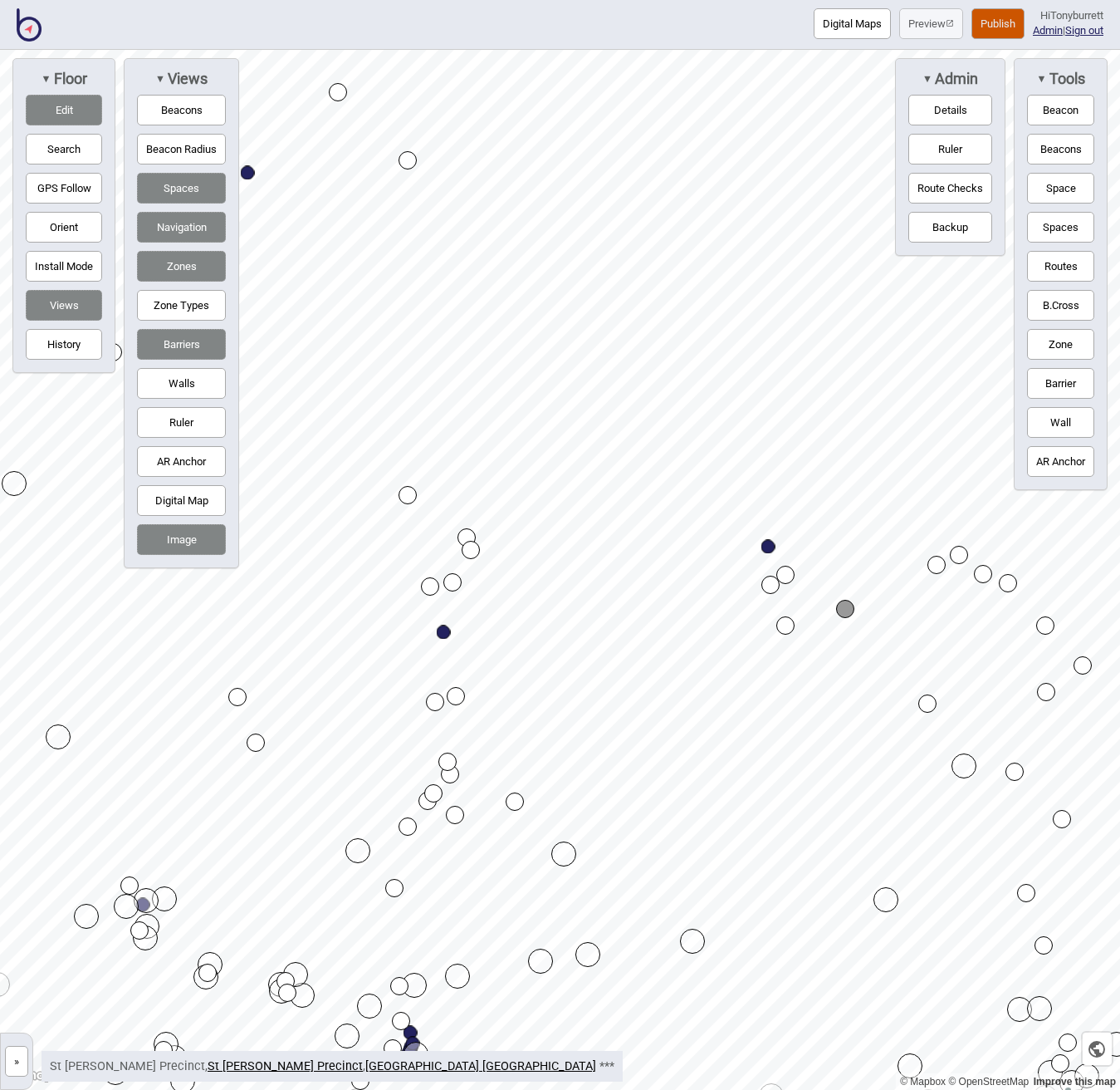
drag, startPoint x: 946, startPoint y: 698, endPoint x: 932, endPoint y: 700, distance: 14.1
drag, startPoint x: 932, startPoint y: 702, endPoint x: 944, endPoint y: 699, distance: 12.4
click at [176, 226] on button "Navigation" at bounding box center [182, 227] width 89 height 30
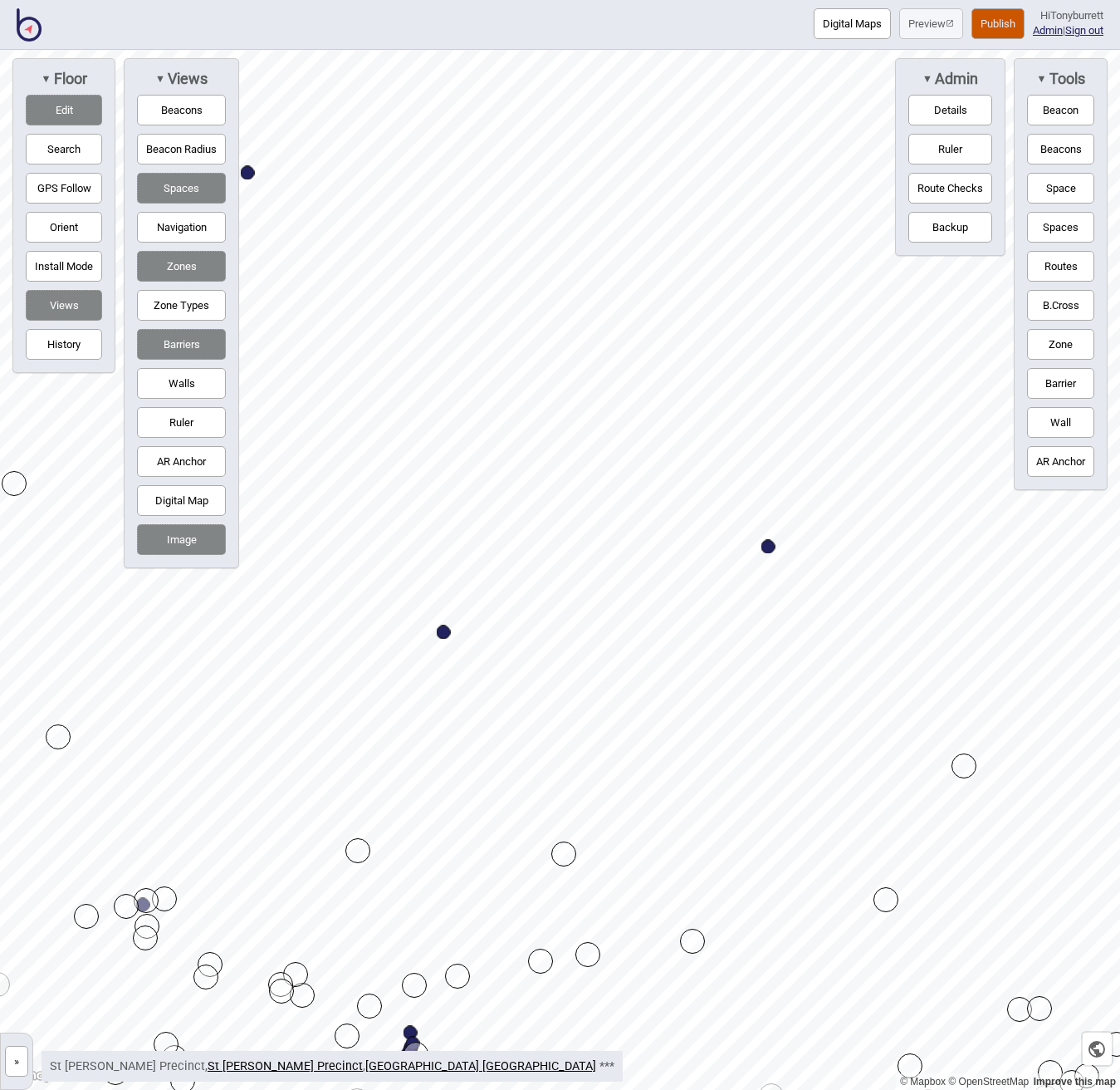
click at [176, 226] on button "Navigation" at bounding box center [182, 227] width 89 height 30
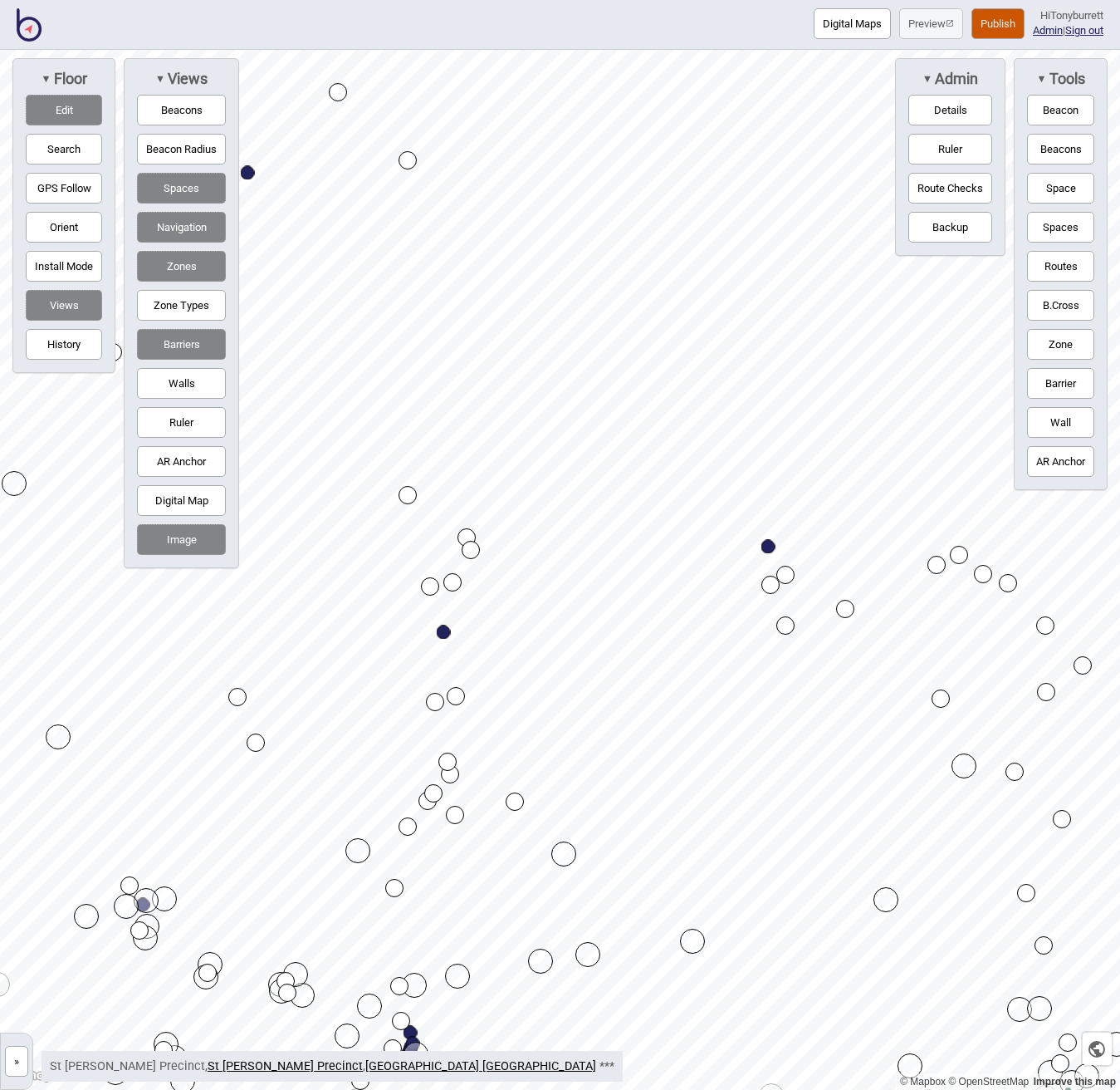
click at [176, 226] on button "Navigation" at bounding box center [182, 227] width 89 height 30
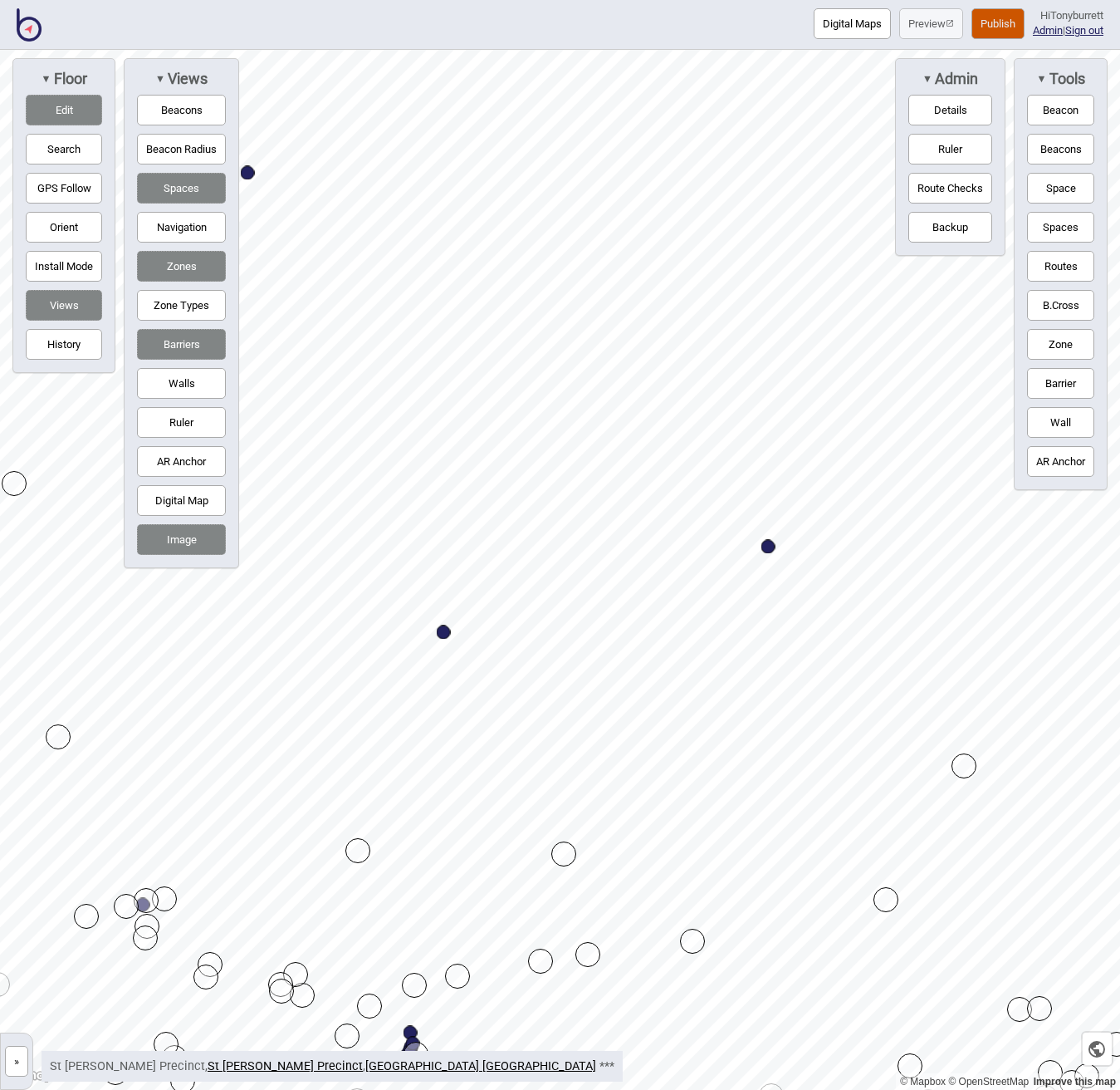
click at [176, 226] on button "Navigation" at bounding box center [182, 227] width 89 height 30
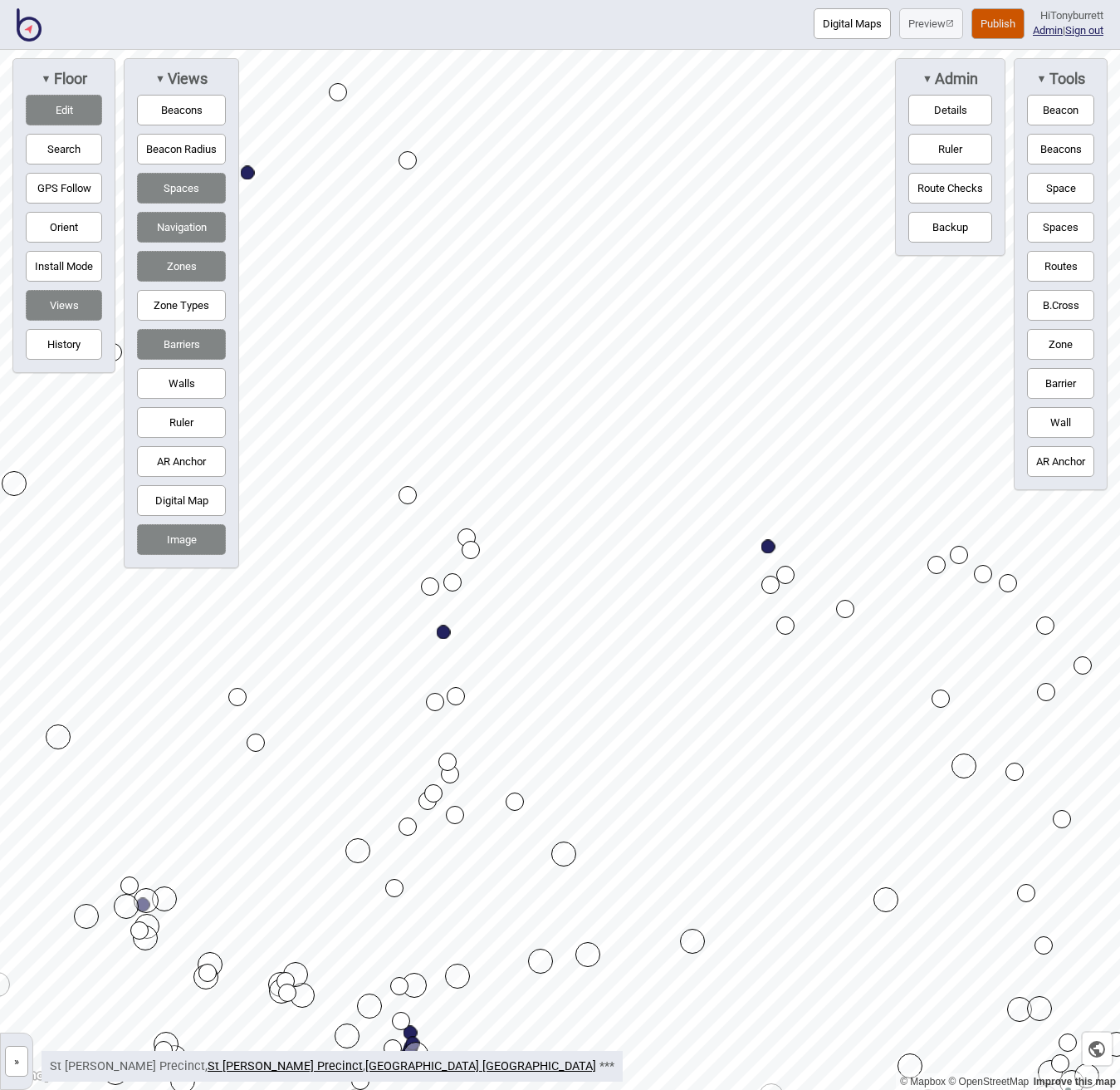
click at [176, 226] on button "Navigation" at bounding box center [182, 227] width 89 height 30
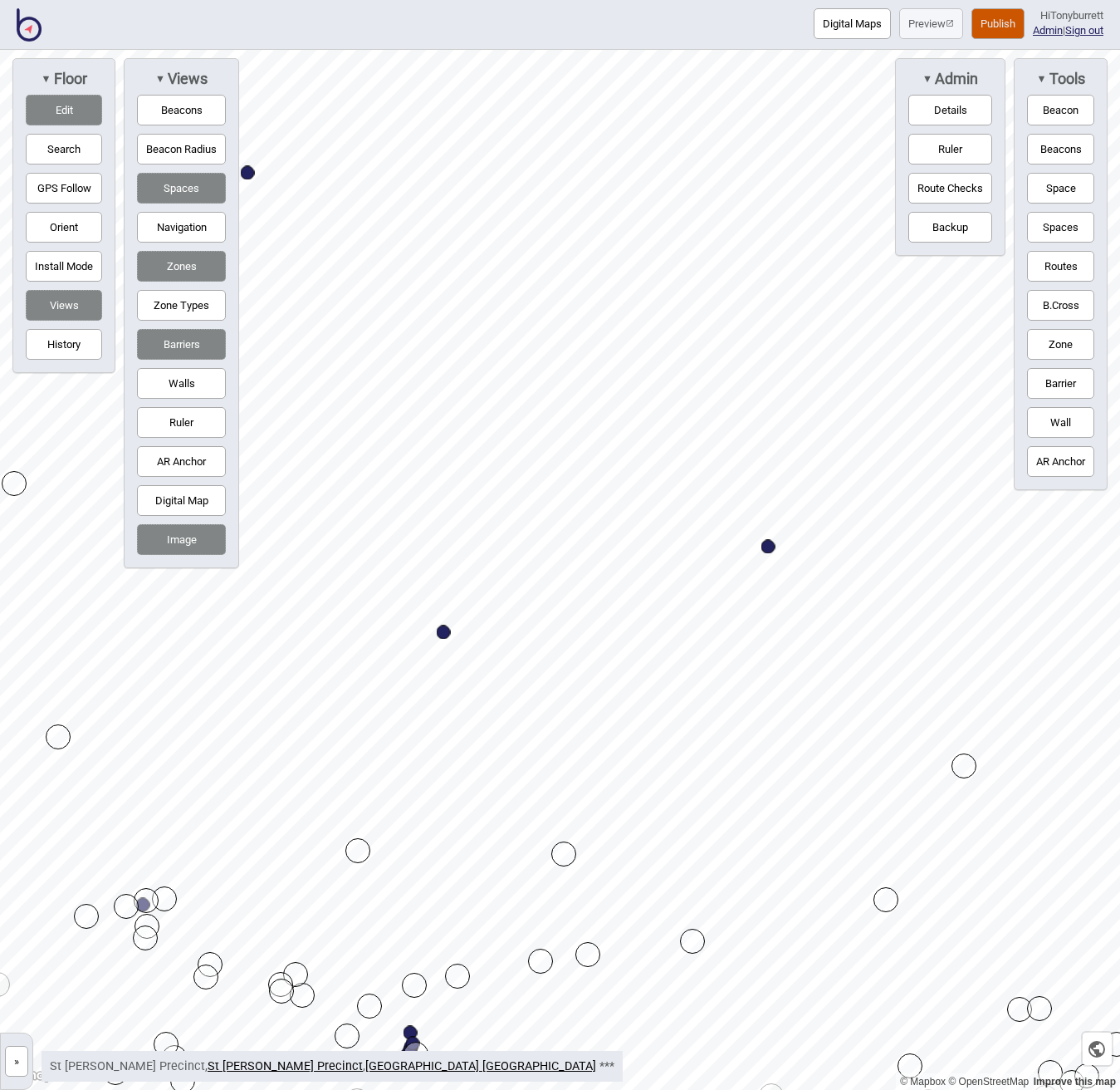
click at [176, 226] on button "Navigation" at bounding box center [182, 227] width 89 height 30
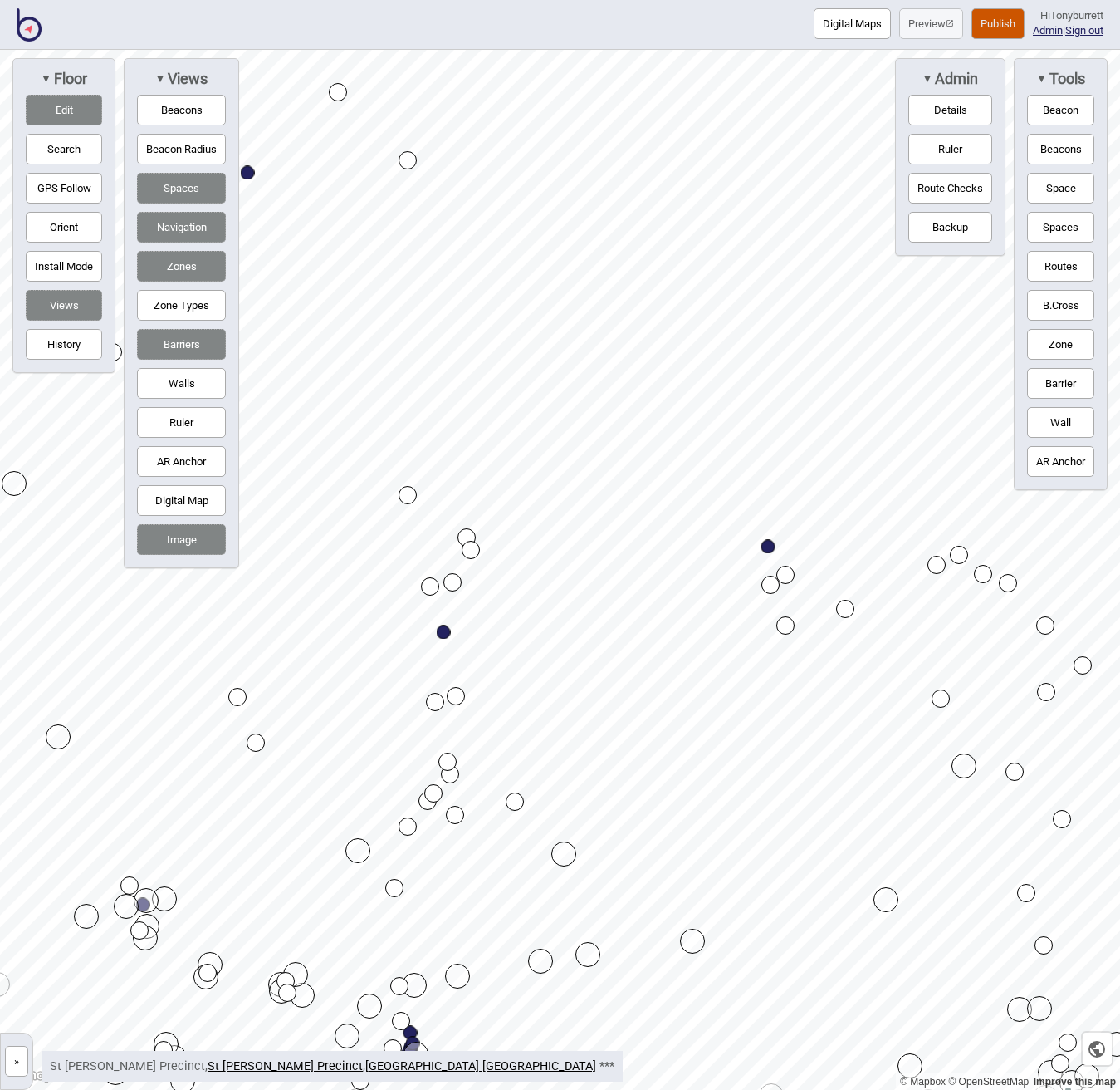
click at [176, 226] on button "Navigation" at bounding box center [182, 227] width 89 height 30
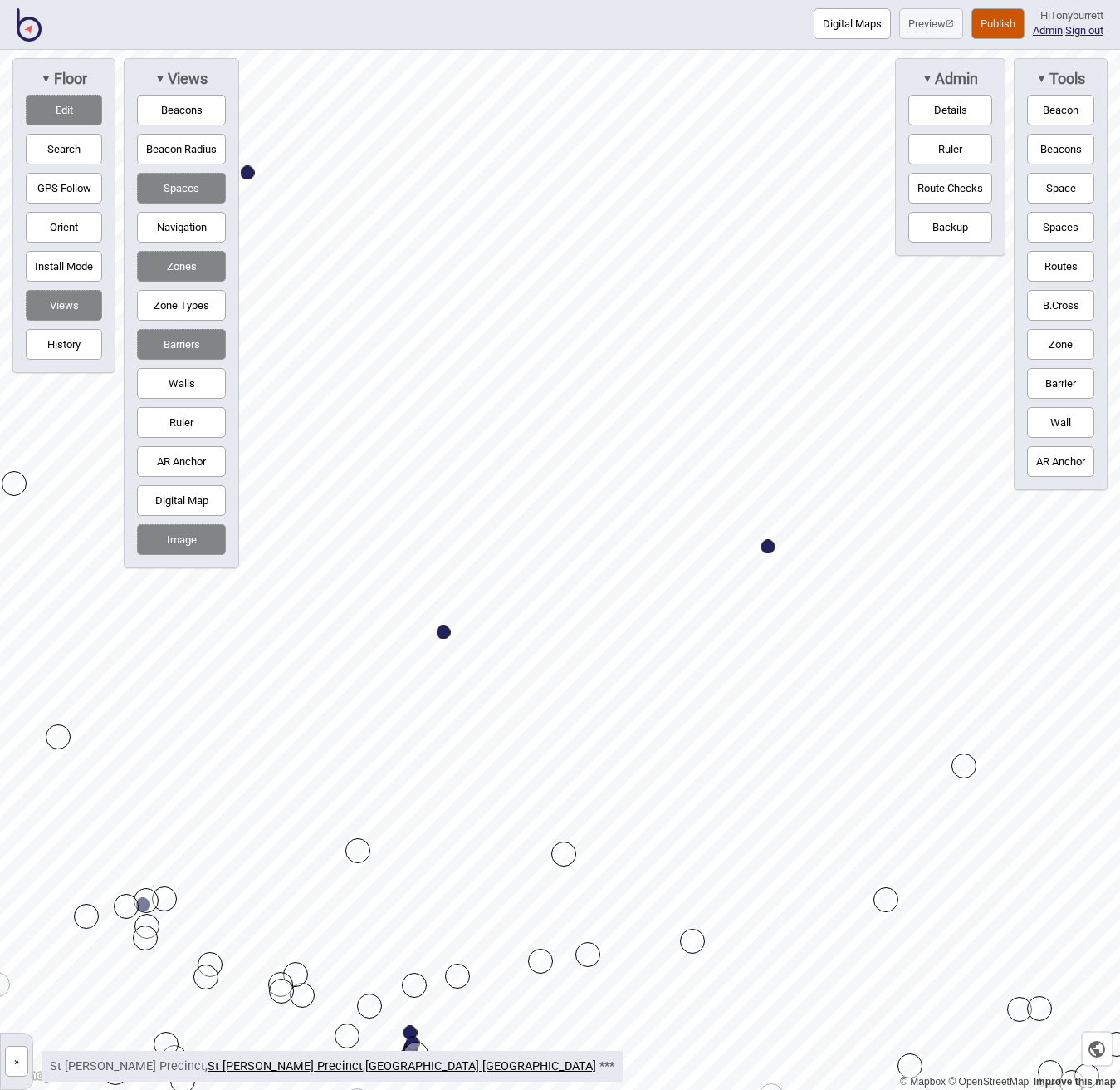
click at [176, 226] on button "Navigation" at bounding box center [182, 227] width 89 height 30
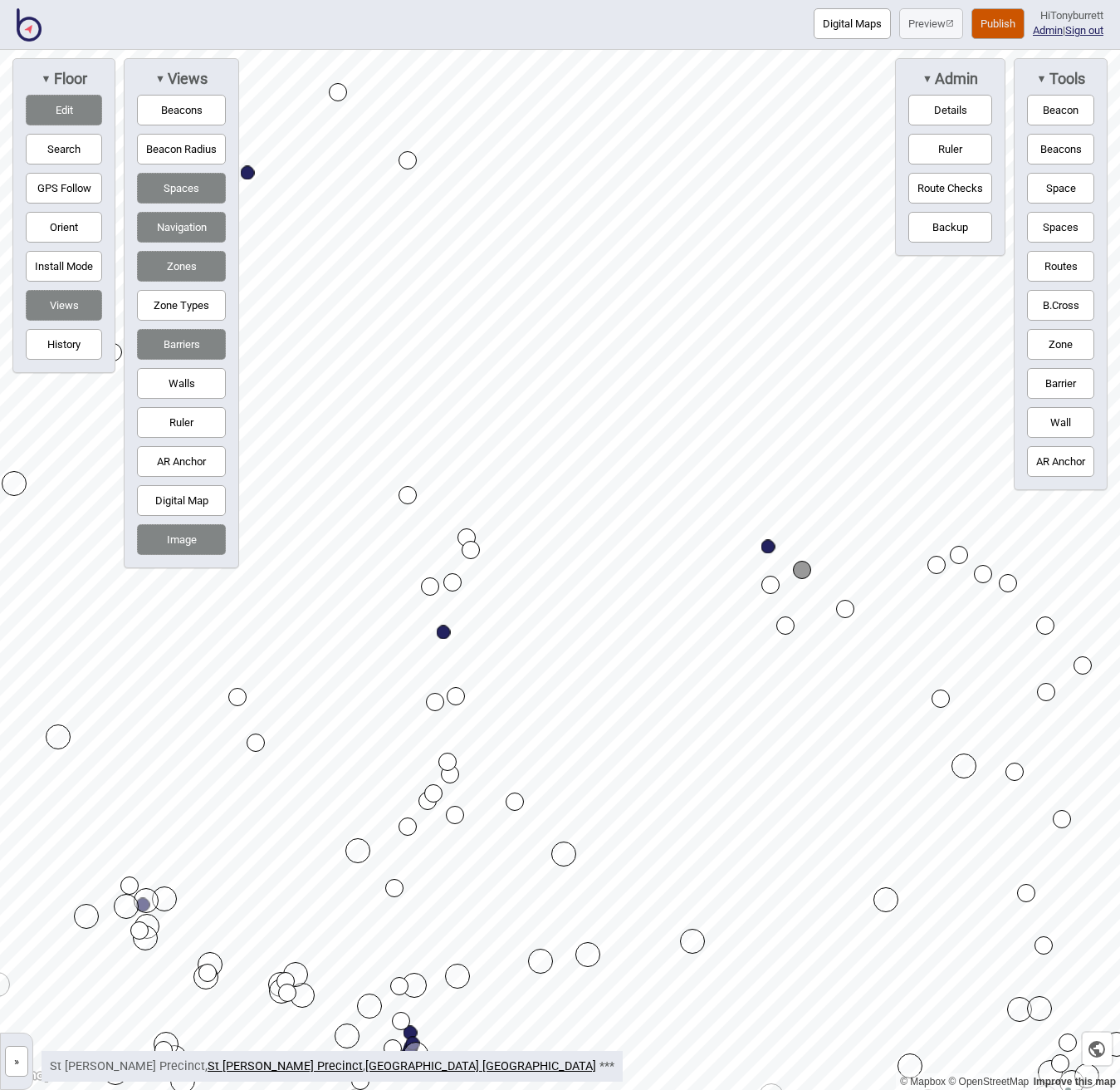
drag, startPoint x: 86, startPoint y: 112, endPoint x: 152, endPoint y: 152, distance: 77.2
click at [86, 113] on button "Edit" at bounding box center [64, 110] width 77 height 30
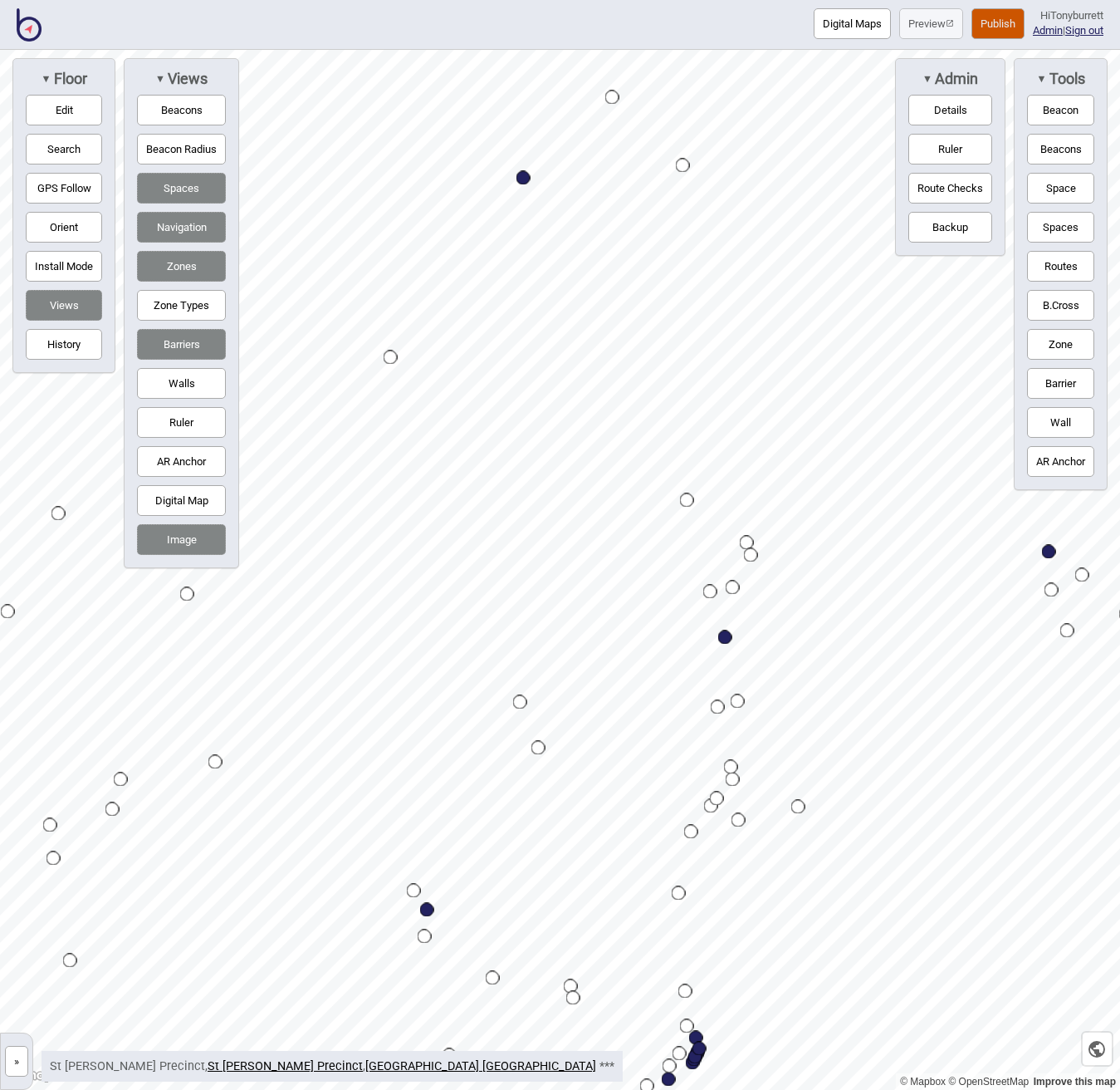
click at [56, 102] on button "Edit" at bounding box center [64, 110] width 77 height 30
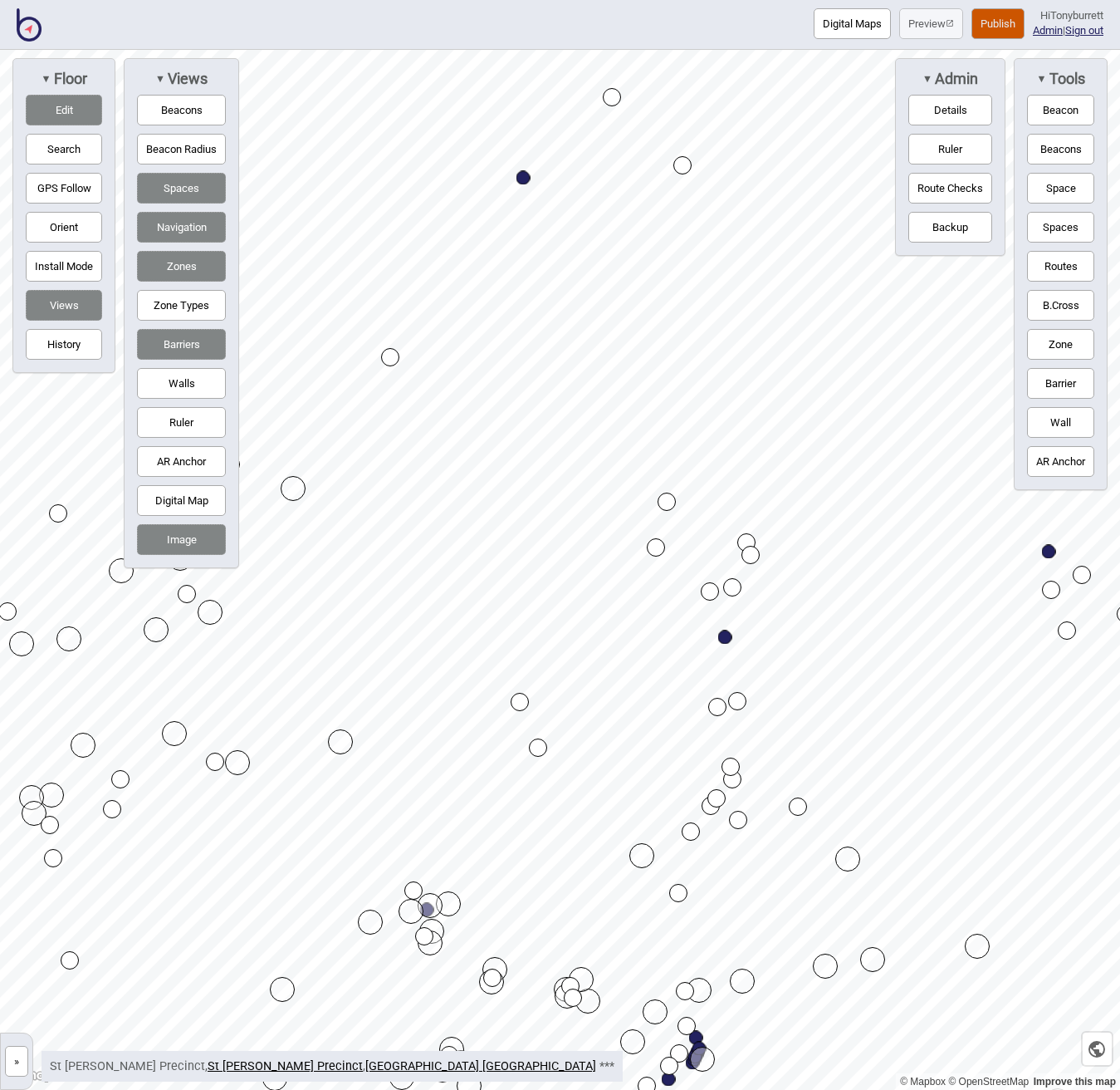
drag, startPoint x: 619, startPoint y: 560, endPoint x: 656, endPoint y: 543, distance: 40.7
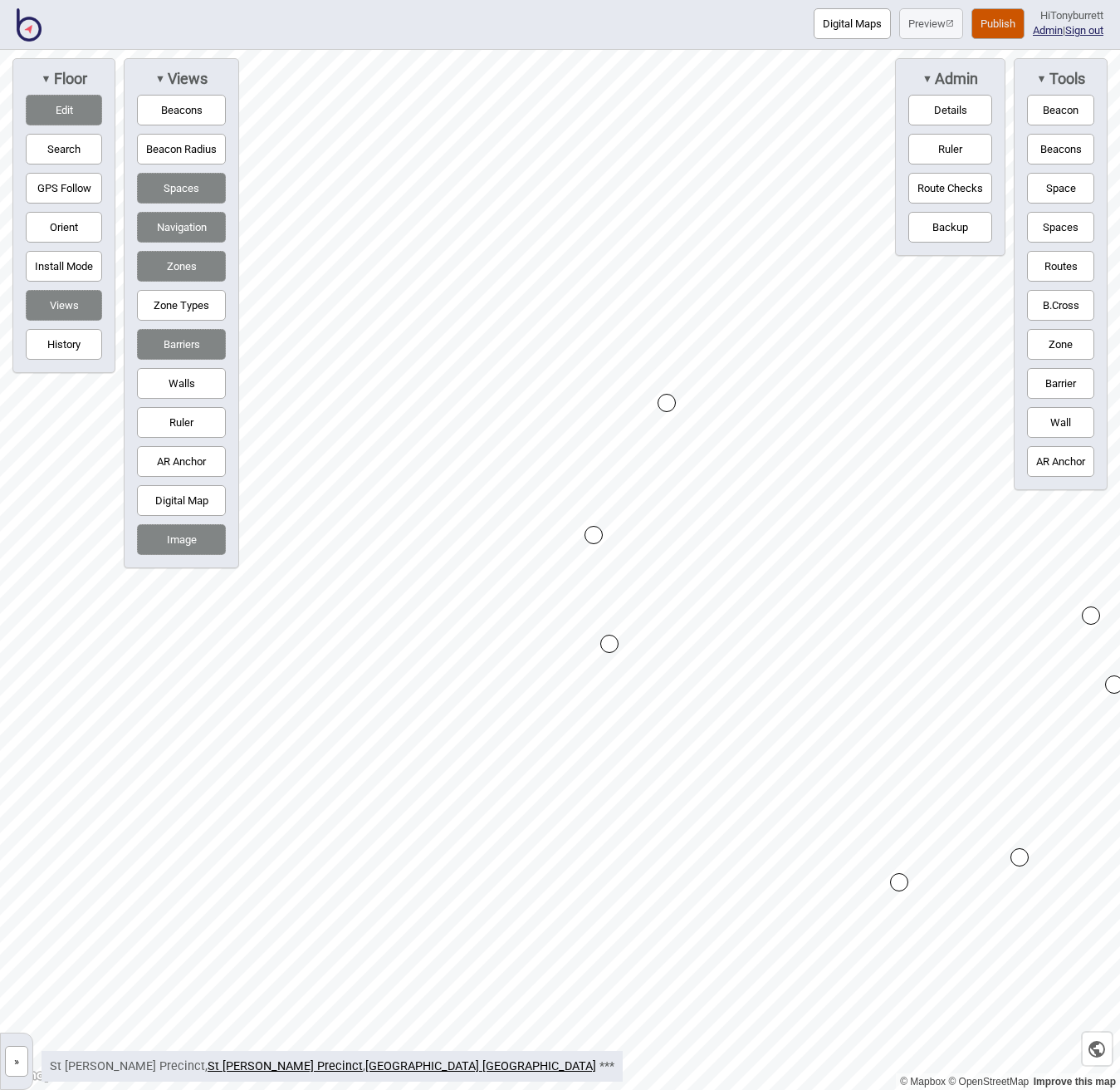
drag, startPoint x: 637, startPoint y: 535, endPoint x: 593, endPoint y: 534, distance: 44.0
click at [1055, 268] on button "Routes" at bounding box center [1060, 266] width 67 height 30
click at [565, 496] on div "Map marker" at bounding box center [561, 496] width 19 height 19
click at [857, 746] on div "Map marker" at bounding box center [855, 748] width 19 height 19
drag, startPoint x: 1046, startPoint y: 266, endPoint x: 1028, endPoint y: 275, distance: 20.1
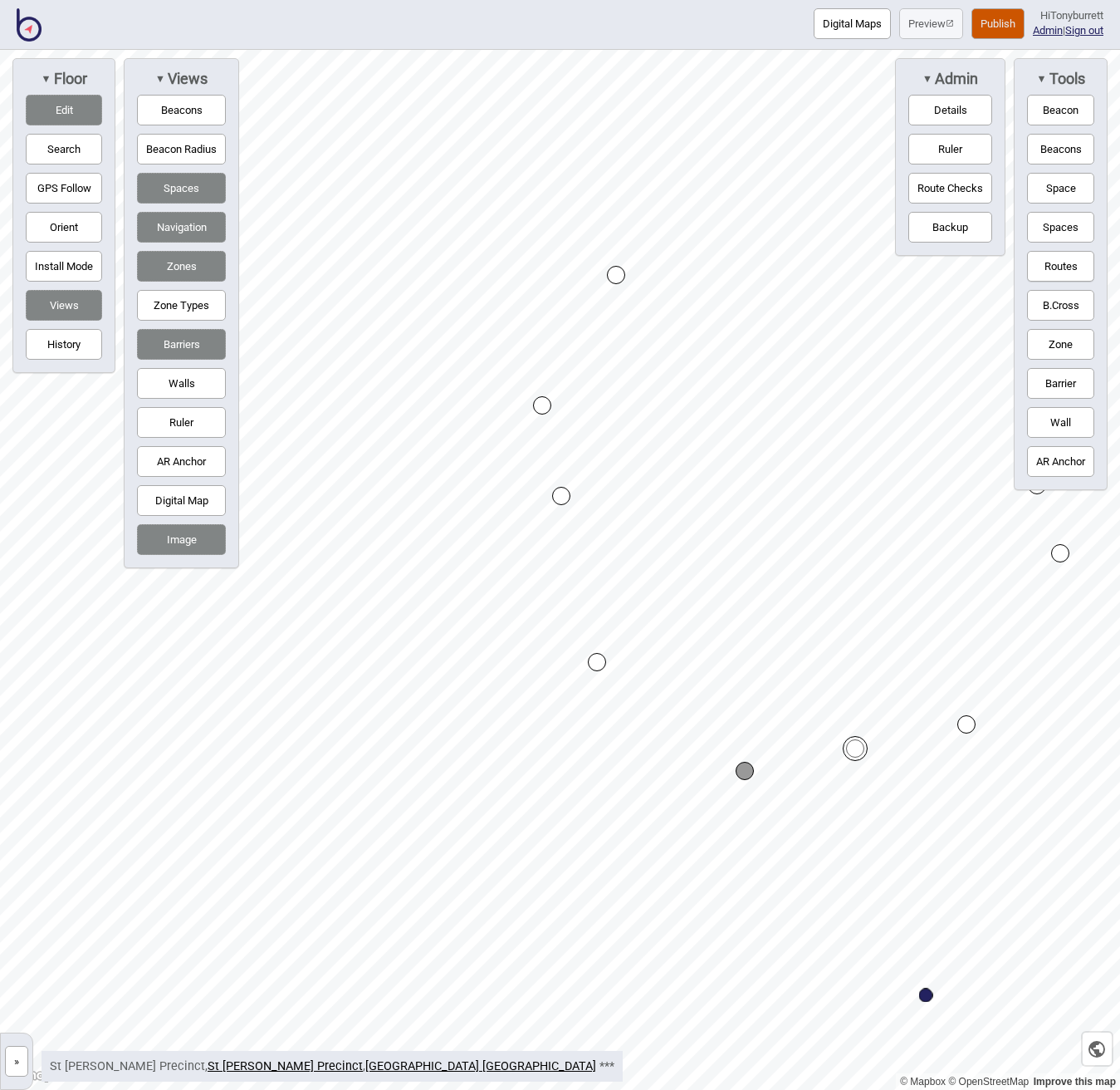
click at [1046, 266] on button "Routes" at bounding box center [1060, 266] width 67 height 30
drag, startPoint x: 1067, startPoint y: 378, endPoint x: 1028, endPoint y: 372, distance: 39.5
click at [1066, 378] on button "Barrier" at bounding box center [1060, 383] width 67 height 30
click at [1051, 267] on button "Routes" at bounding box center [1060, 266] width 67 height 30
click at [1046, 263] on button "Routes" at bounding box center [1060, 266] width 67 height 30
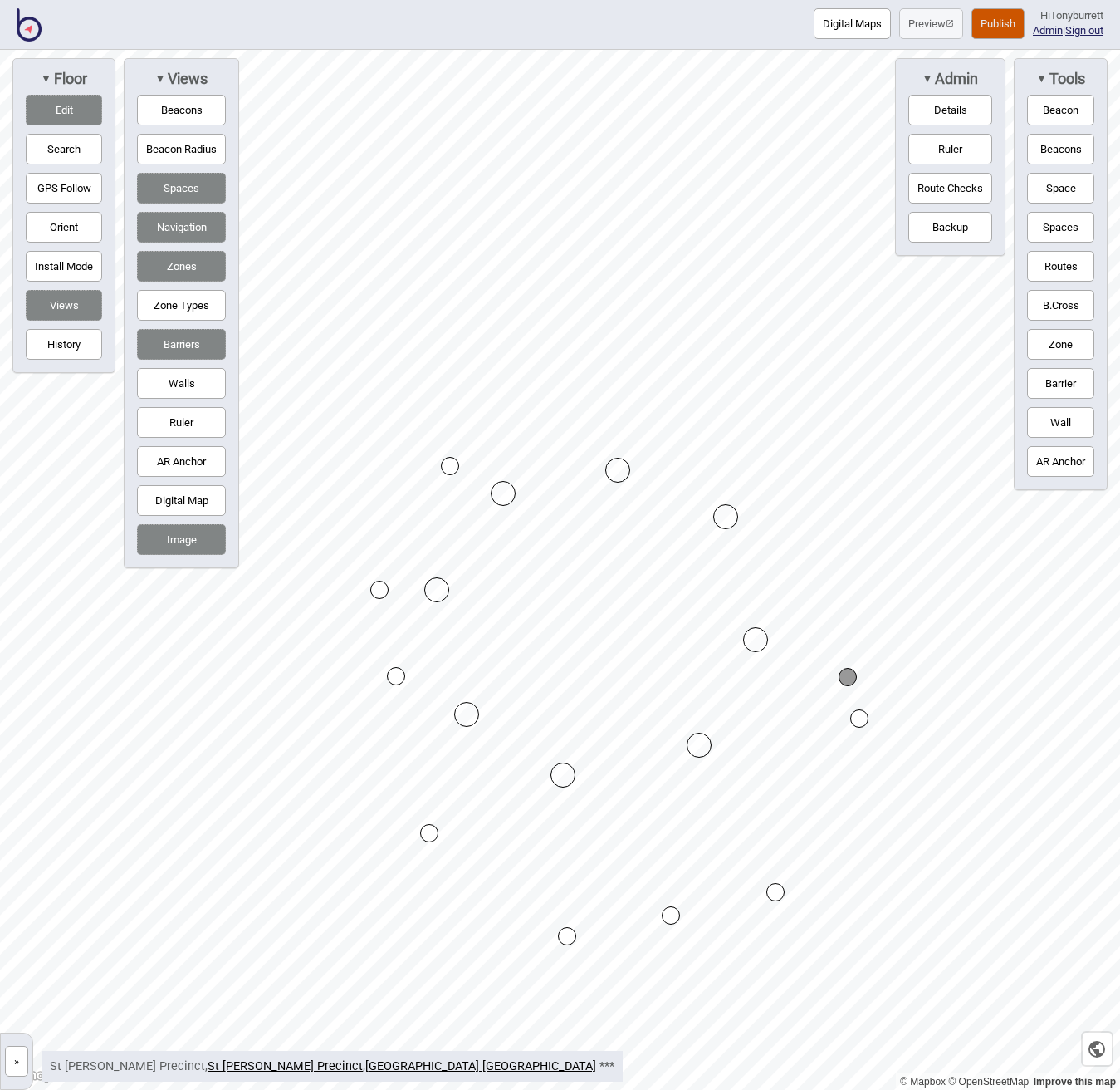
drag, startPoint x: 865, startPoint y: 730, endPoint x: 859, endPoint y: 719, distance: 12.5
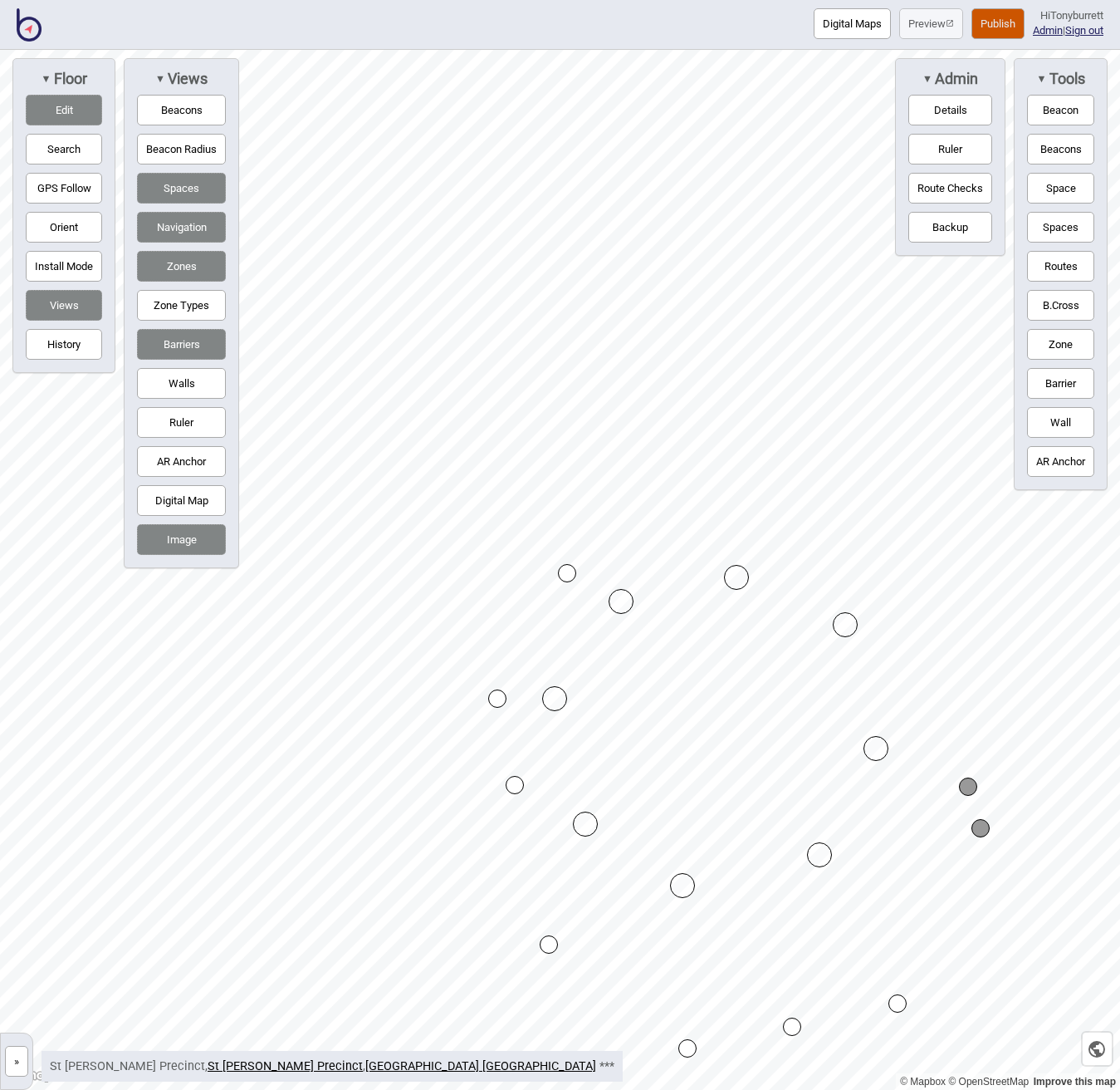
drag, startPoint x: 63, startPoint y: 111, endPoint x: 208, endPoint y: 143, distance: 148.5
click at [68, 112] on button "Edit" at bounding box center [64, 110] width 77 height 30
click at [1075, 257] on button "Routes" at bounding box center [1060, 266] width 67 height 30
click at [966, 784] on div "Map marker" at bounding box center [969, 787] width 14 height 14
click at [1047, 262] on button "Routes" at bounding box center [1060, 266] width 67 height 30
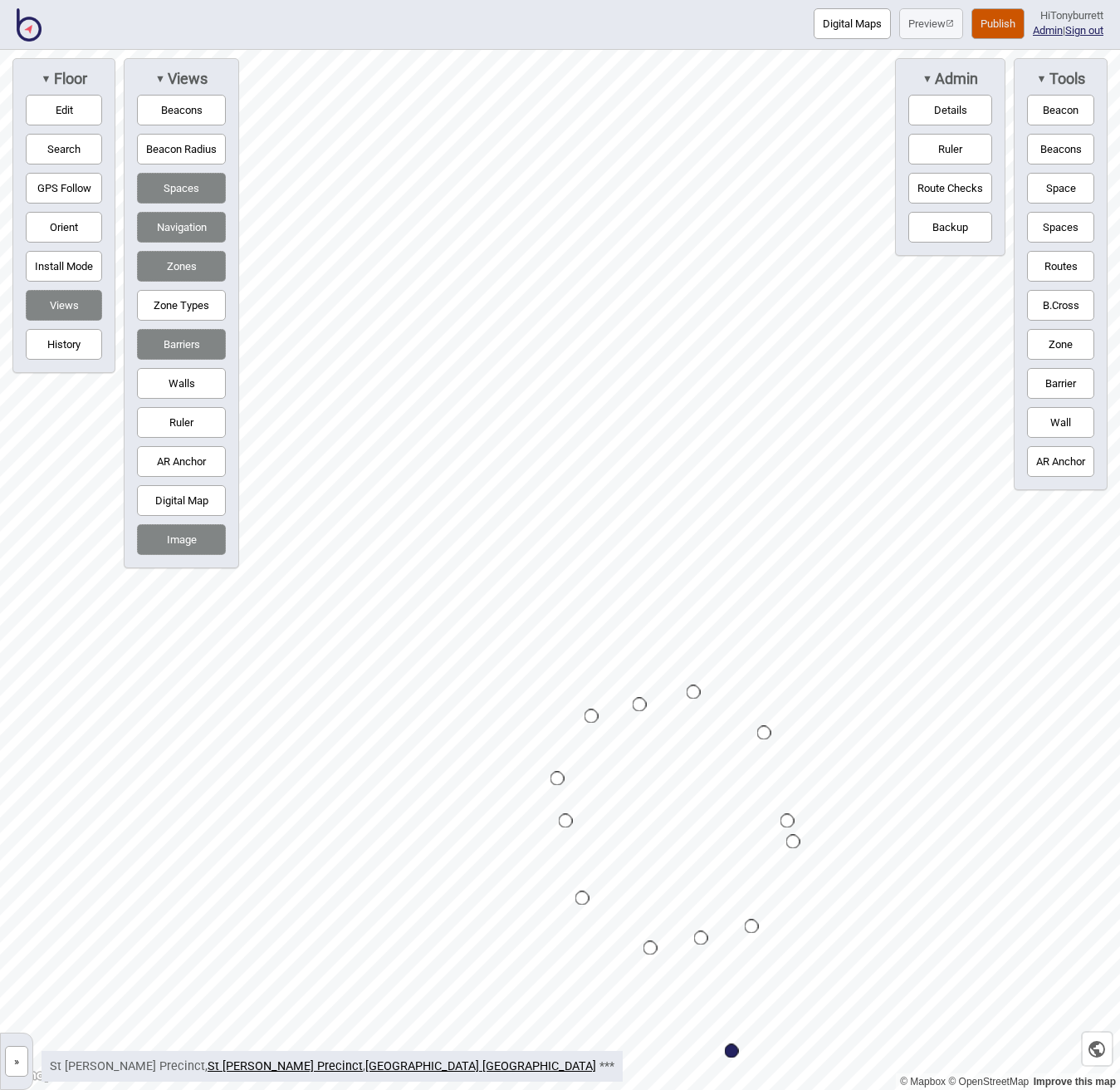
click at [51, 112] on button "Edit" at bounding box center [64, 110] width 77 height 30
drag, startPoint x: 61, startPoint y: 103, endPoint x: 71, endPoint y: 103, distance: 10.0
click at [71, 103] on button "Edit" at bounding box center [64, 110] width 77 height 30
drag, startPoint x: 1056, startPoint y: 265, endPoint x: 1027, endPoint y: 307, distance: 51.0
click at [1057, 265] on button "Routes" at bounding box center [1060, 266] width 67 height 30
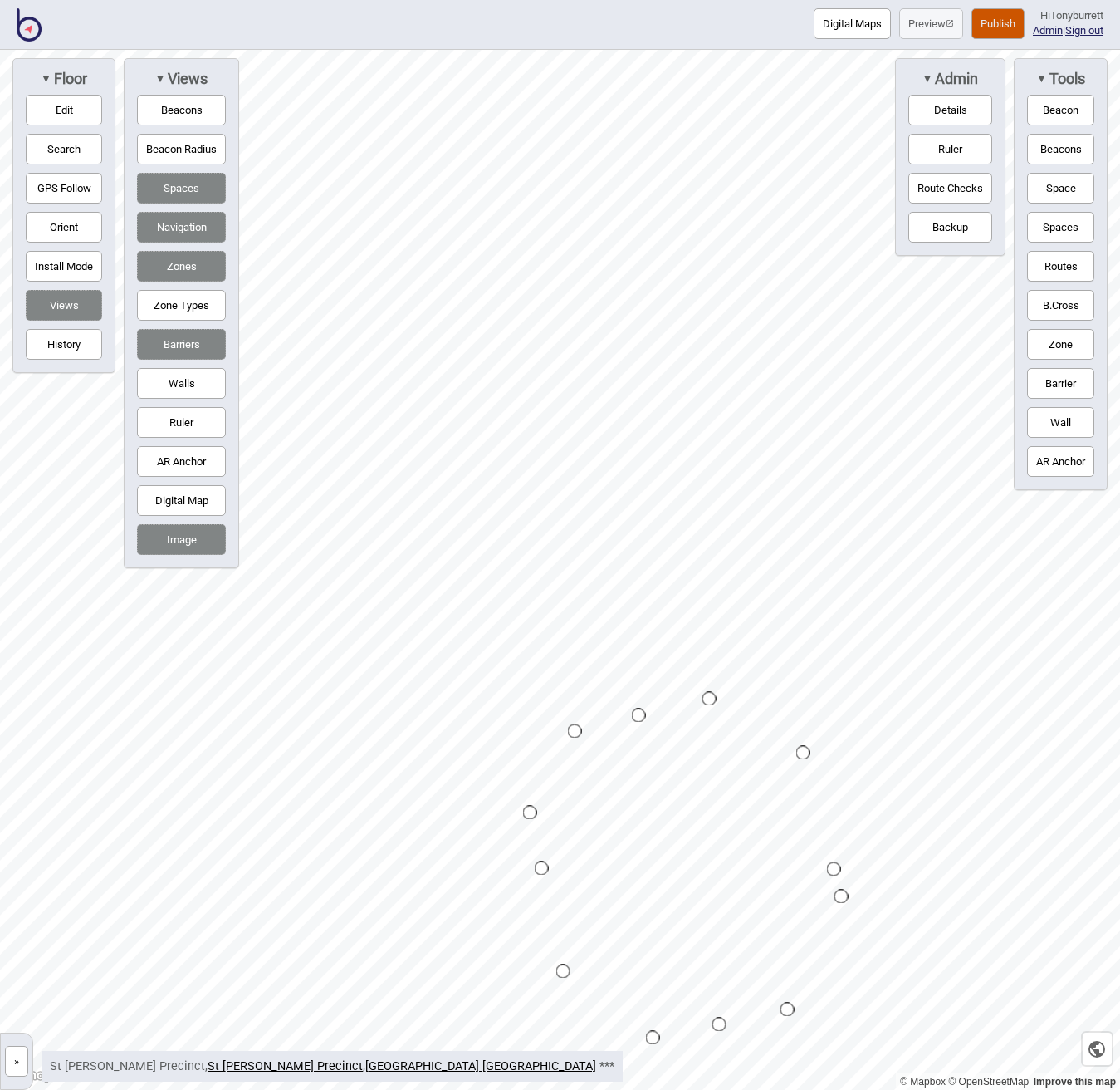
click at [576, 729] on div "Map marker" at bounding box center [575, 732] width 14 height 14
click at [640, 713] on div "Map marker" at bounding box center [639, 716] width 14 height 14
click at [1067, 270] on button "Routes" at bounding box center [1060, 266] width 67 height 30
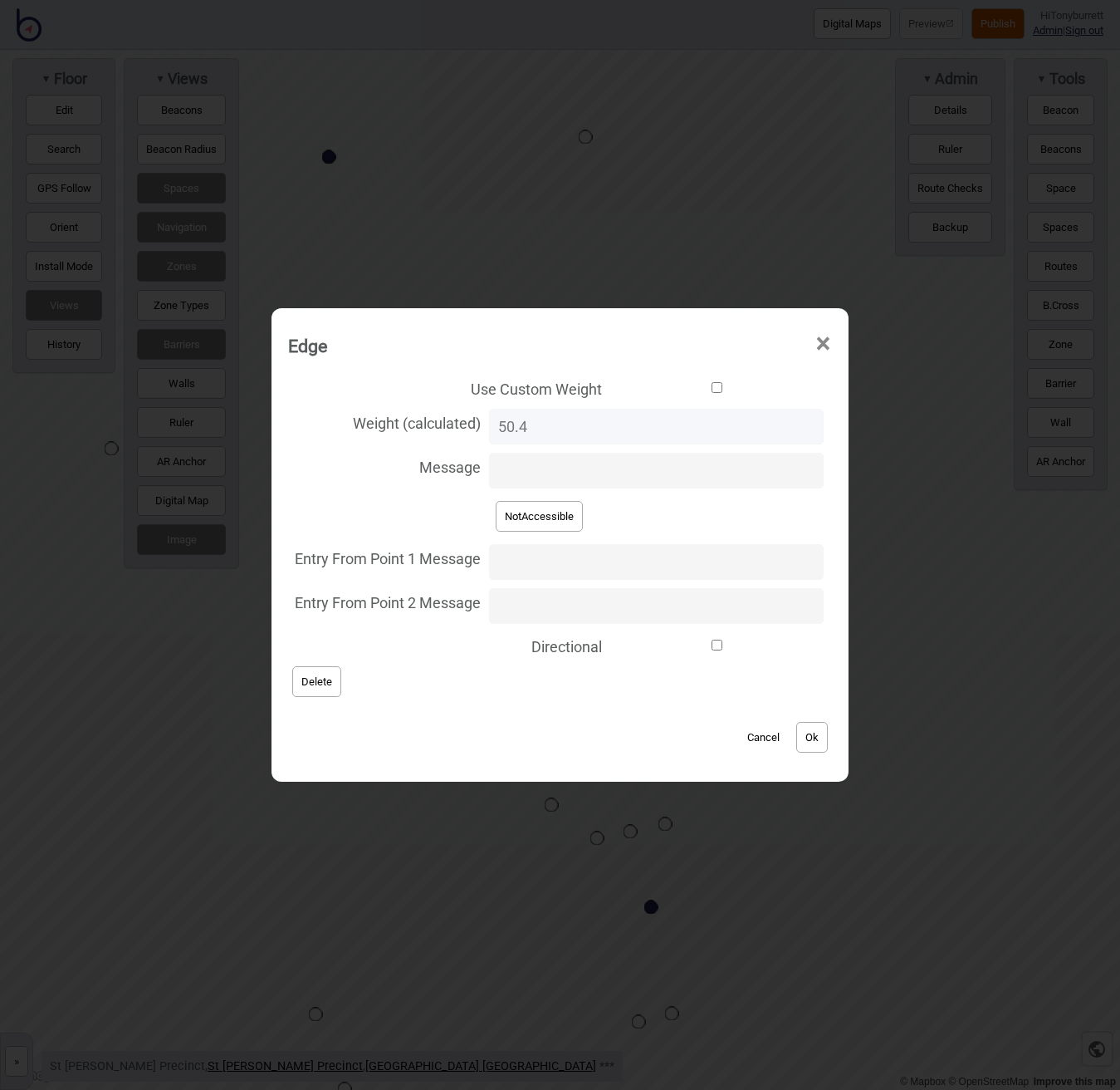
click at [321, 673] on button "Delete" at bounding box center [316, 681] width 49 height 30
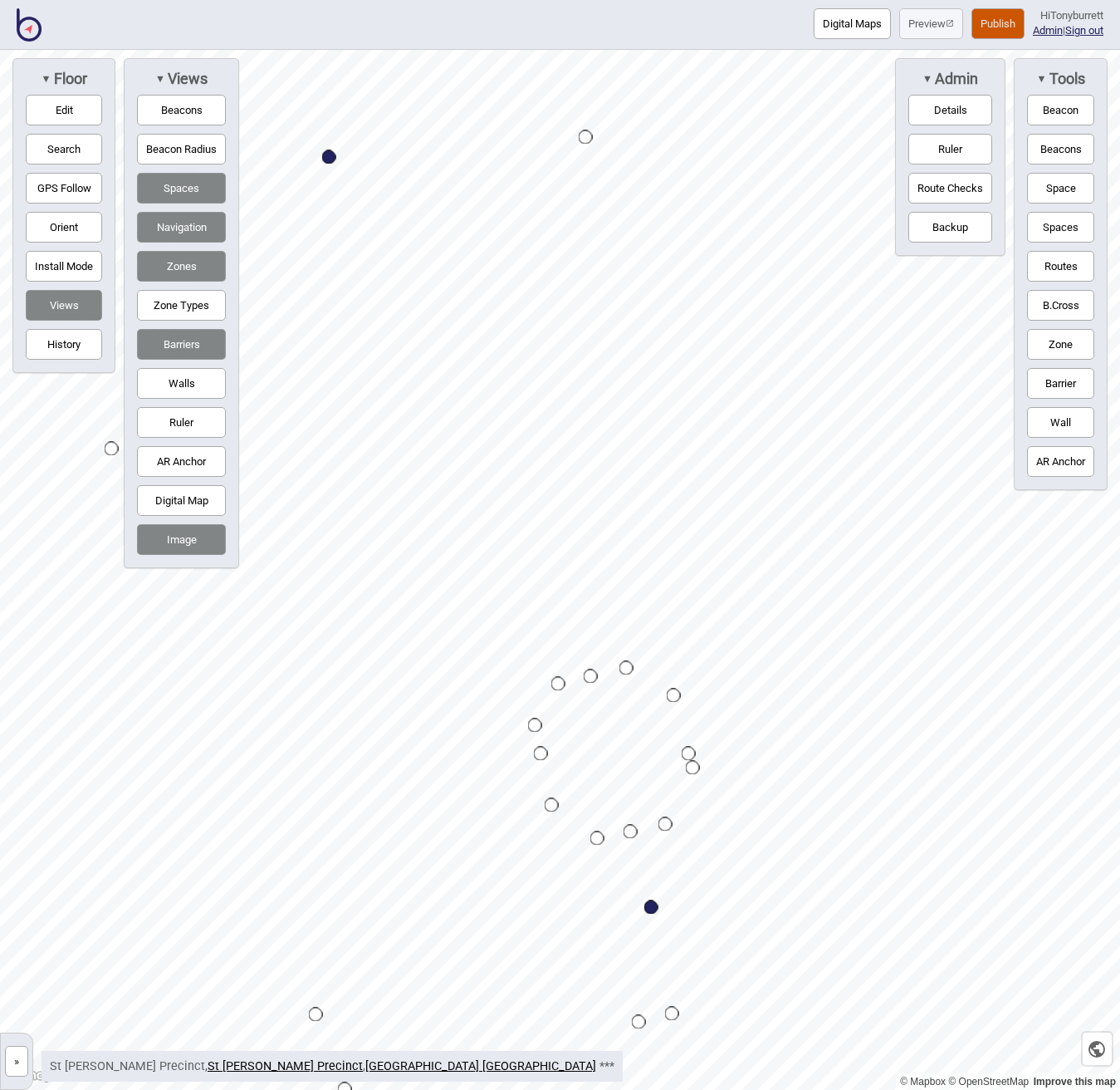
drag, startPoint x: 1055, startPoint y: 269, endPoint x: 1019, endPoint y: 288, distance: 40.7
click at [1051, 272] on button "Routes" at bounding box center [1060, 266] width 67 height 30
click at [590, 674] on div "Map marker" at bounding box center [591, 676] width 14 height 14
click at [1056, 271] on button "Routes" at bounding box center [1060, 266] width 67 height 30
click at [54, 102] on button "Edit" at bounding box center [64, 110] width 77 height 30
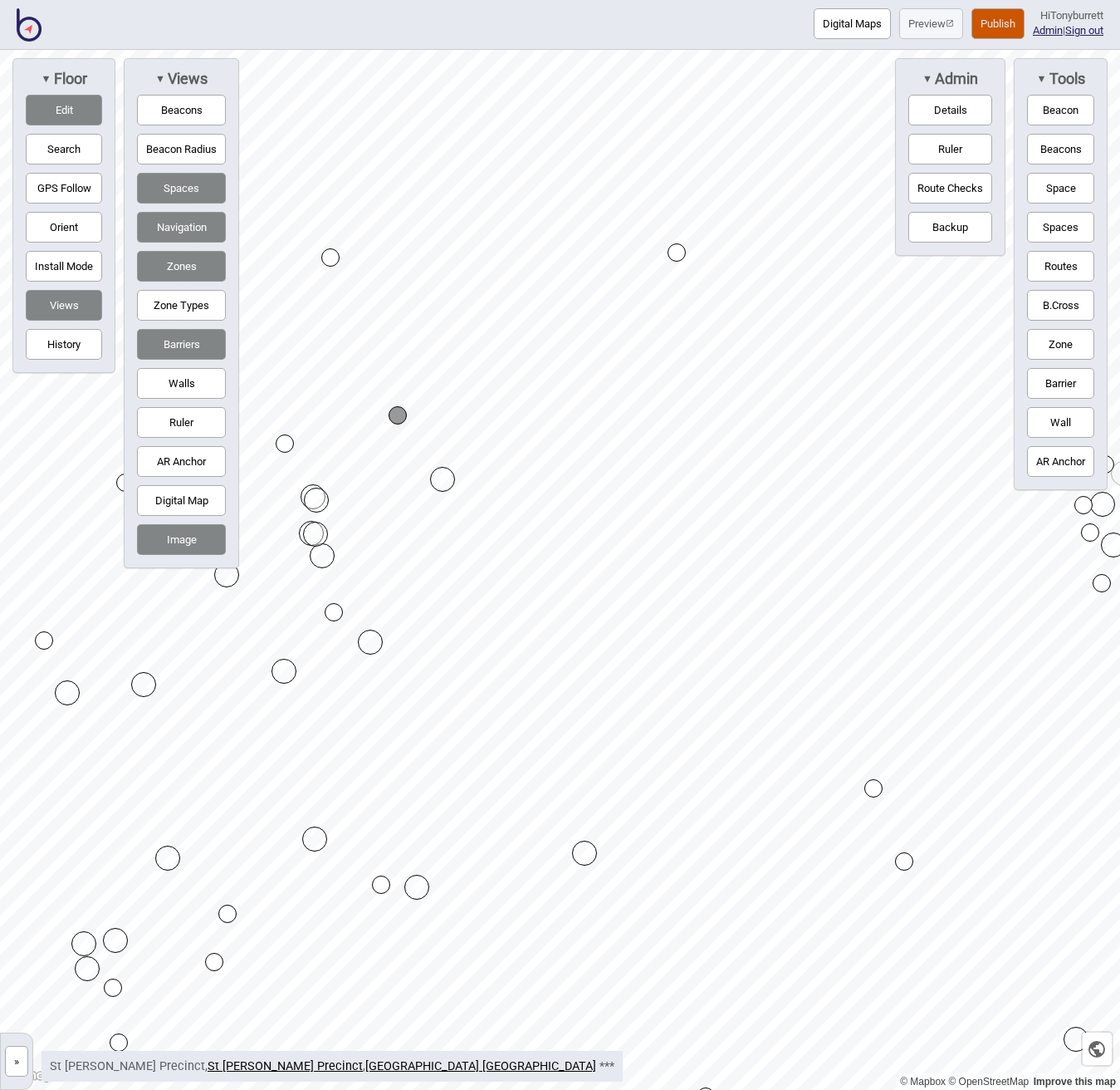
drag, startPoint x: 505, startPoint y: 444, endPoint x: 445, endPoint y: 481, distance: 70.5
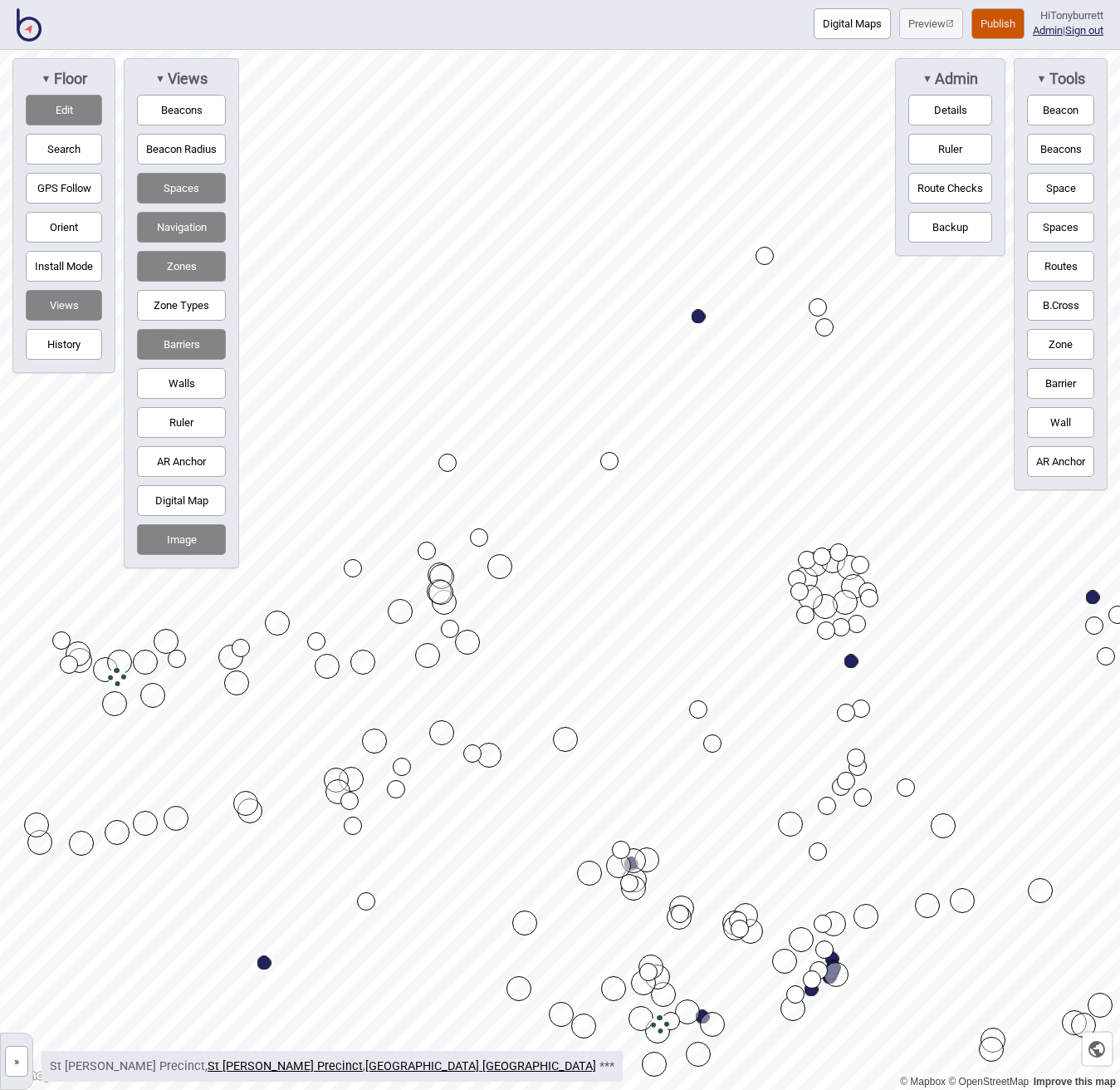
click at [40, 103] on button "Edit" at bounding box center [64, 110] width 77 height 30
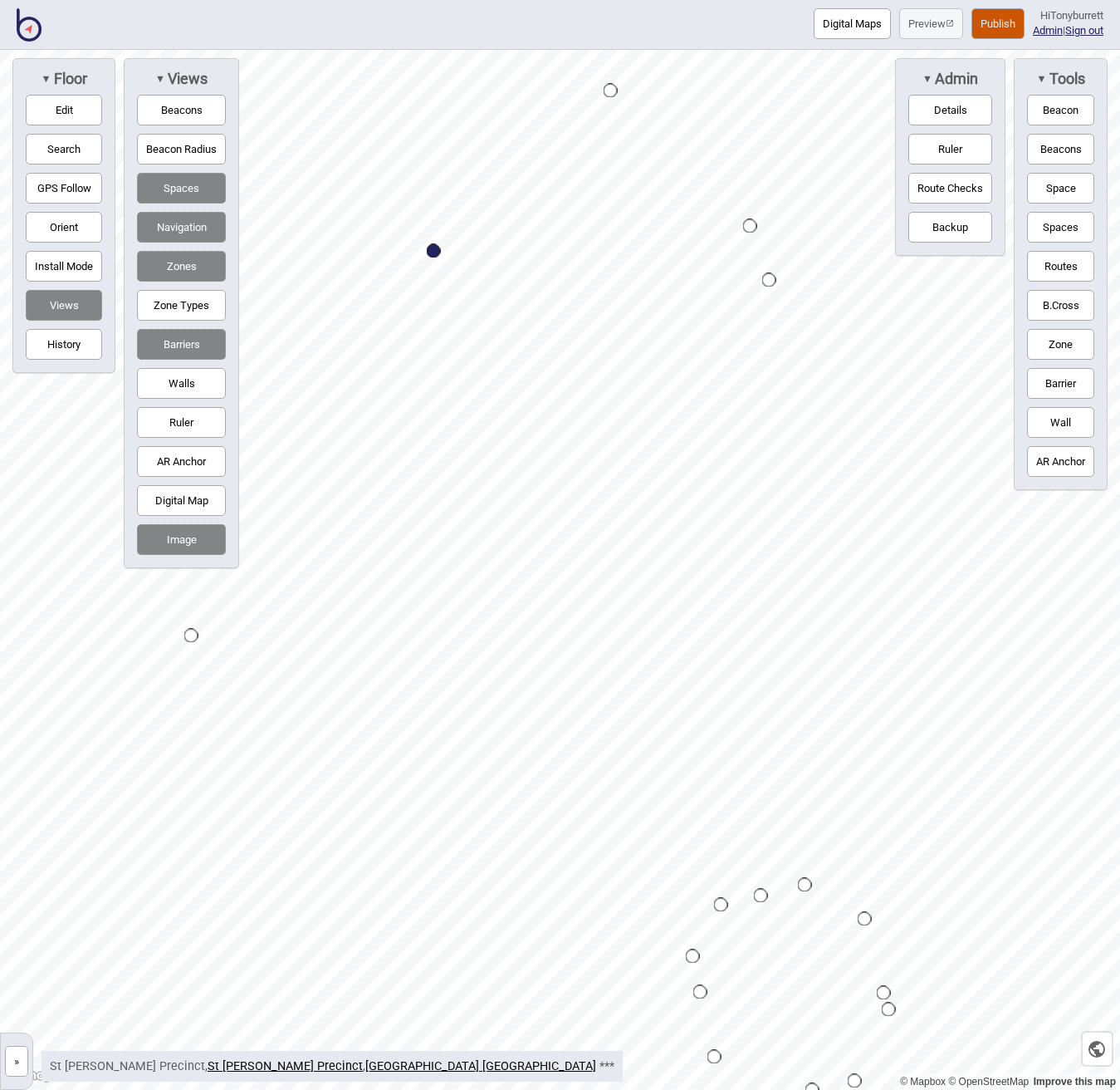
click at [1053, 261] on button "Routes" at bounding box center [1060, 266] width 67 height 30
click at [773, 50] on div at bounding box center [560, 50] width 1120 height 0
drag, startPoint x: 1055, startPoint y: 263, endPoint x: 1047, endPoint y: 261, distance: 8.2
click at [1055, 263] on button "Routes" at bounding box center [1060, 266] width 67 height 30
click at [775, 269] on div "Map marker" at bounding box center [773, 273] width 14 height 14
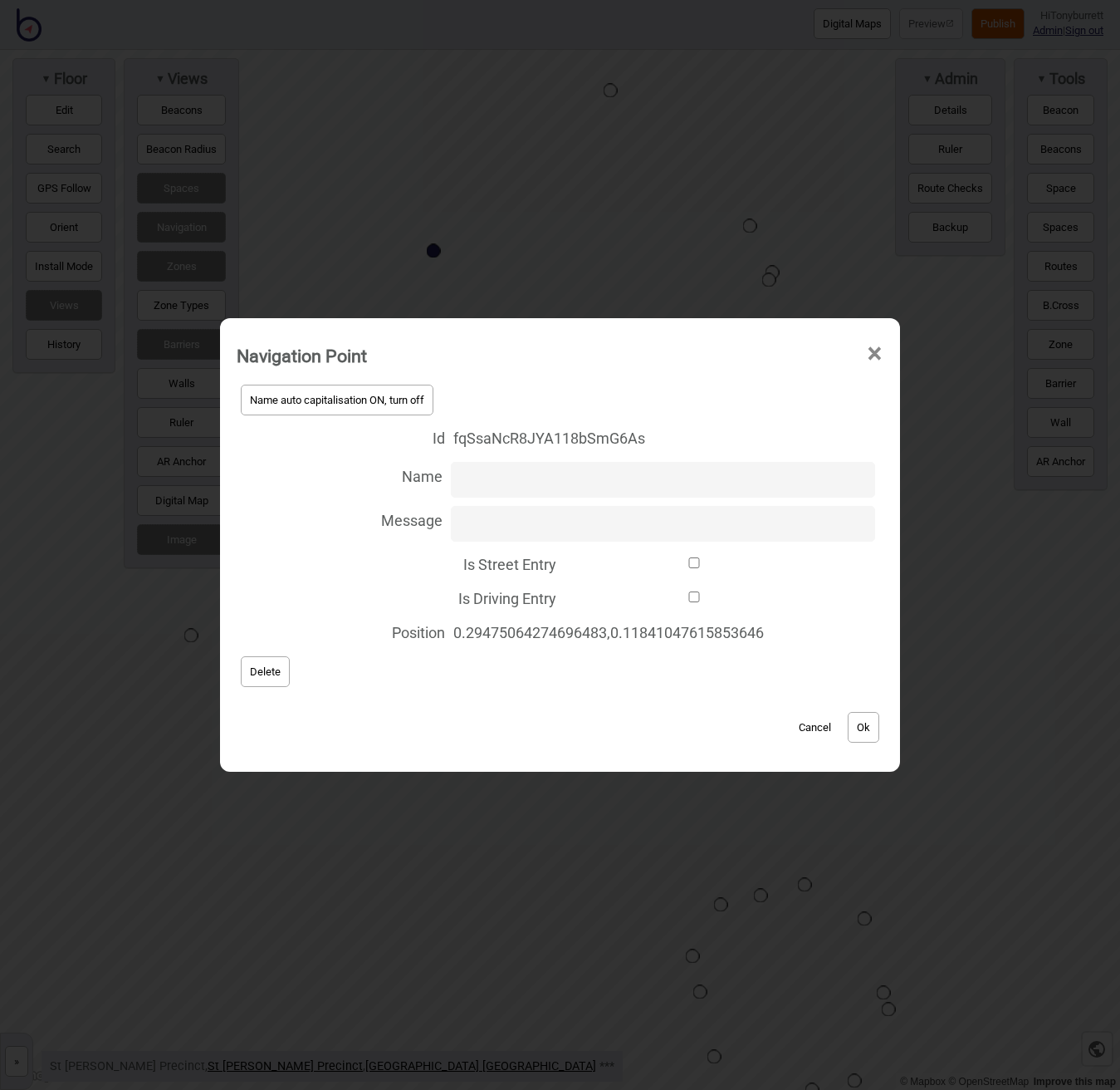
click at [810, 719] on button "Cancel" at bounding box center [814, 727] width 49 height 30
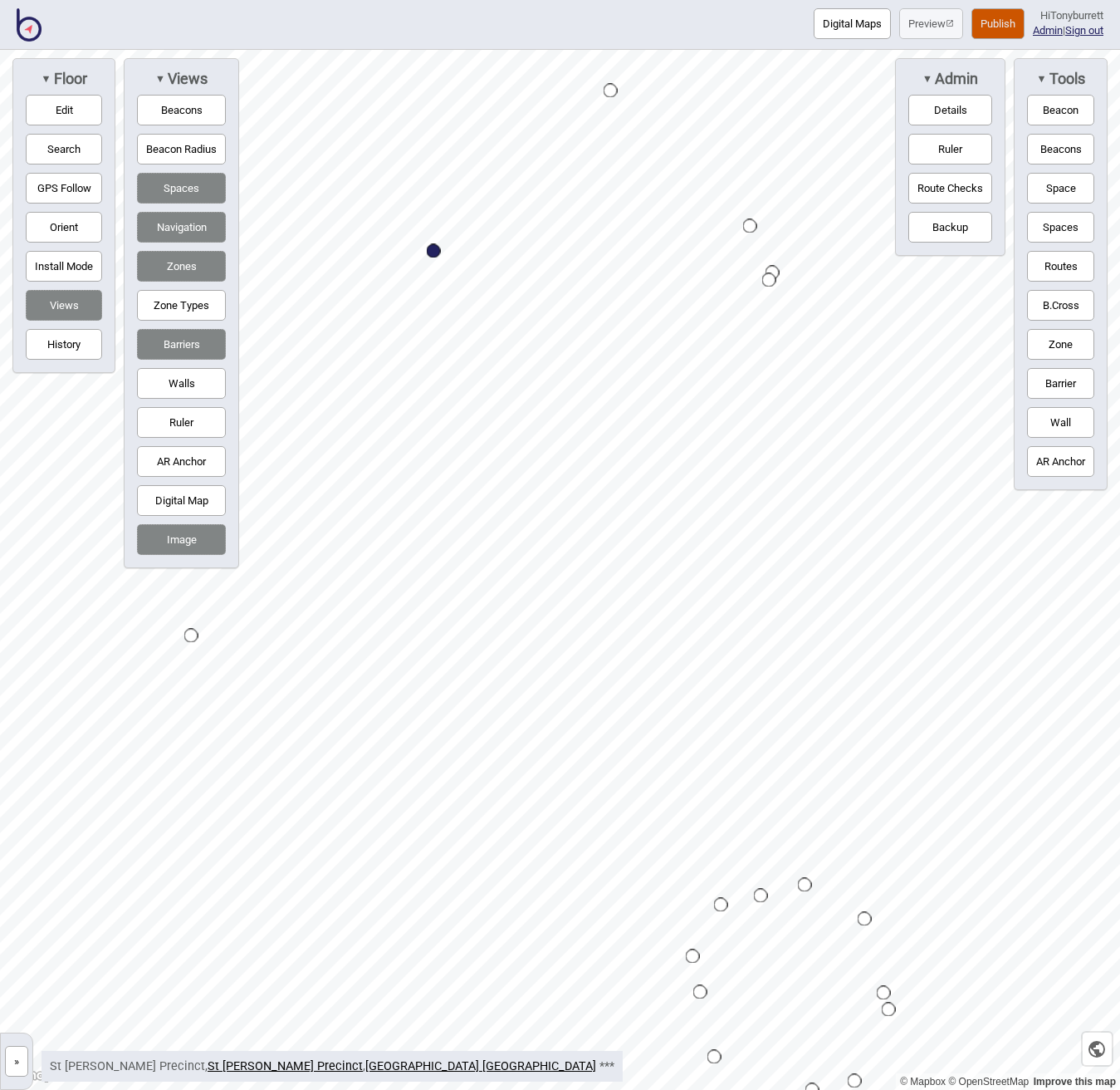
click at [64, 108] on button "Edit" at bounding box center [64, 110] width 77 height 30
click at [765, 262] on div "Map marker" at bounding box center [760, 260] width 19 height 19
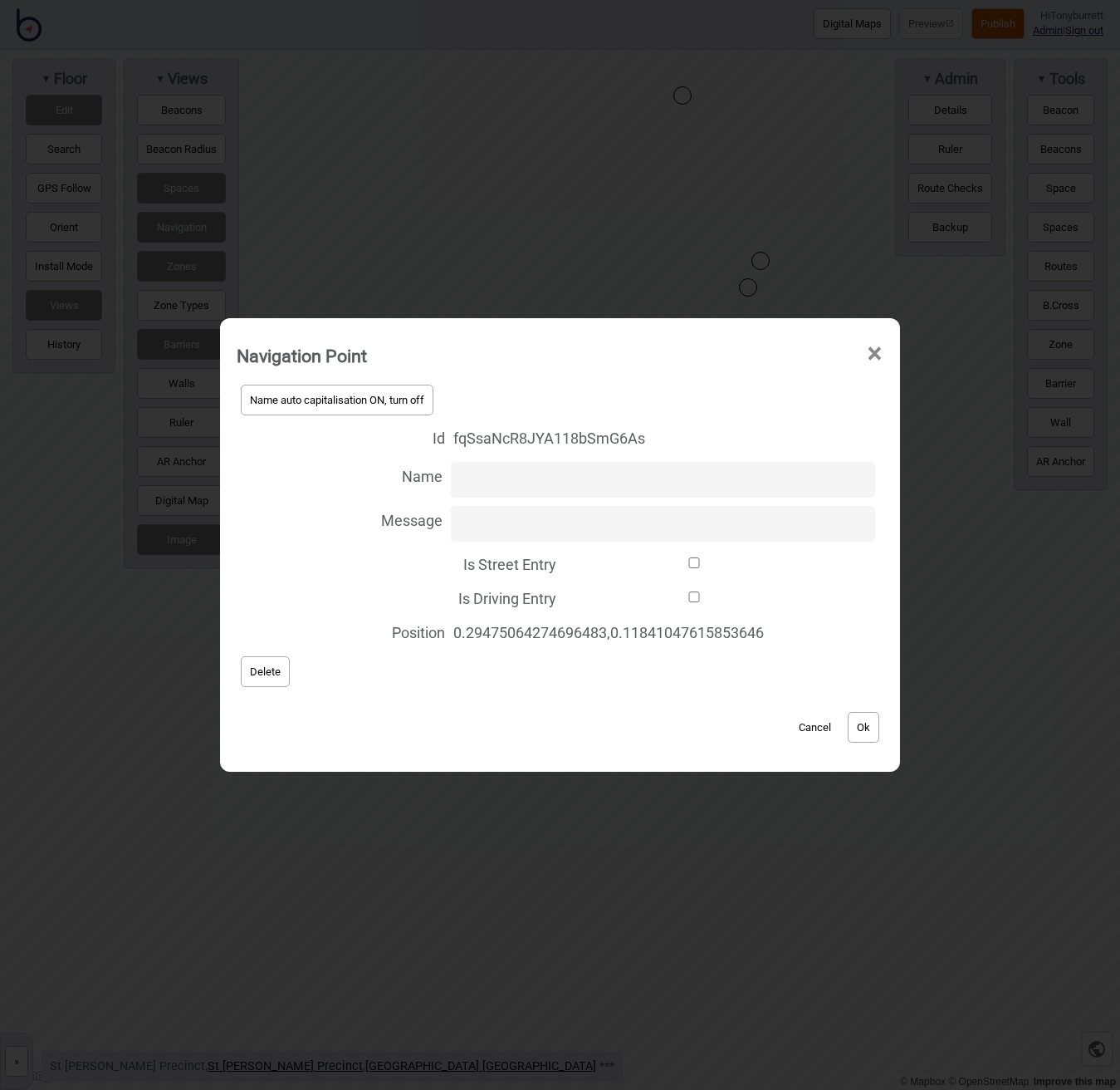
click at [263, 668] on span "Delete" at bounding box center [265, 671] width 30 height 12
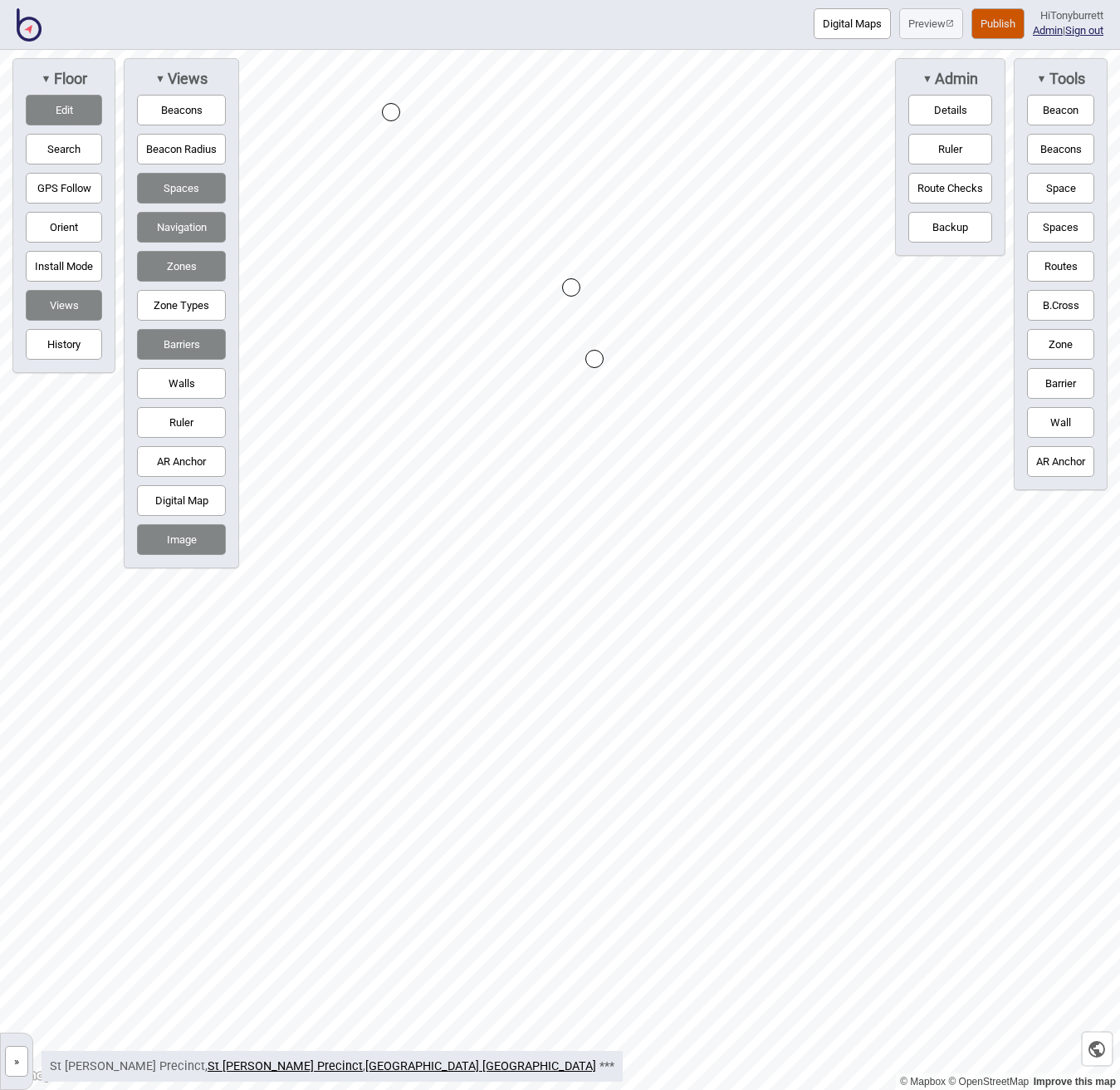
click at [1083, 266] on button "Routes" at bounding box center [1060, 266] width 67 height 30
drag, startPoint x: 1059, startPoint y: 266, endPoint x: 1022, endPoint y: 281, distance: 39.9
click at [1058, 265] on button "Routes" at bounding box center [1060, 266] width 67 height 30
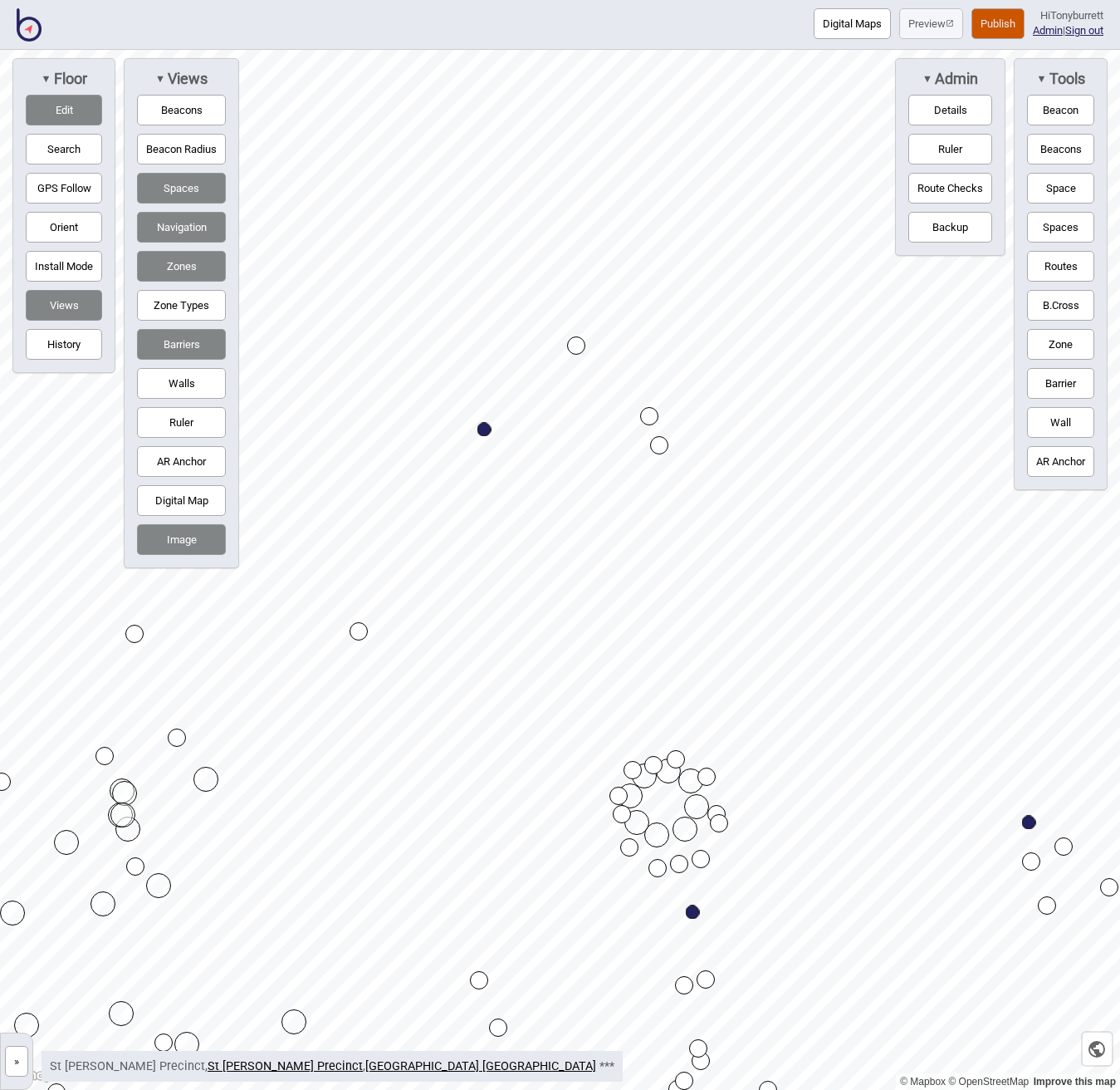
click at [648, 416] on div "Map marker" at bounding box center [649, 416] width 19 height 19
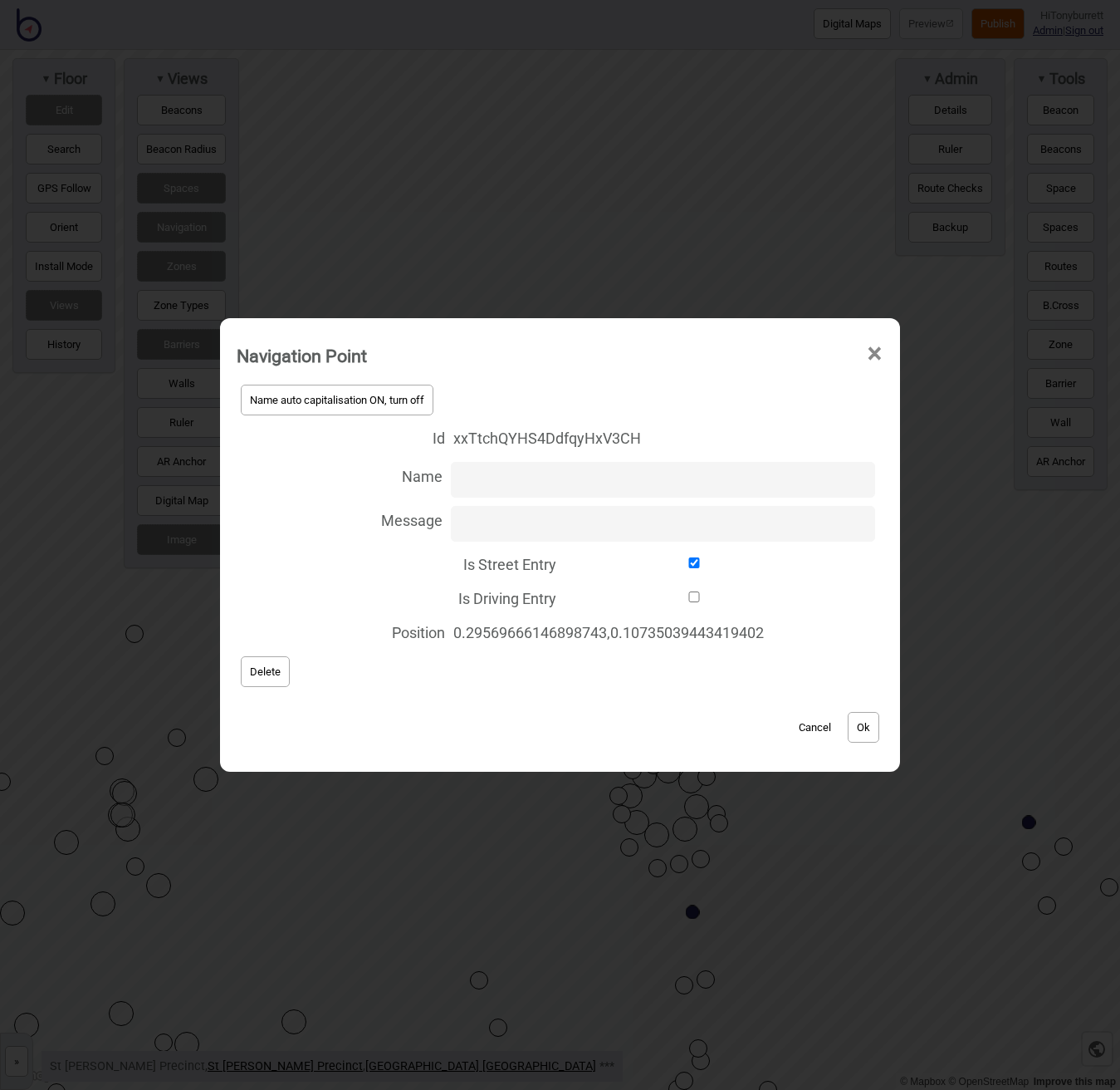
drag, startPoint x: 566, startPoint y: 559, endPoint x: 587, endPoint y: 575, distance: 26.4
click at [567, 561] on input "Is Street Entry" at bounding box center [694, 562] width 259 height 11
checkbox input "false"
click at [866, 728] on button "Ok" at bounding box center [862, 727] width 31 height 30
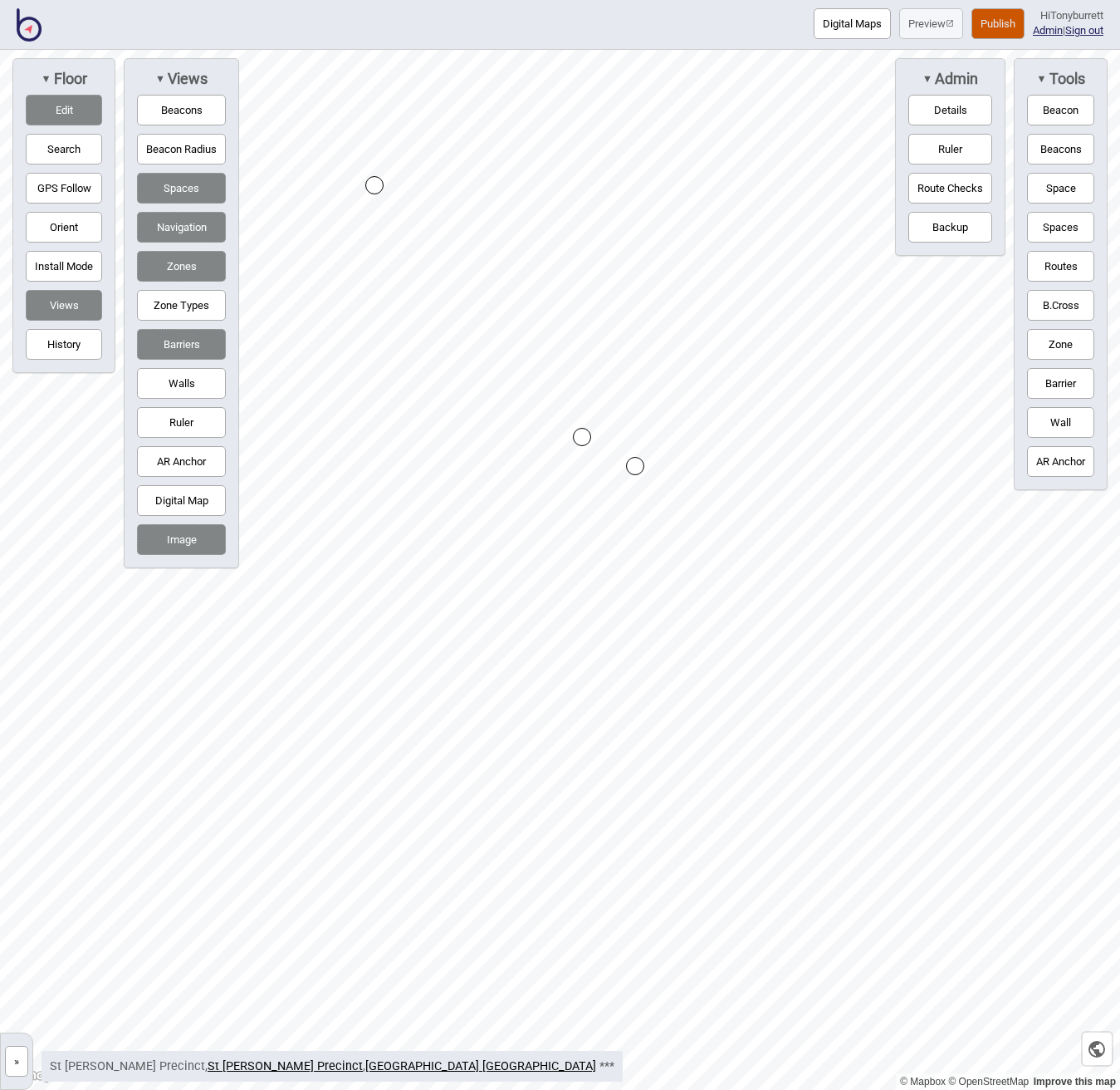
drag, startPoint x: 560, startPoint y: 365, endPoint x: 638, endPoint y: 466, distance: 127.6
drag, startPoint x: 631, startPoint y: 457, endPoint x: 581, endPoint y: 437, distance: 53.9
click at [582, 432] on div "Map marker" at bounding box center [582, 437] width 19 height 19
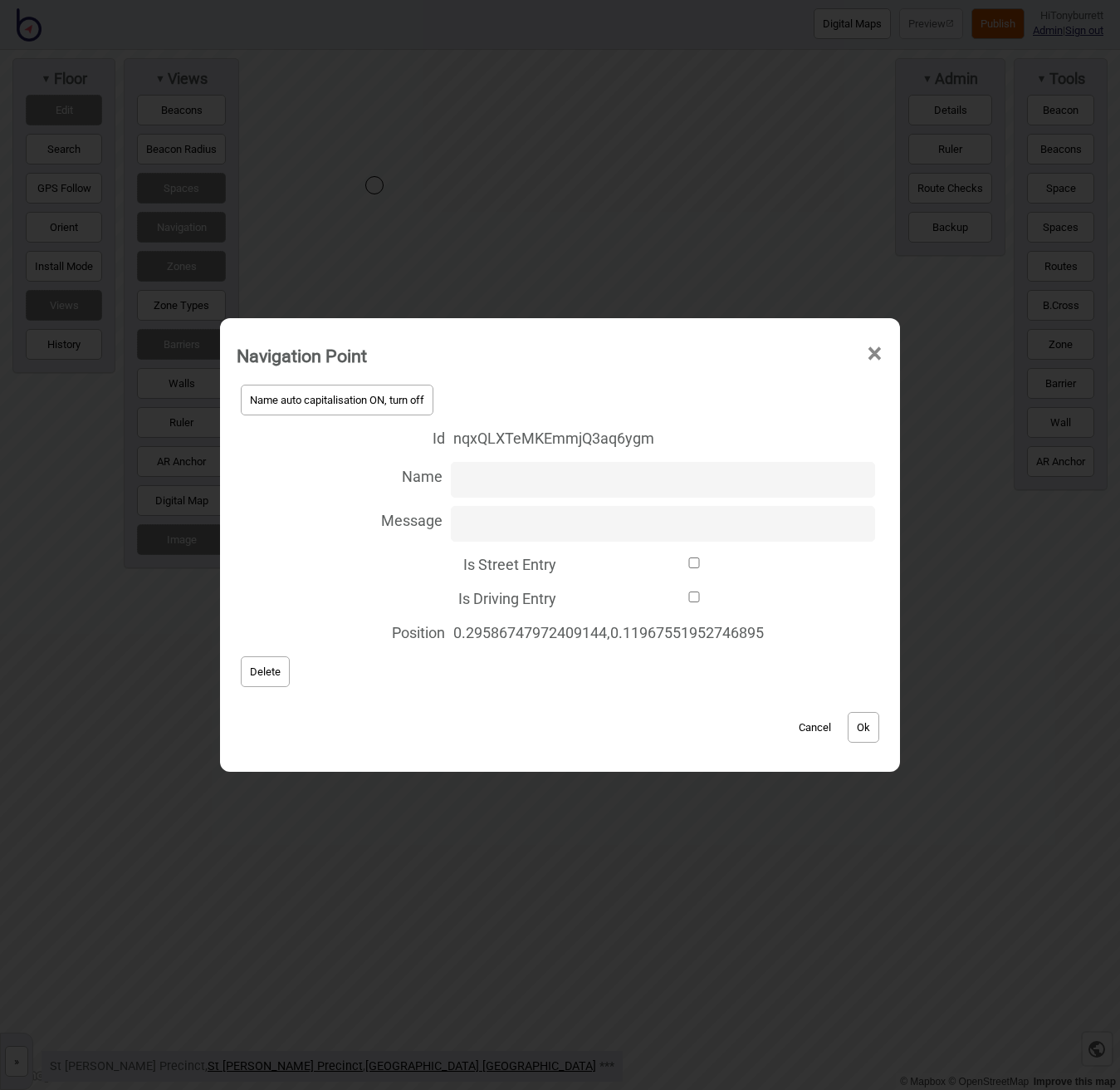
click at [246, 665] on button "Delete" at bounding box center [265, 671] width 49 height 30
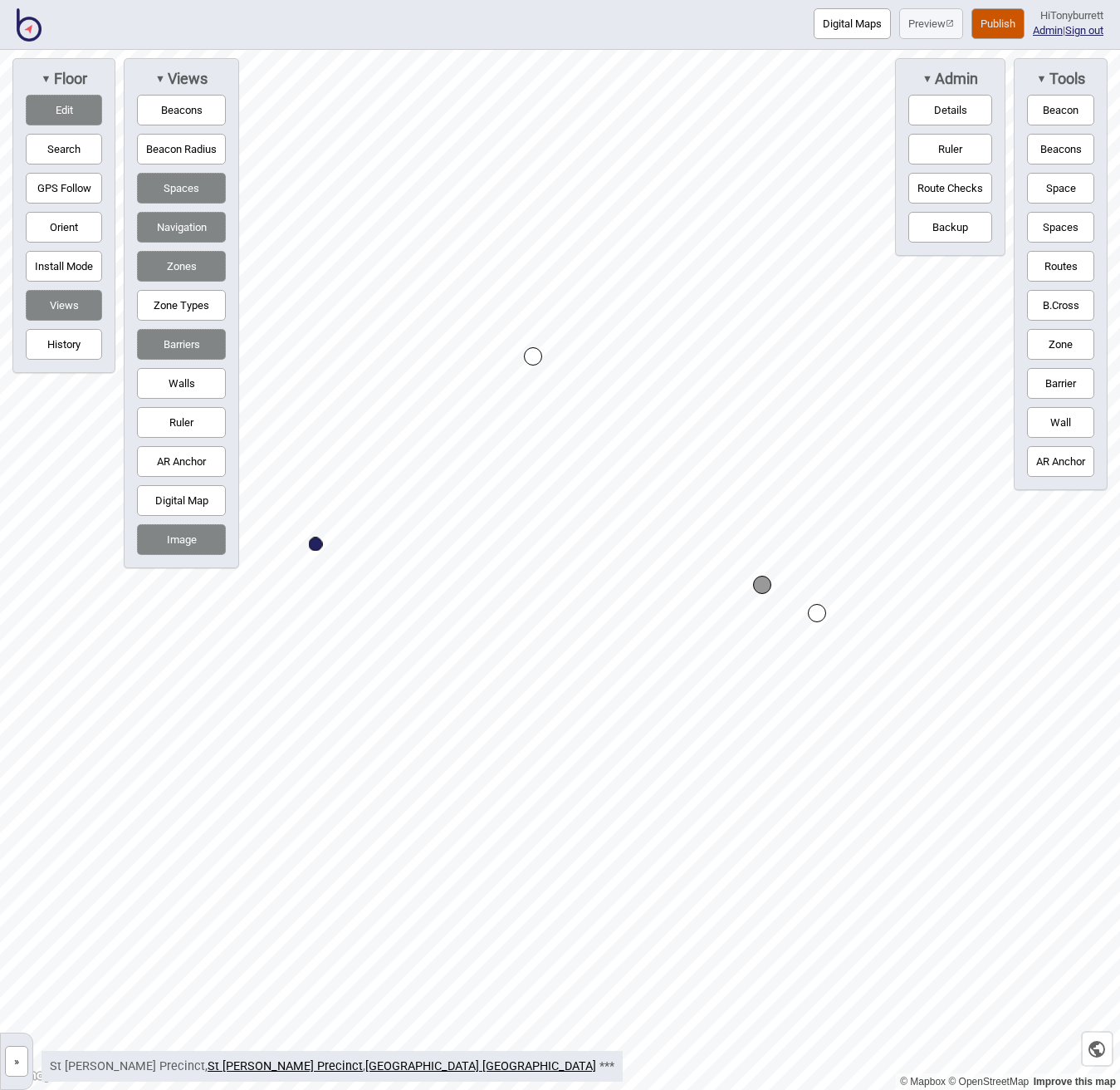
drag, startPoint x: 554, startPoint y: 332, endPoint x: 534, endPoint y: 360, distance: 34.4
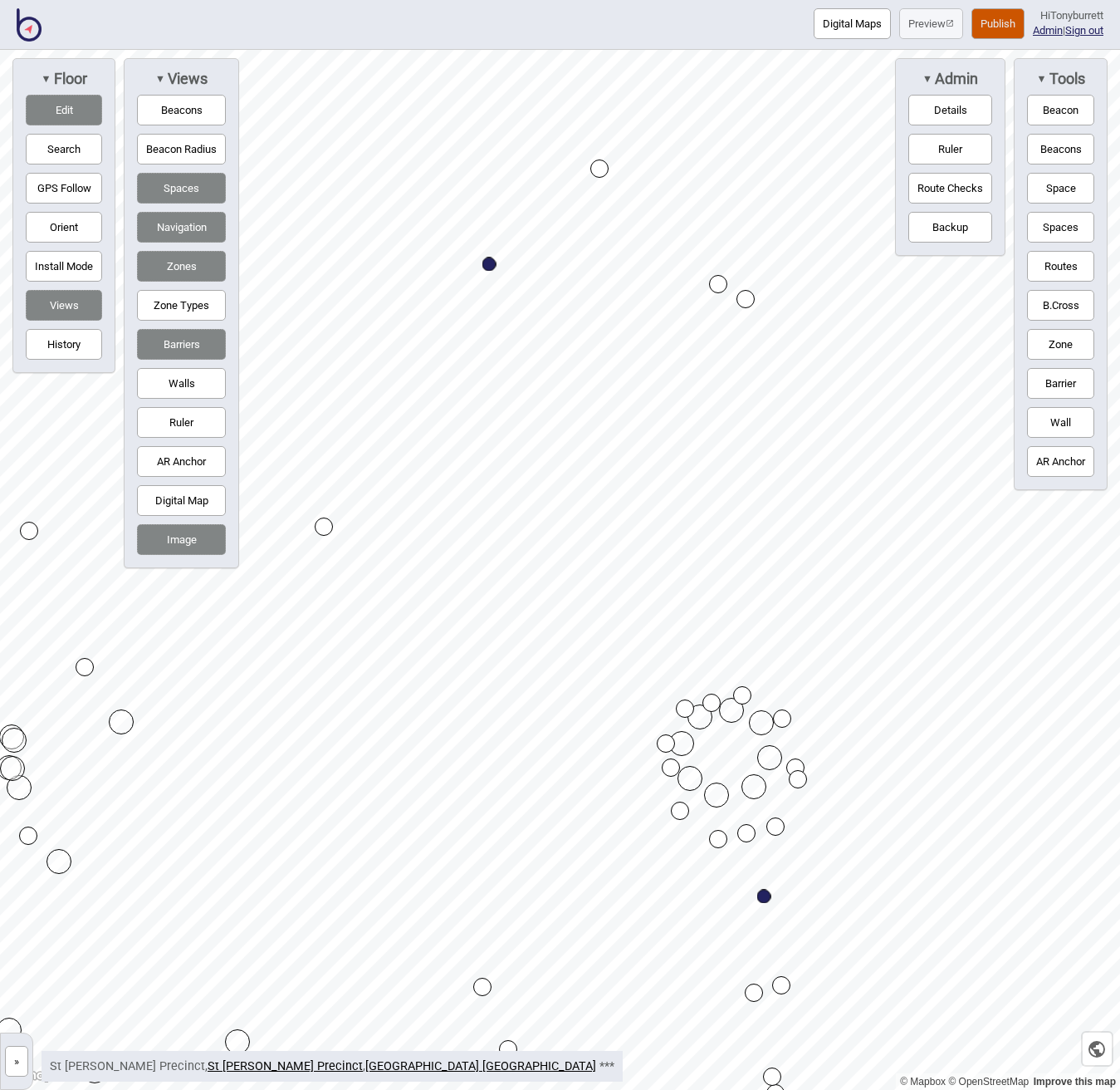
click at [1055, 259] on button "Routes" at bounding box center [1060, 266] width 67 height 30
click at [715, 282] on div "Map marker" at bounding box center [718, 283] width 19 height 19
click at [325, 528] on div "Map marker" at bounding box center [323, 527] width 19 height 19
click at [1076, 262] on button "Routes" at bounding box center [1060, 266] width 67 height 30
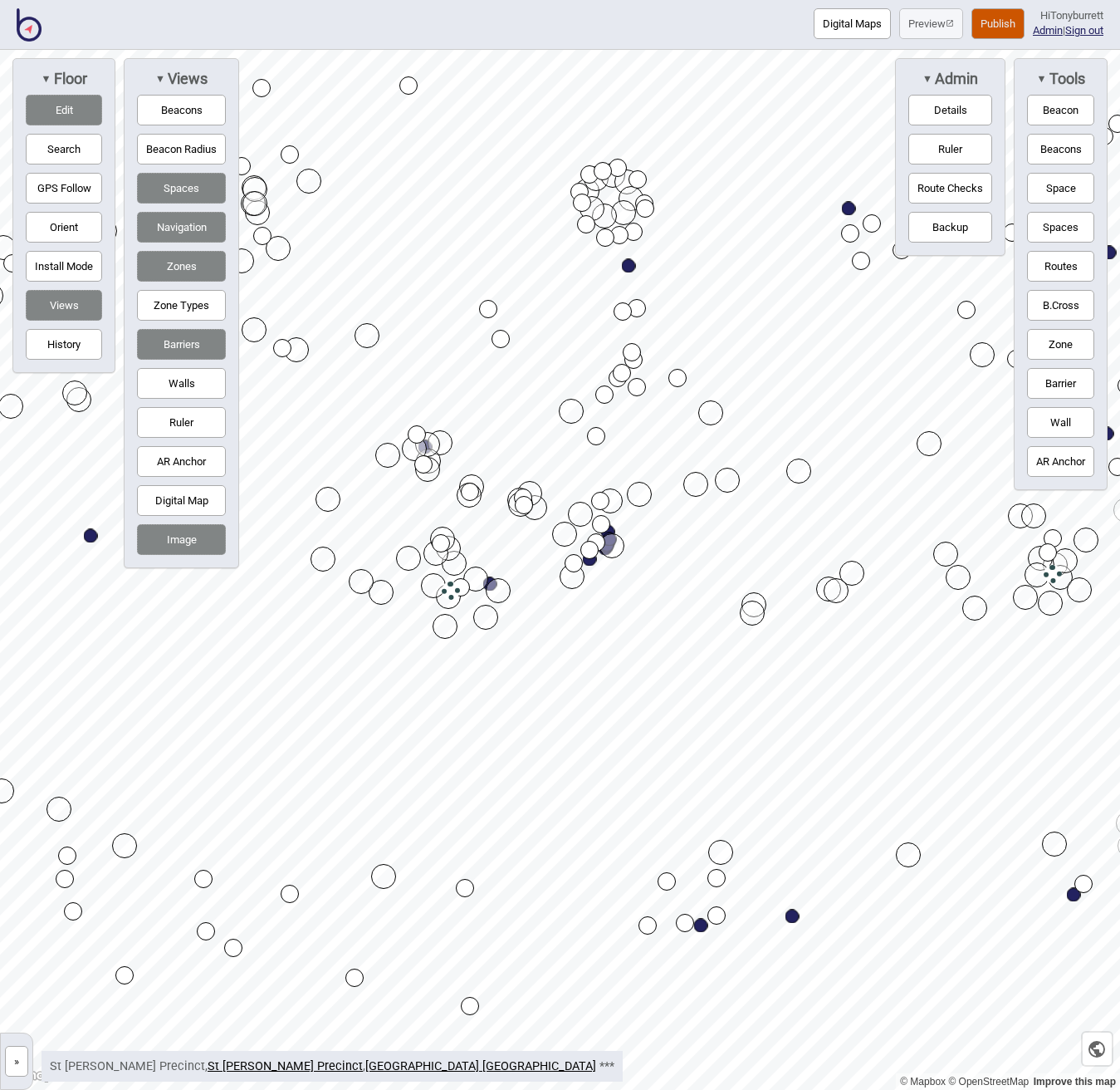
drag, startPoint x: 67, startPoint y: 101, endPoint x: 191, endPoint y: 121, distance: 125.6
click at [70, 102] on button "Edit" at bounding box center [64, 110] width 77 height 30
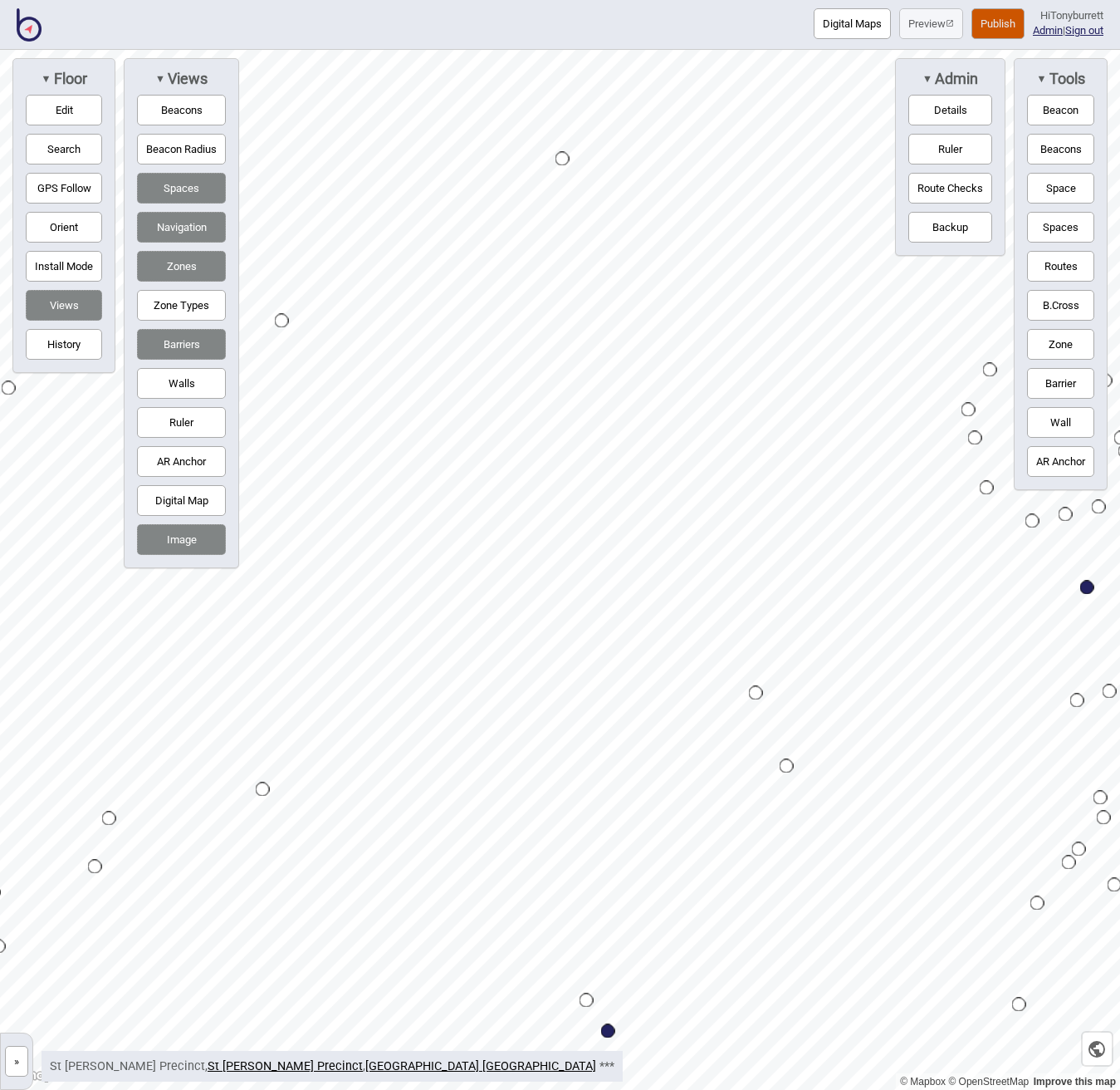
drag, startPoint x: 76, startPoint y: 107, endPoint x: 204, endPoint y: 186, distance: 150.4
click at [82, 110] on button "Edit" at bounding box center [64, 110] width 77 height 30
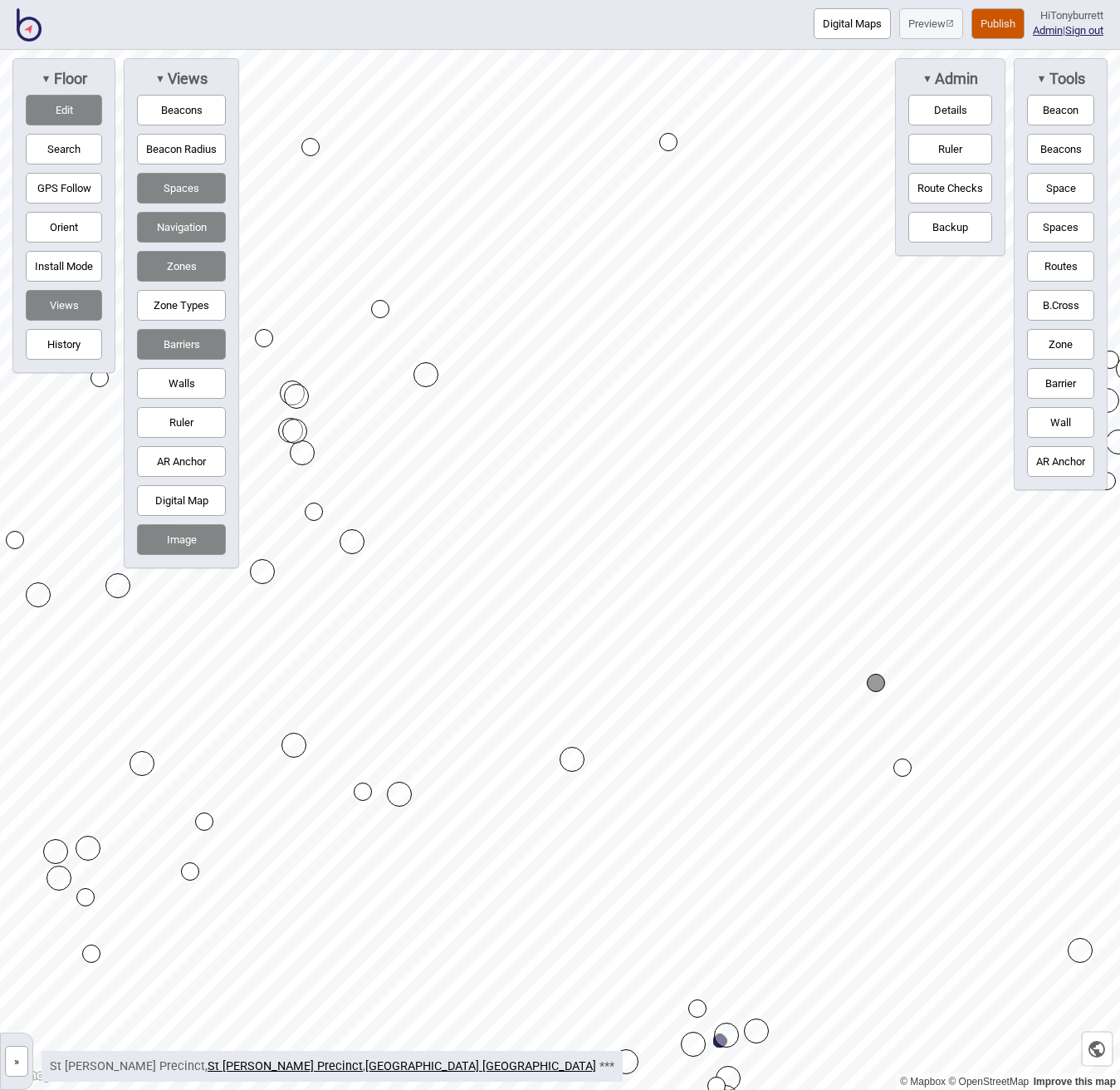
click at [79, 102] on button "Edit" at bounding box center [64, 110] width 77 height 30
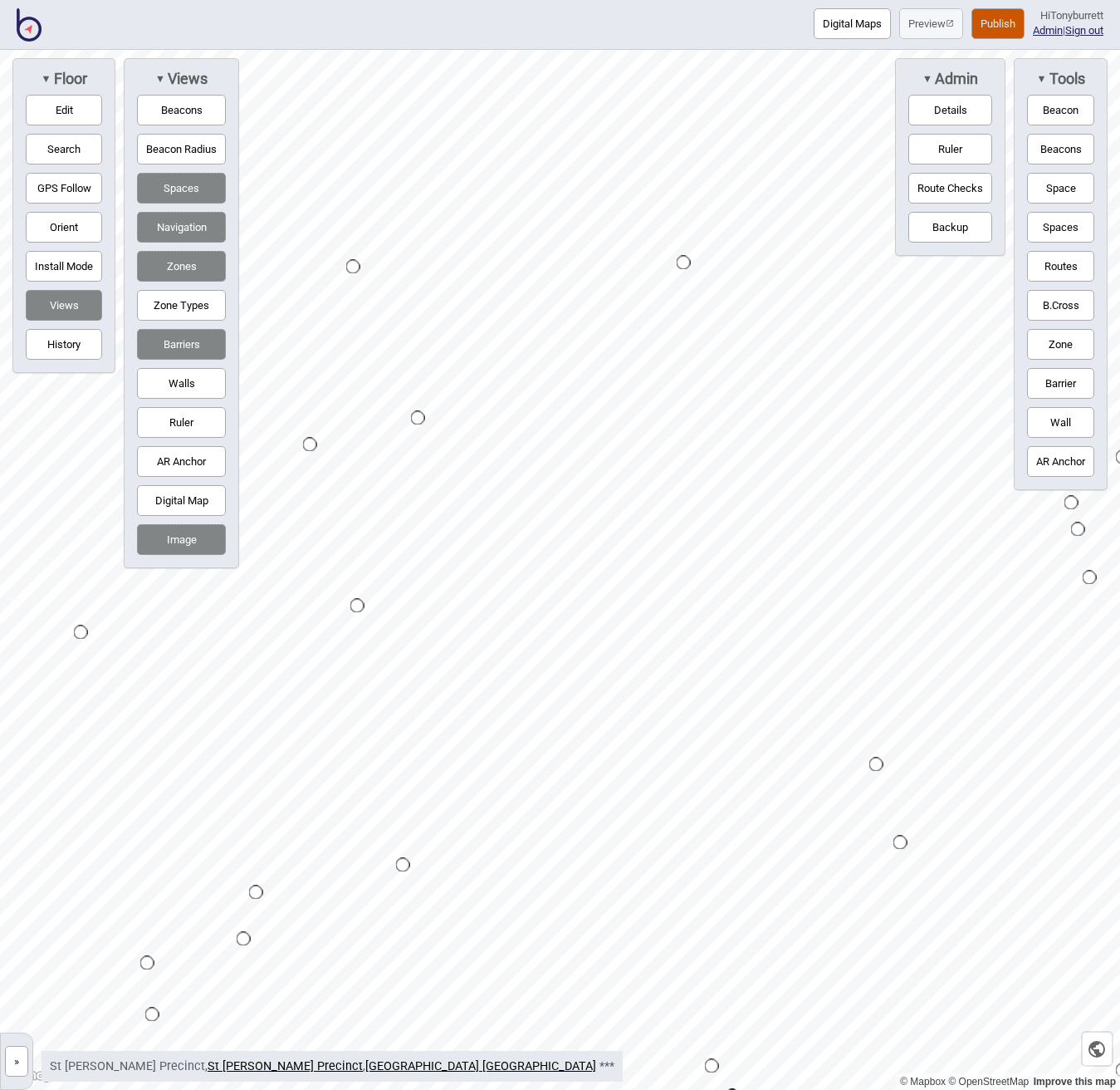
click at [1068, 269] on button "Routes" at bounding box center [1060, 266] width 67 height 30
click at [1079, 529] on div "Map marker" at bounding box center [1078, 529] width 14 height 14
click at [712, 454] on div "Map marker" at bounding box center [713, 454] width 14 height 14
click at [1048, 274] on button "Routes" at bounding box center [1060, 266] width 67 height 30
click at [89, 108] on button "Edit" at bounding box center [64, 110] width 77 height 30
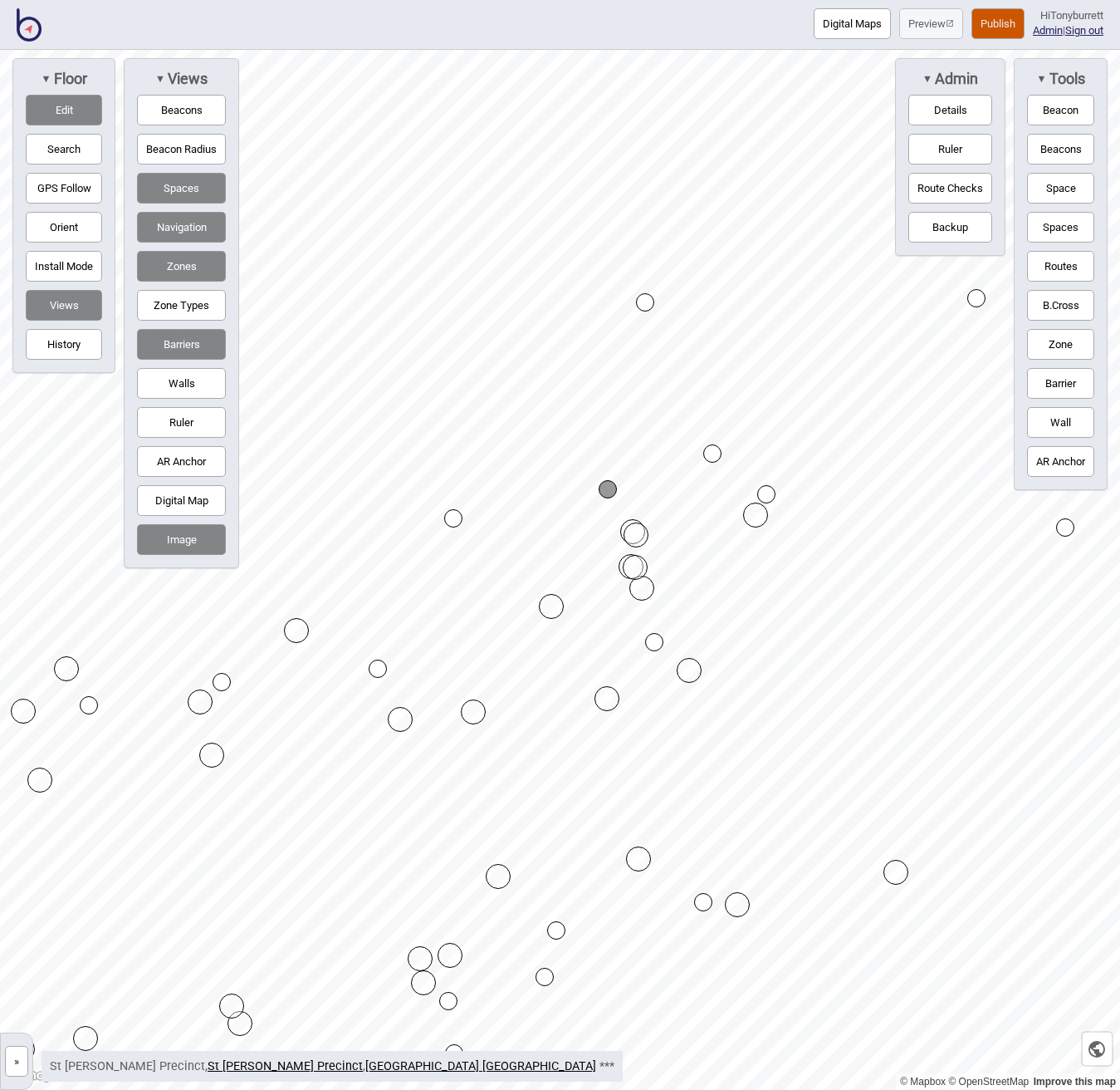
drag, startPoint x: 40, startPoint y: 110, endPoint x: 71, endPoint y: 127, distance: 35.4
click at [43, 111] on button "Edit" at bounding box center [64, 110] width 77 height 30
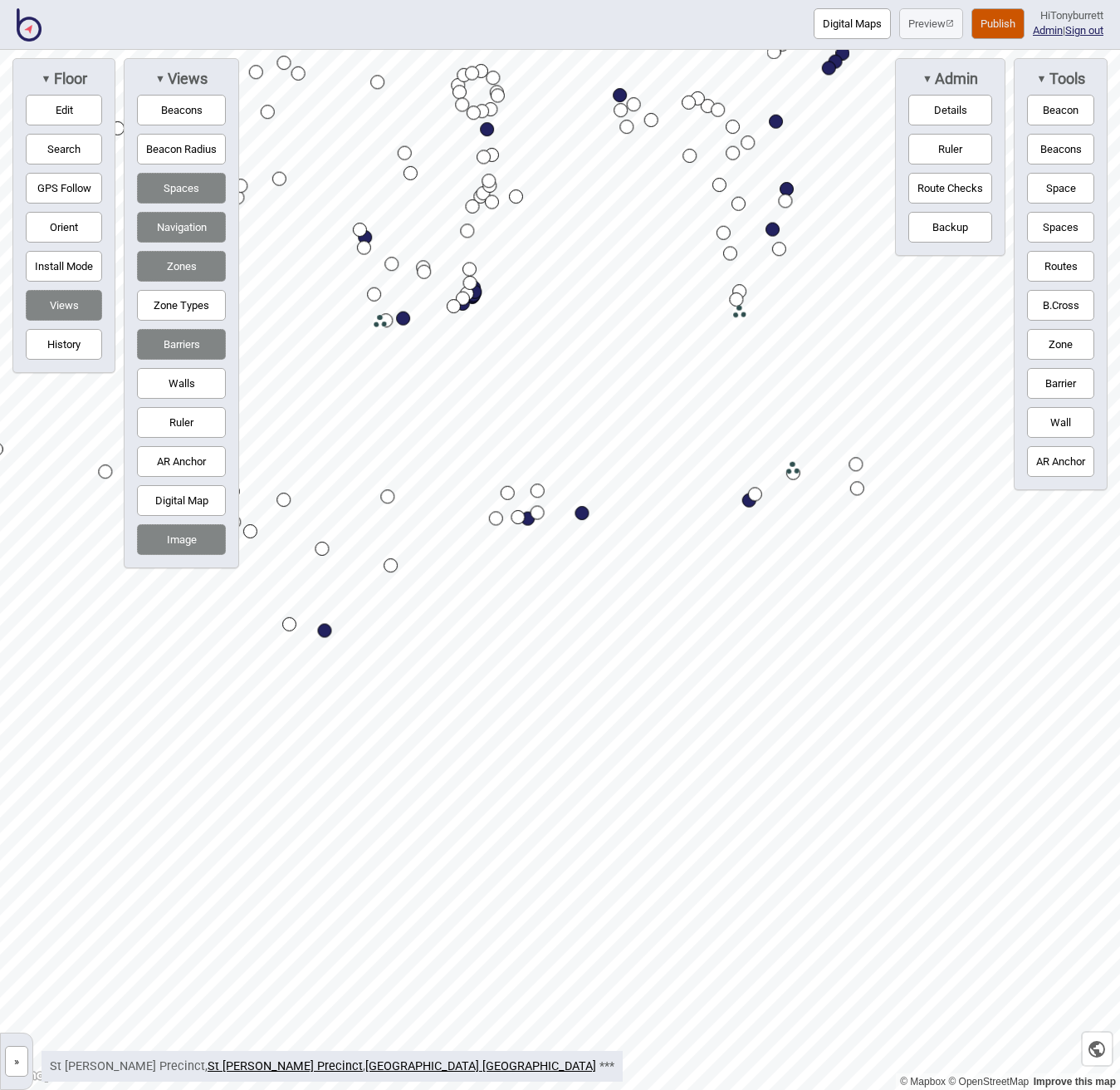
click at [238, 358] on div "© Mapbox © OpenStreetMap Improve this map » St Vincent's Public Hospital Sydney…" at bounding box center [560, 570] width 1120 height 1040
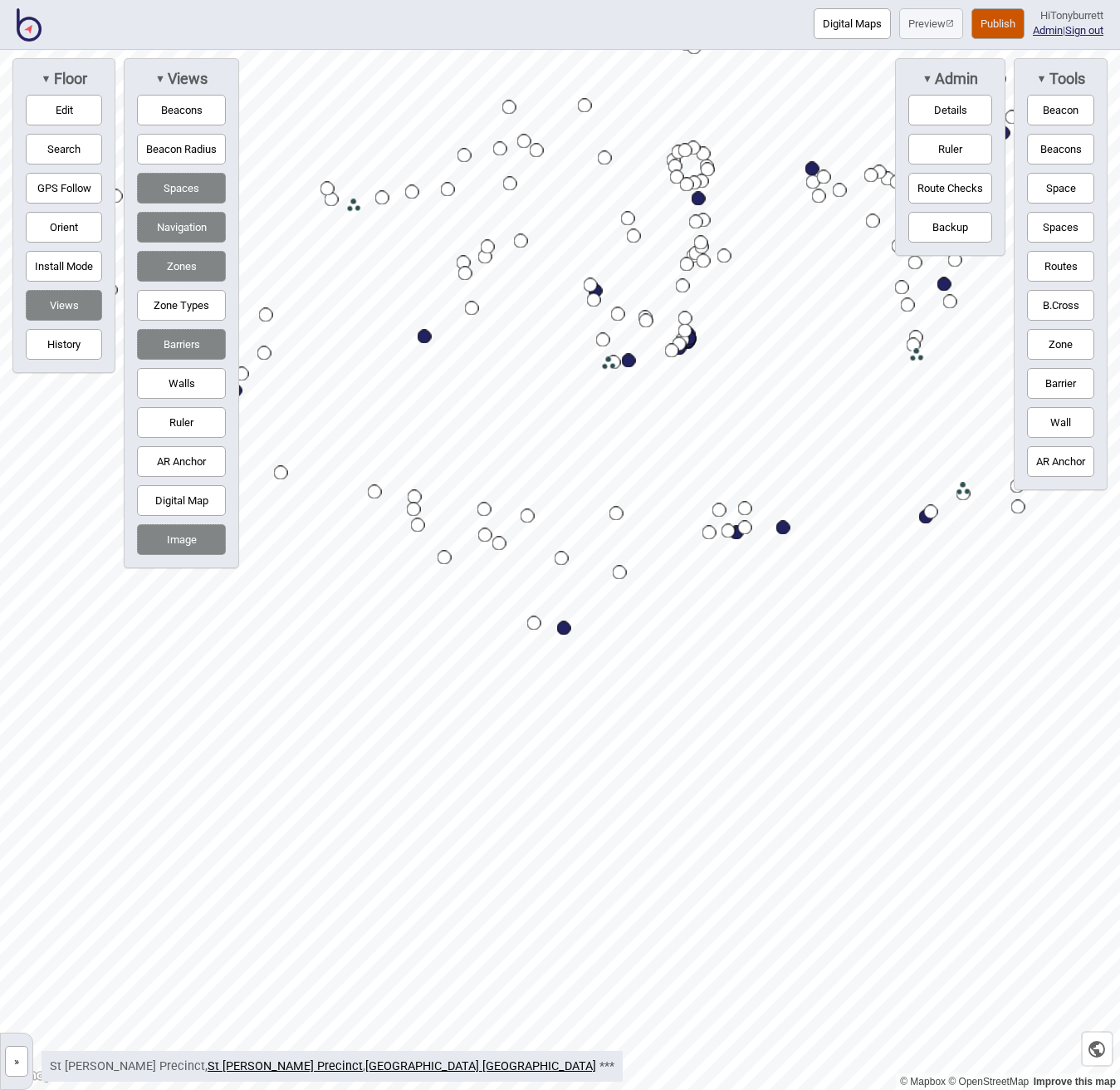
click at [960, 186] on button "Route Checks" at bounding box center [950, 188] width 84 height 30
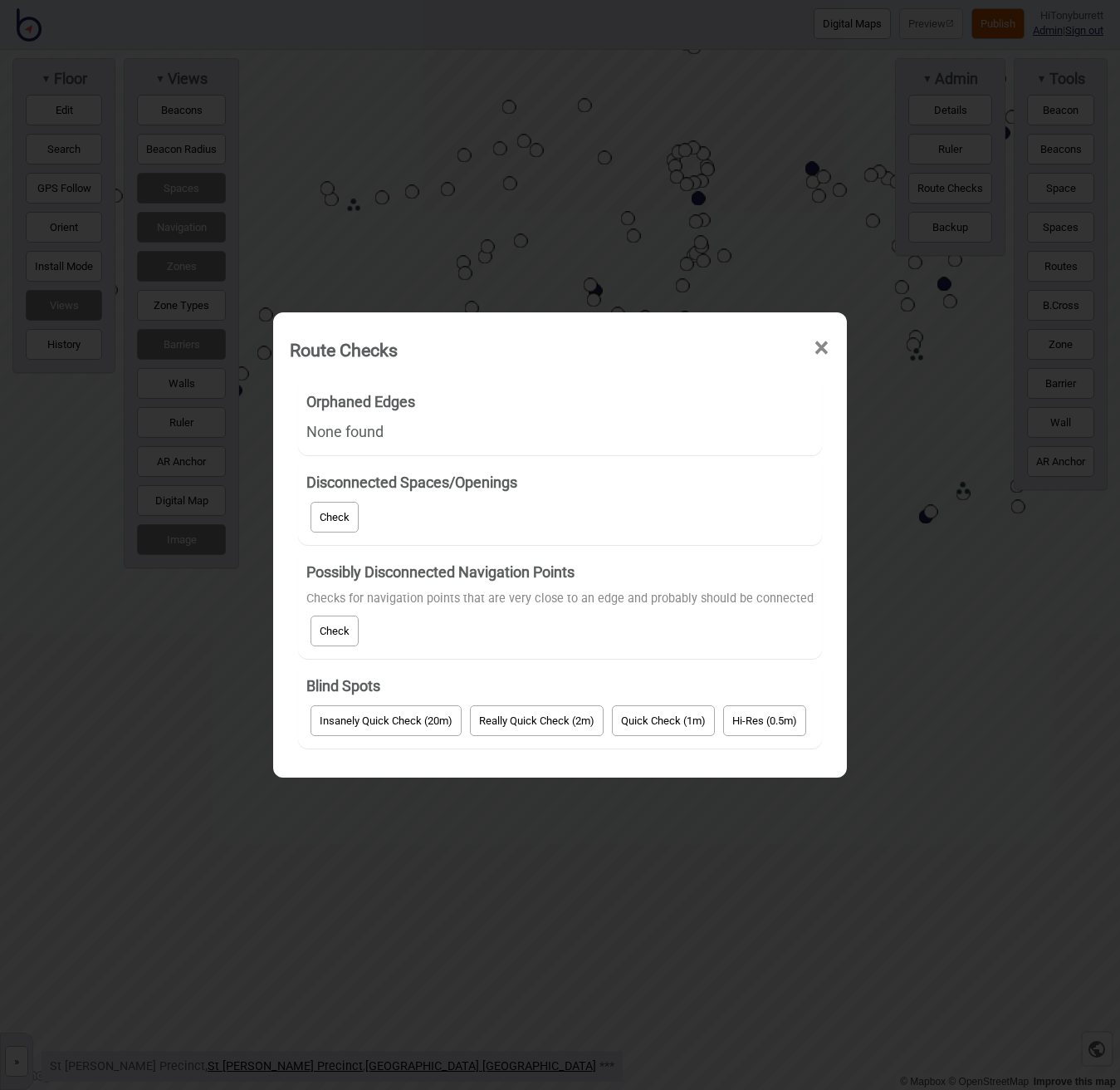
click at [364, 494] on h4 "Disconnected Spaces/Openings" at bounding box center [560, 483] width 507 height 30
click at [340, 517] on button "Check" at bounding box center [335, 517] width 48 height 30
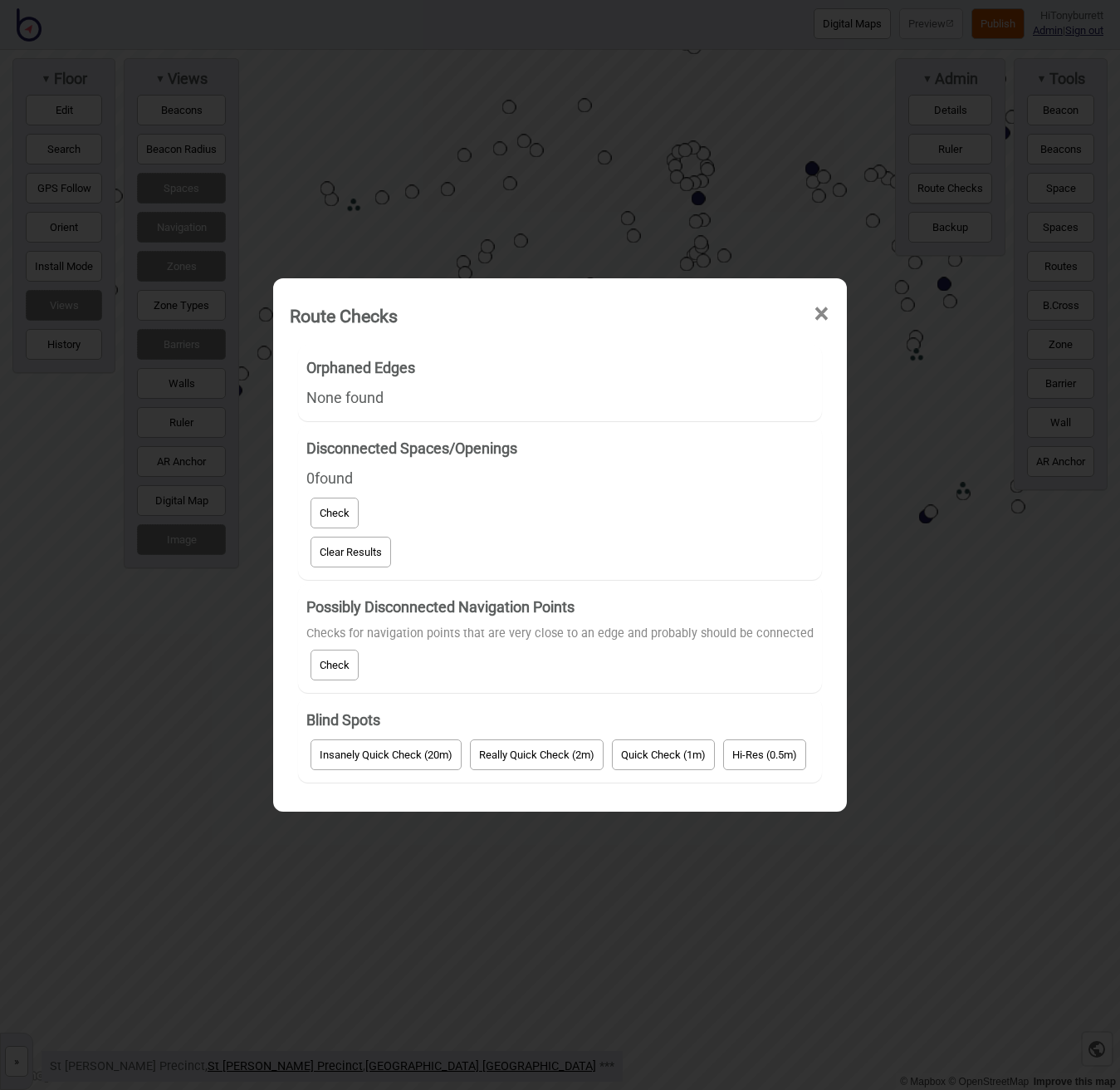
click at [339, 652] on button "Check" at bounding box center [335, 665] width 48 height 30
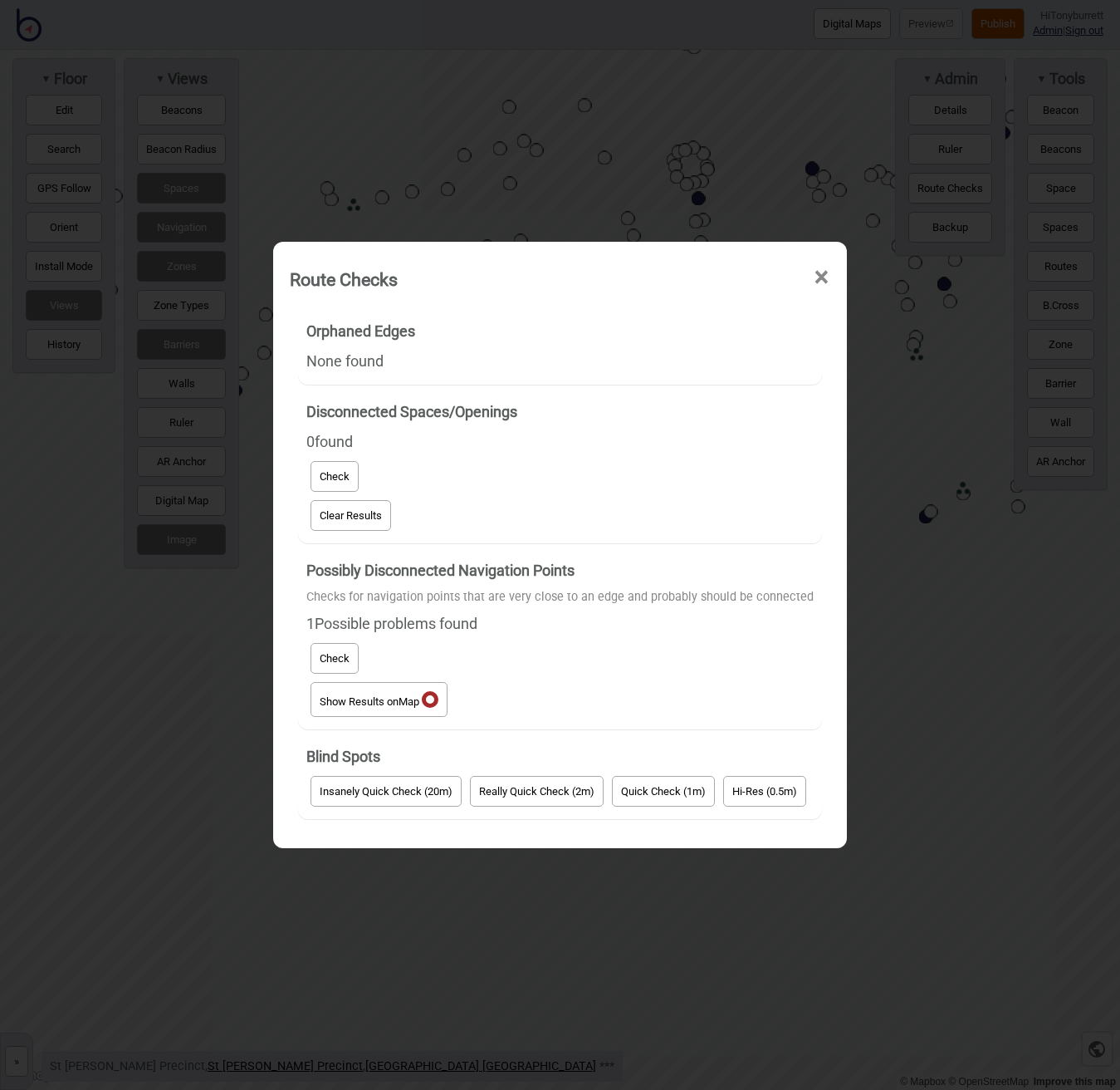
click at [438, 691] on button "Show Results on Map" at bounding box center [380, 699] width 137 height 35
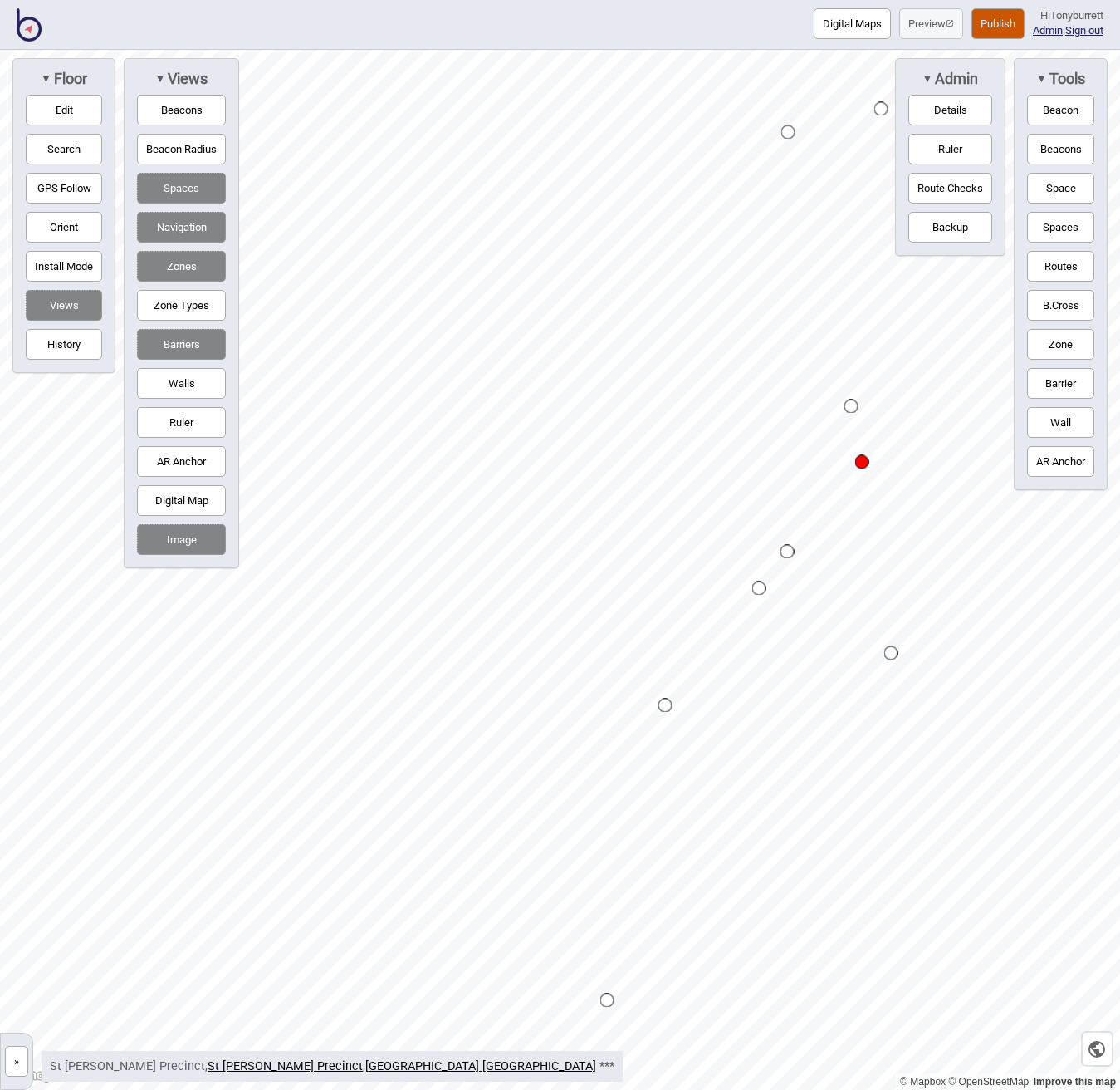
click at [168, 227] on button "Navigation" at bounding box center [182, 227] width 89 height 30
drag, startPoint x: 54, startPoint y: 104, endPoint x: 205, endPoint y: 157, distance: 160.0
click at [55, 104] on button "Edit" at bounding box center [64, 110] width 77 height 30
drag, startPoint x: 871, startPoint y: 463, endPoint x: 888, endPoint y: 471, distance: 18.8
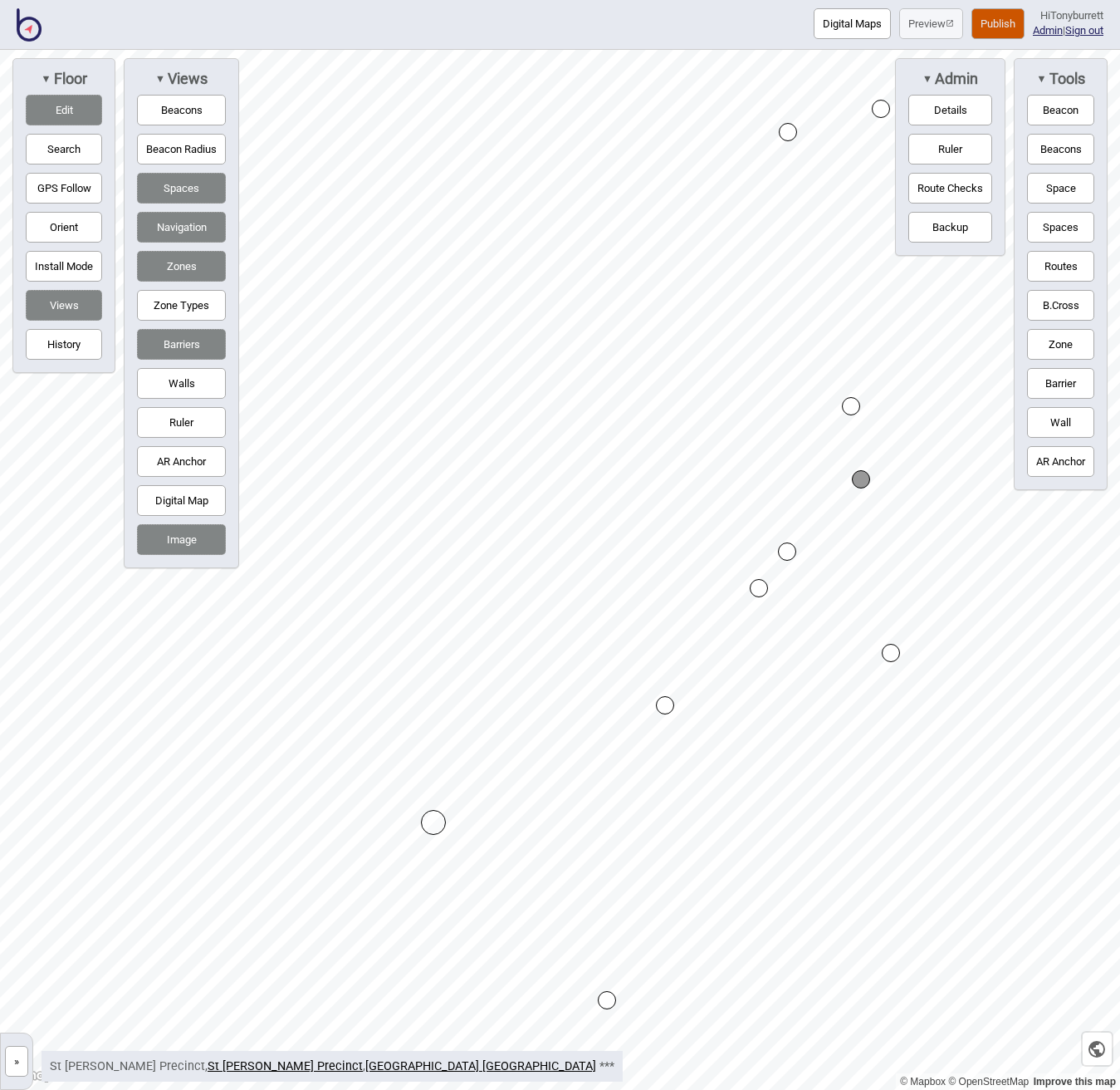
drag, startPoint x: 888, startPoint y: 471, endPoint x: 865, endPoint y: 479, distance: 24.4
drag, startPoint x: 861, startPoint y: 486, endPoint x: 871, endPoint y: 536, distance: 51.0
drag, startPoint x: 63, startPoint y: 102, endPoint x: 185, endPoint y: 160, distance: 135.1
click at [64, 102] on button "Edit" at bounding box center [64, 110] width 77 height 30
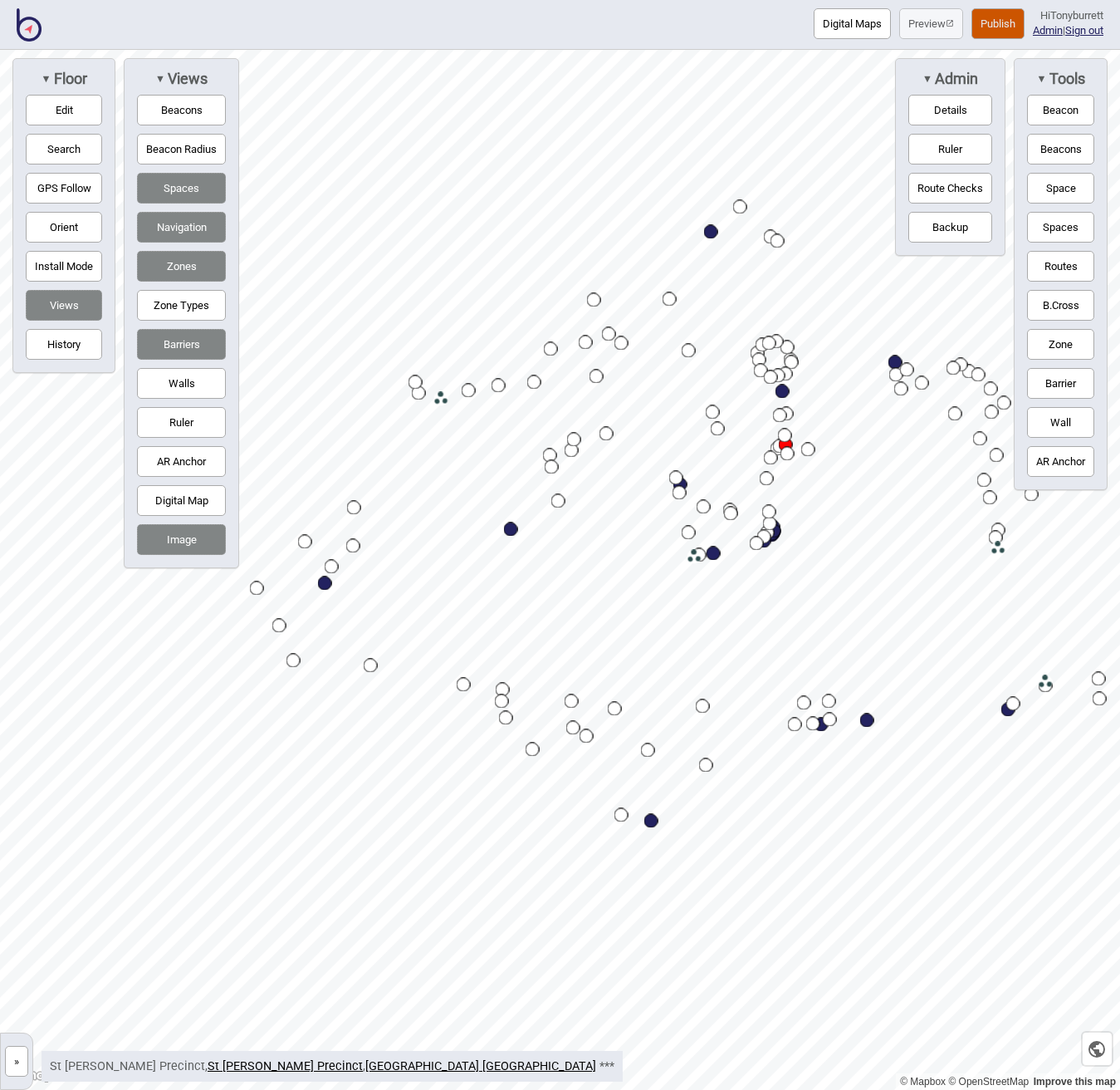
click at [32, 27] on img at bounding box center [29, 24] width 25 height 33
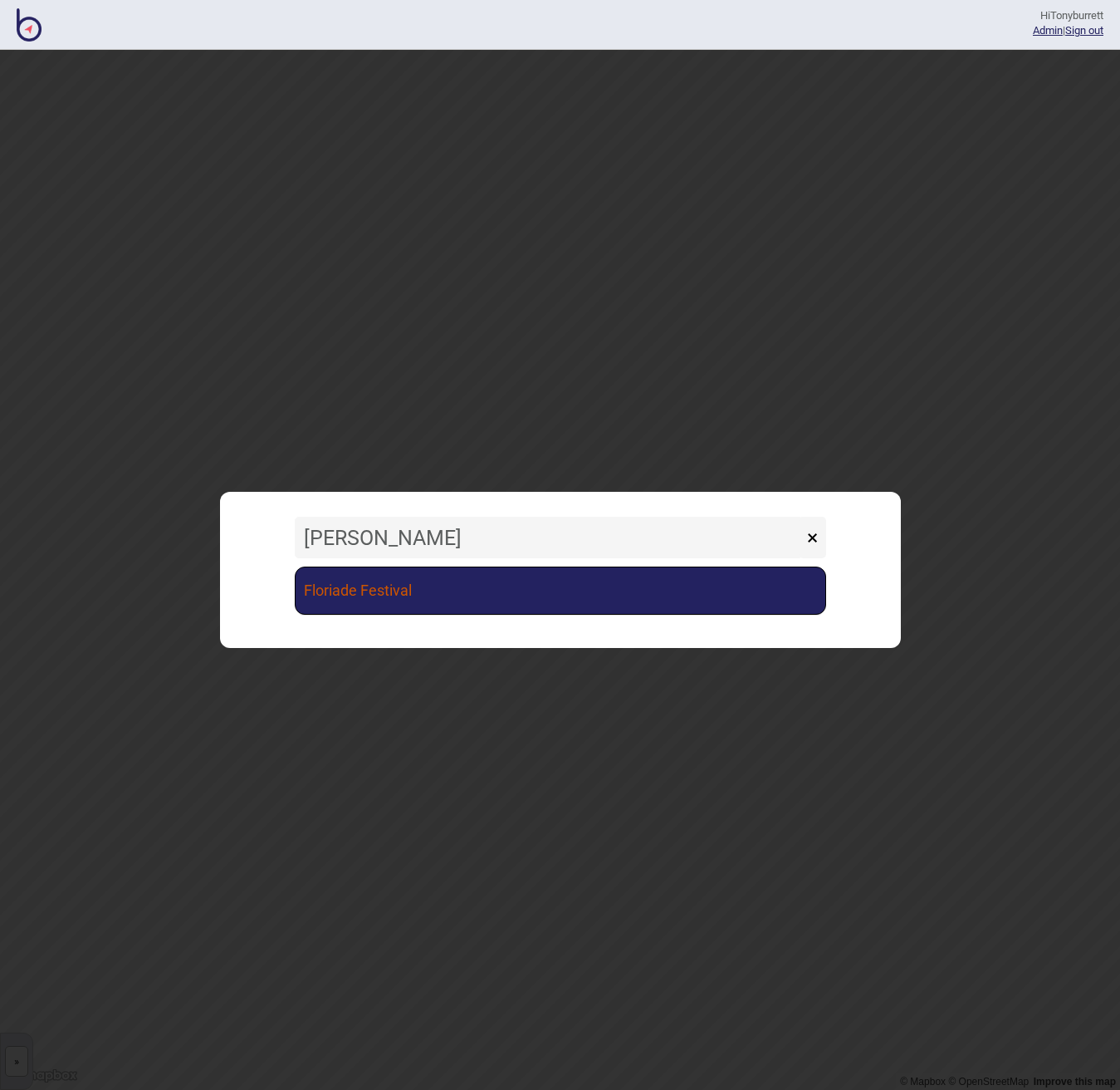
type input "flor"
click at [372, 588] on link "Floriade Festival" at bounding box center [560, 591] width 531 height 48
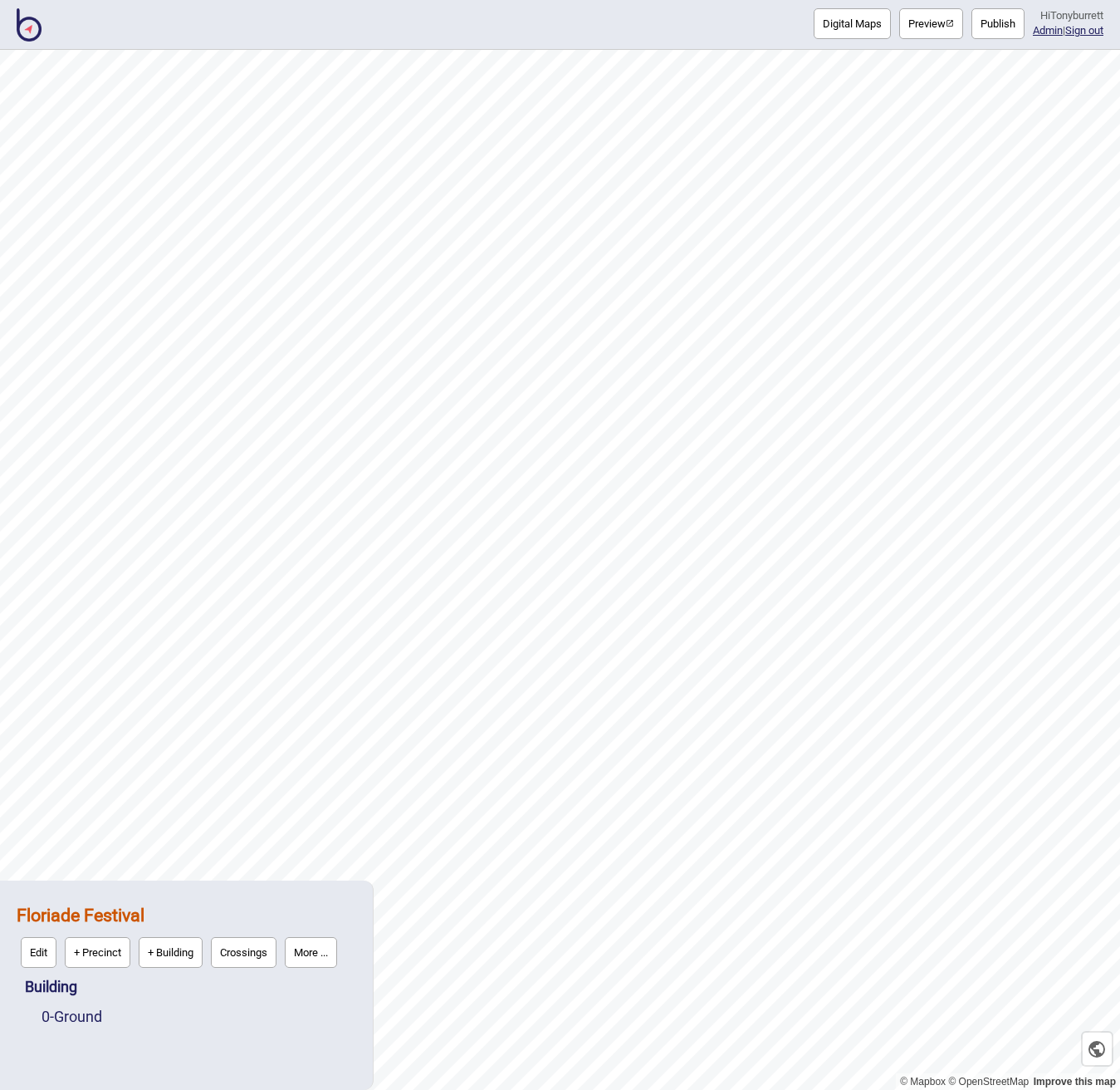
click at [308, 949] on button "More ..." at bounding box center [311, 952] width 53 height 30
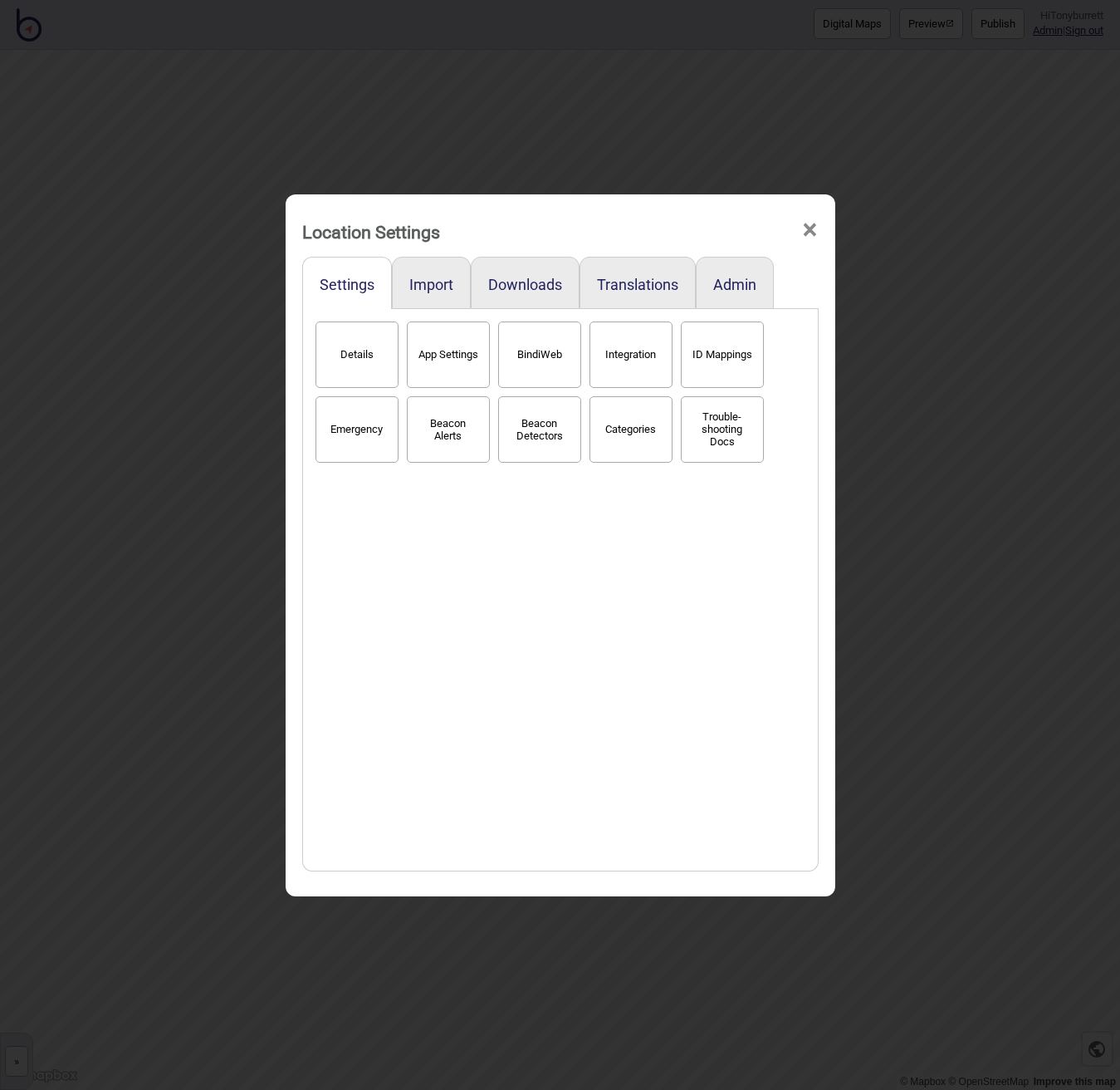
click at [631, 431] on button "Categories" at bounding box center [631, 429] width 83 height 67
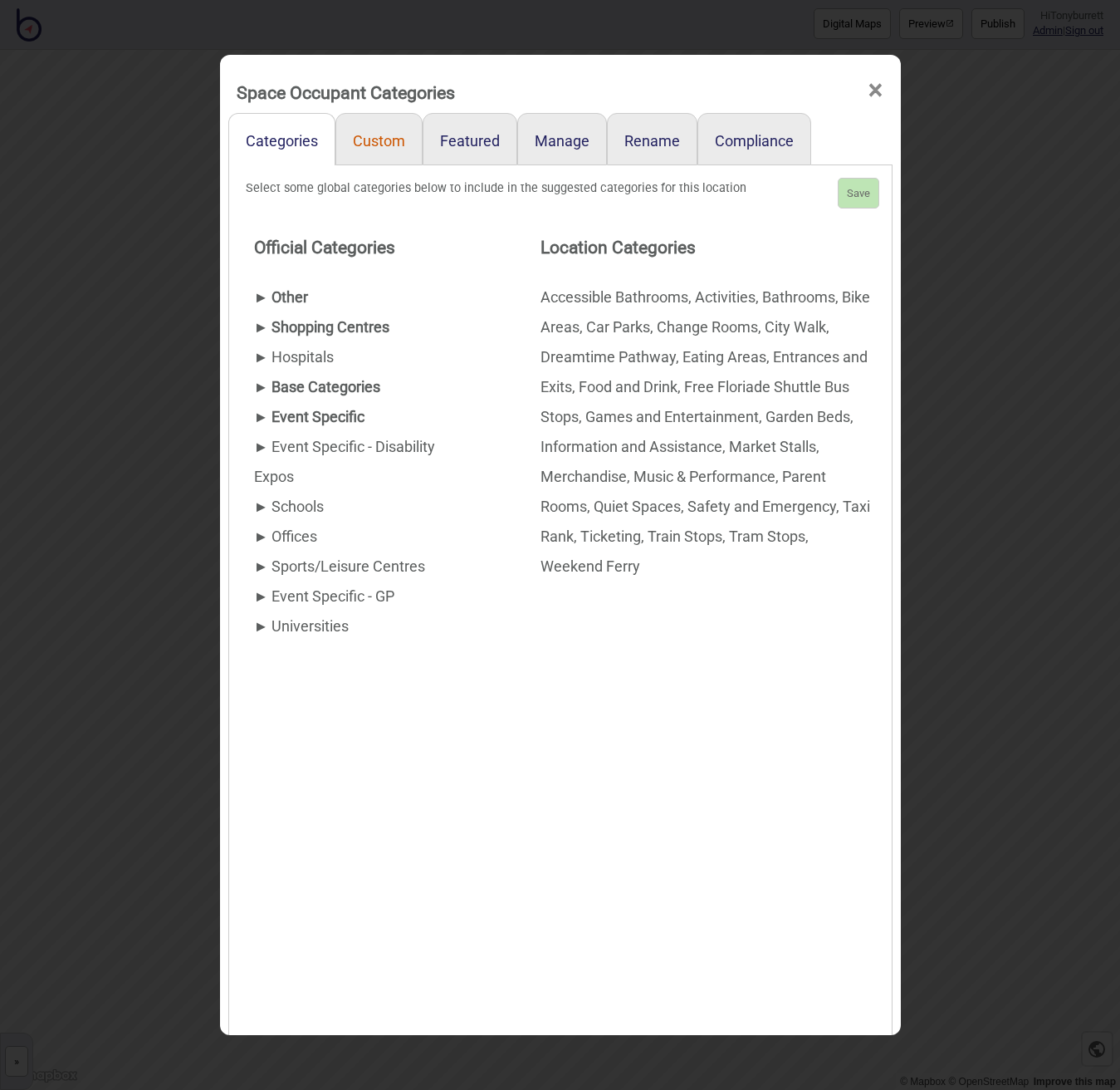
click at [354, 135] on link "Custom" at bounding box center [379, 139] width 87 height 53
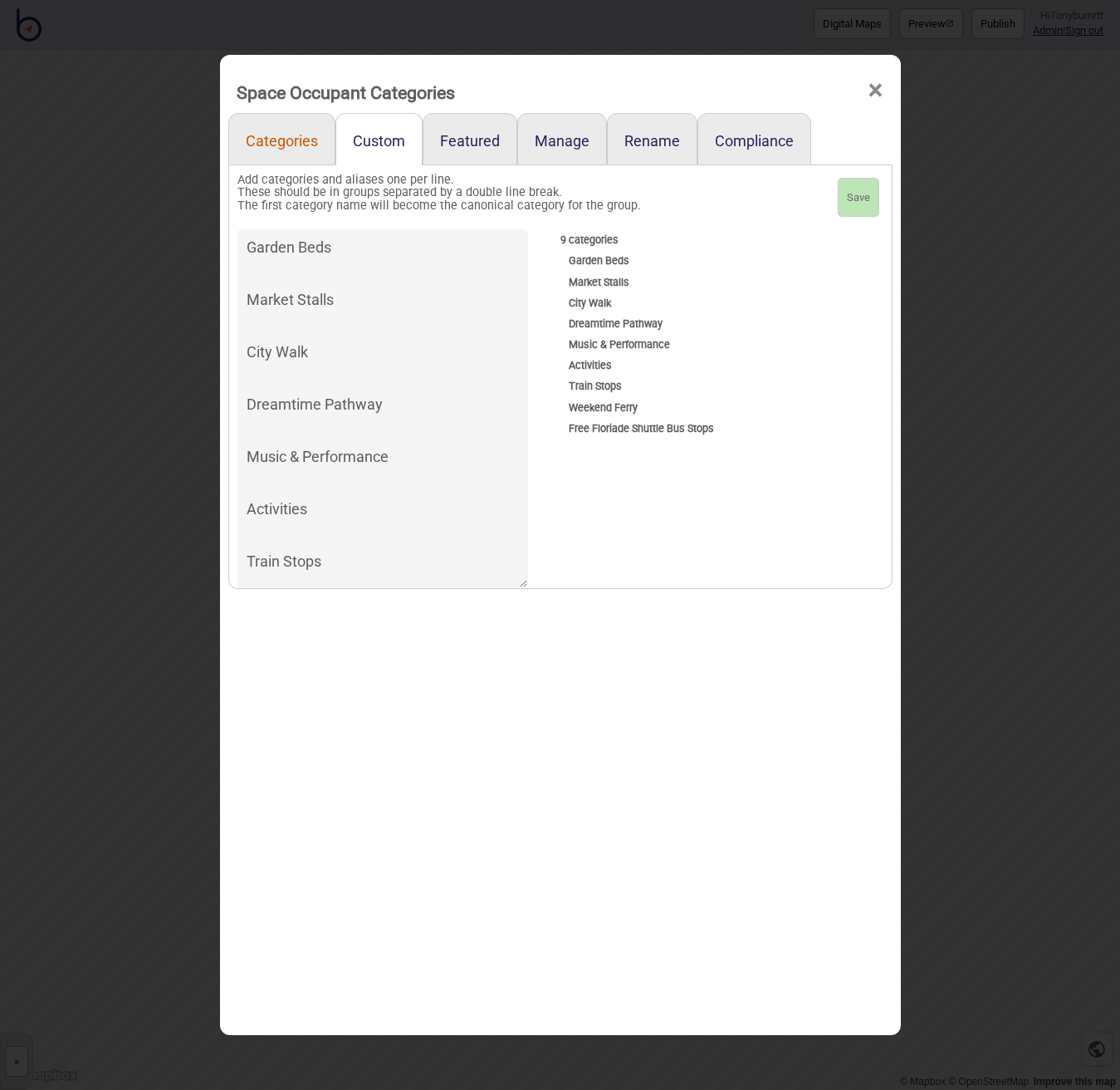
click at [276, 136] on link "Categories" at bounding box center [282, 139] width 107 height 53
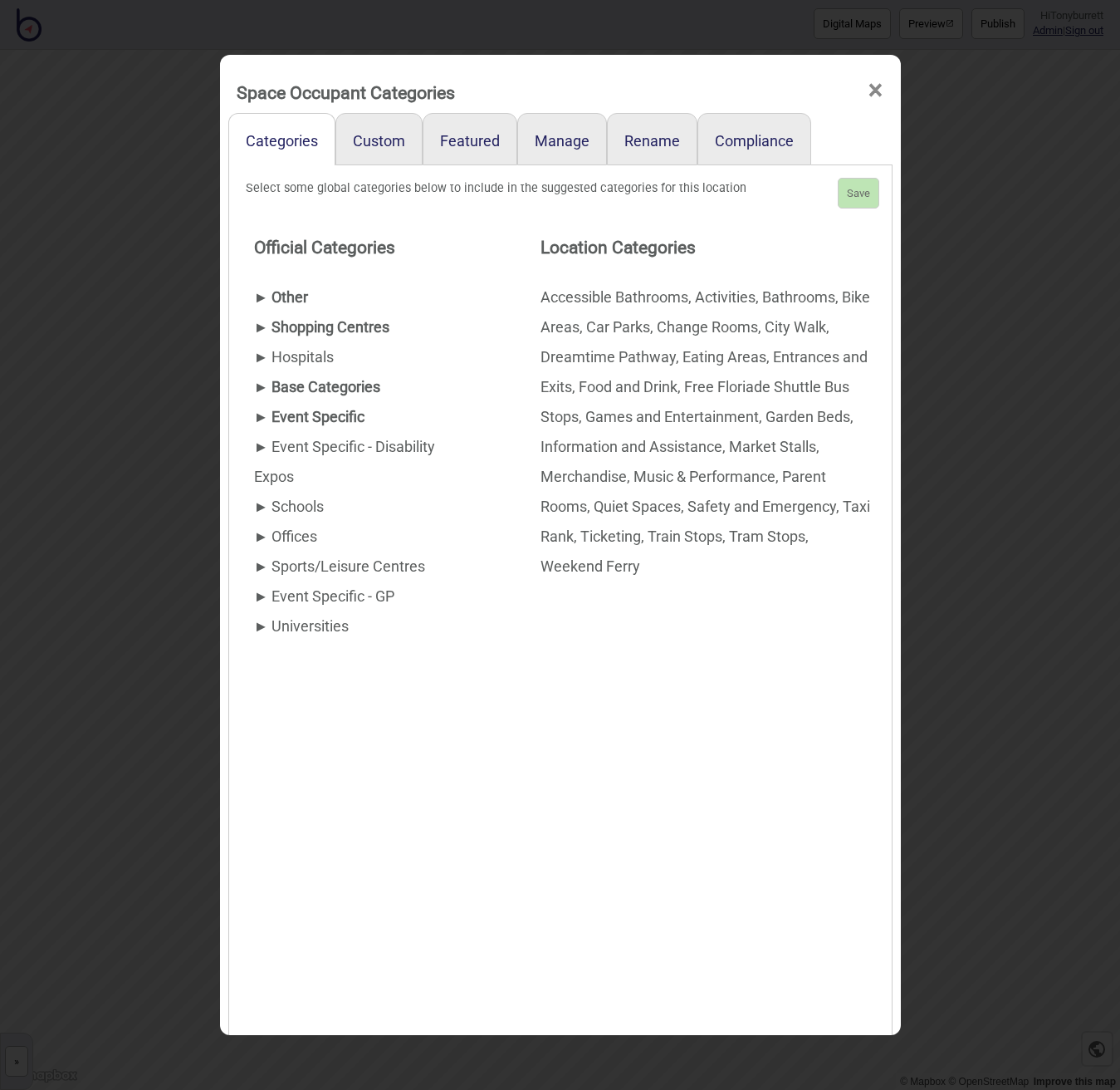
click at [875, 89] on span "×" at bounding box center [876, 91] width 18 height 55
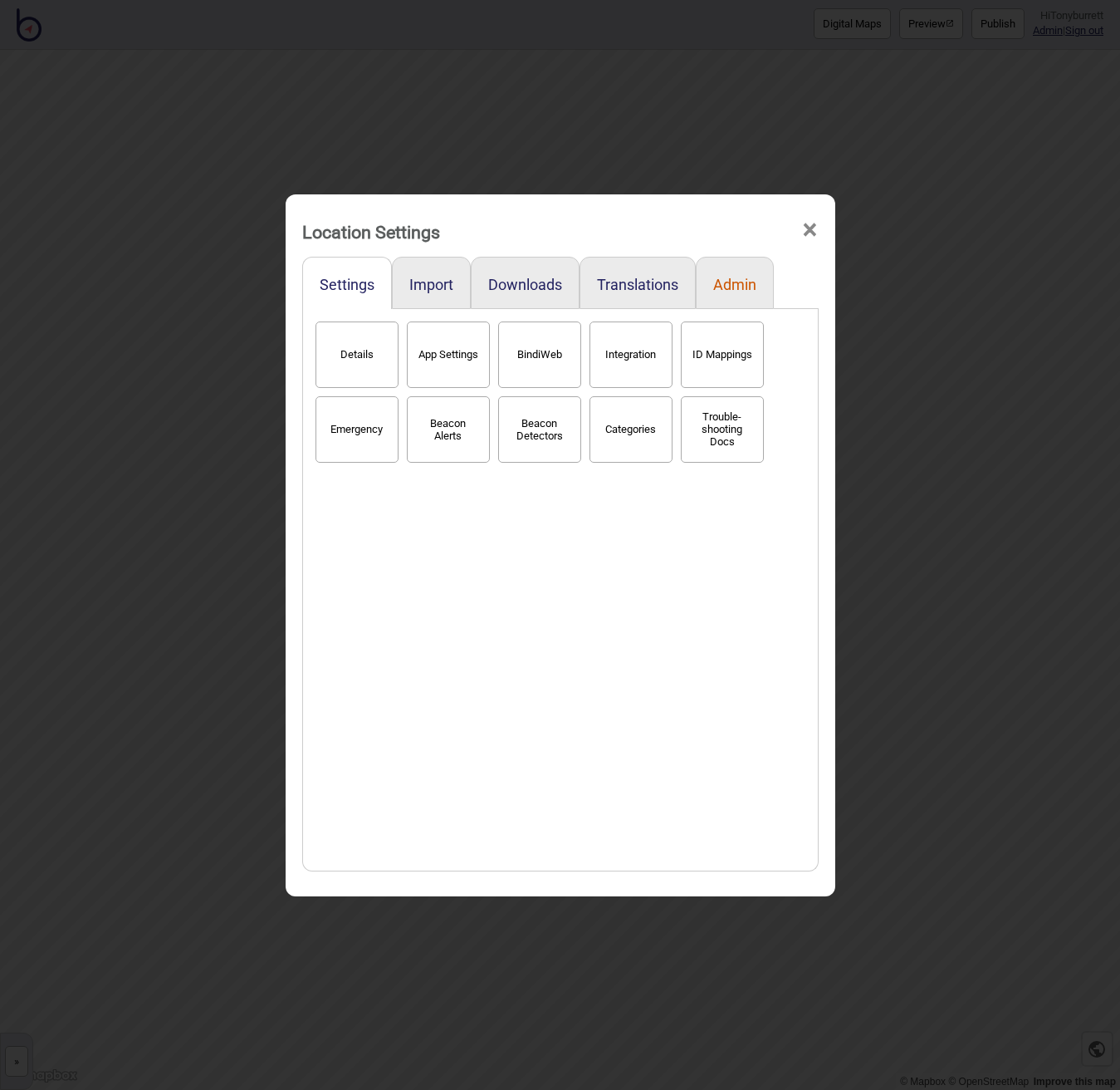
click at [753, 283] on button "Admin" at bounding box center [734, 284] width 43 height 18
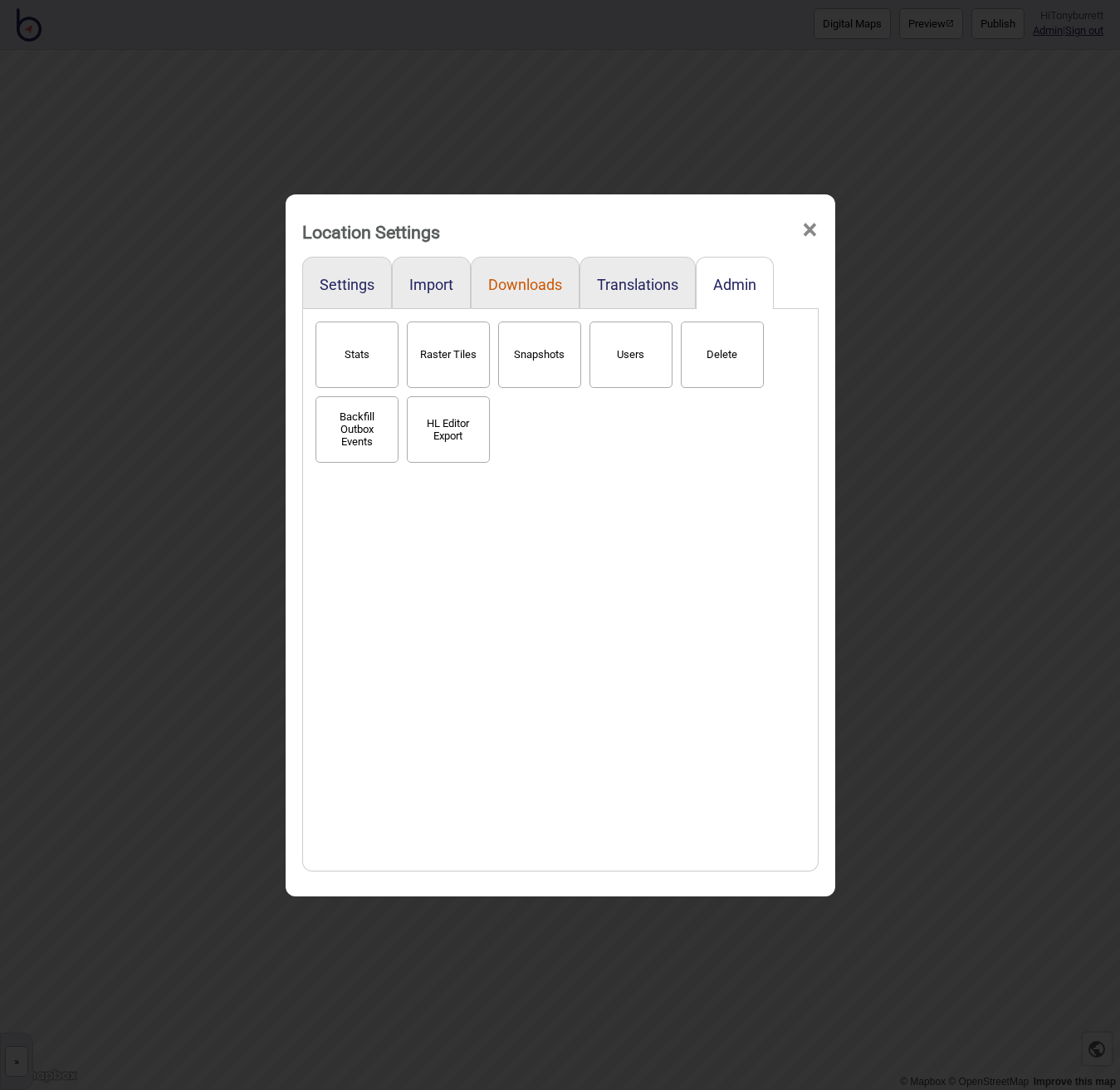
click at [520, 292] on button "Downloads" at bounding box center [525, 284] width 74 height 18
click at [337, 438] on button "Space Categories" at bounding box center [356, 429] width 83 height 67
click at [810, 223] on span "×" at bounding box center [810, 230] width 18 height 55
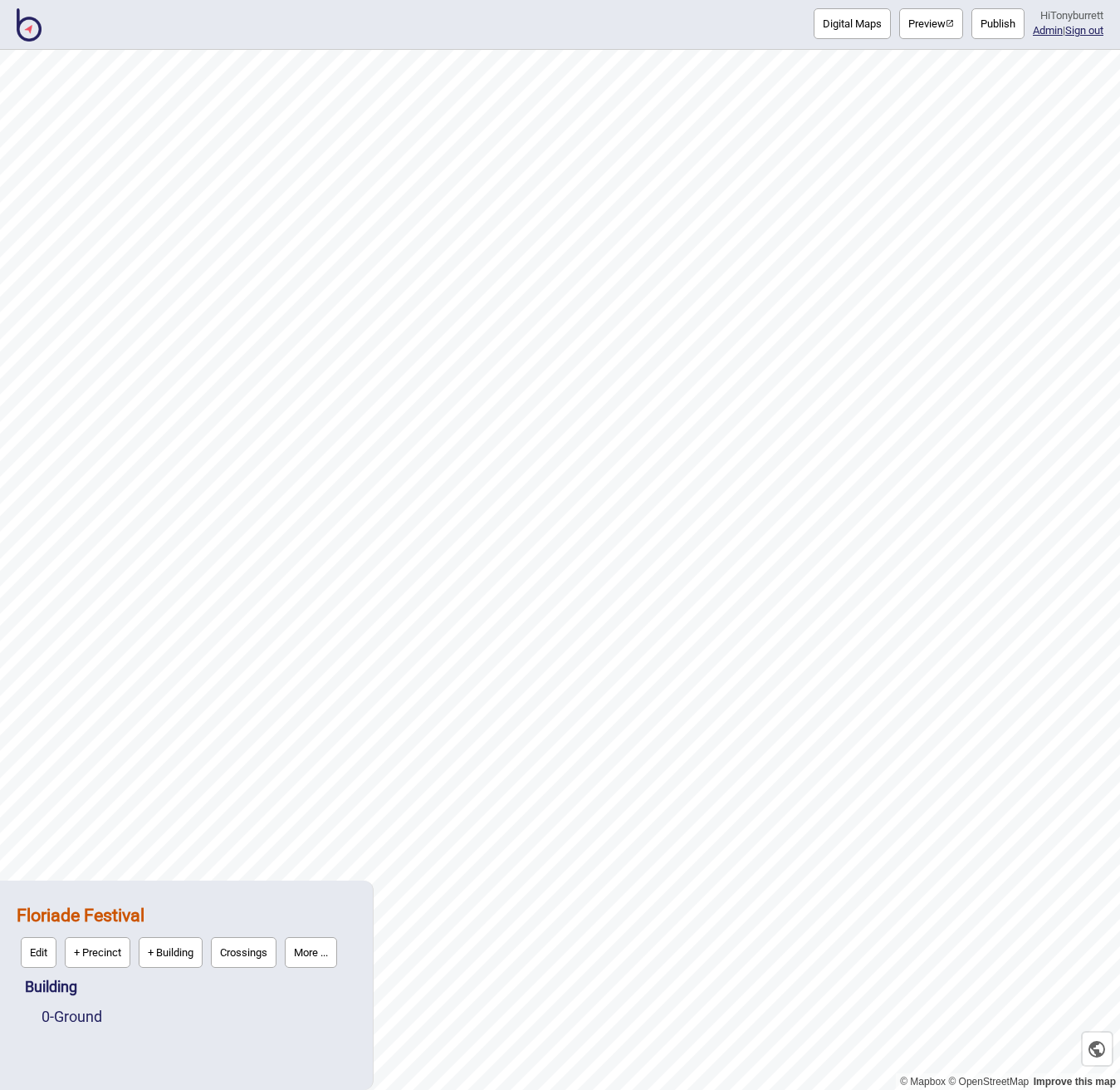
click at [323, 947] on button "More ..." at bounding box center [311, 952] width 53 height 30
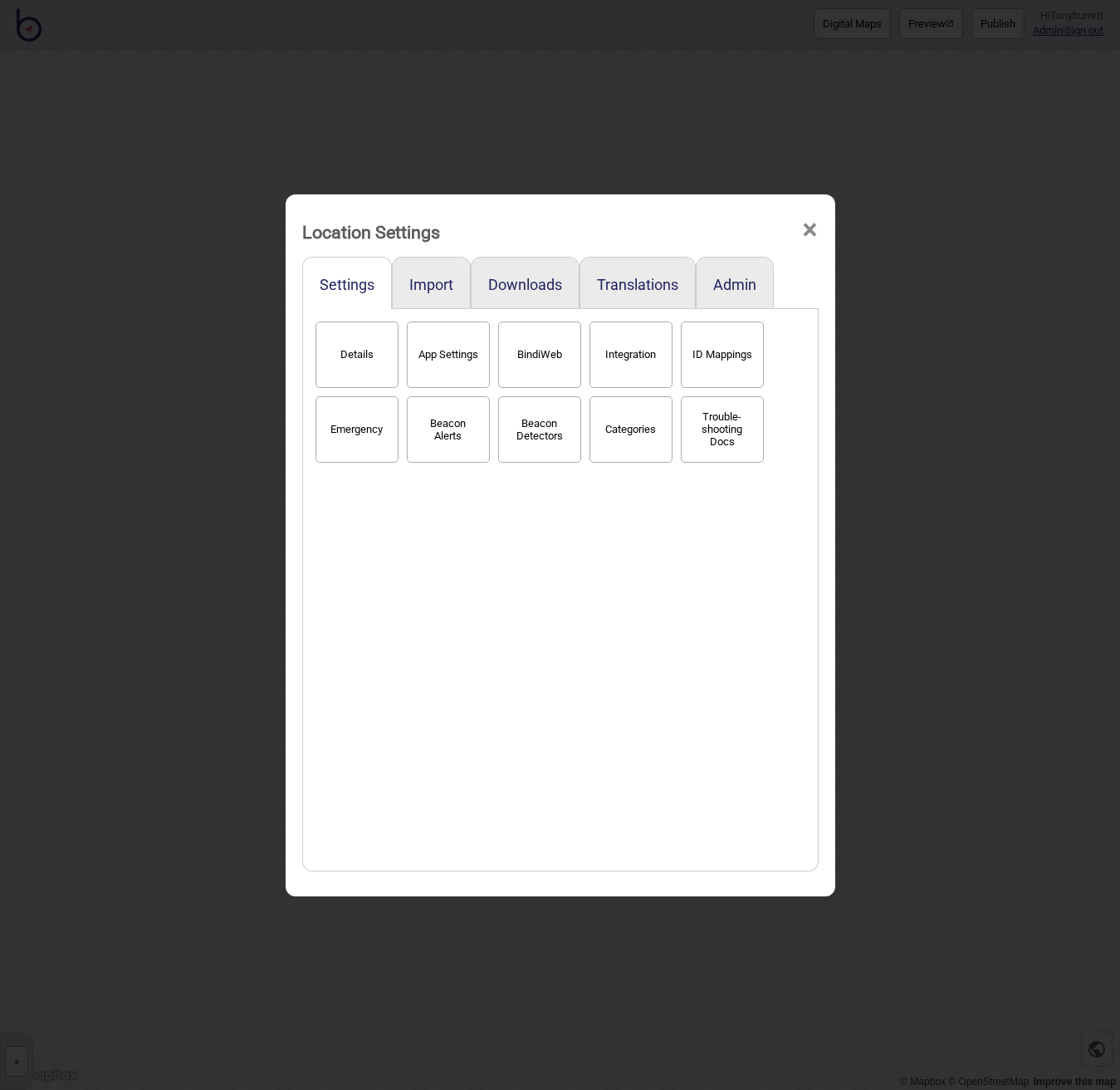
click at [553, 381] on button "BindiWeb" at bounding box center [539, 355] width 83 height 67
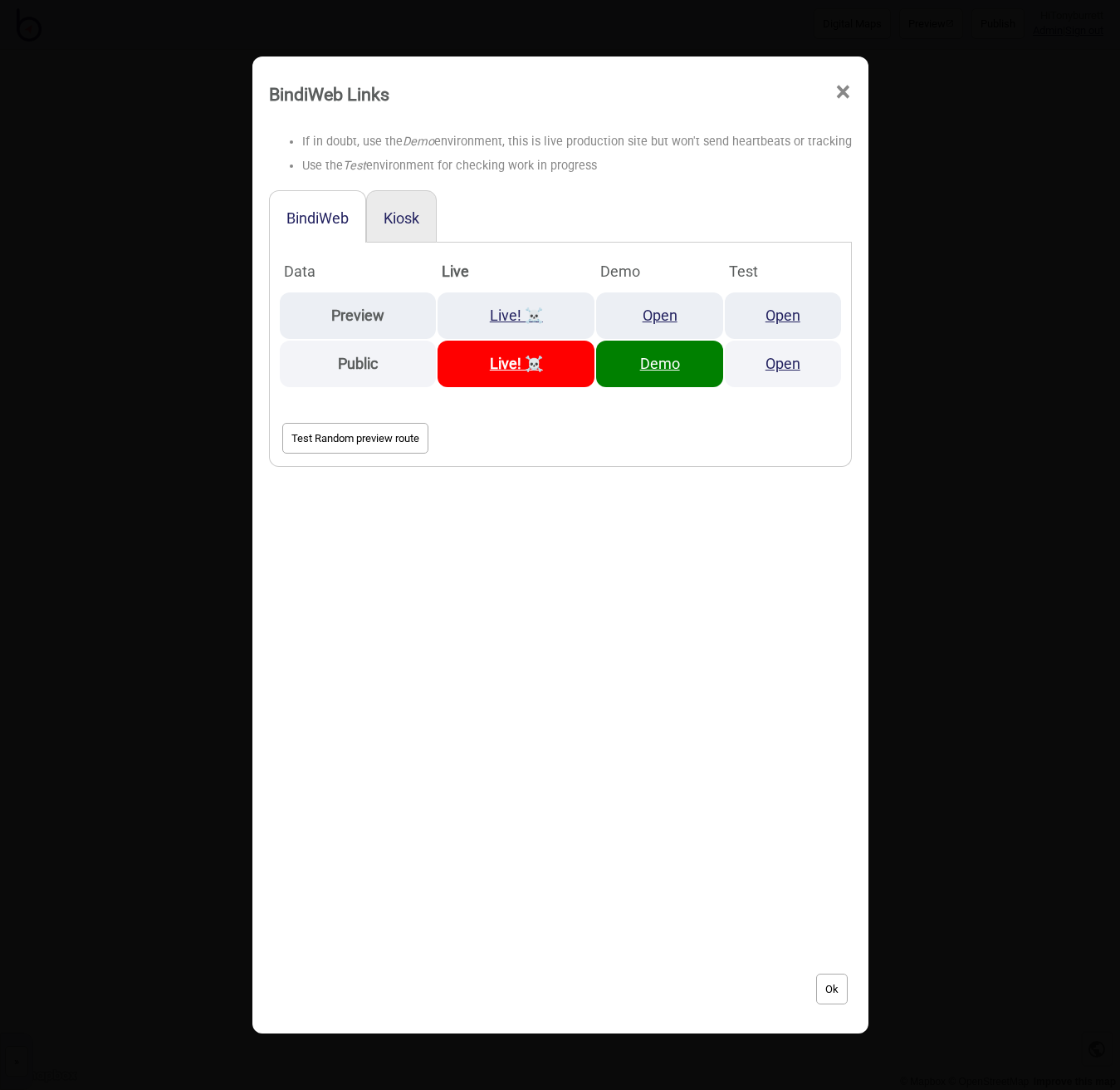
drag, startPoint x: 664, startPoint y: 315, endPoint x: 679, endPoint y: 286, distance: 32.6
click at [668, 309] on link "Open" at bounding box center [659, 316] width 35 height 18
click at [840, 90] on span "×" at bounding box center [844, 93] width 18 height 55
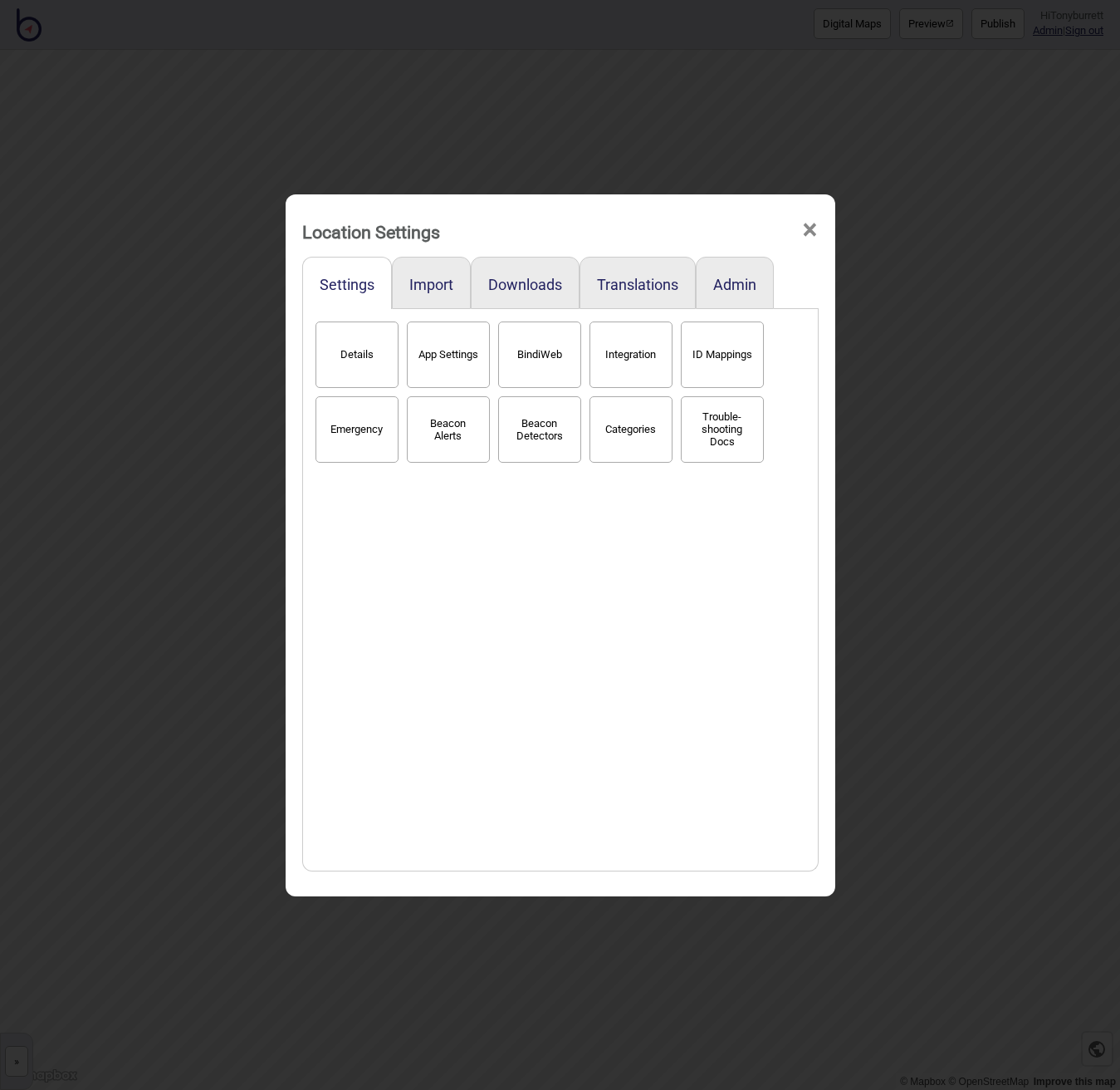
click at [807, 223] on span "×" at bounding box center [810, 230] width 18 height 55
